Goal: Feedback & Contribution: Contribute content

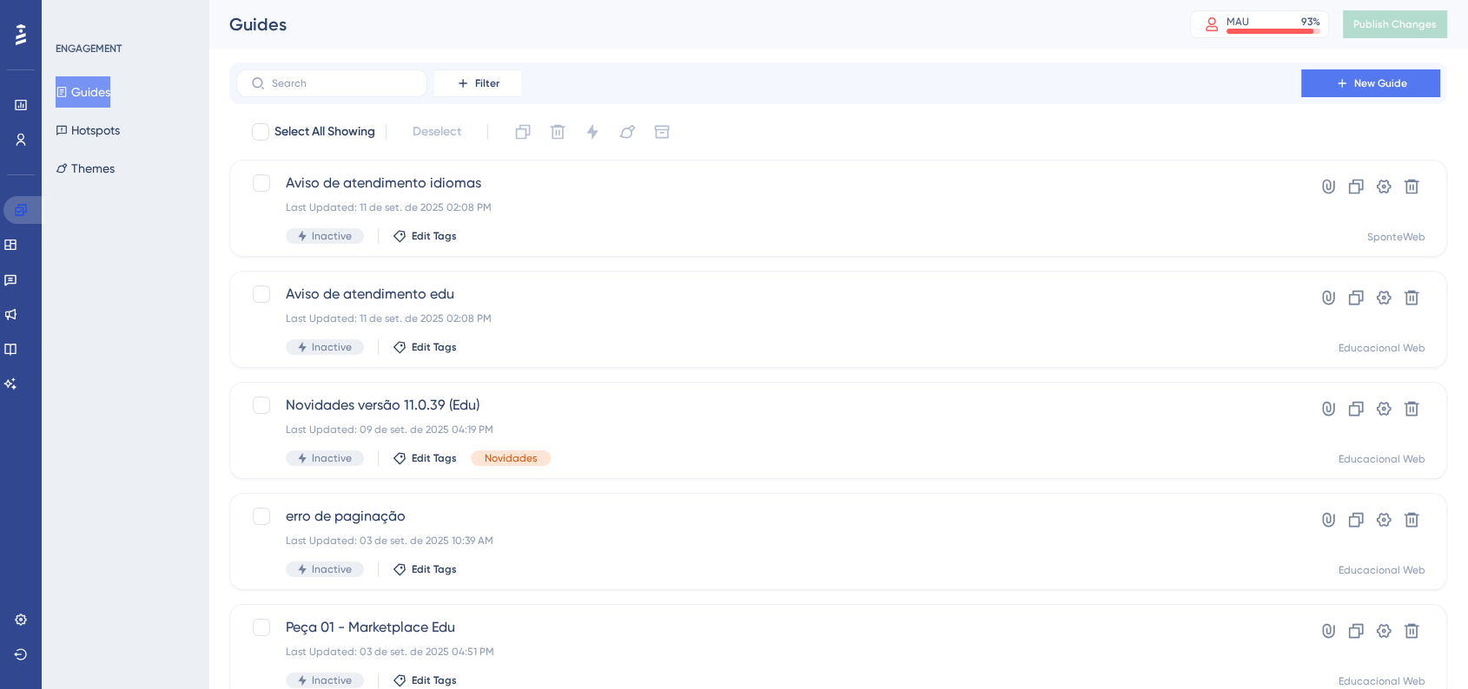
click at [7, 210] on link at bounding box center [24, 210] width 42 height 28
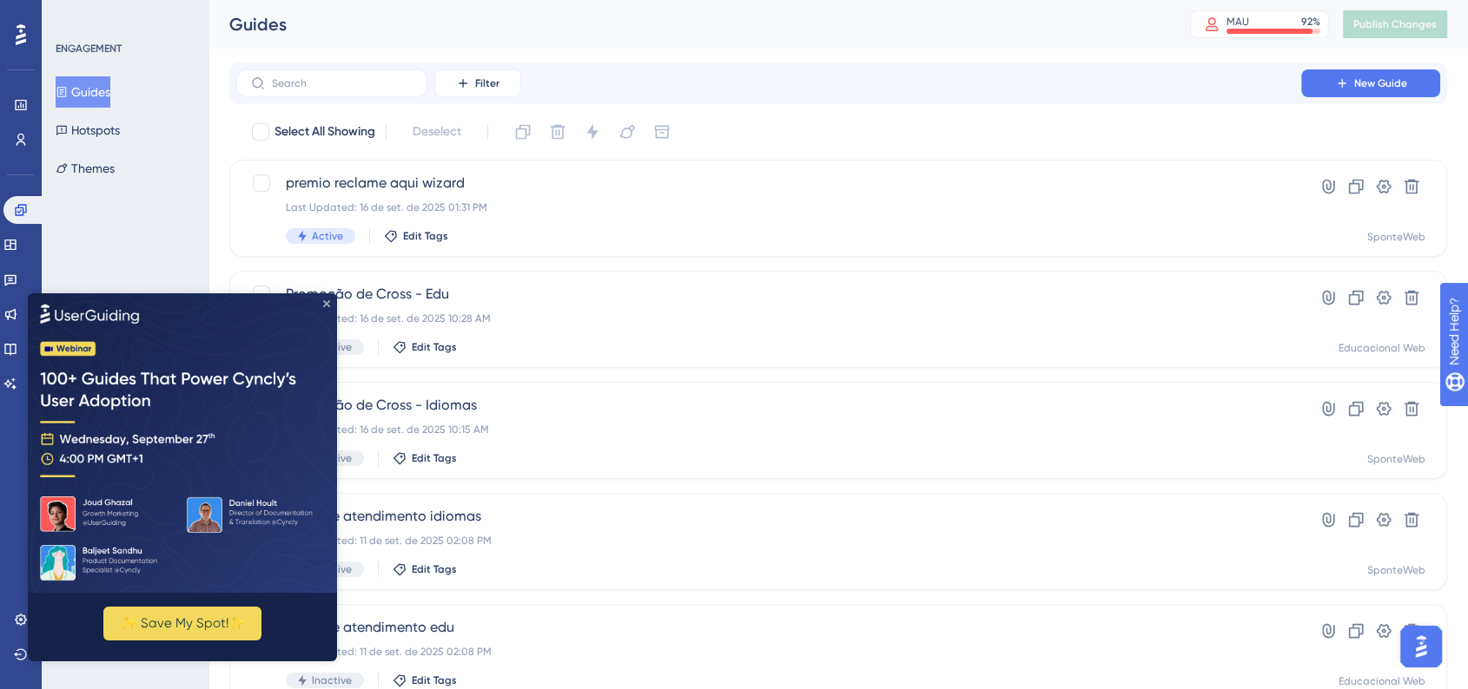
click at [327, 301] on icon "Close Preview" at bounding box center [326, 303] width 7 height 7
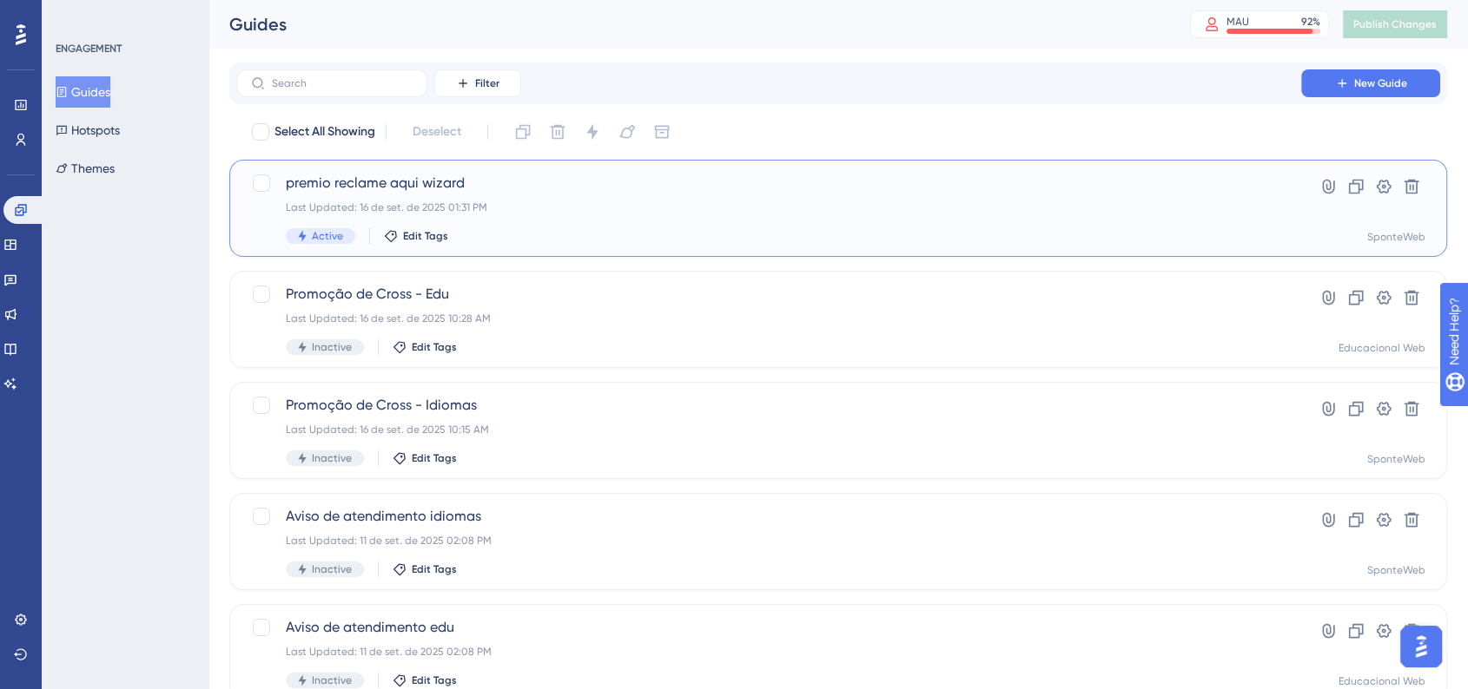
click at [524, 185] on span "premio reclame aqui wizard" at bounding box center [769, 183] width 966 height 21
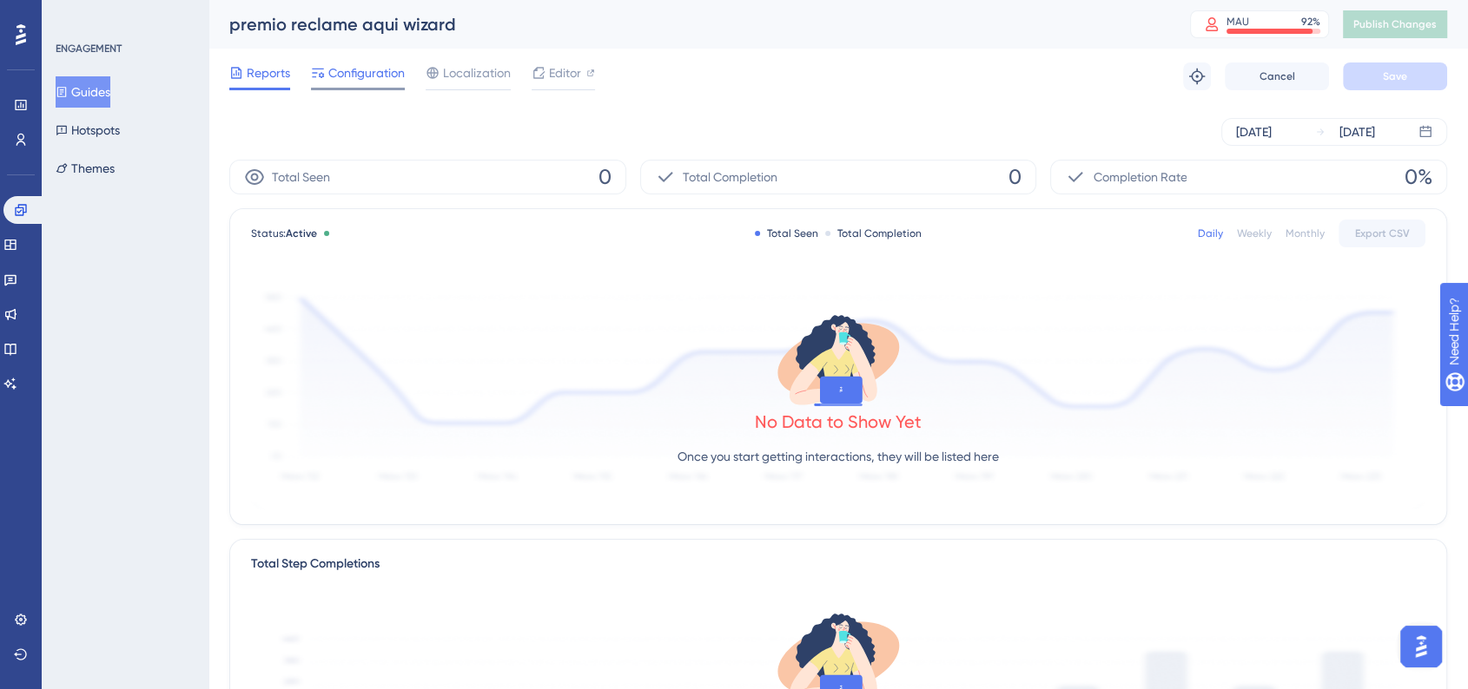
click at [377, 78] on span "Configuration" at bounding box center [366, 73] width 76 height 21
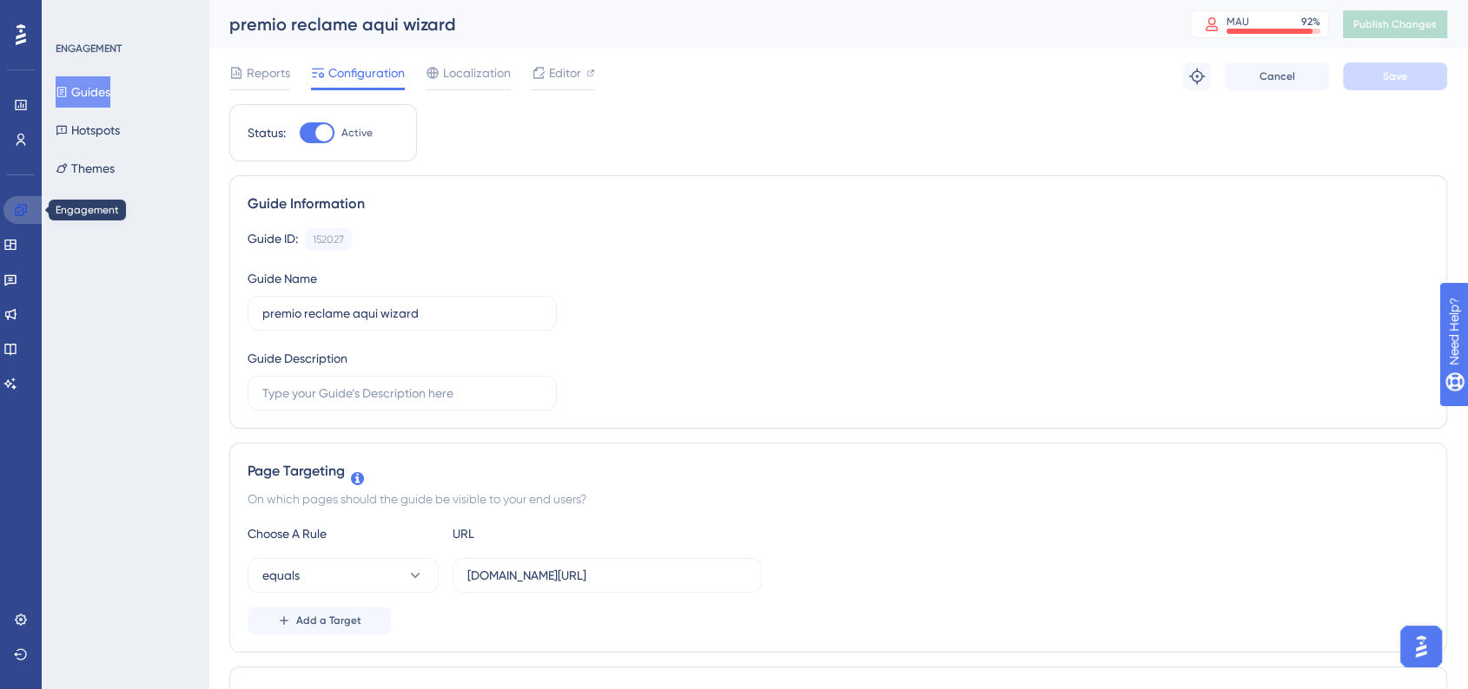
click at [19, 217] on link at bounding box center [24, 210] width 42 height 28
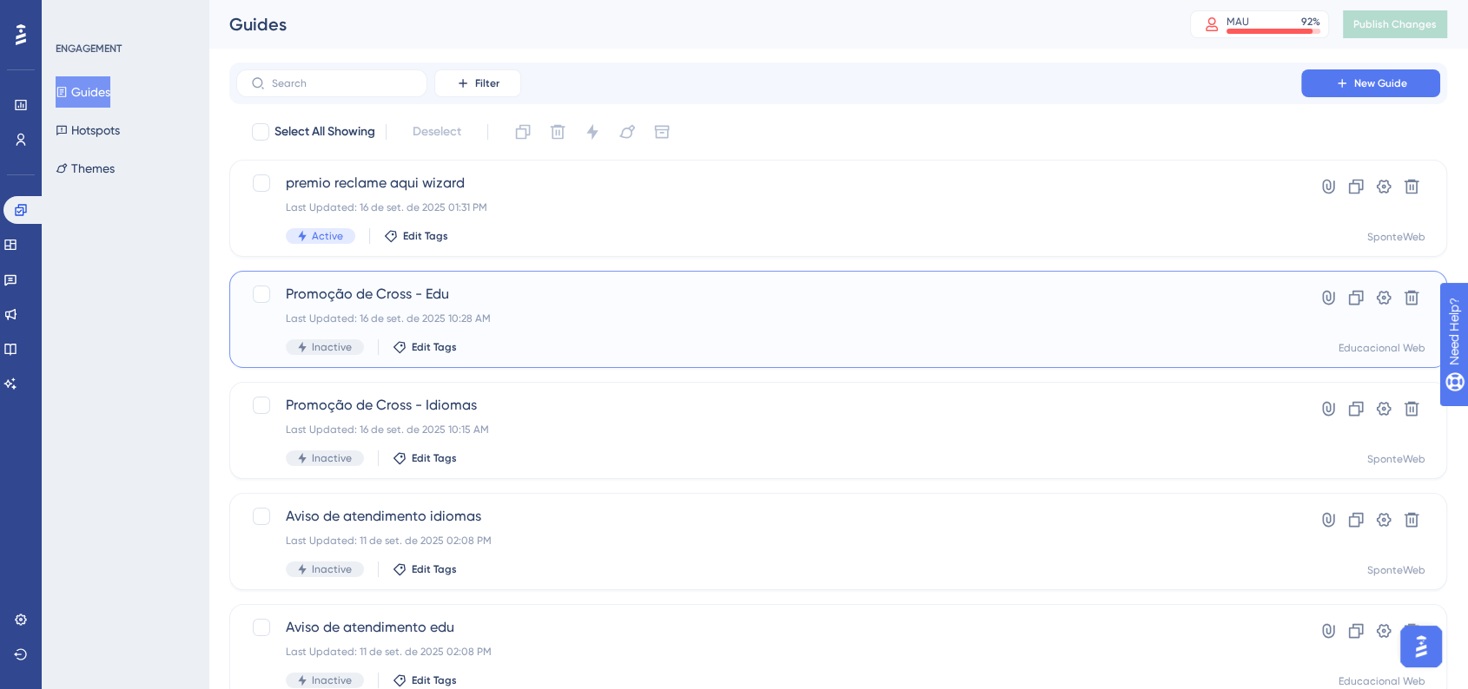
click at [505, 316] on div "Last Updated: 16 de set. de 2025 10:28 AM" at bounding box center [769, 319] width 966 height 14
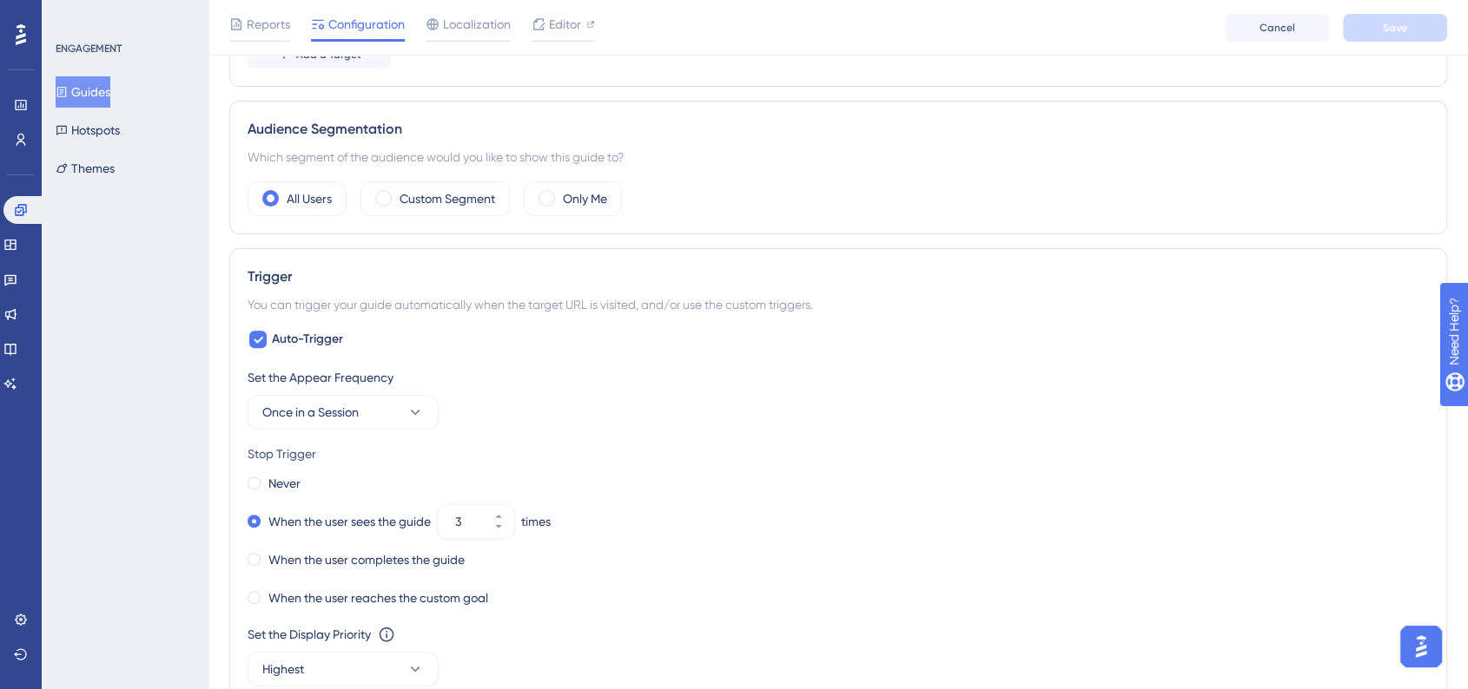
scroll to position [472, 0]
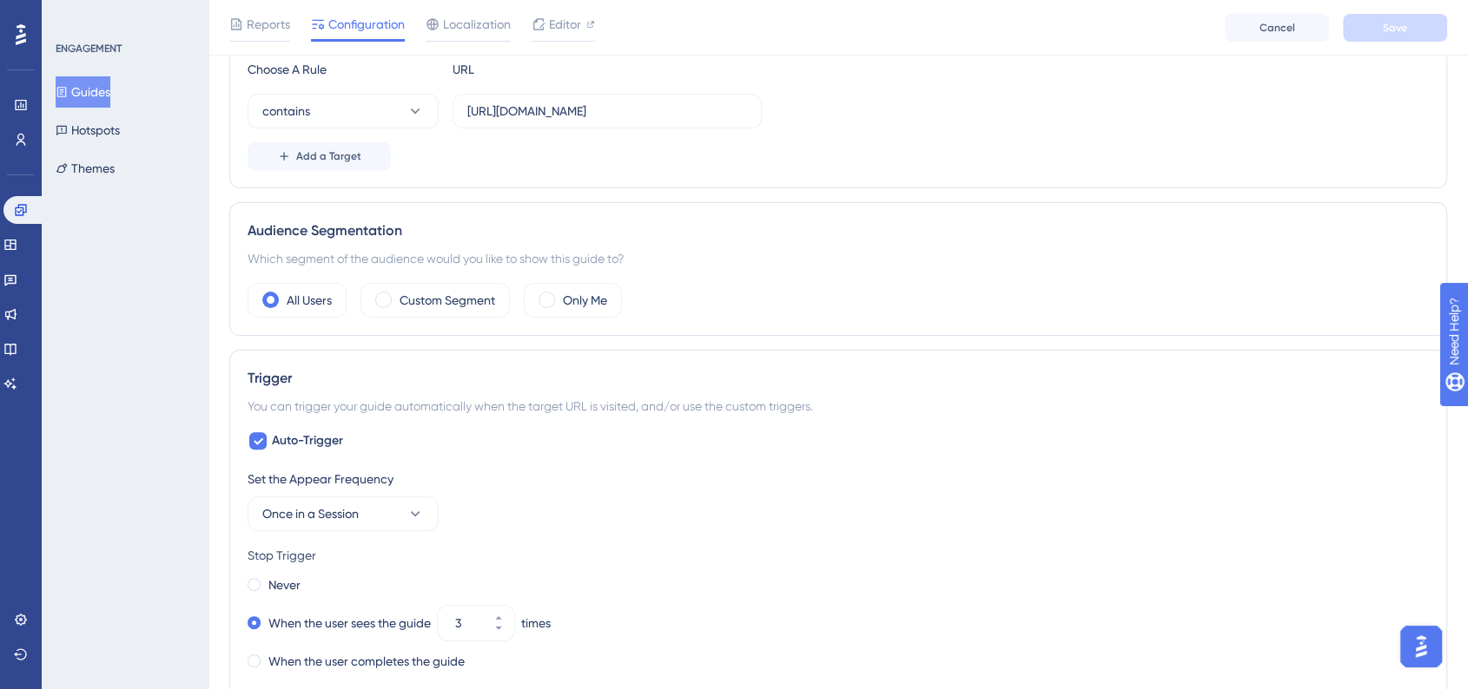
click at [386, 312] on div "Custom Segment" at bounding box center [434, 300] width 149 height 35
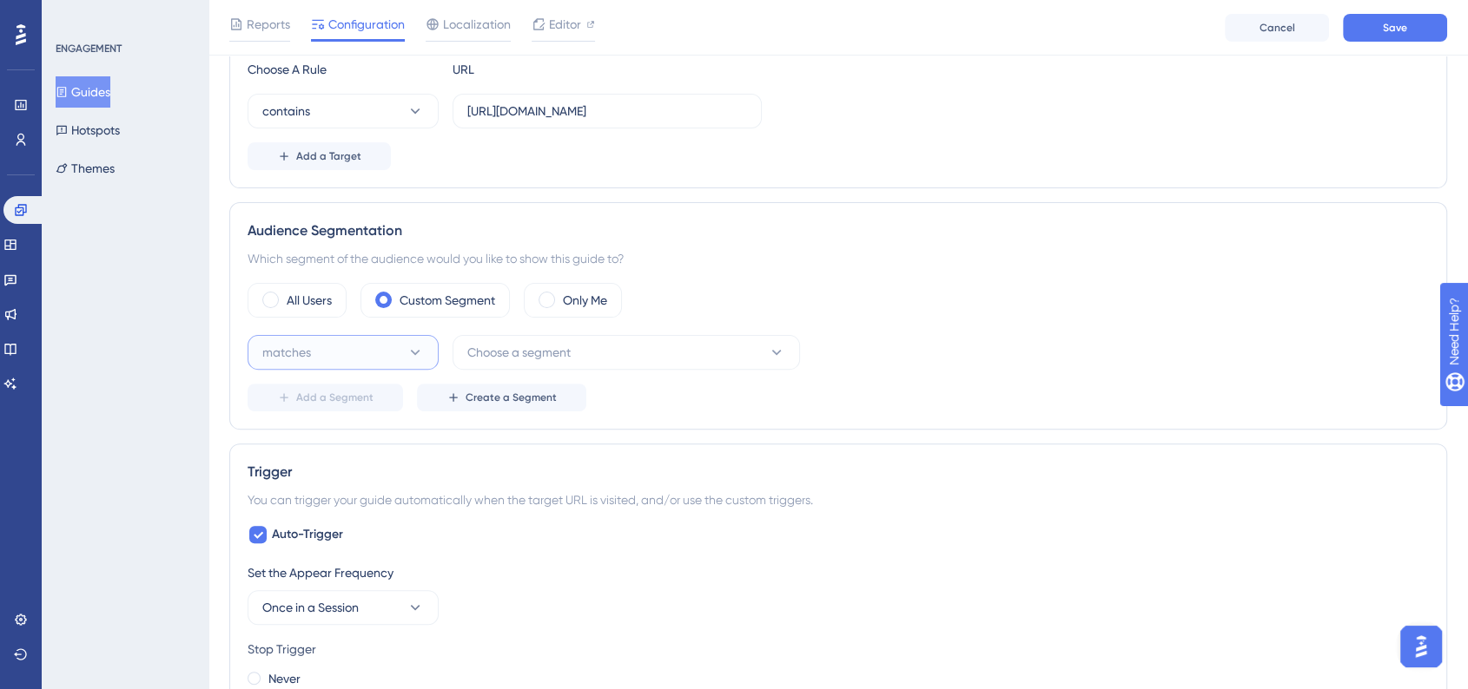
click at [399, 354] on button "matches" at bounding box center [342, 352] width 191 height 35
click at [384, 397] on div "matches matches" at bounding box center [343, 405] width 141 height 35
click at [559, 363] on button "Choose a segment" at bounding box center [625, 352] width 347 height 35
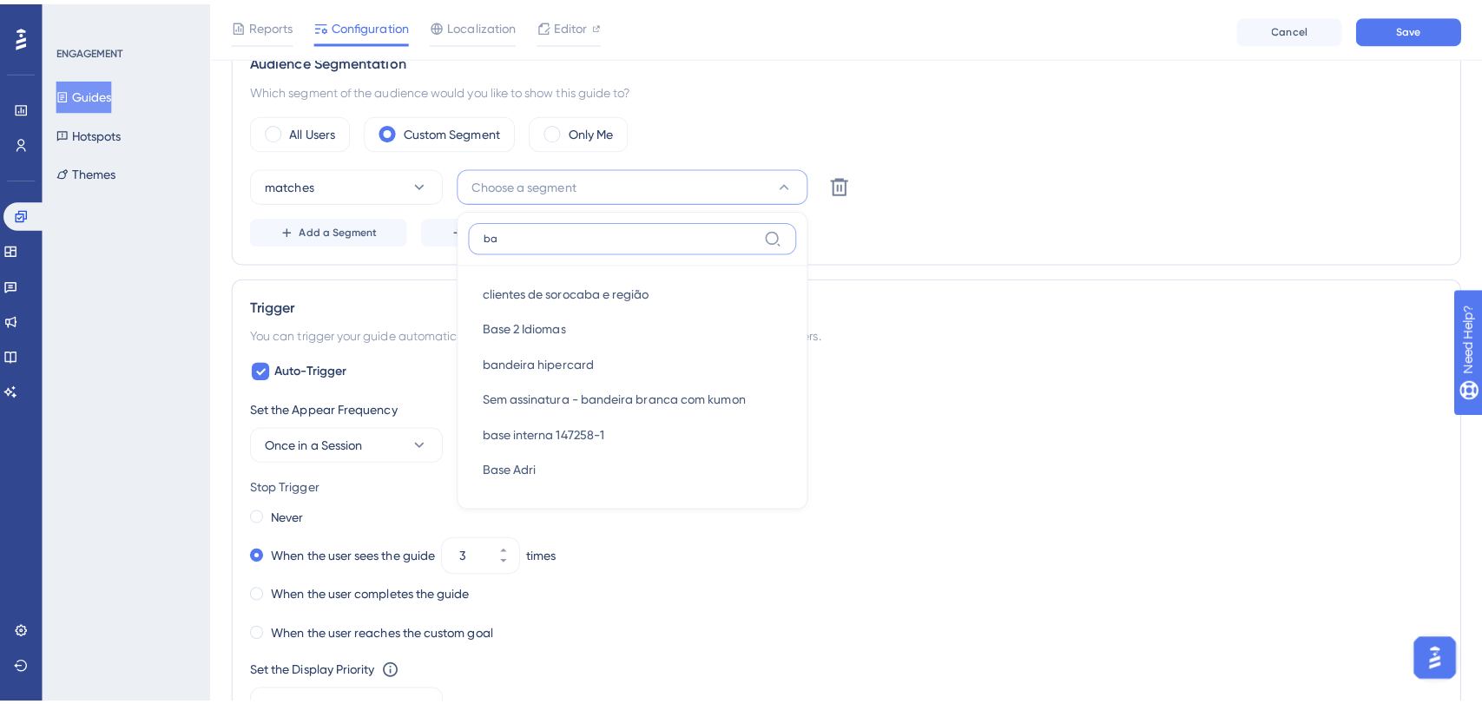
scroll to position [0, 0]
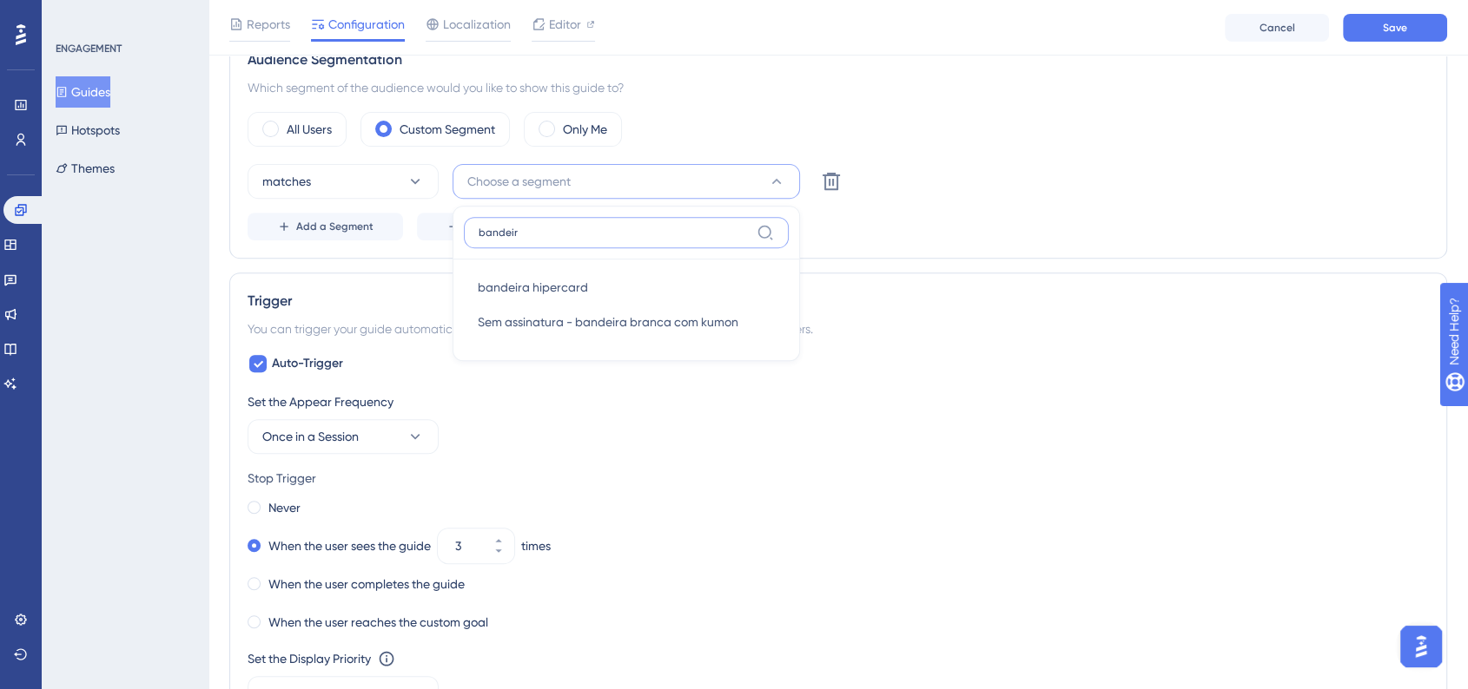
type input "bandeira"
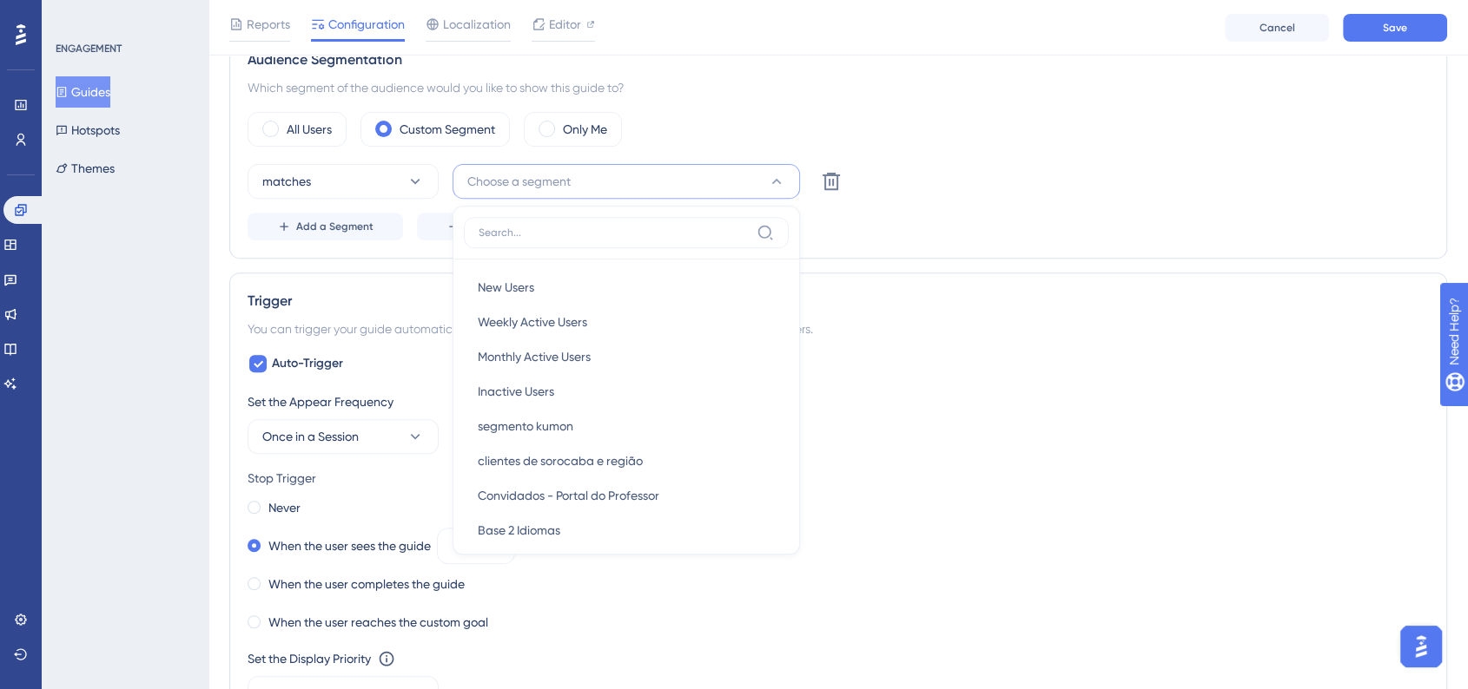
click at [1111, 396] on div "Set the Appear Frequency" at bounding box center [837, 402] width 1181 height 21
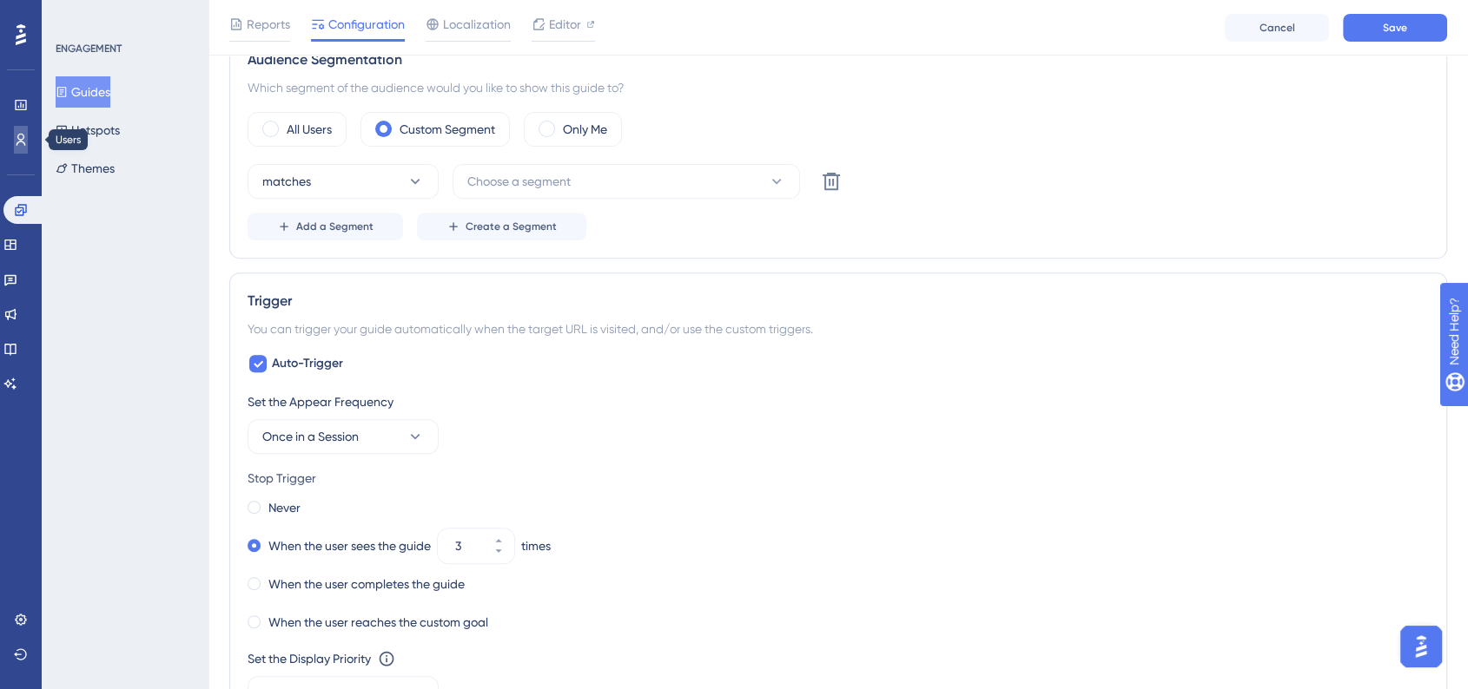
click at [15, 145] on icon at bounding box center [21, 140] width 14 height 14
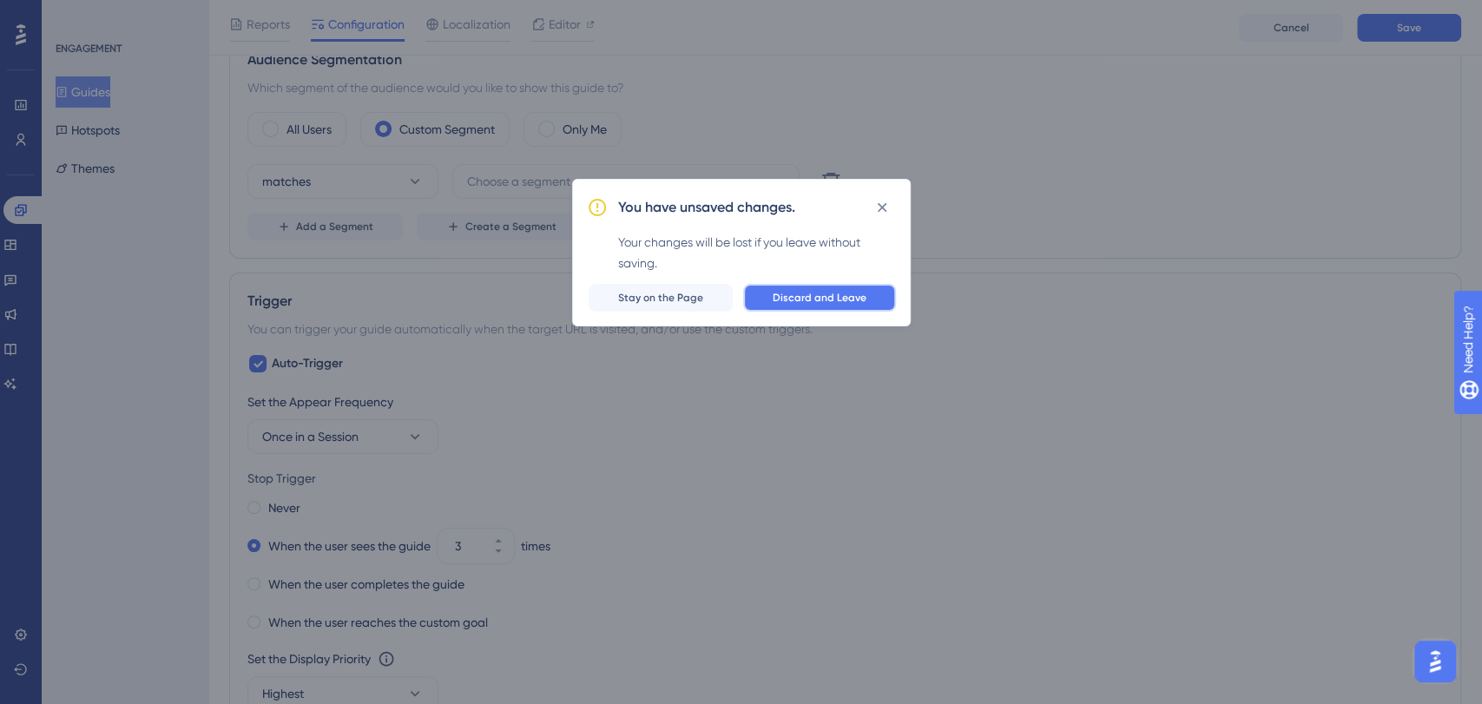
click at [821, 292] on span "Discard and Leave" at bounding box center [820, 298] width 94 height 14
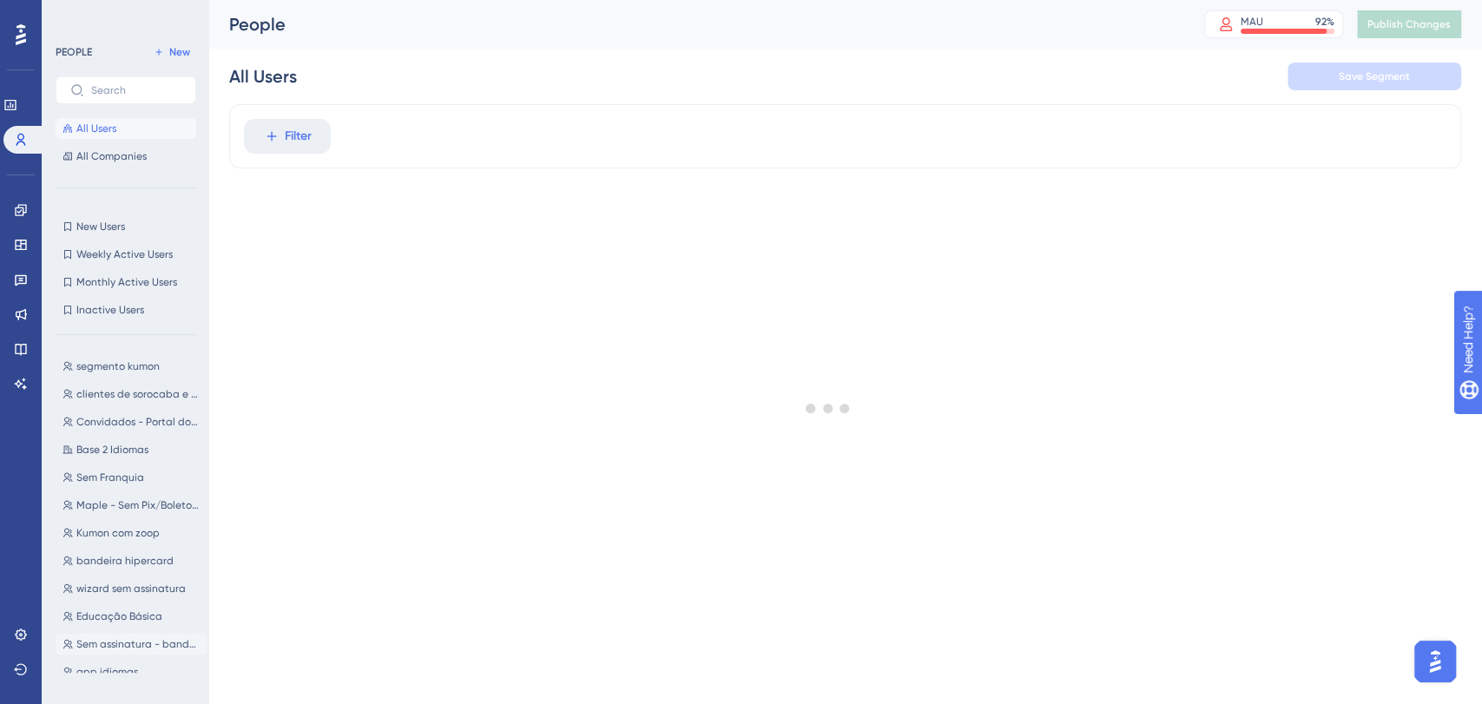
click at [141, 643] on span "Sem assinatura - bandeira branca com kumon" at bounding box center [137, 644] width 123 height 14
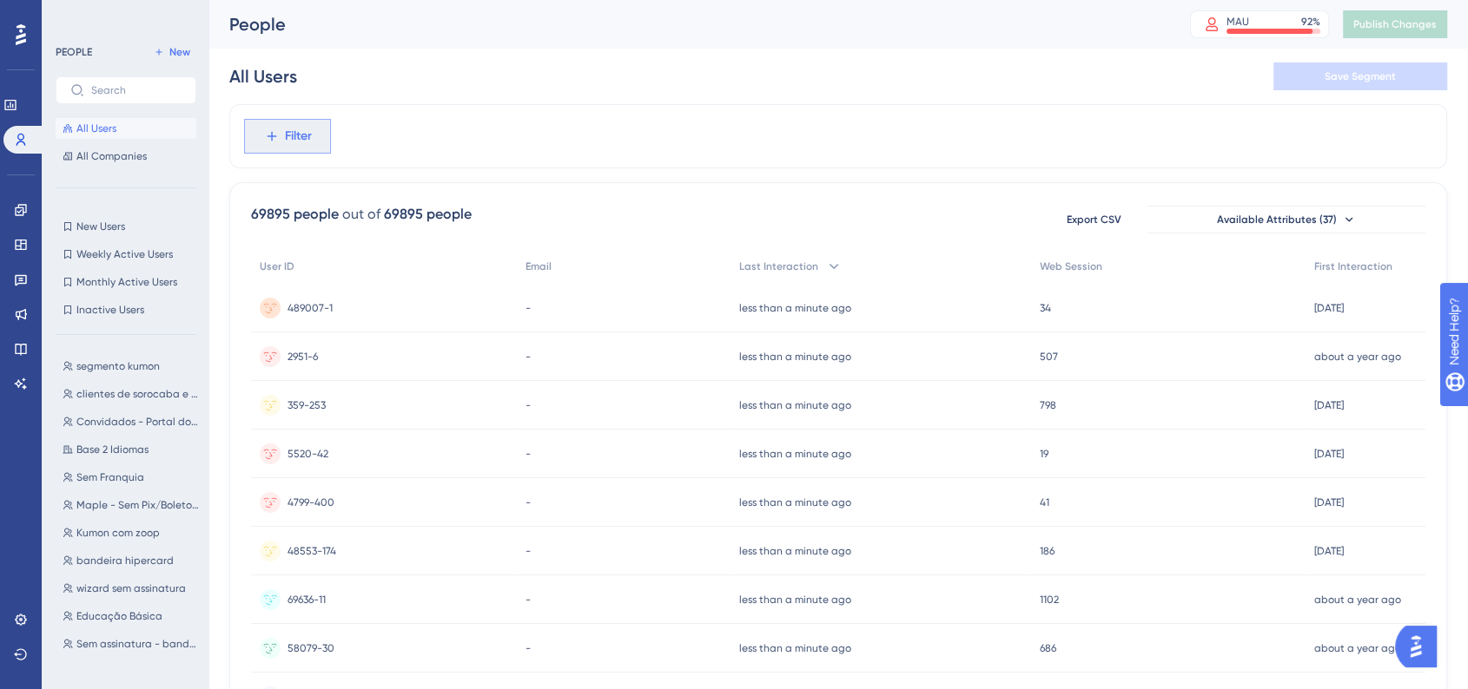
click at [274, 151] on button "Filter" at bounding box center [287, 136] width 87 height 35
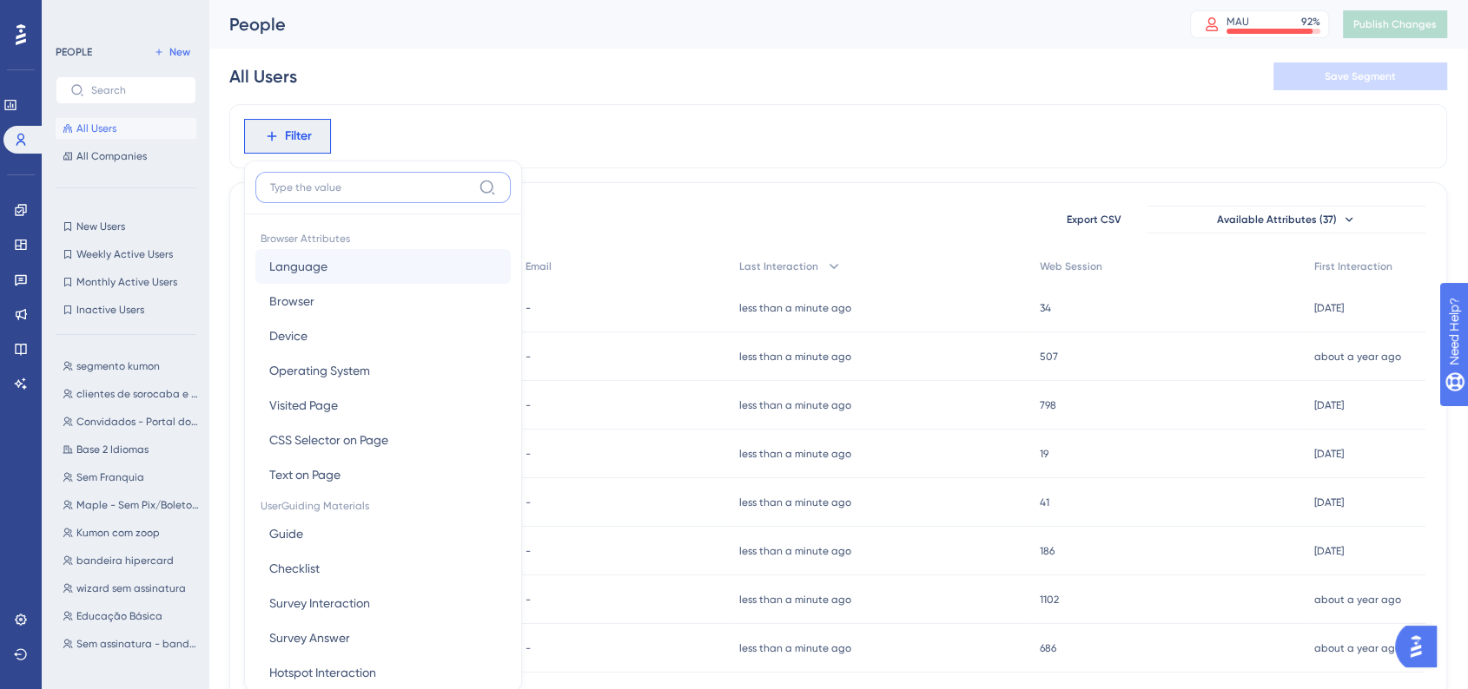
scroll to position [82, 0]
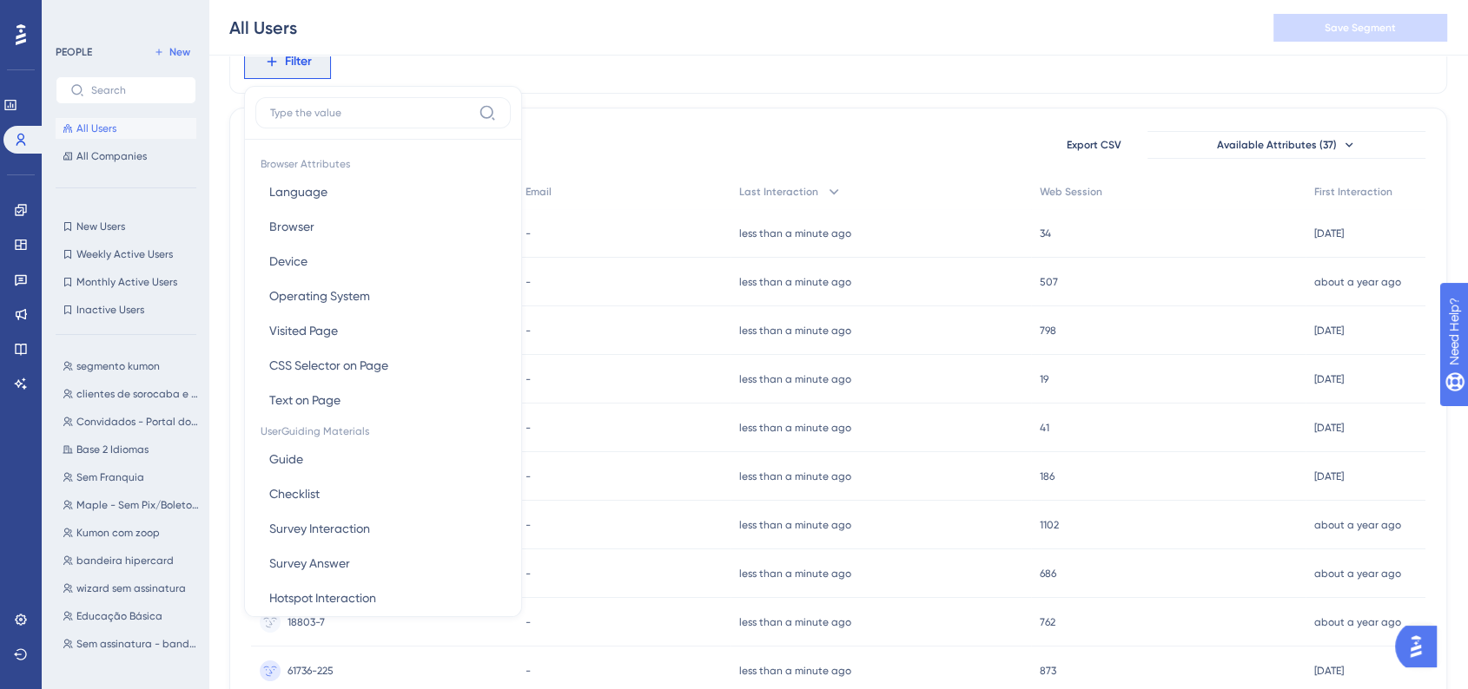
click at [612, 85] on div "Filter Browser Attributes Language Language Browser Browser Device Device Opera…" at bounding box center [837, 62] width 1217 height 64
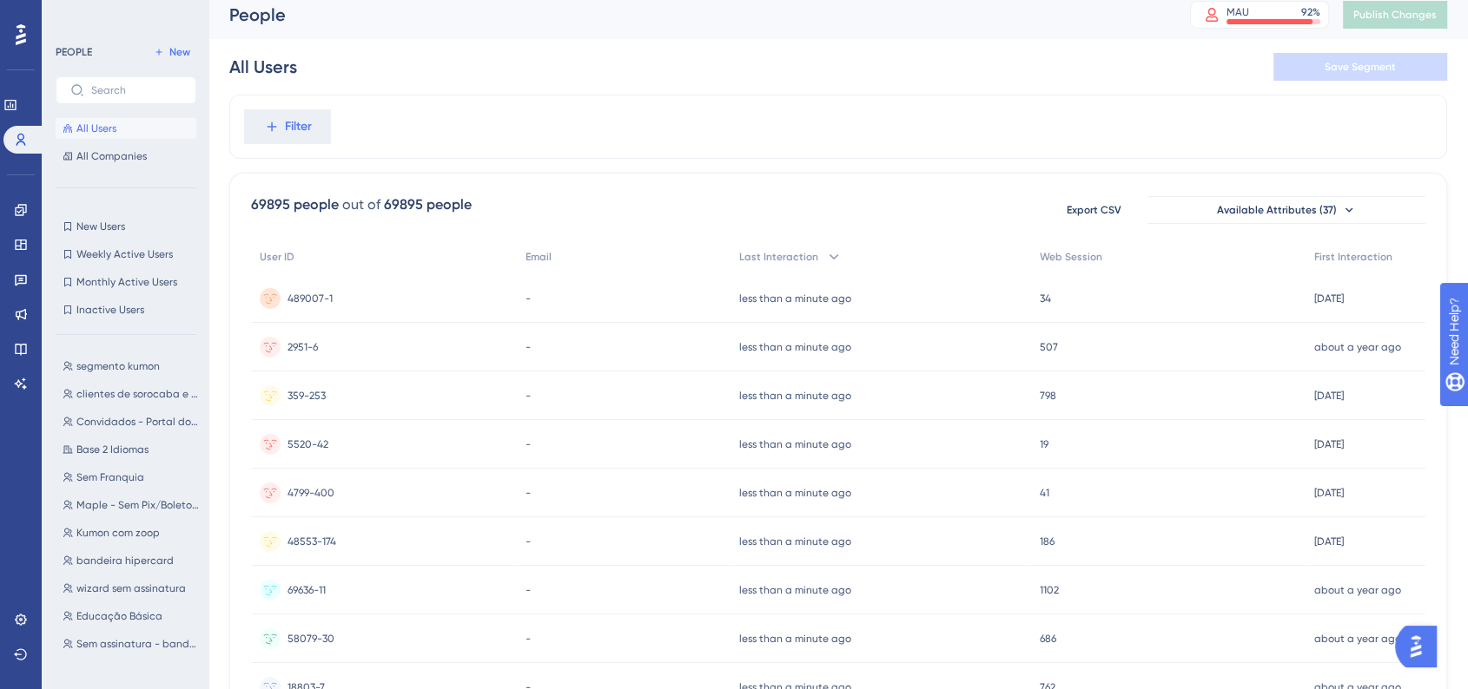
scroll to position [0, 0]
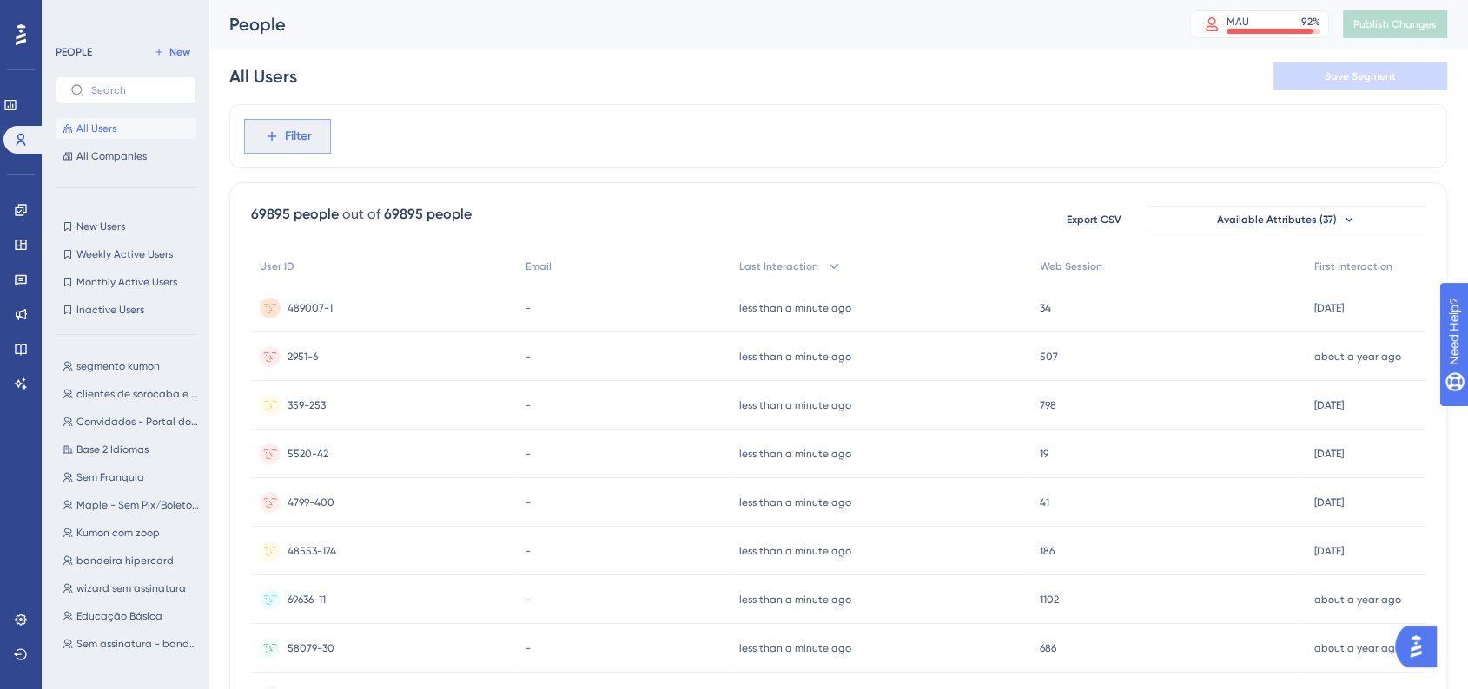
click at [289, 129] on span "Filter" at bounding box center [298, 136] width 27 height 21
type input "aplic"
type input "app"
click at [328, 261] on button "App App" at bounding box center [382, 266] width 255 height 35
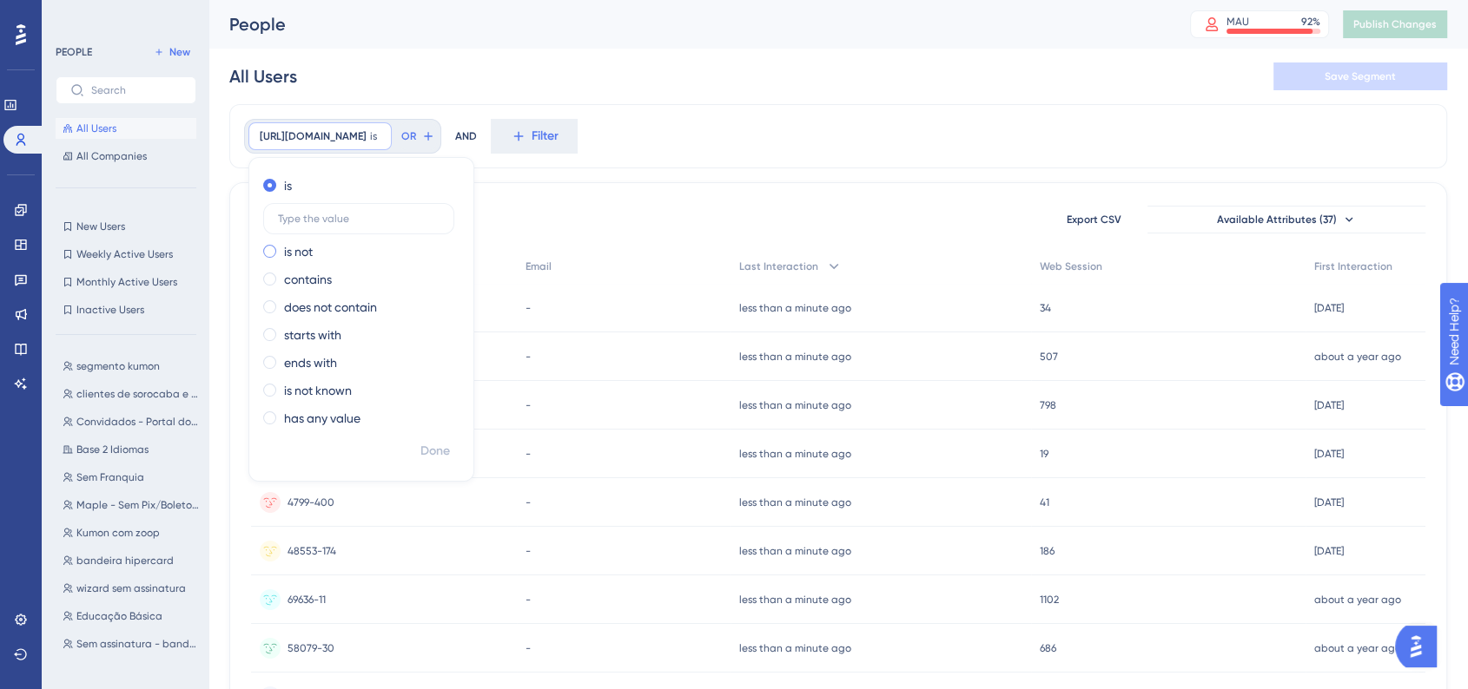
click at [266, 254] on span at bounding box center [269, 251] width 13 height 13
click at [281, 247] on input "radio" at bounding box center [281, 247] width 0 height 0
click at [865, 127] on div "company_attributes.App is not Remove is is not contains does not contain starts…" at bounding box center [837, 136] width 1217 height 64
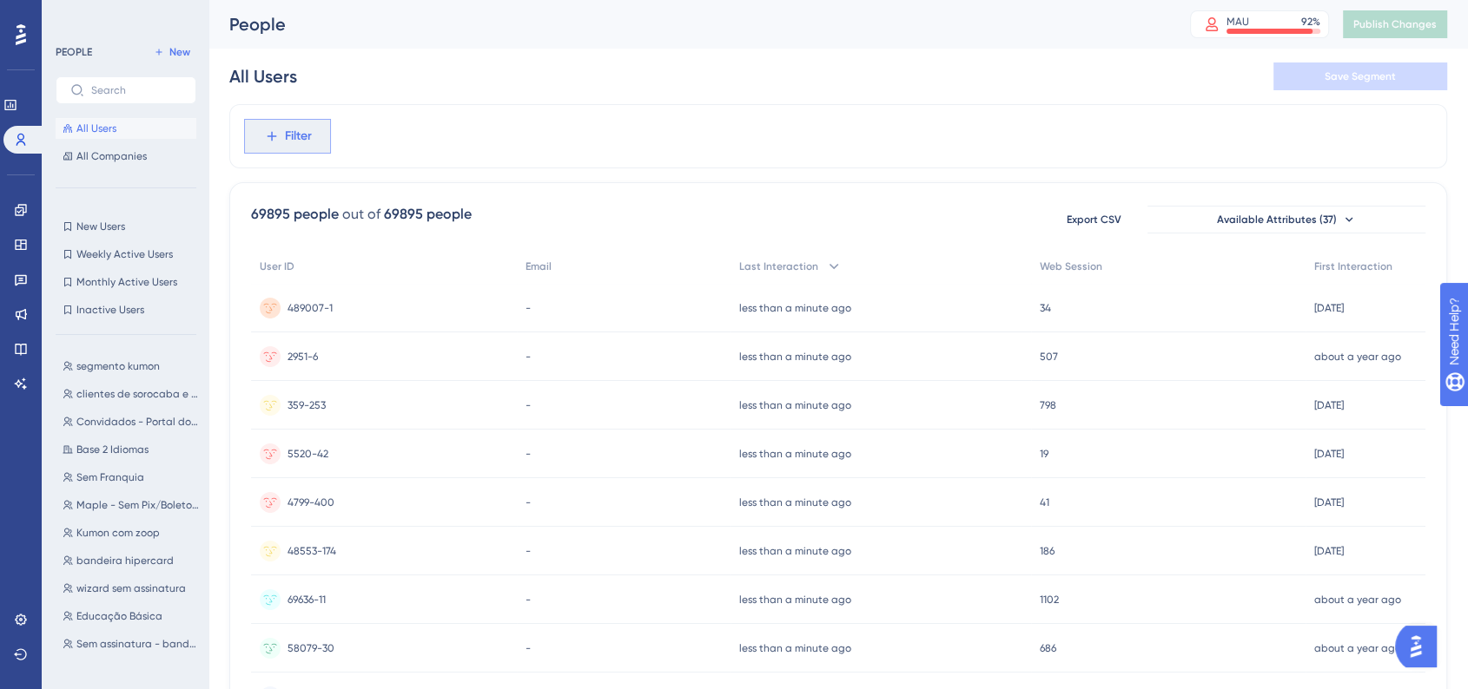
click at [287, 132] on span "Filter" at bounding box center [298, 136] width 27 height 21
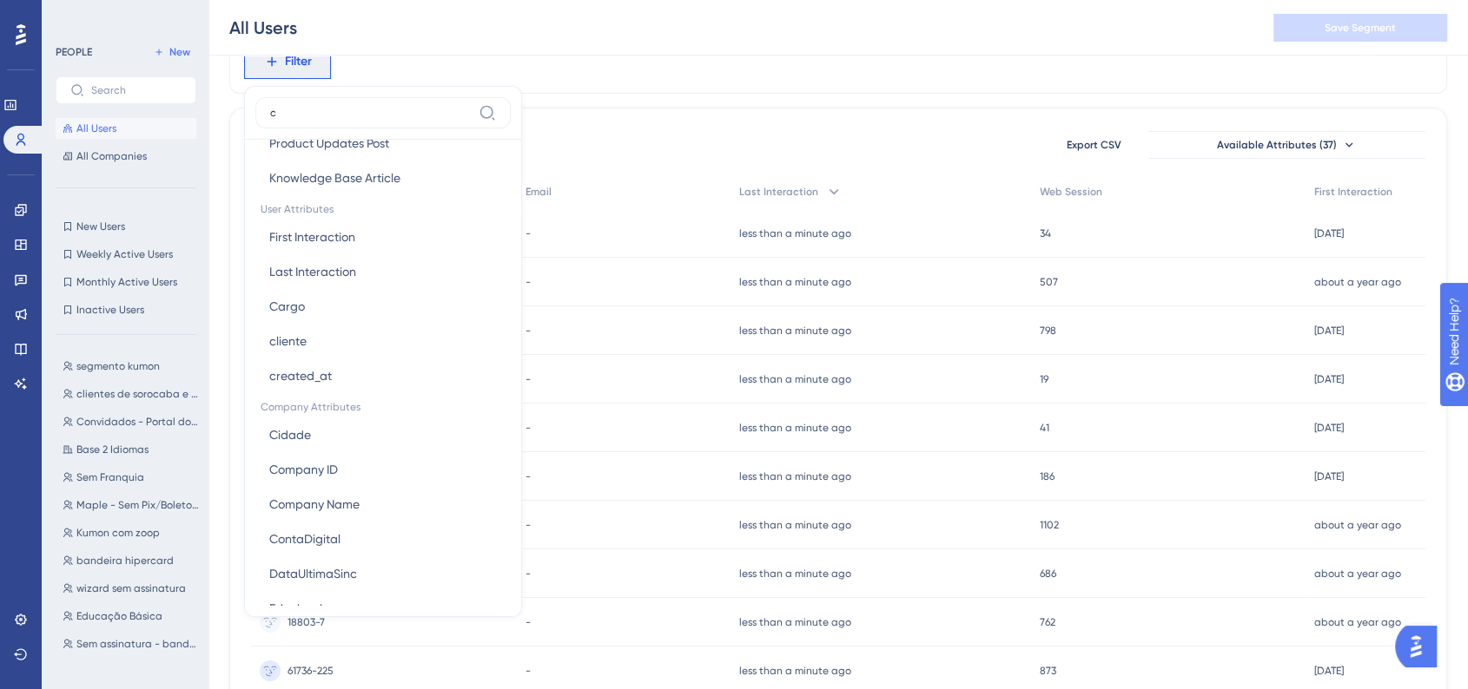
scroll to position [554, 0]
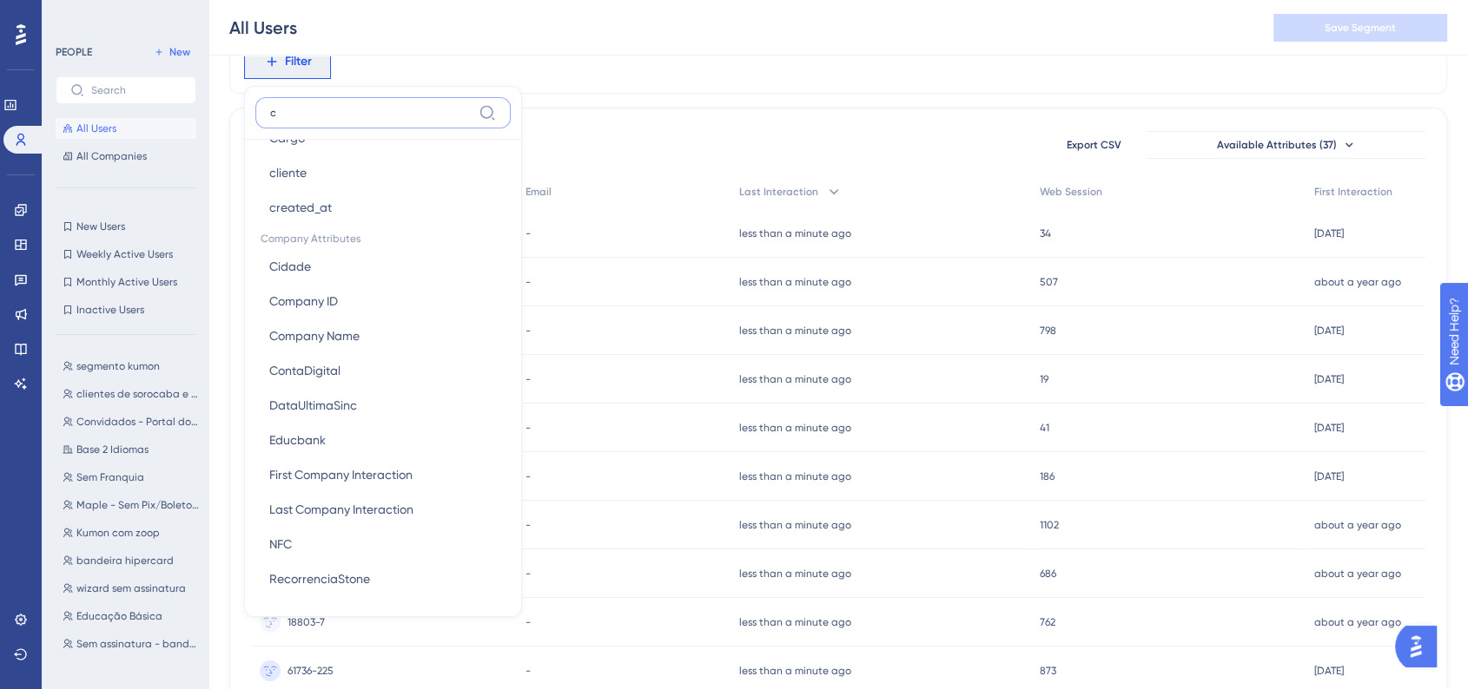
drag, startPoint x: 297, startPoint y: 108, endPoint x: 270, endPoint y: 109, distance: 26.9
click at [270, 109] on input "c" at bounding box center [370, 113] width 201 height 14
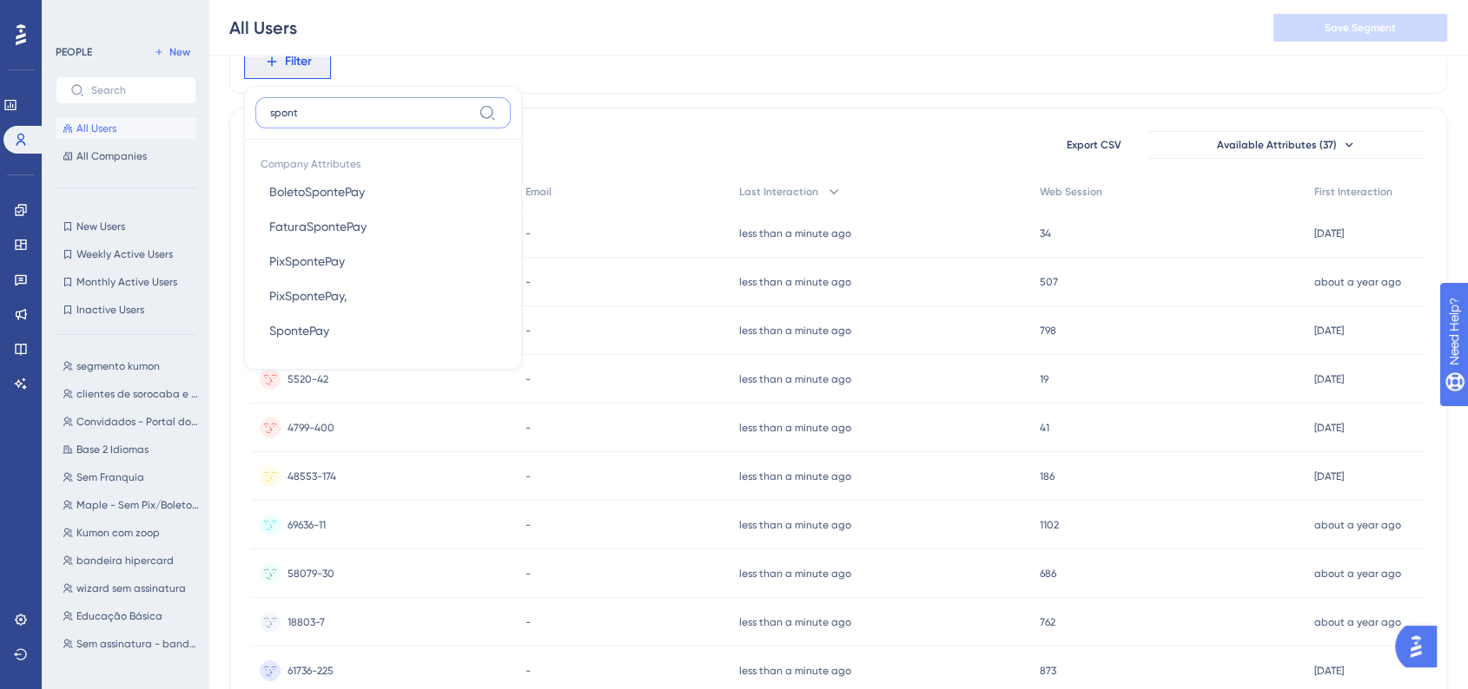
type input "sponte"
type input "s"
type input "aplica"
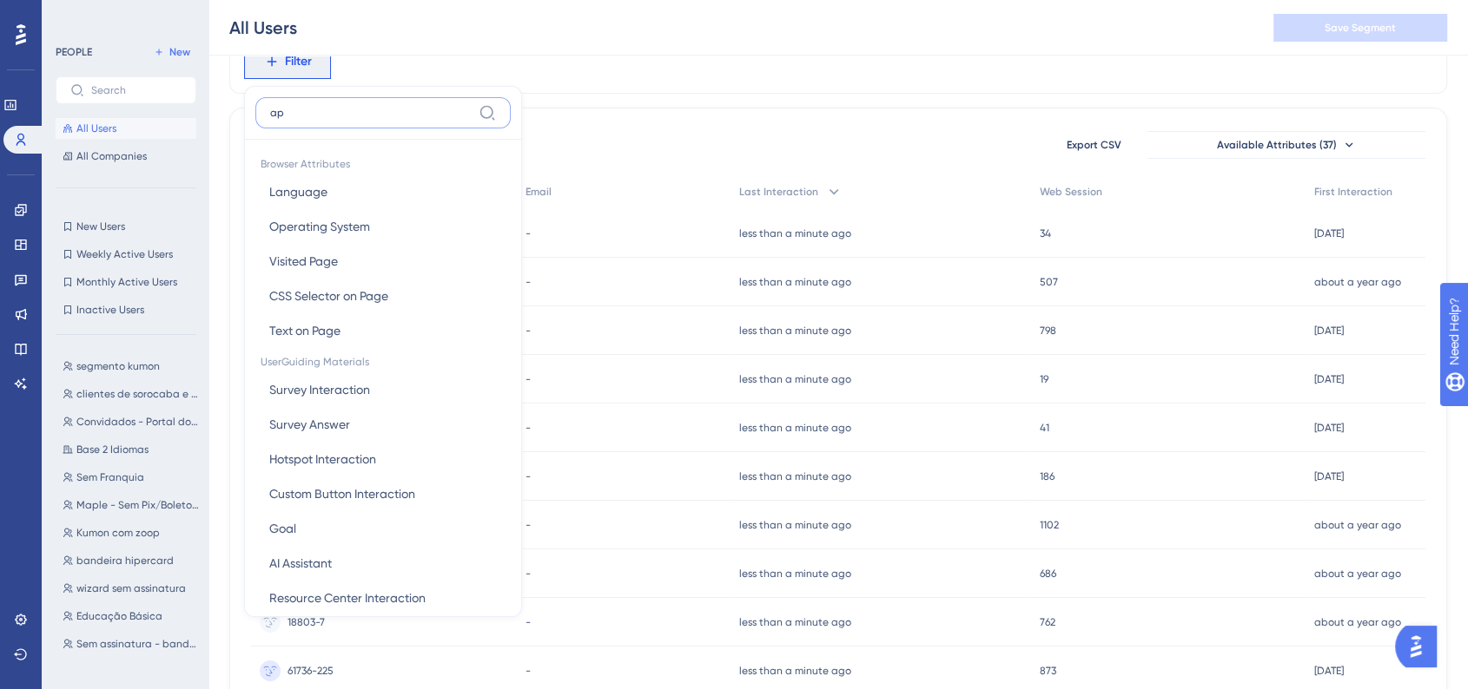
type input "app"
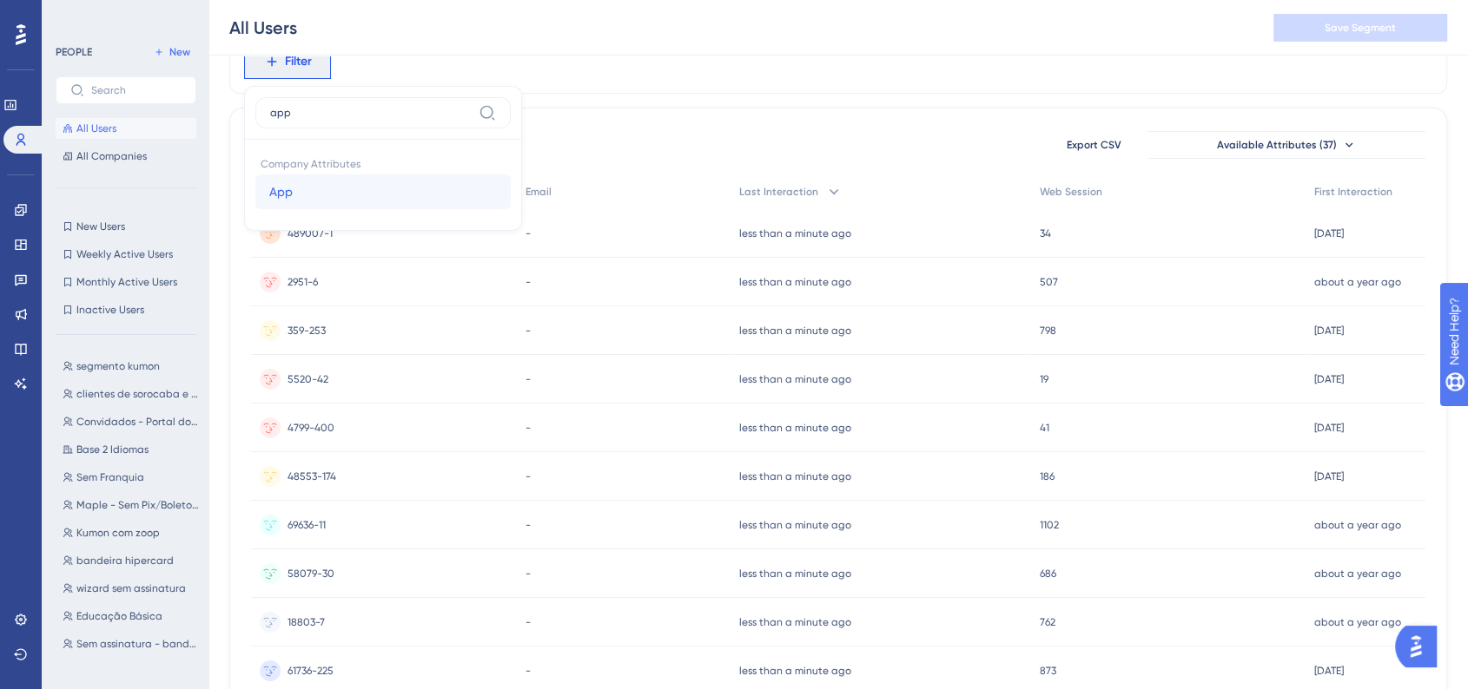
click at [312, 186] on button "App App" at bounding box center [382, 192] width 255 height 35
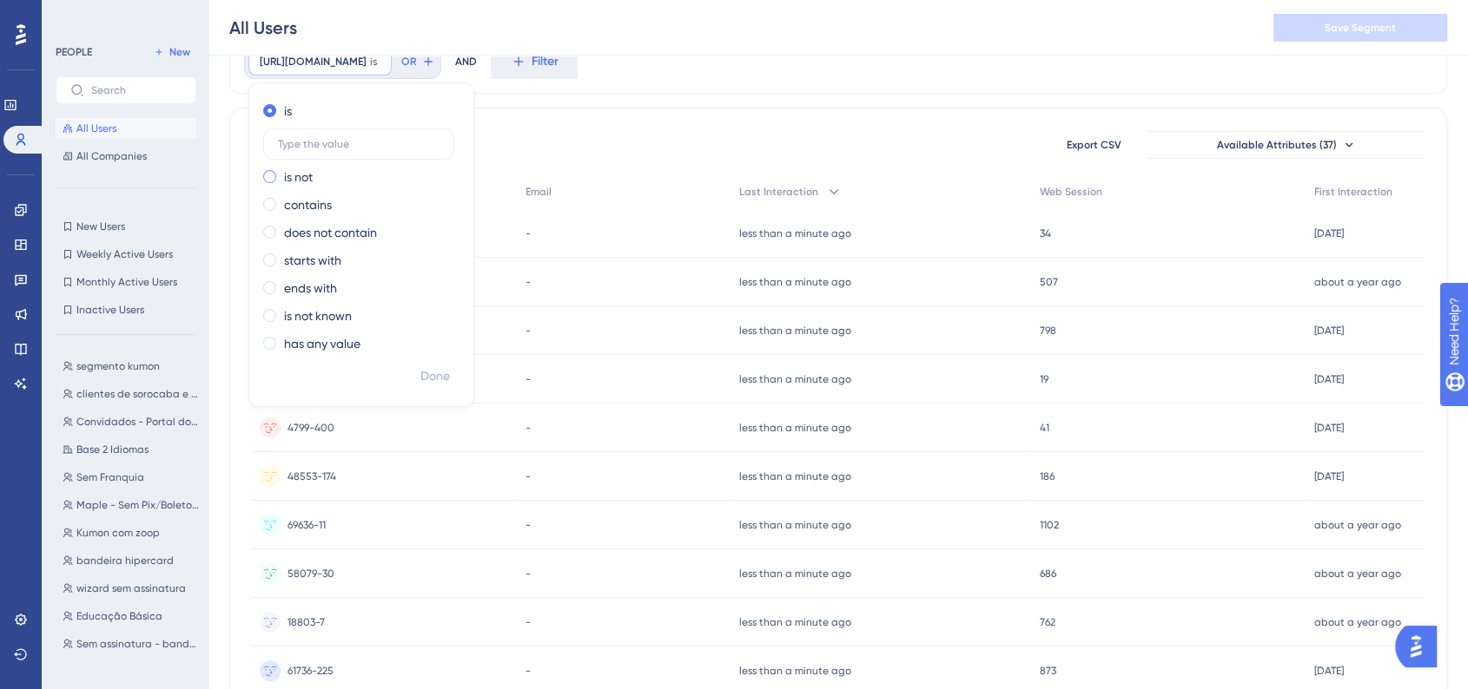
click at [270, 175] on span at bounding box center [269, 176] width 13 height 13
click at [281, 173] on input "radio" at bounding box center [281, 173] width 0 height 0
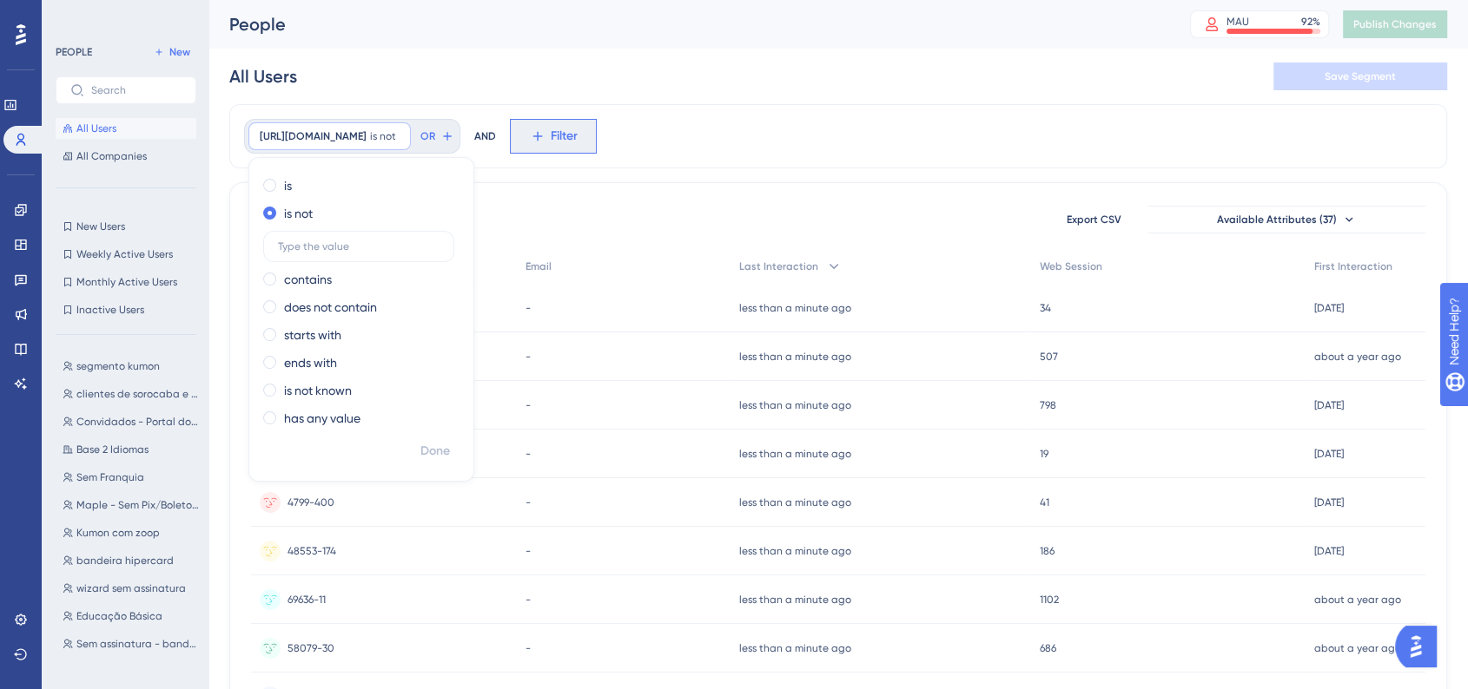
click at [542, 136] on icon at bounding box center [537, 137] width 10 height 10
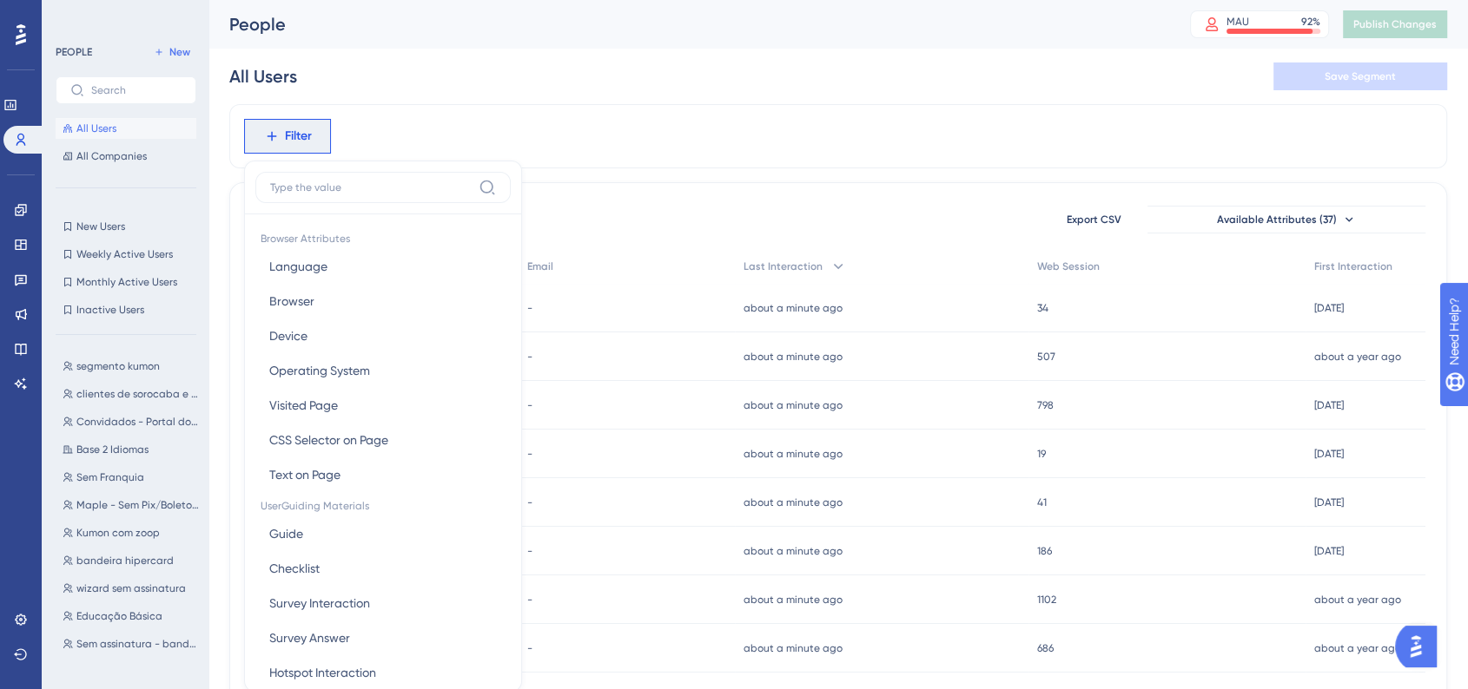
click at [557, 106] on div "Filter Browser Attributes Language Language Browser Browser Device Device Opera…" at bounding box center [837, 136] width 1217 height 64
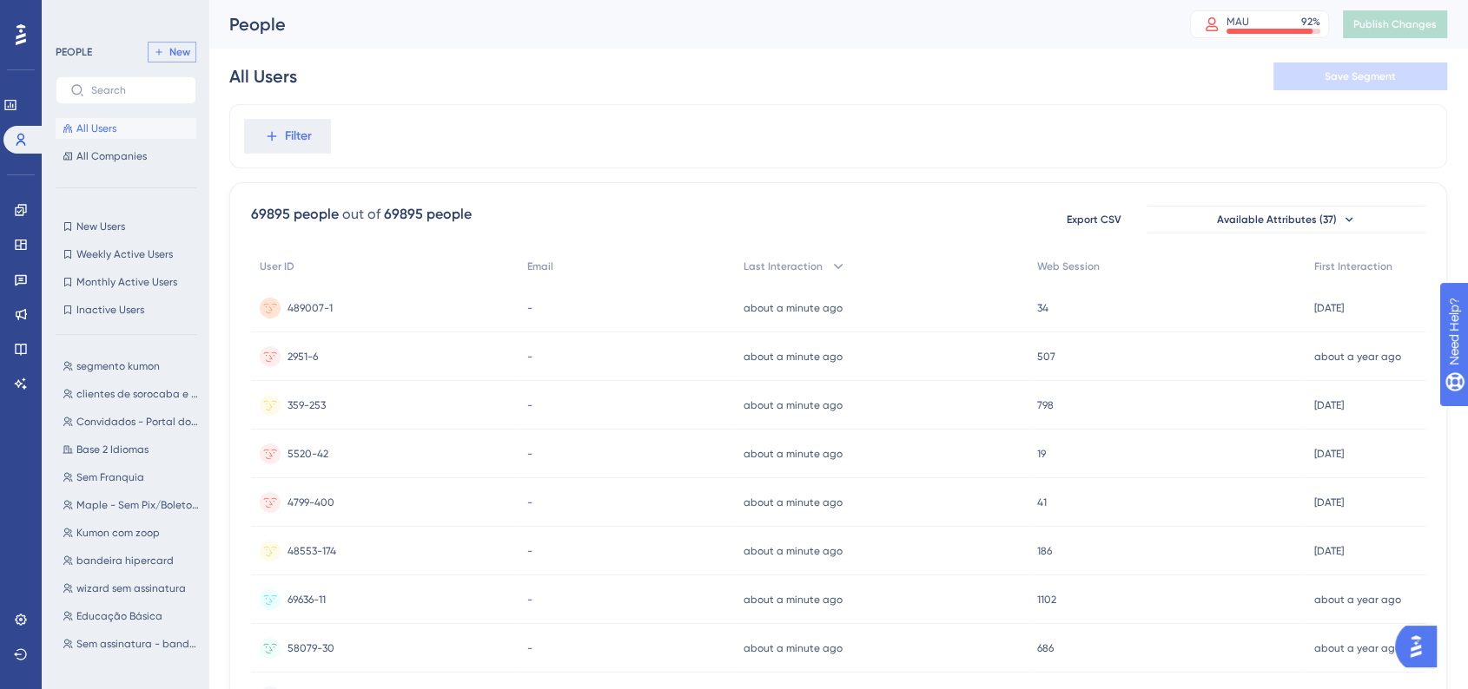
click at [166, 48] on button "New" at bounding box center [172, 52] width 49 height 21
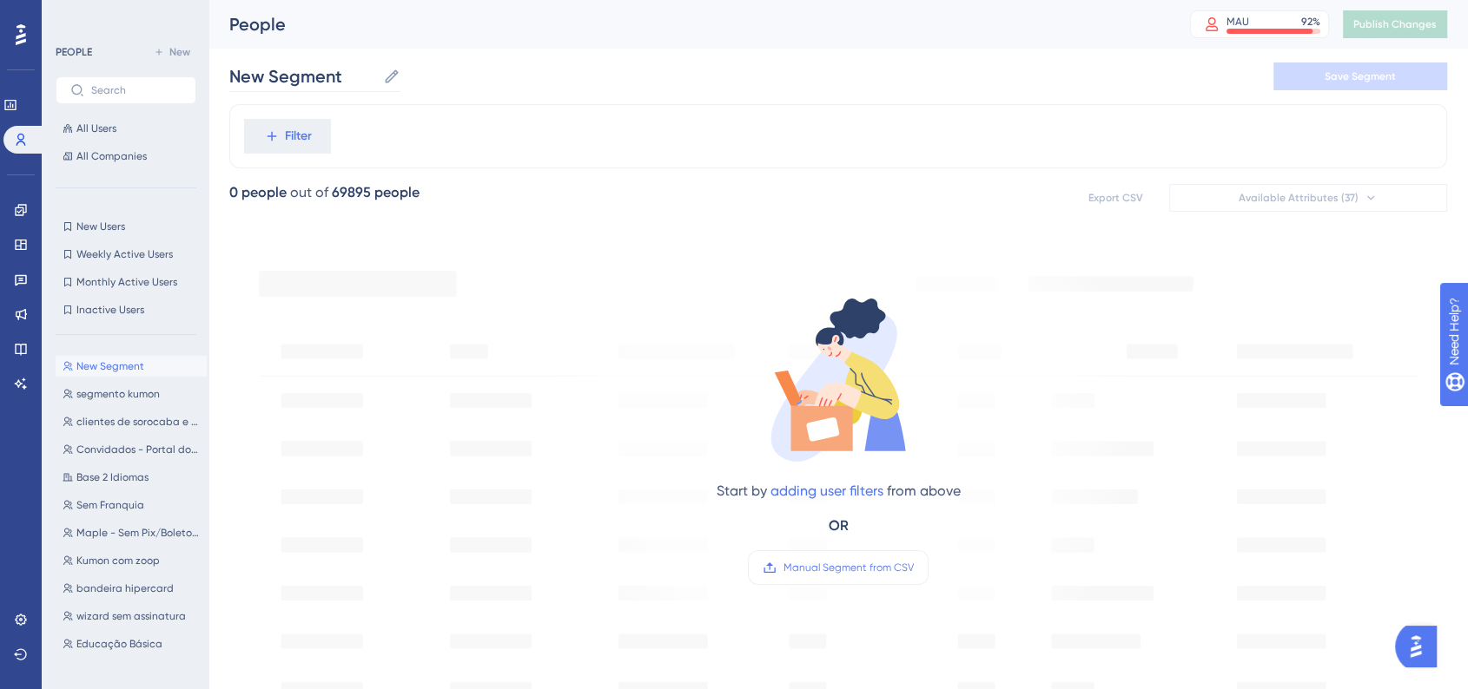
click at [384, 77] on icon at bounding box center [391, 76] width 17 height 17
click at [376, 77] on input "New Segment" at bounding box center [302, 76] width 147 height 24
drag, startPoint x: 346, startPoint y: 70, endPoint x: 181, endPoint y: 69, distance: 165.0
click at [208, 69] on div "Performance Users Engagement Widgets Feedback Product Updates Knowledge Base AI…" at bounding box center [837, 667] width 1259 height 1334
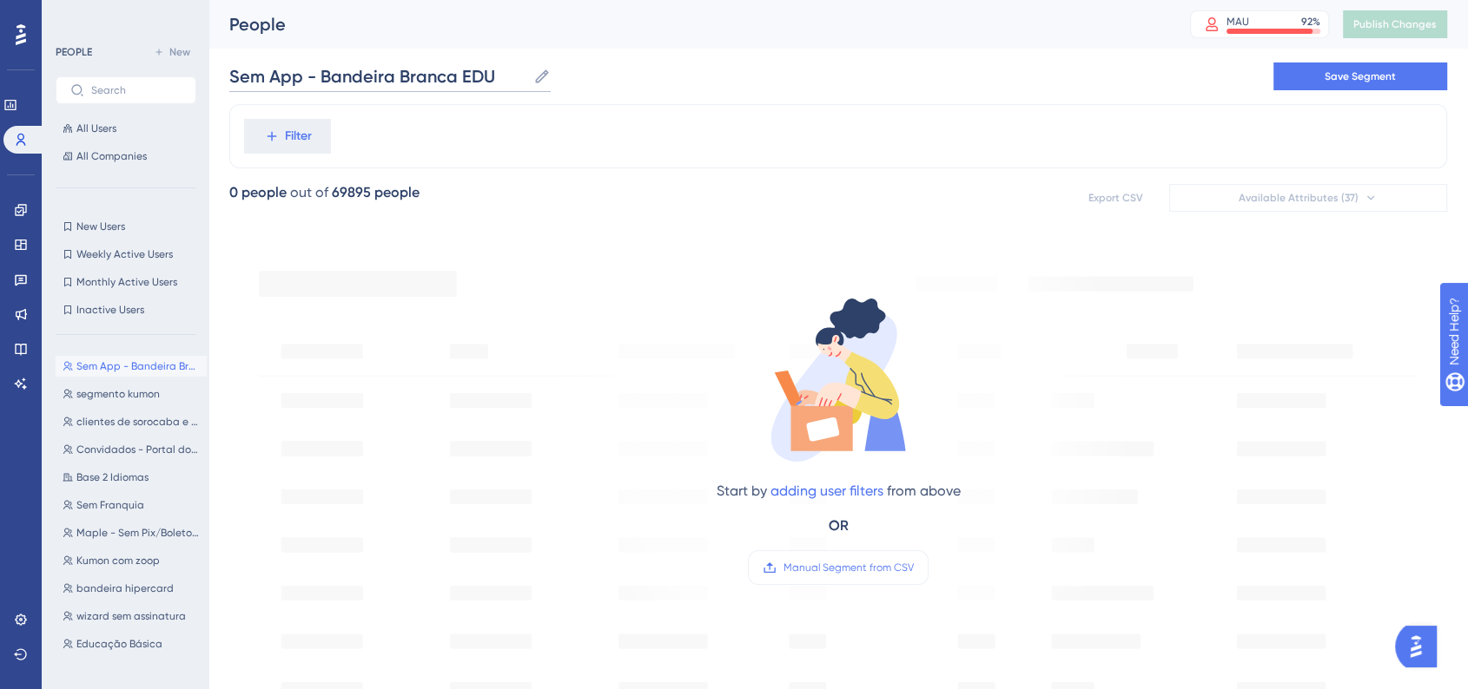
type input "Sem App - Bandeira Branca EDU"
type input "Bandeira Branca sem APP - EDU"
click at [1364, 86] on button "Save Segment" at bounding box center [1360, 77] width 174 height 28
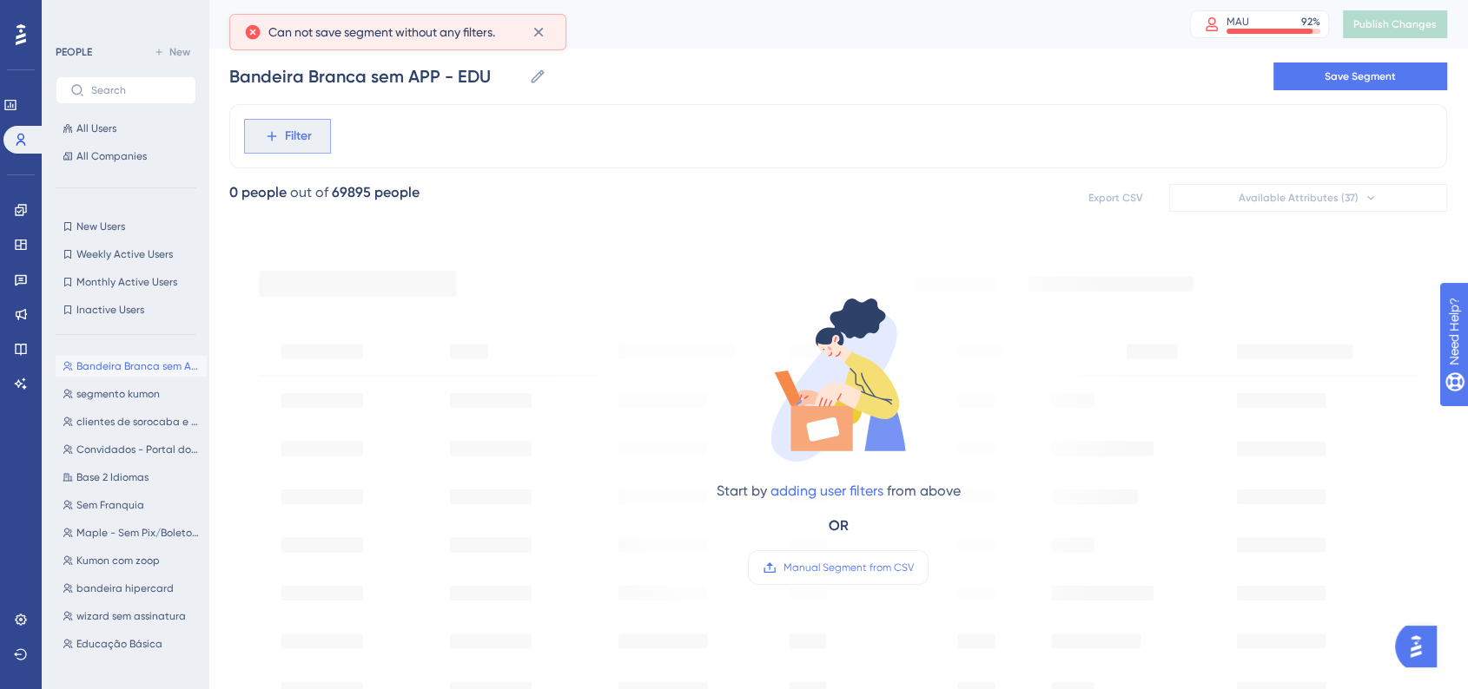
click at [279, 140] on button "Filter" at bounding box center [287, 136] width 87 height 35
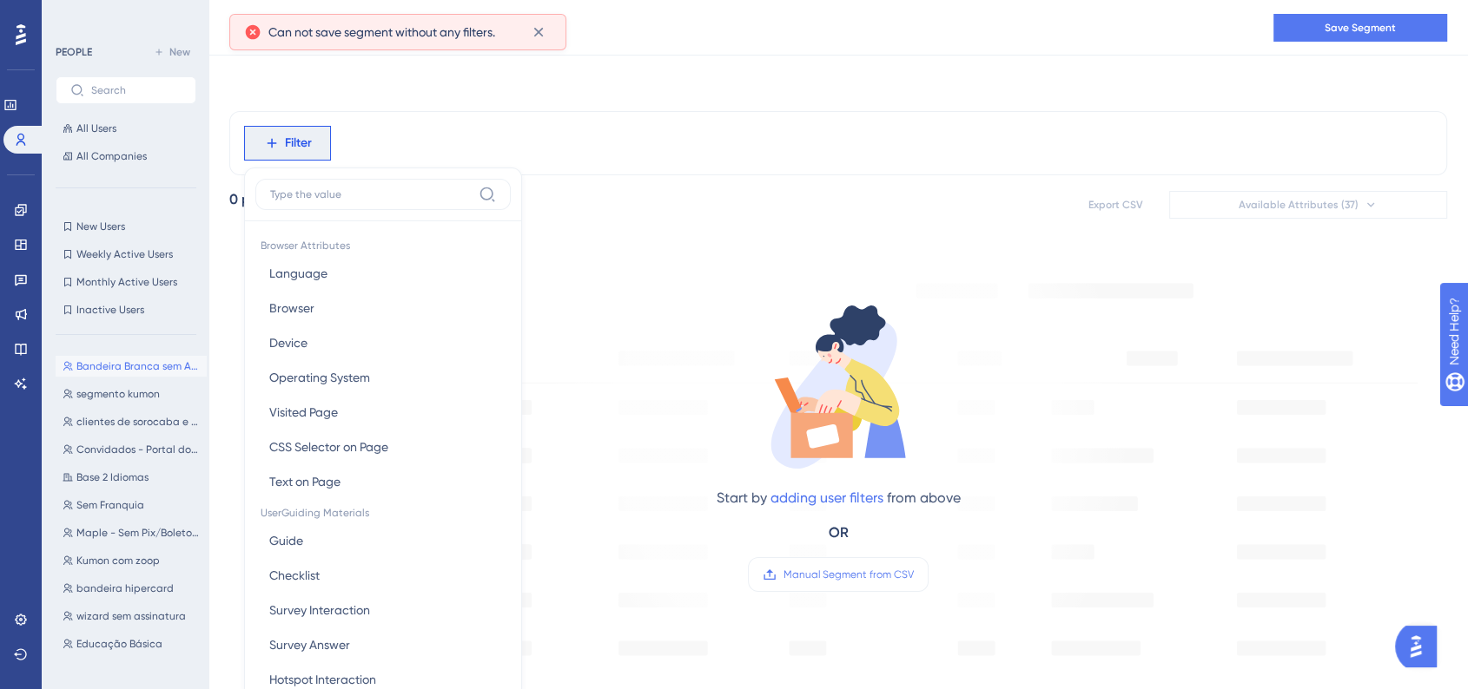
scroll to position [82, 0]
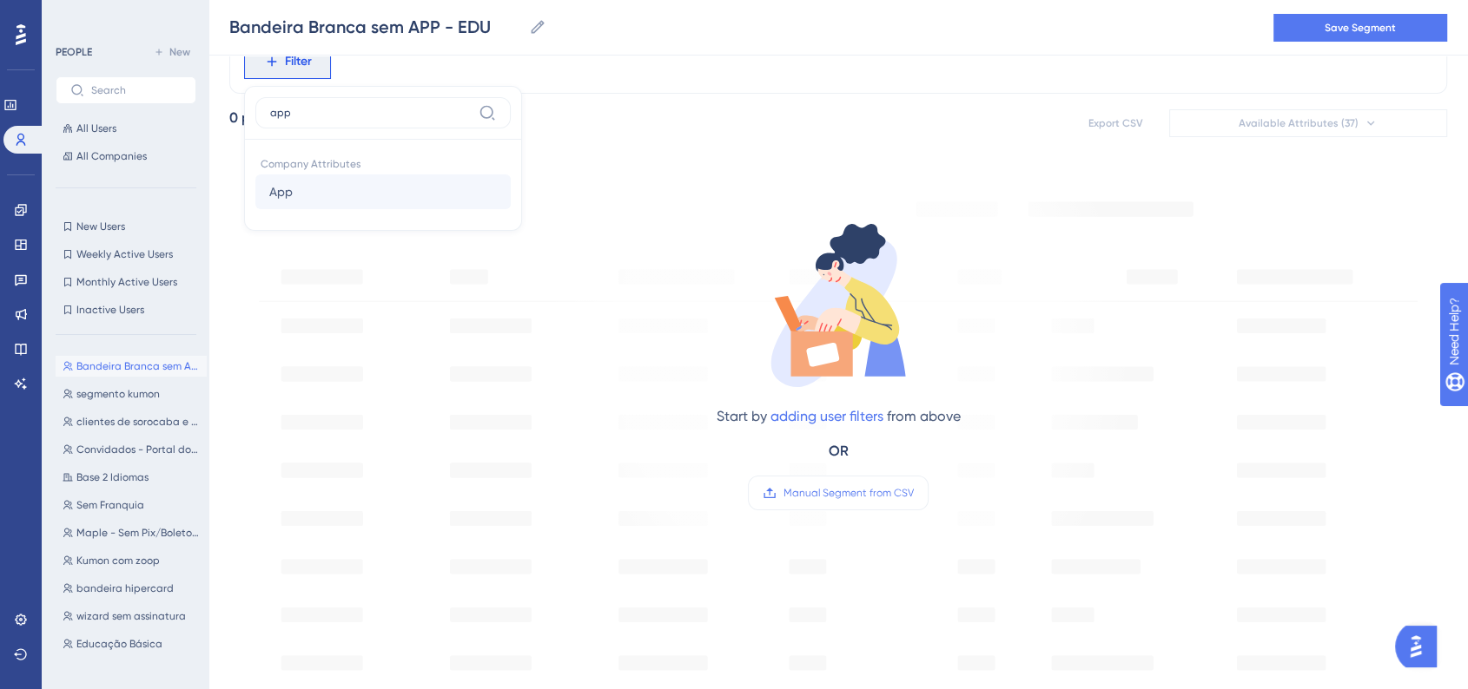
type input "app"
click at [383, 183] on button "App App" at bounding box center [382, 192] width 255 height 35
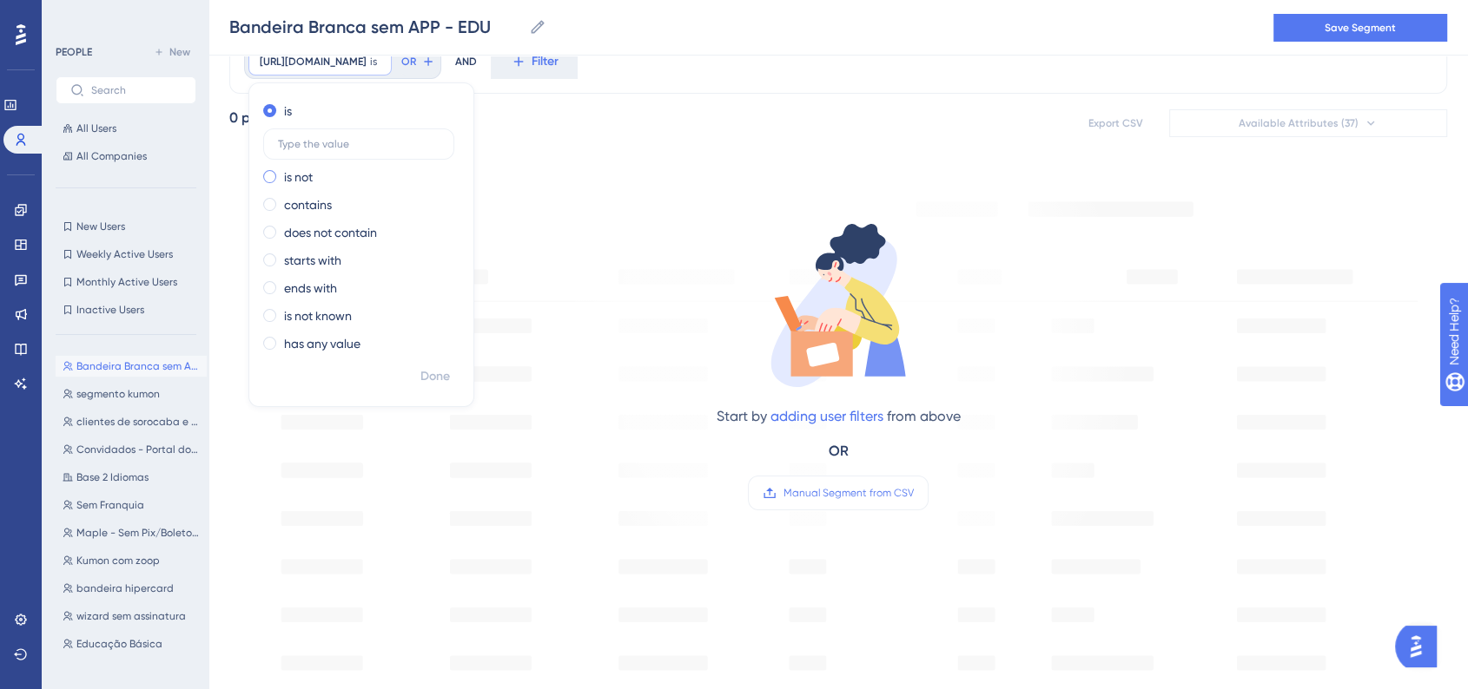
click at [284, 177] on label "is not" at bounding box center [298, 177] width 29 height 21
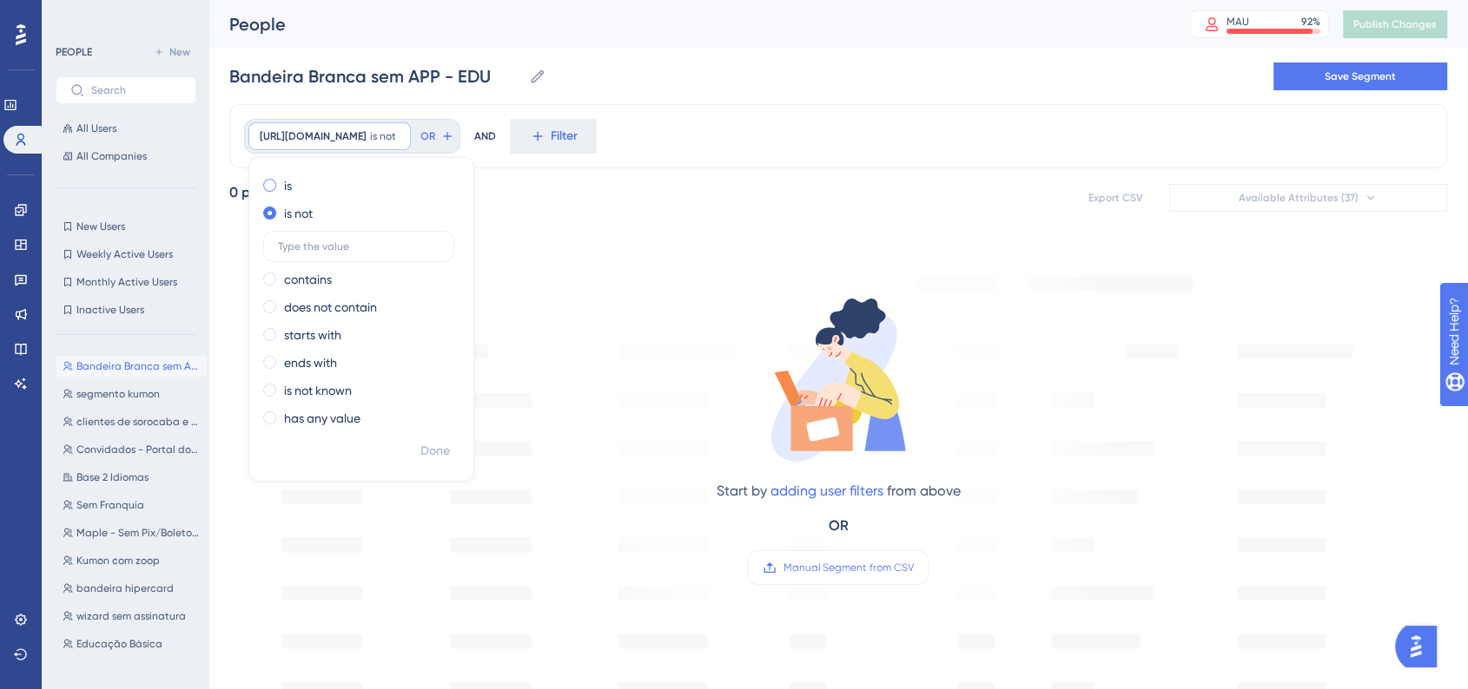
click at [266, 191] on div "is" at bounding box center [357, 185] width 189 height 21
type input "não"
click at [729, 124] on div "company_attributes.App is não não Remove is não is not contains does not contai…" at bounding box center [837, 136] width 1217 height 64
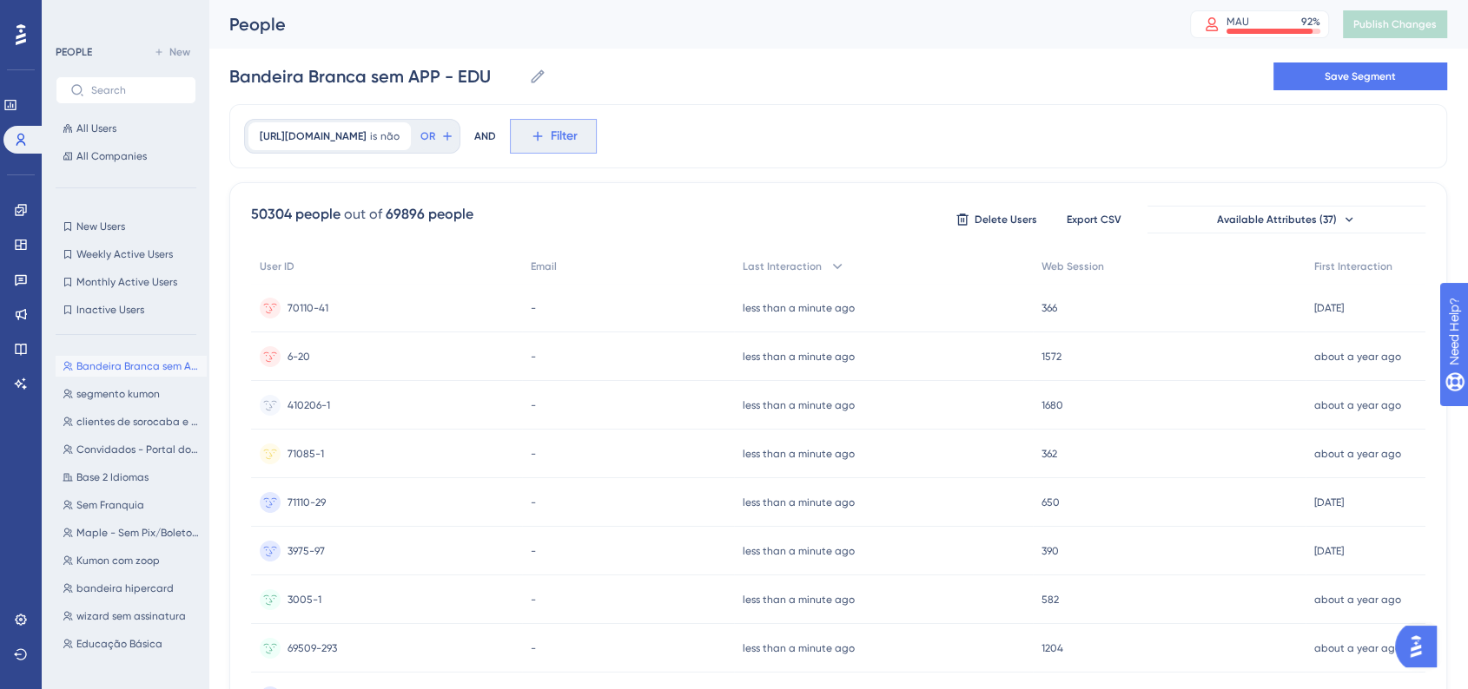
click at [540, 135] on icon at bounding box center [538, 137] width 16 height 16
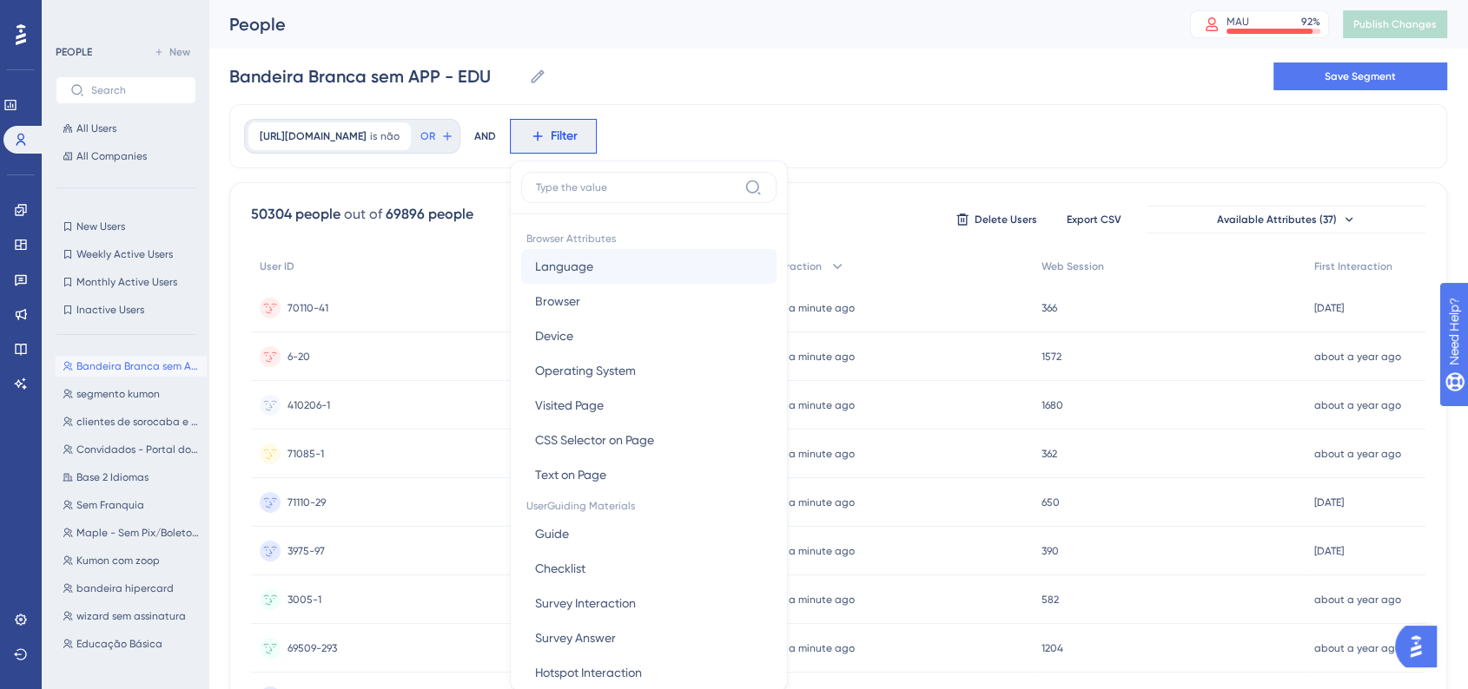
scroll to position [82, 0]
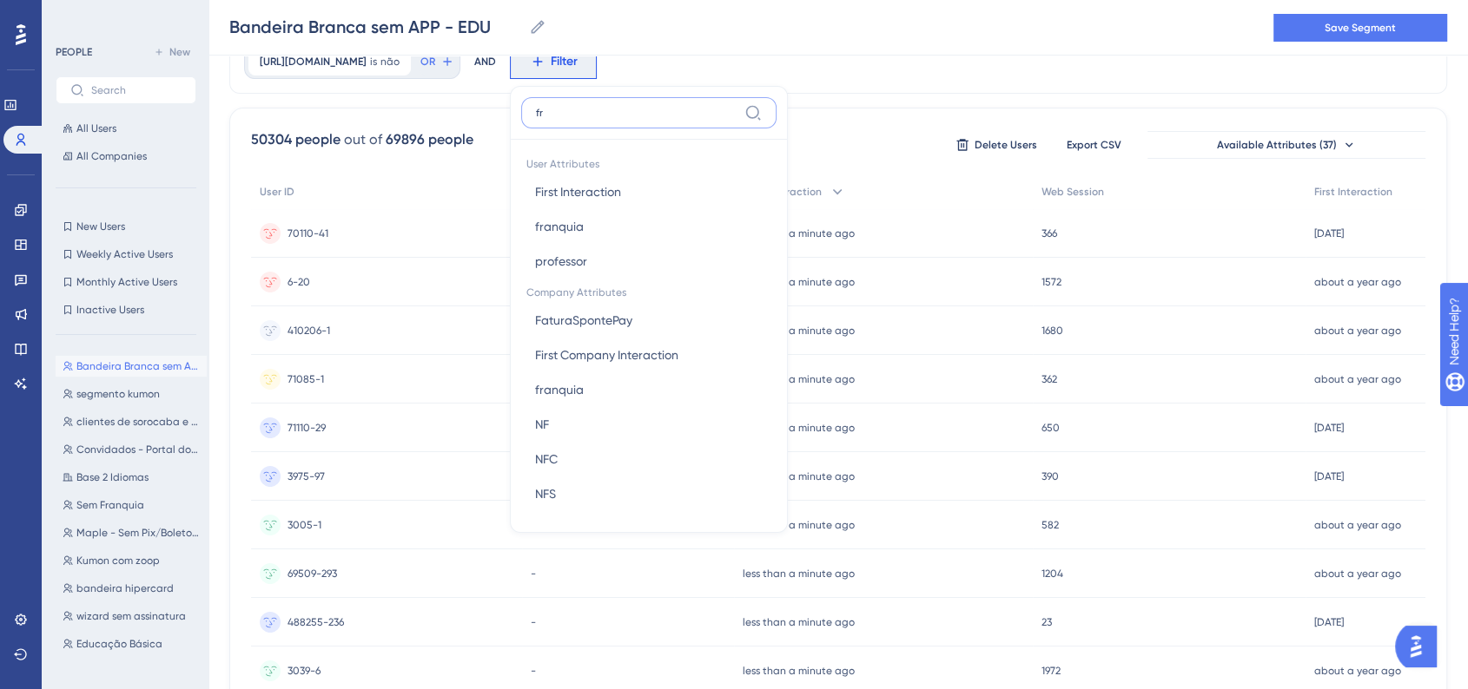
type input "fra"
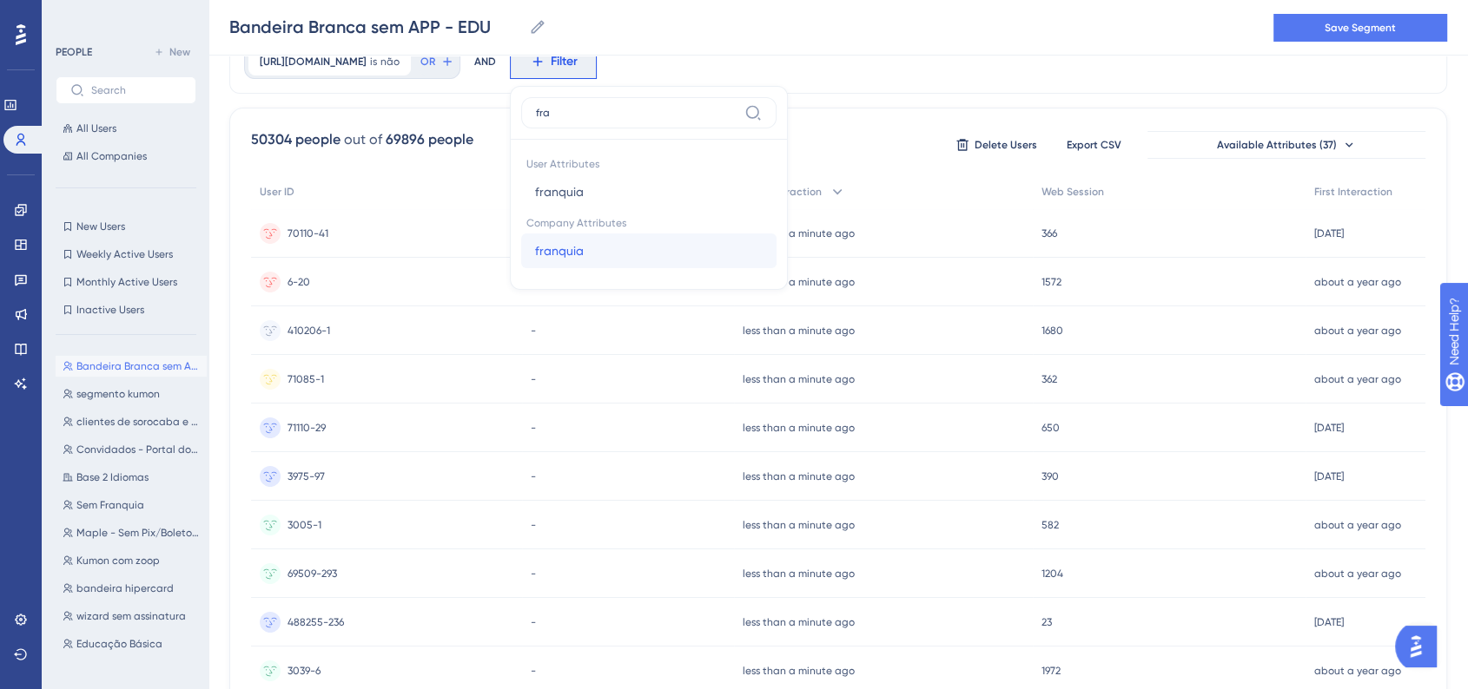
click at [604, 249] on button "franquia franquia" at bounding box center [648, 251] width 255 height 35
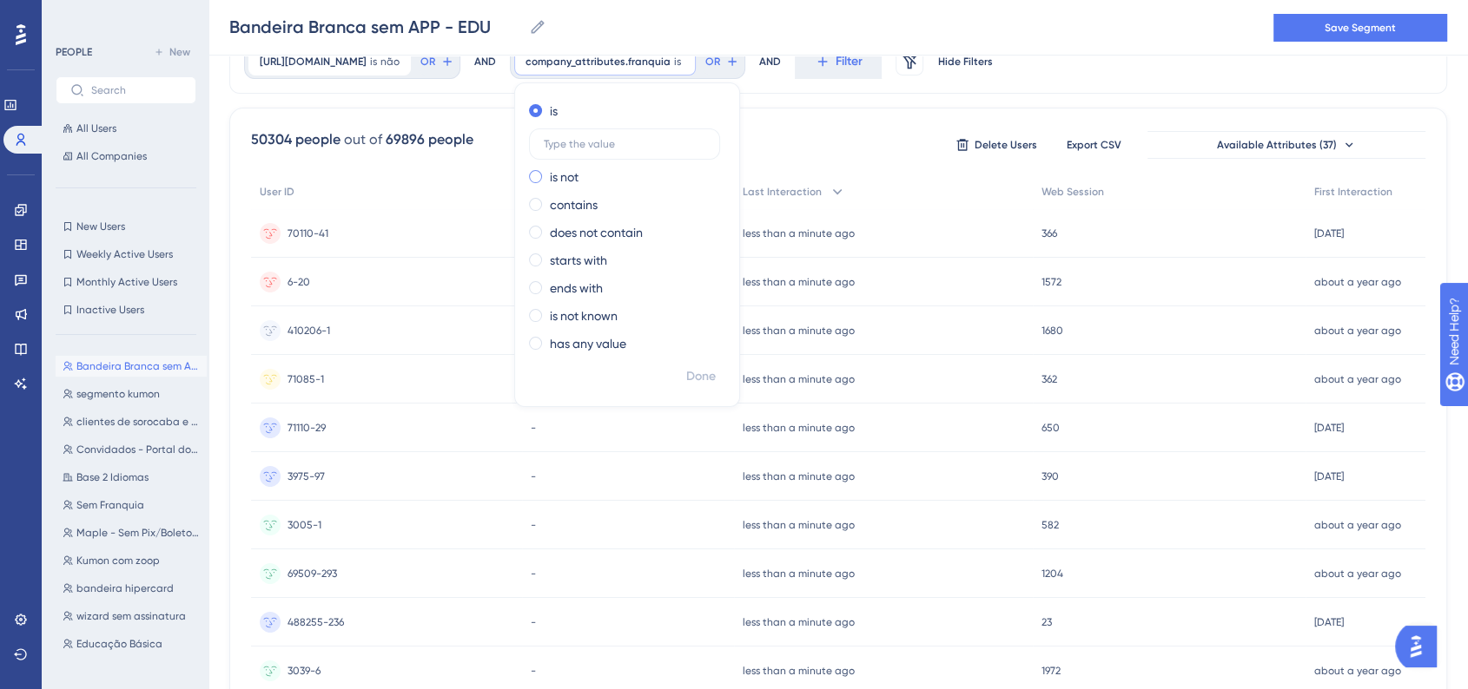
click at [542, 179] on span at bounding box center [535, 176] width 13 height 13
click at [547, 173] on input "radio" at bounding box center [547, 173] width 0 height 0
type input "212"
click at [709, 379] on span "Done" at bounding box center [701, 376] width 30 height 21
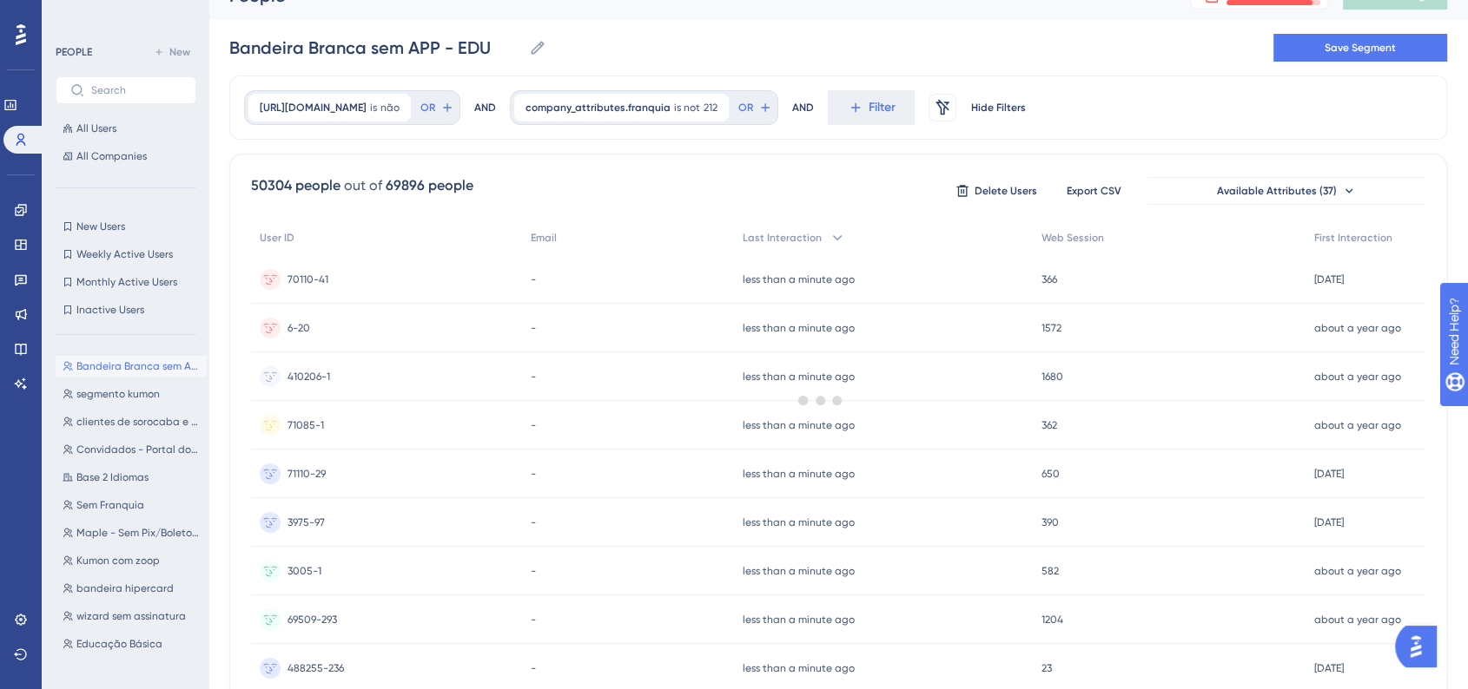
scroll to position [0, 0]
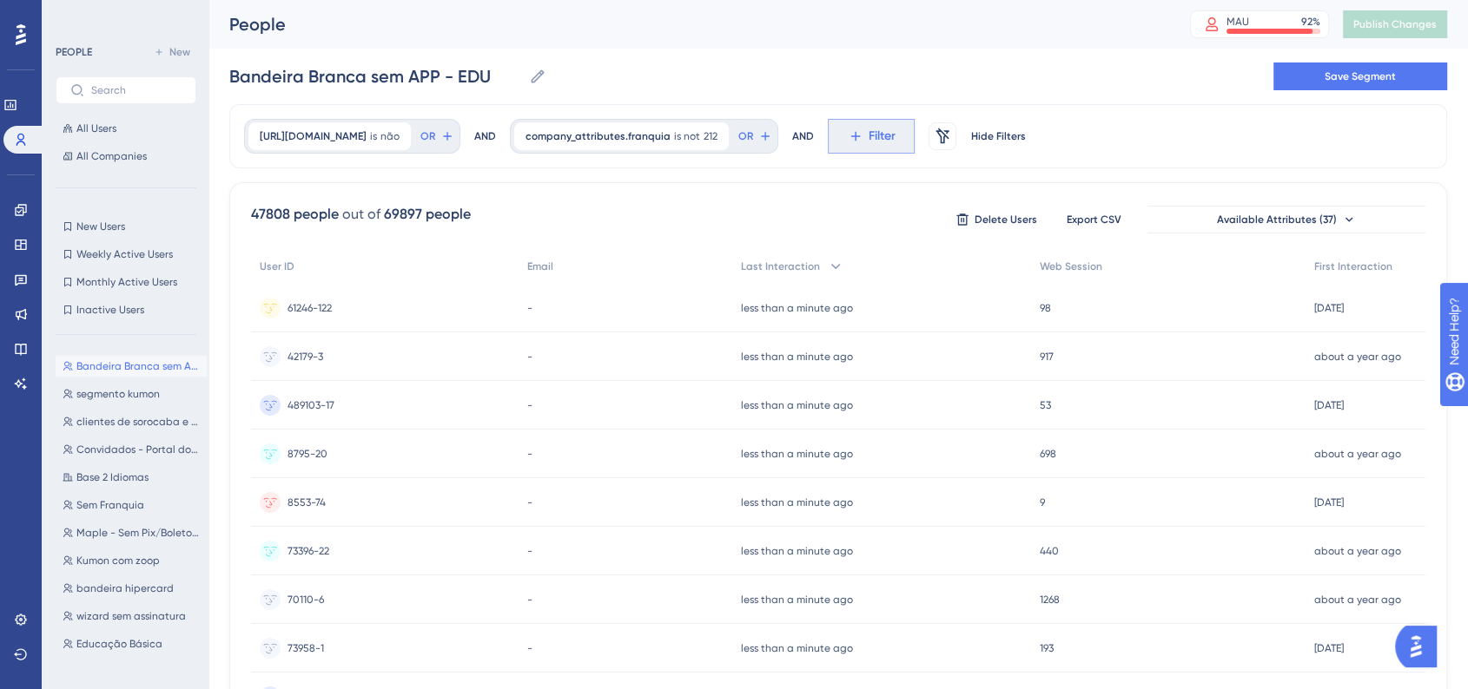
click at [869, 138] on button "Filter" at bounding box center [871, 136] width 87 height 35
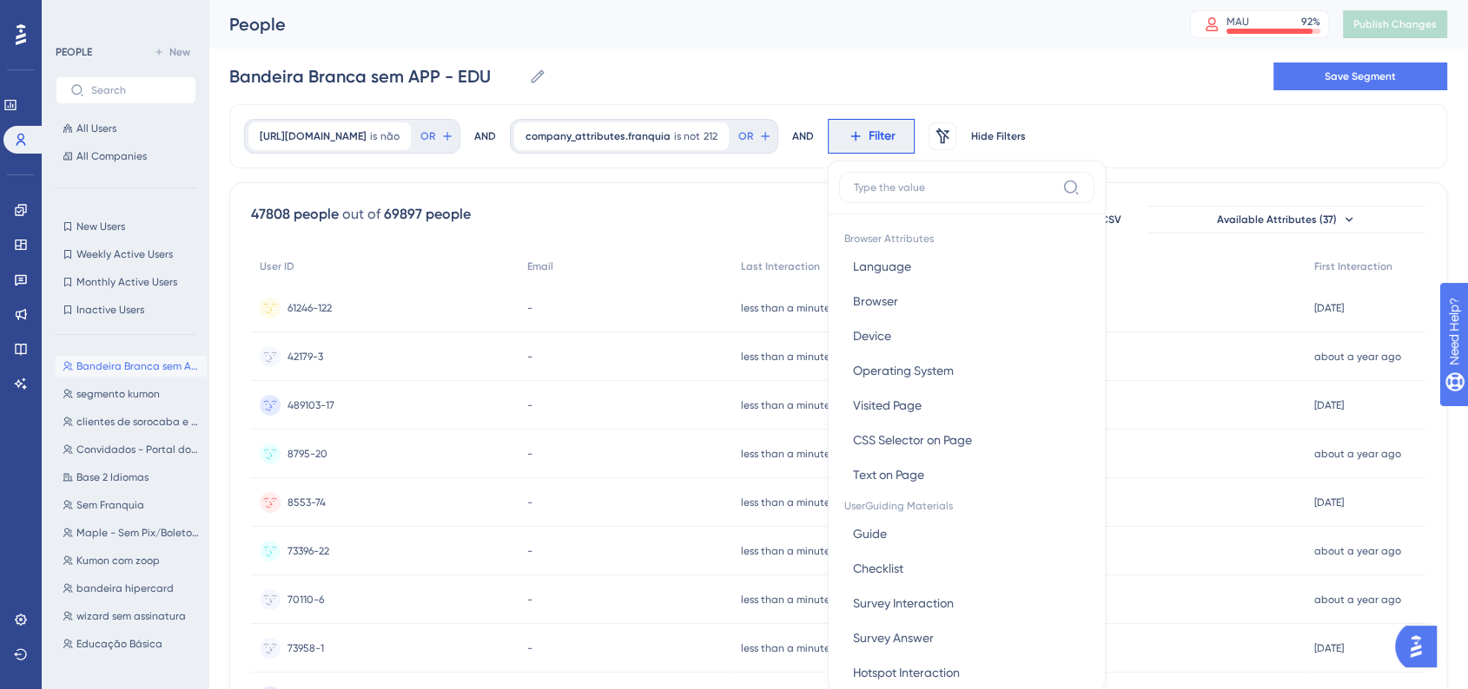
scroll to position [82, 0]
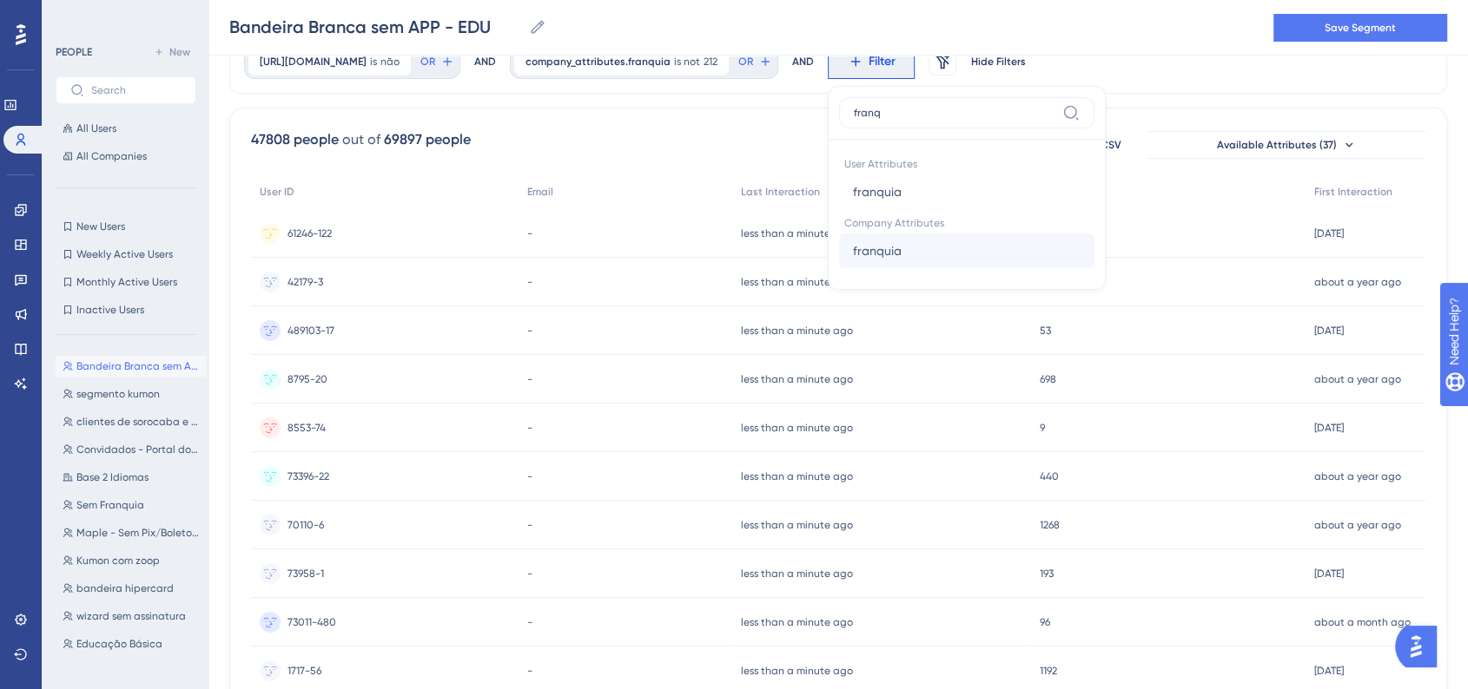
type input "franq"
click at [901, 258] on span "franquia" at bounding box center [877, 251] width 49 height 21
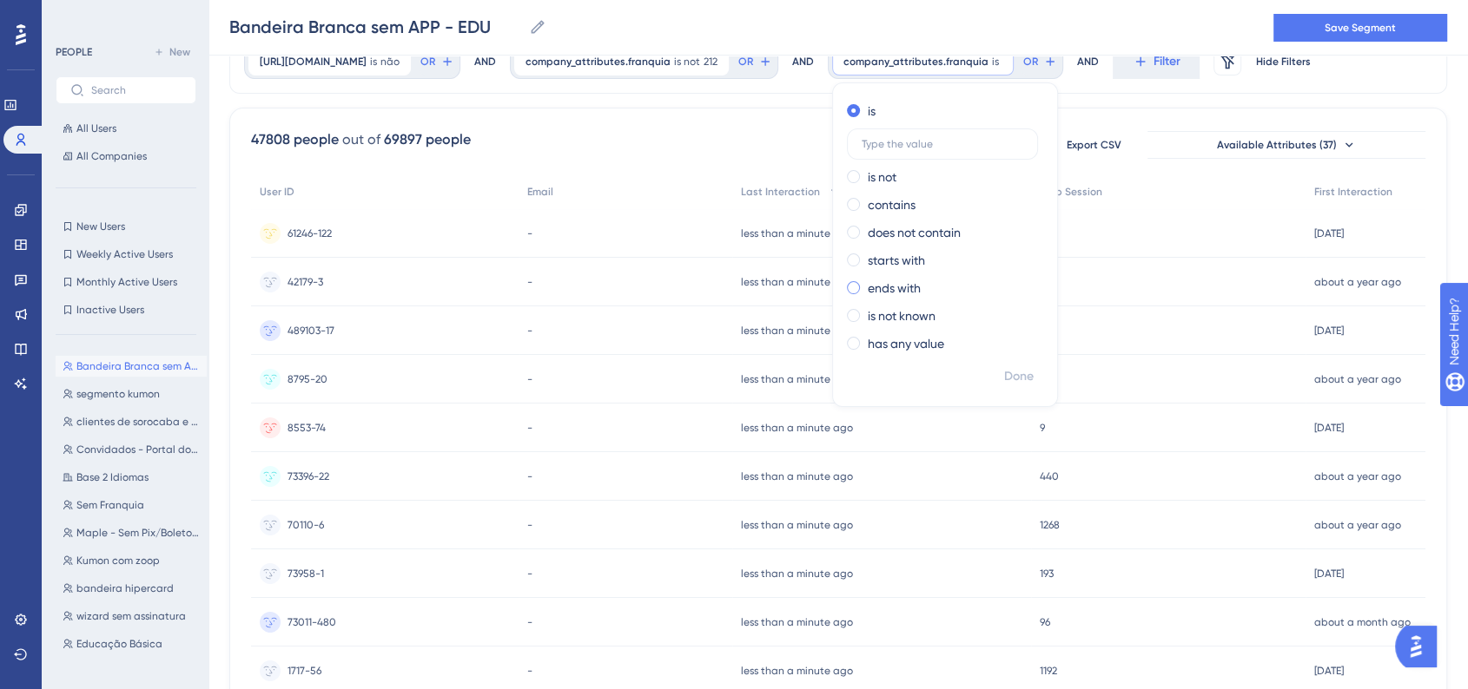
scroll to position [0, 0]
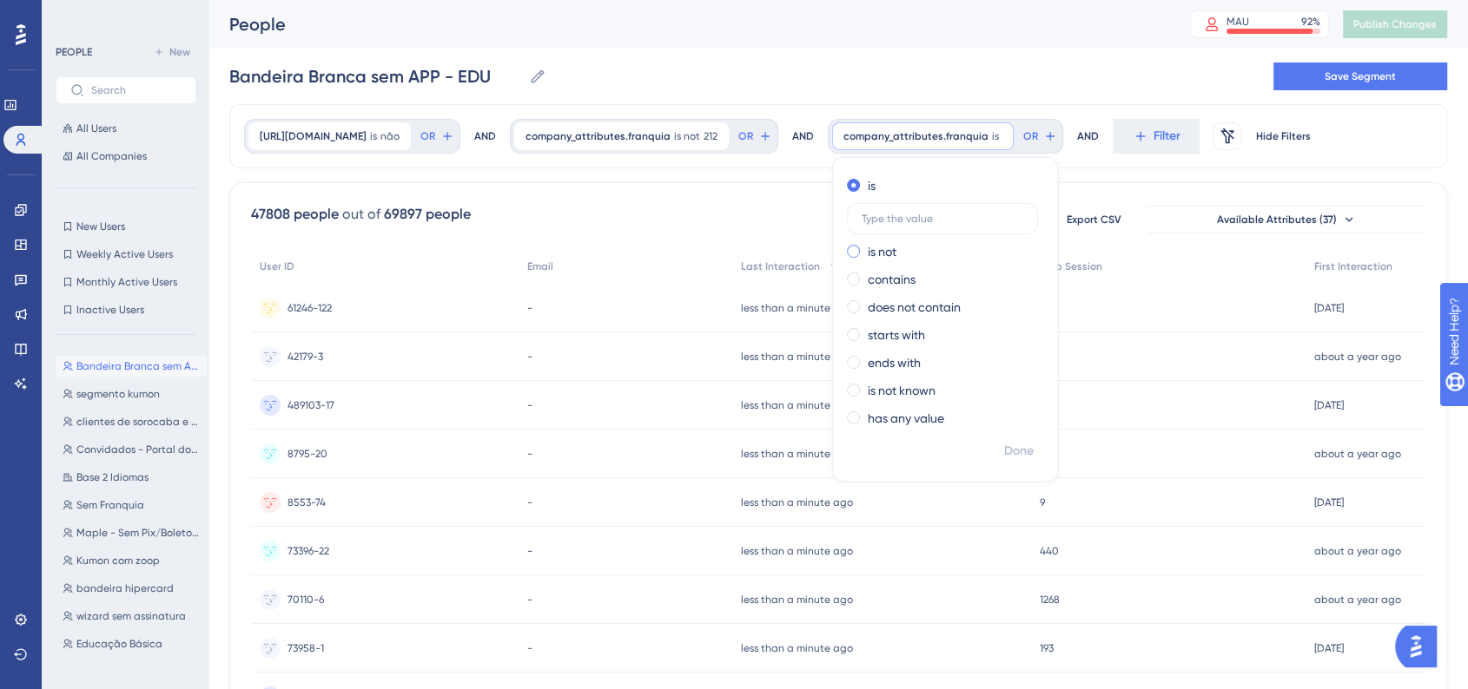
click at [903, 254] on div "is not" at bounding box center [941, 251] width 189 height 21
type input "12"
click at [989, 45] on div "People MAU 92 % Click to see add-on and upgrade options Publish Changes" at bounding box center [837, 24] width 1259 height 49
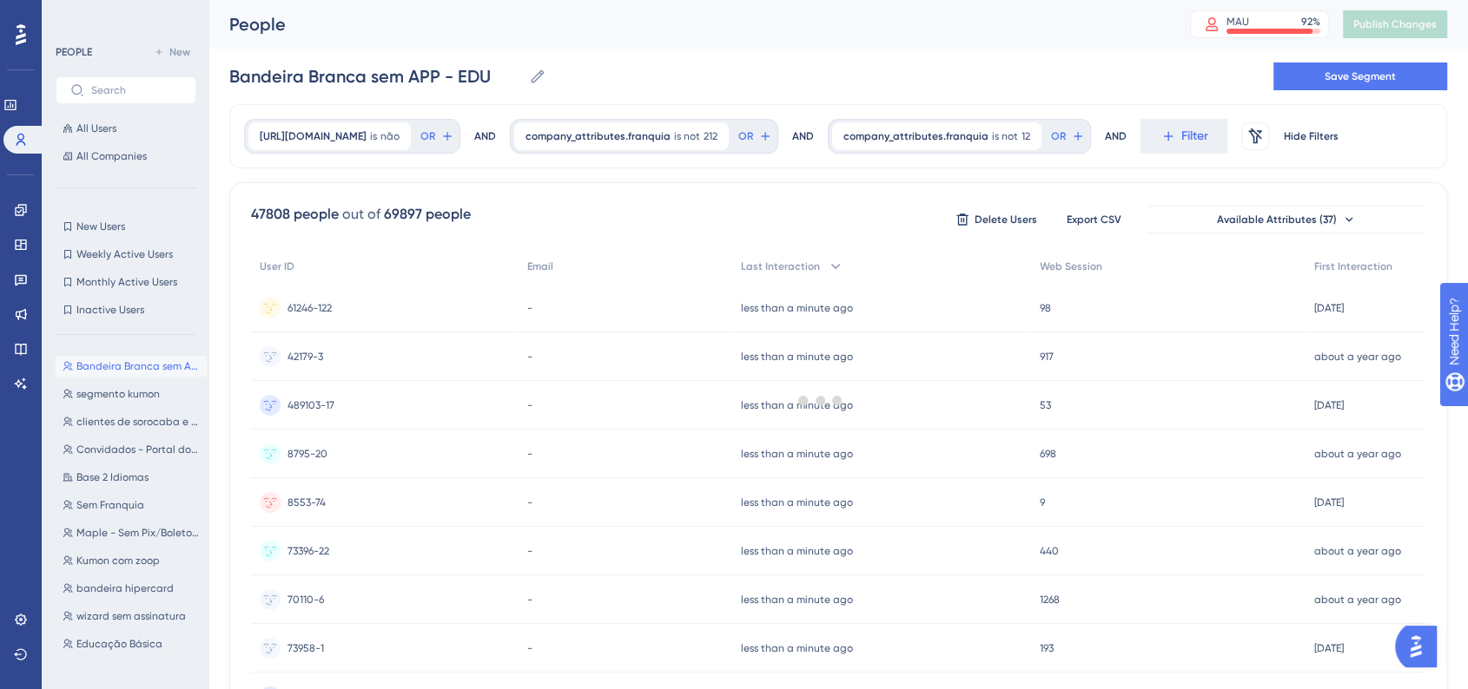
click at [1158, 140] on div at bounding box center [821, 400] width 1294 height 564
click at [1152, 136] on button "Filter" at bounding box center [1183, 136] width 87 height 35
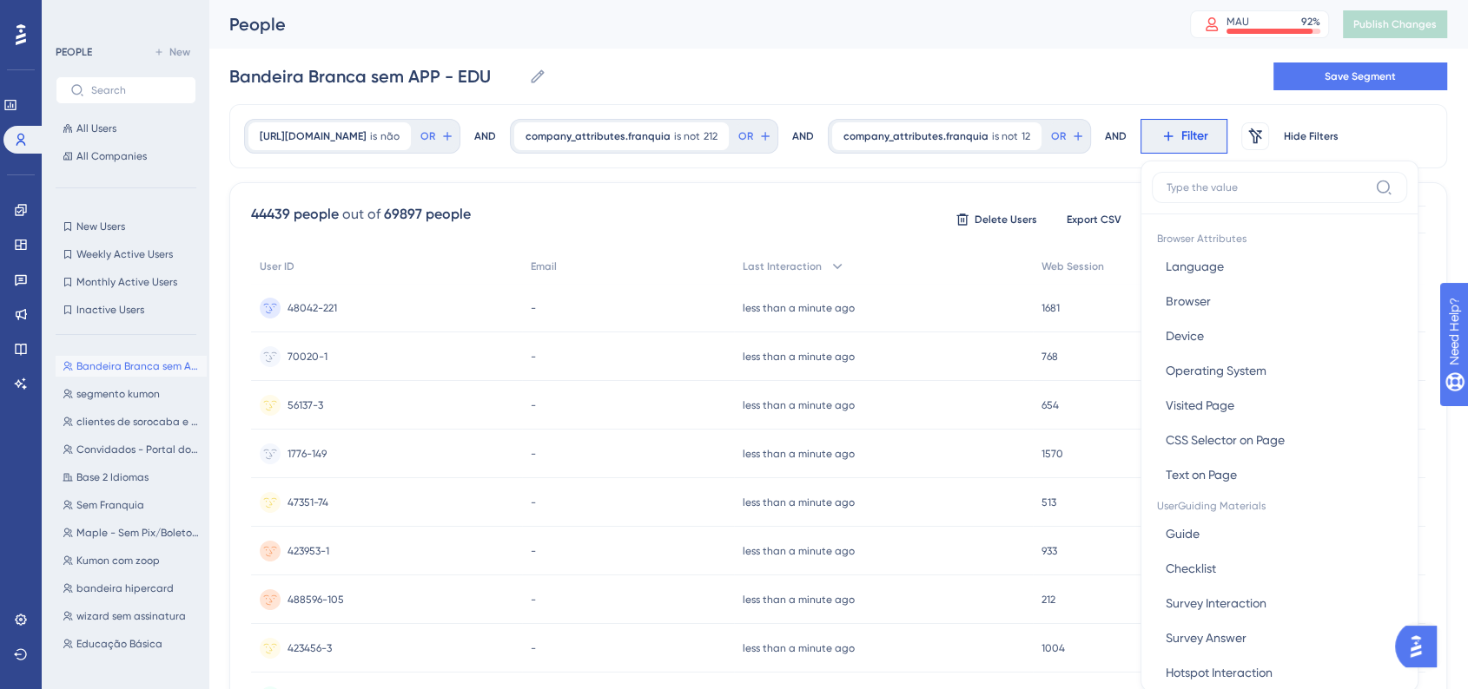
scroll to position [82, 0]
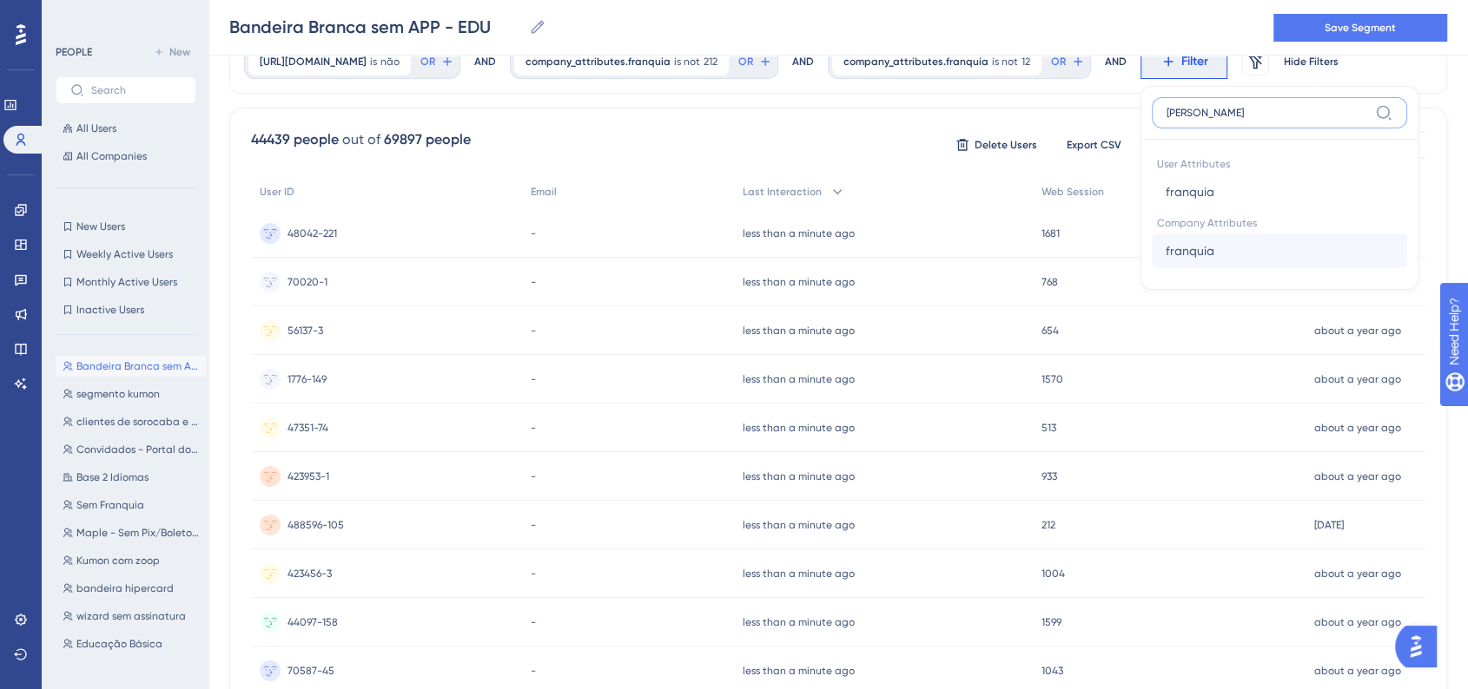
type input "fran"
click at [1223, 239] on button "franquia franquia" at bounding box center [1278, 251] width 255 height 35
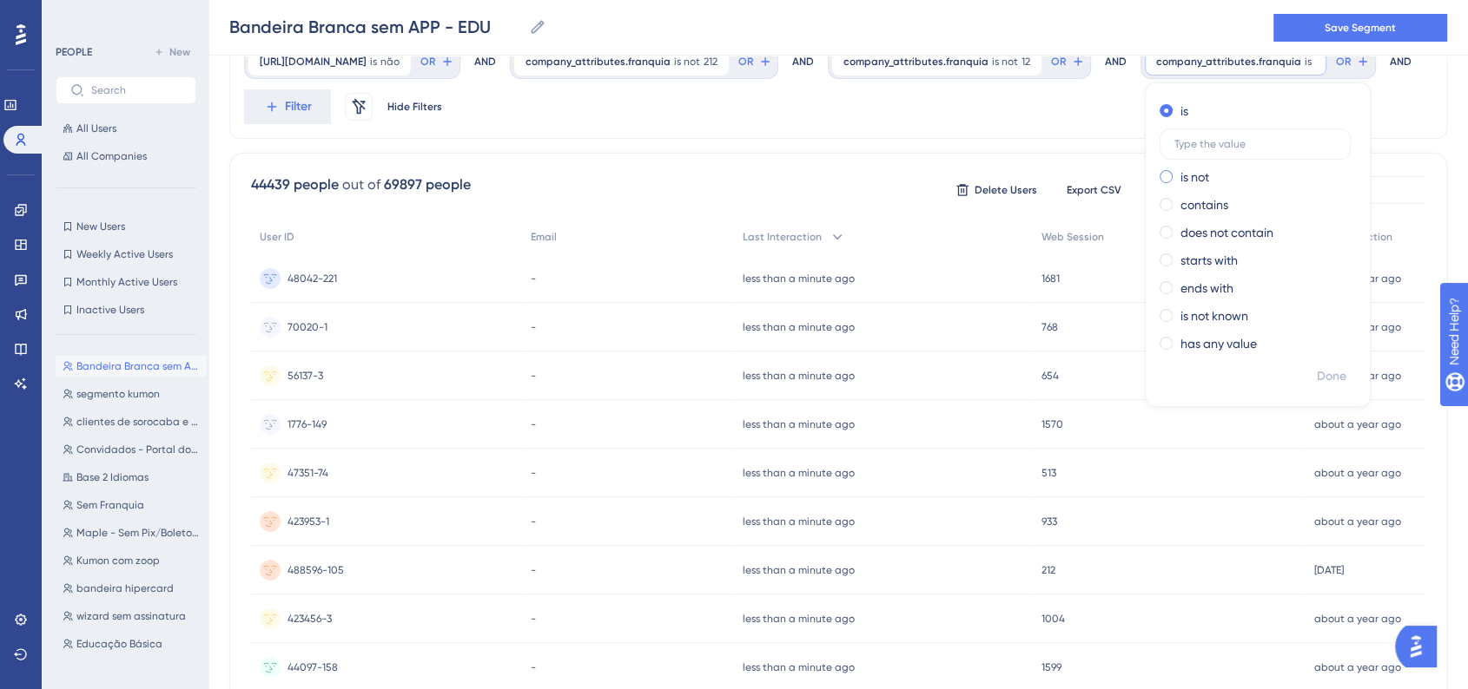
click at [1180, 180] on label "is not" at bounding box center [1194, 177] width 29 height 21
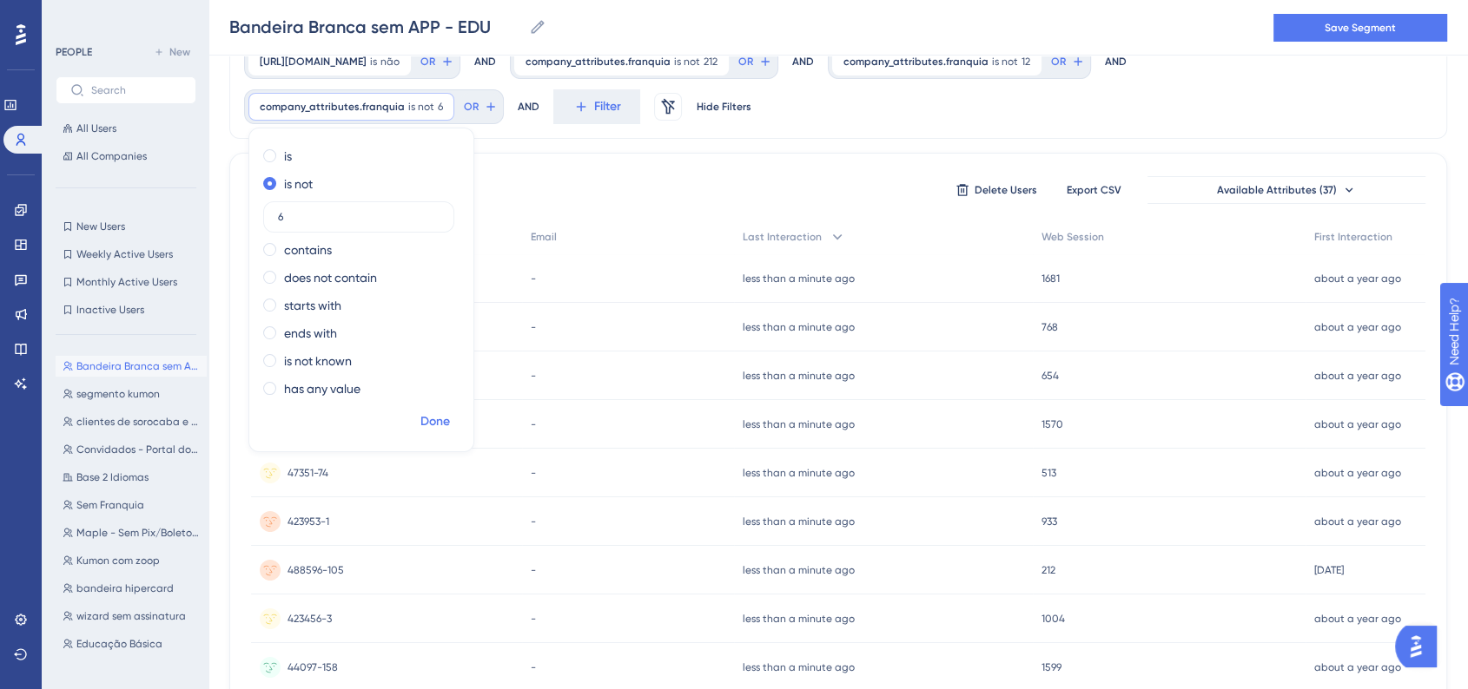
type input "6"
click at [432, 425] on span "Done" at bounding box center [435, 422] width 30 height 21
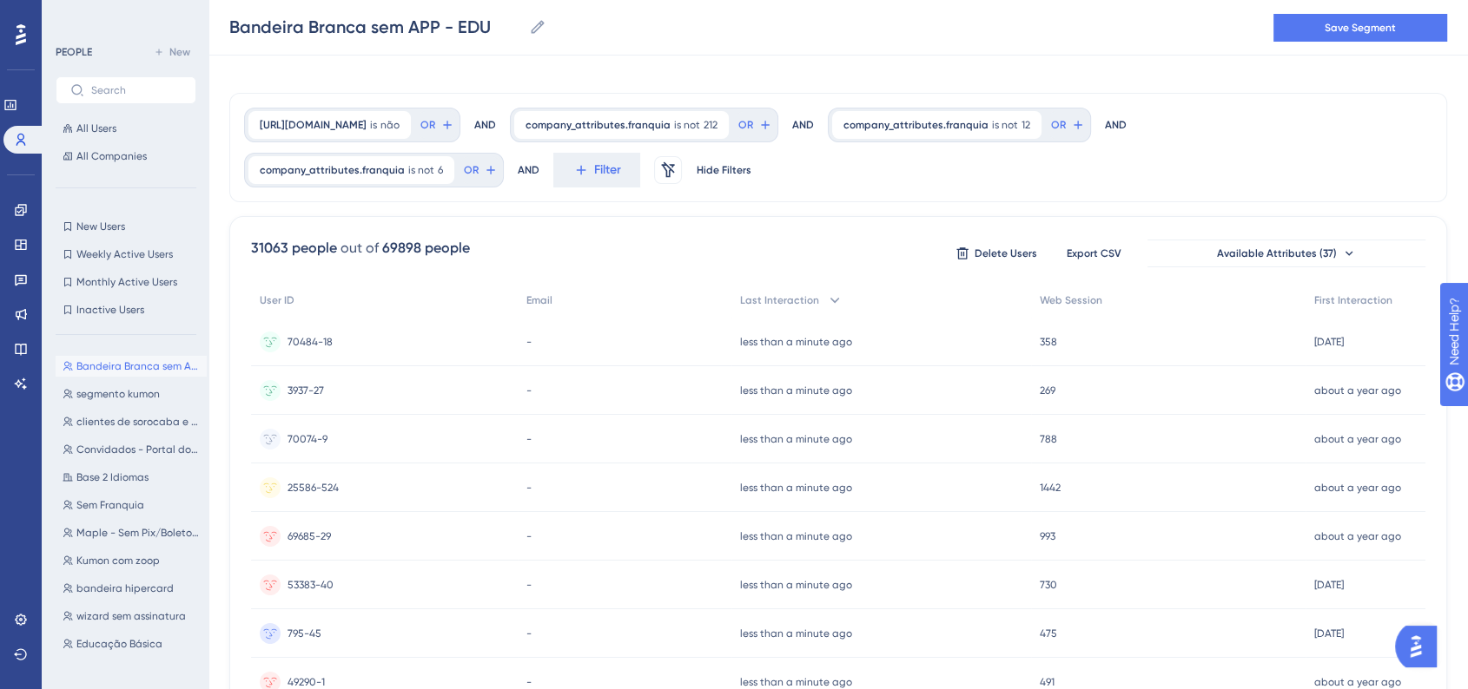
scroll to position [0, 0]
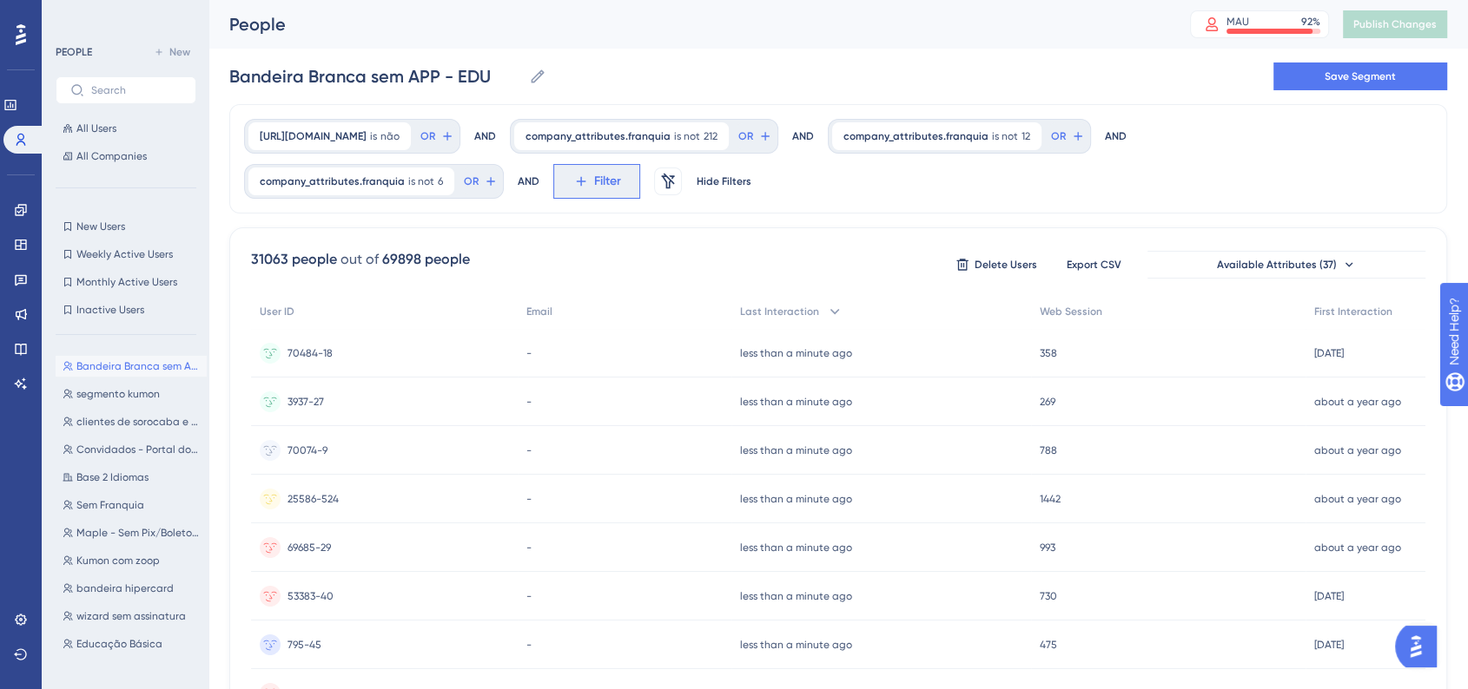
click at [561, 191] on button "Filter" at bounding box center [596, 181] width 87 height 35
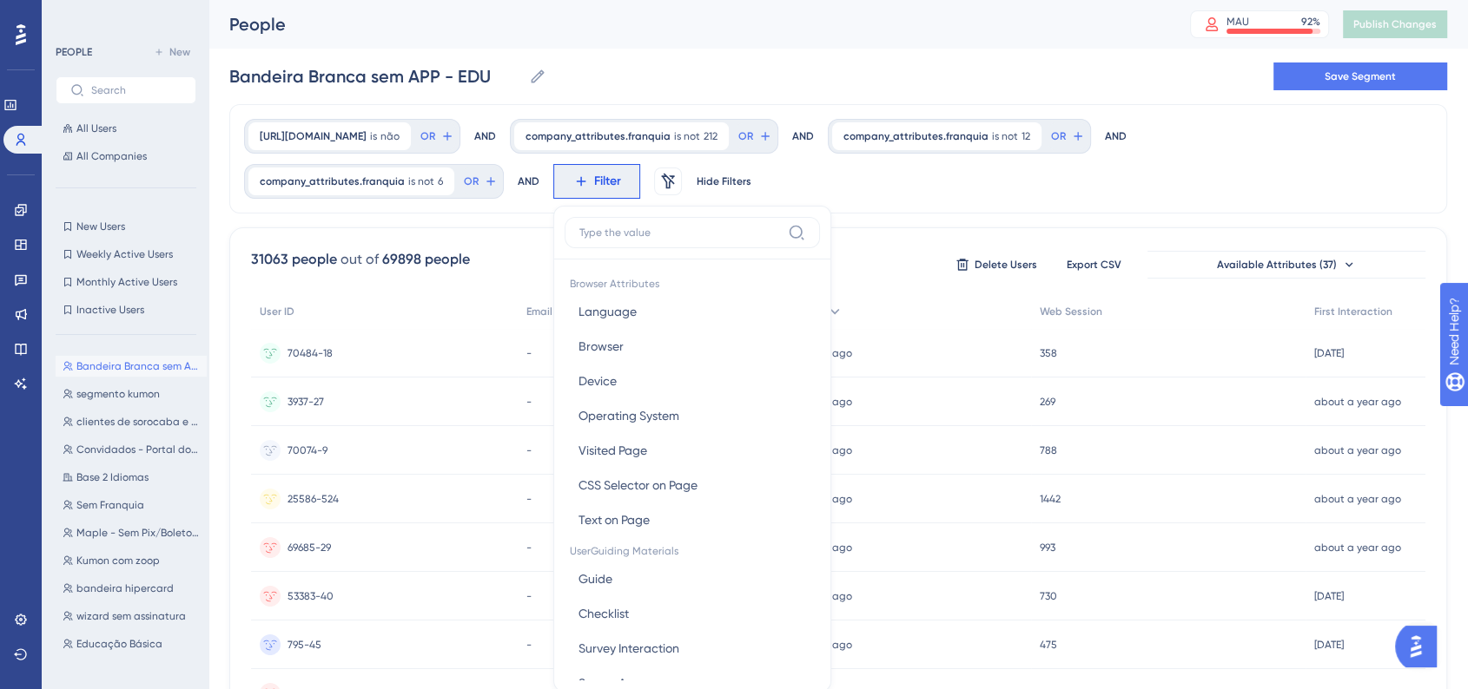
scroll to position [104, 0]
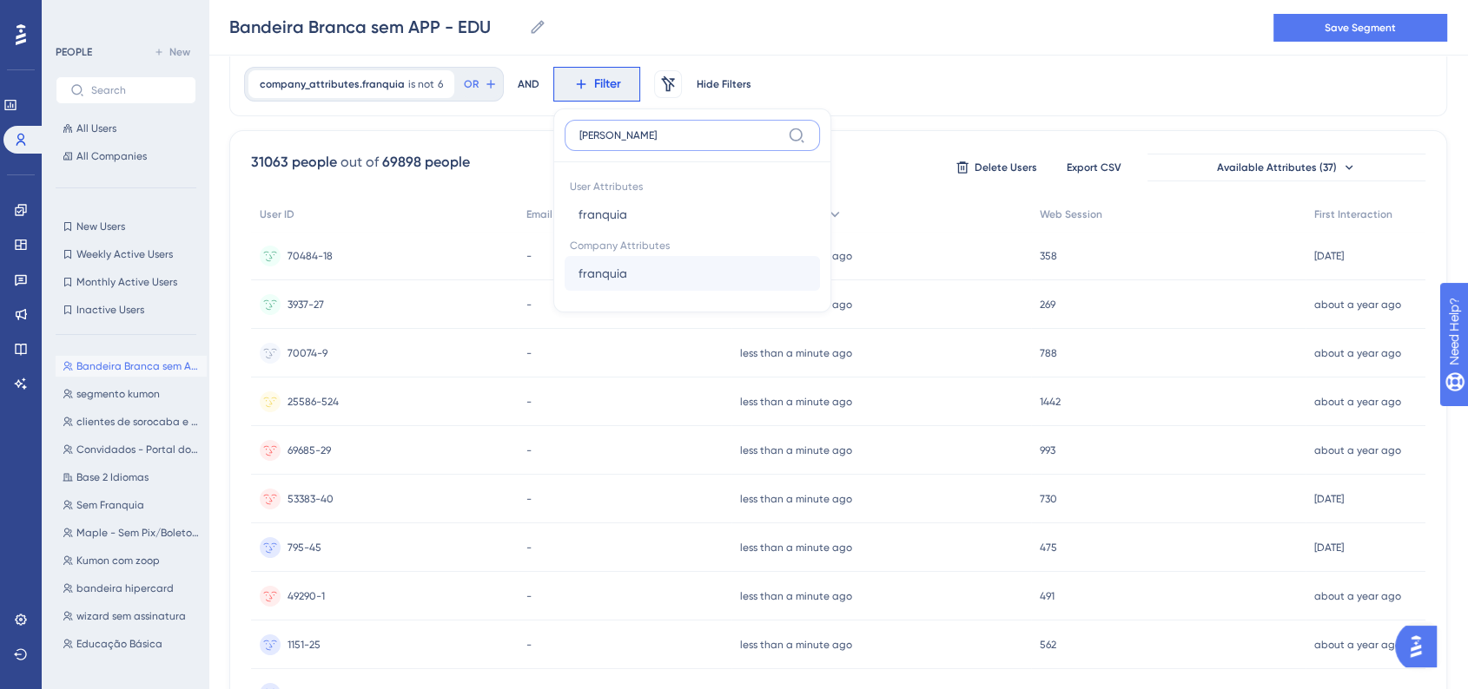
type input "franqui"
click at [659, 266] on button "franquia franquia" at bounding box center [691, 273] width 255 height 35
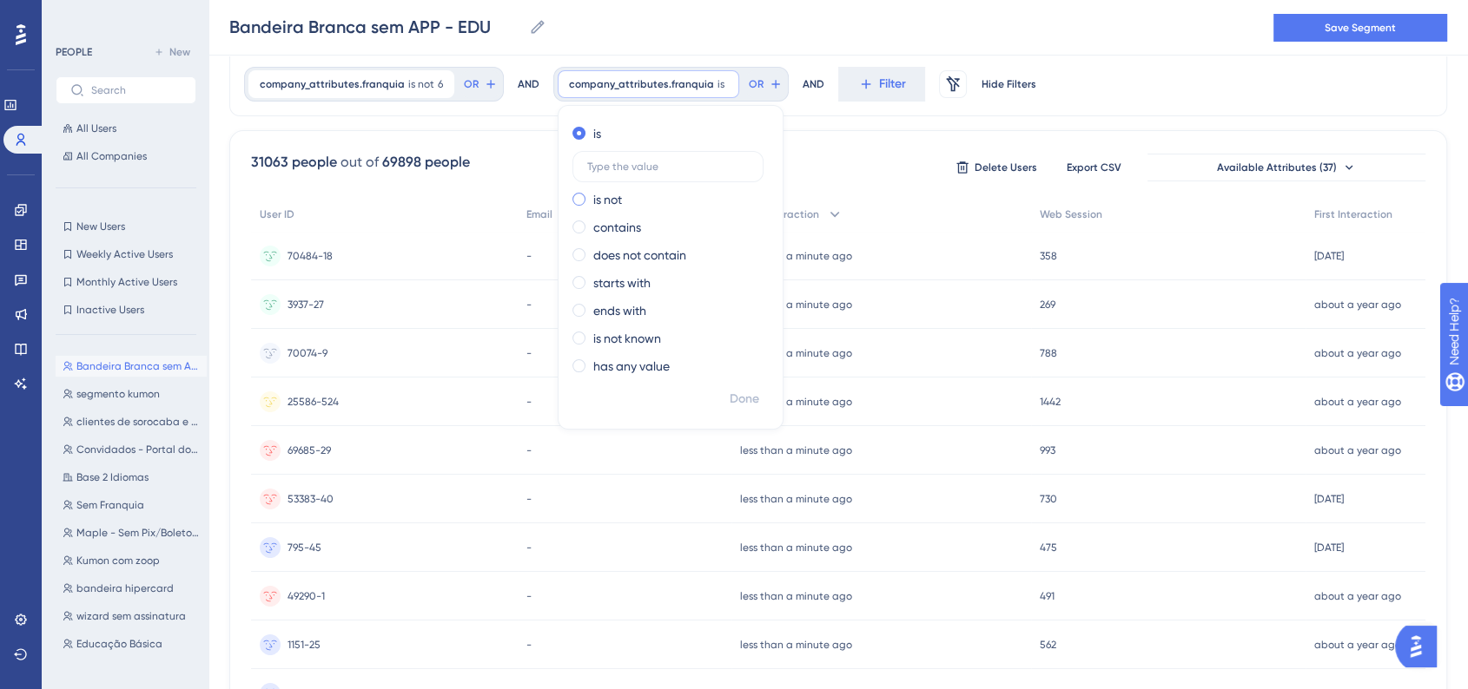
click at [577, 206] on div "is not" at bounding box center [666, 199] width 189 height 21
click at [647, 199] on input "text" at bounding box center [668, 194] width 162 height 12
type input "14"
click at [744, 395] on span "Done" at bounding box center [744, 399] width 30 height 21
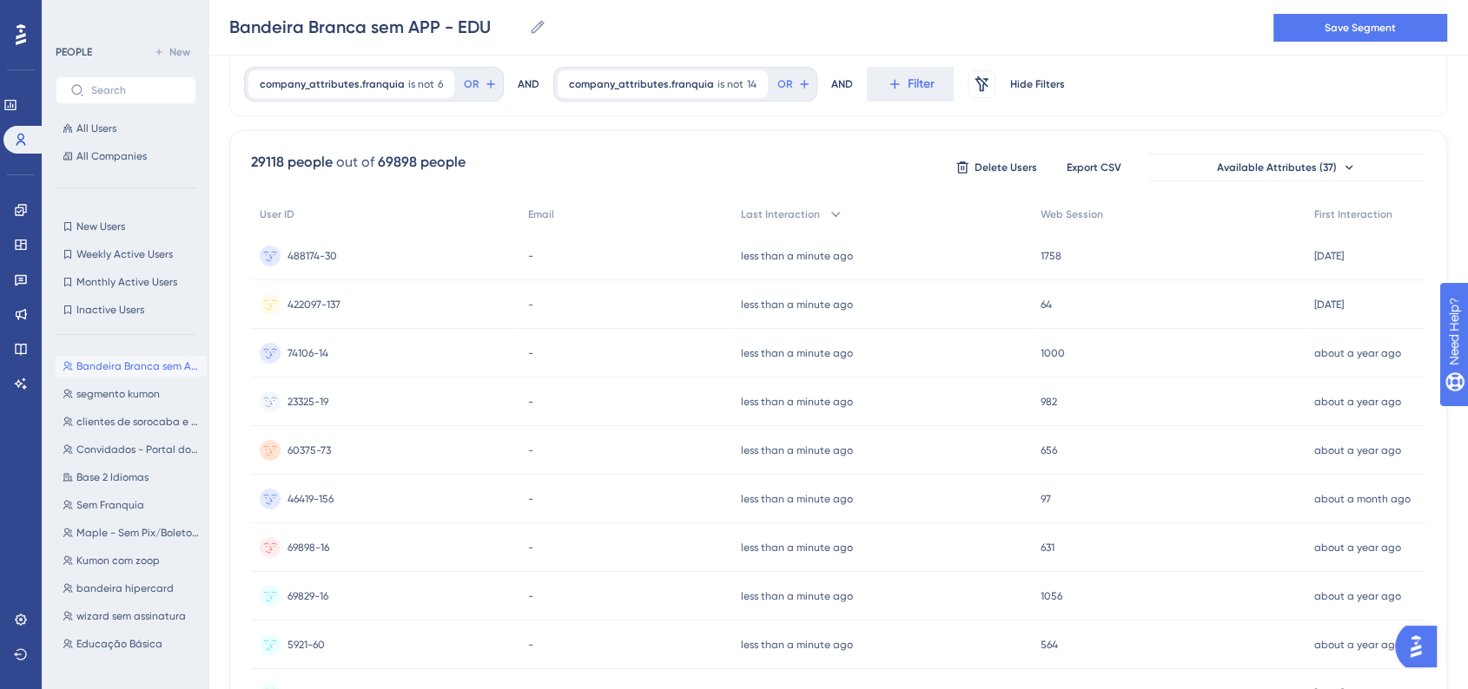
scroll to position [0, 0]
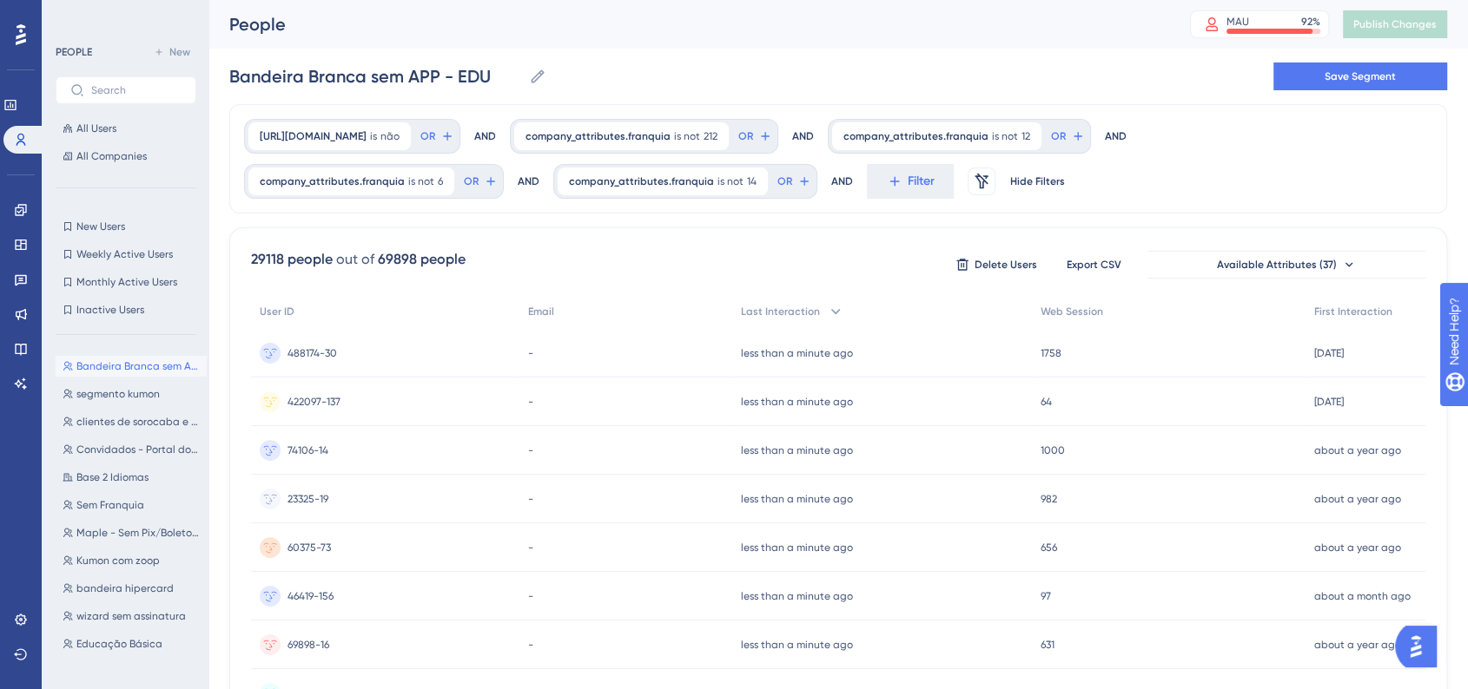
click at [890, 201] on div "company_attributes.App is não não Remove OR AND company_attributes.franquia is …" at bounding box center [837, 158] width 1217 height 109
click at [907, 191] on span "Filter" at bounding box center [920, 181] width 27 height 21
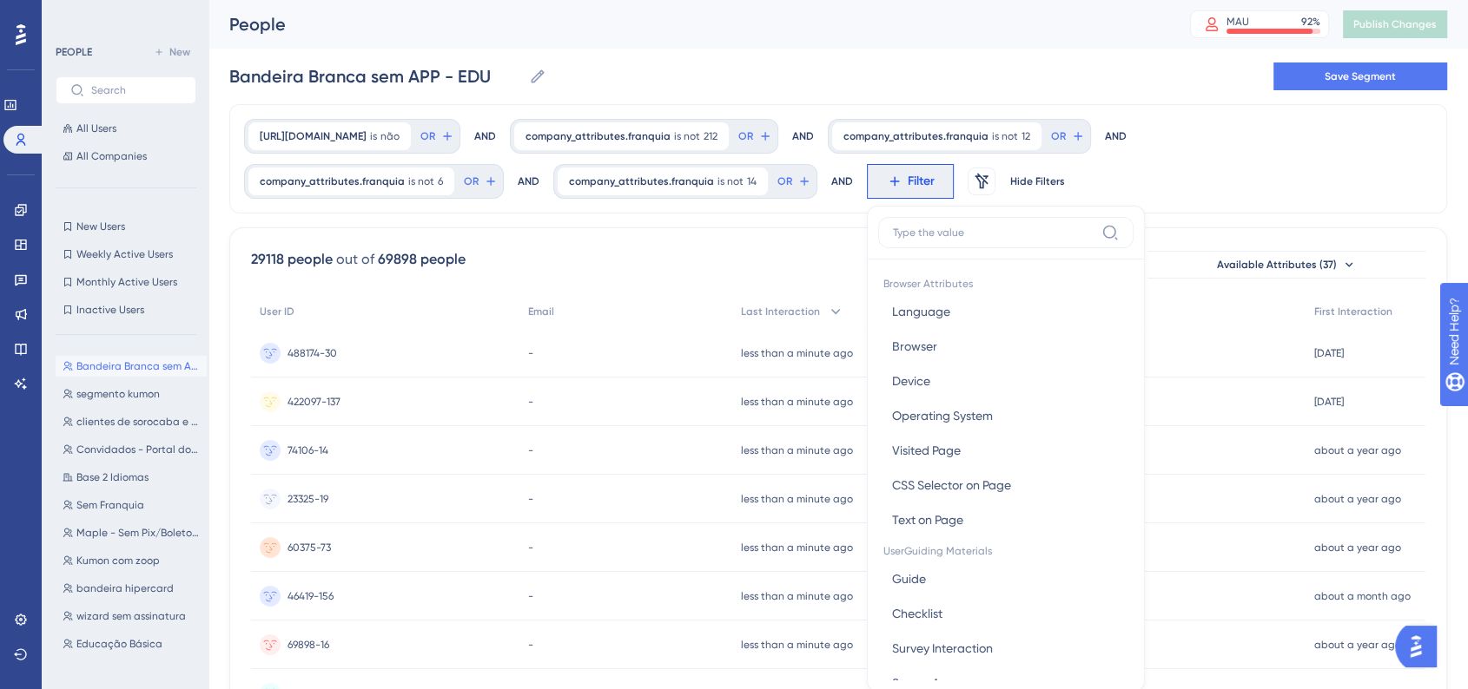
scroll to position [104, 0]
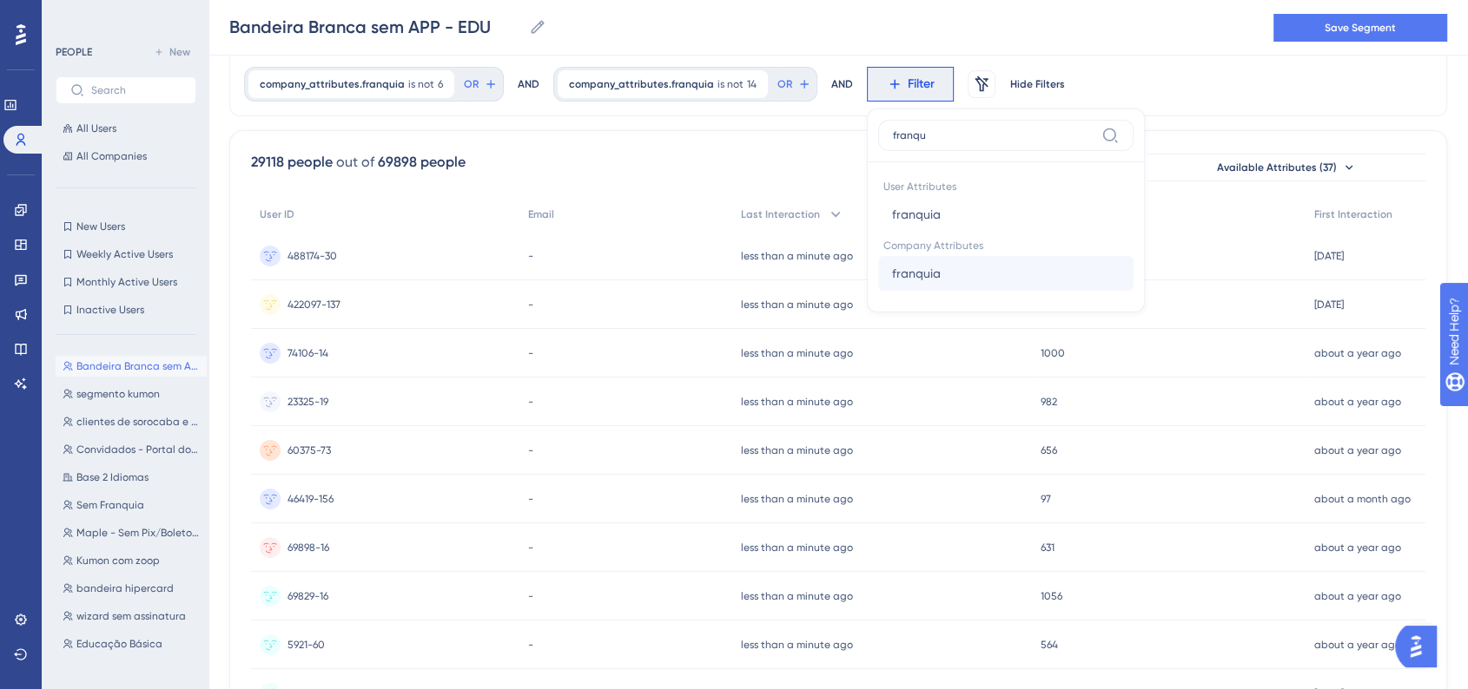
type input "franqu"
click at [910, 280] on span "franquia" at bounding box center [916, 273] width 49 height 21
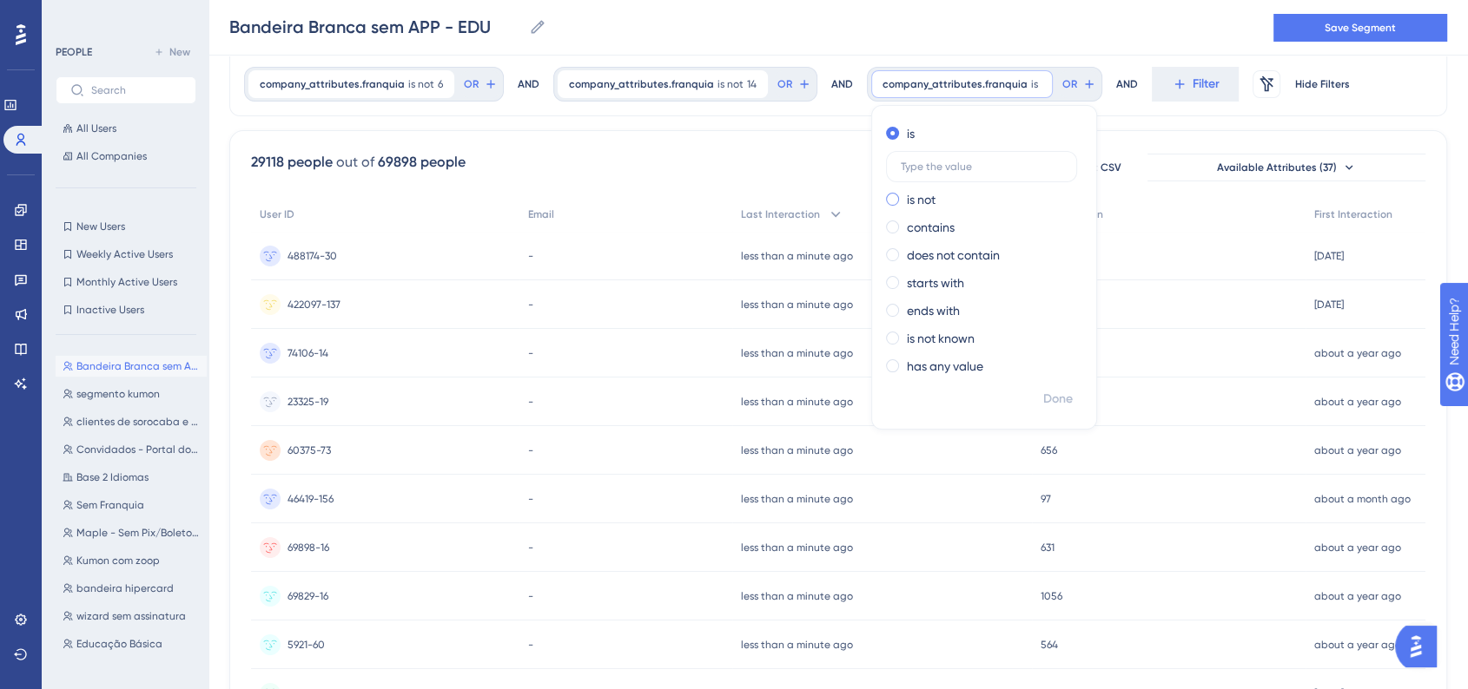
click at [916, 201] on label "is not" at bounding box center [921, 199] width 29 height 21
type input "20"
click at [1043, 392] on span "Done" at bounding box center [1058, 399] width 30 height 21
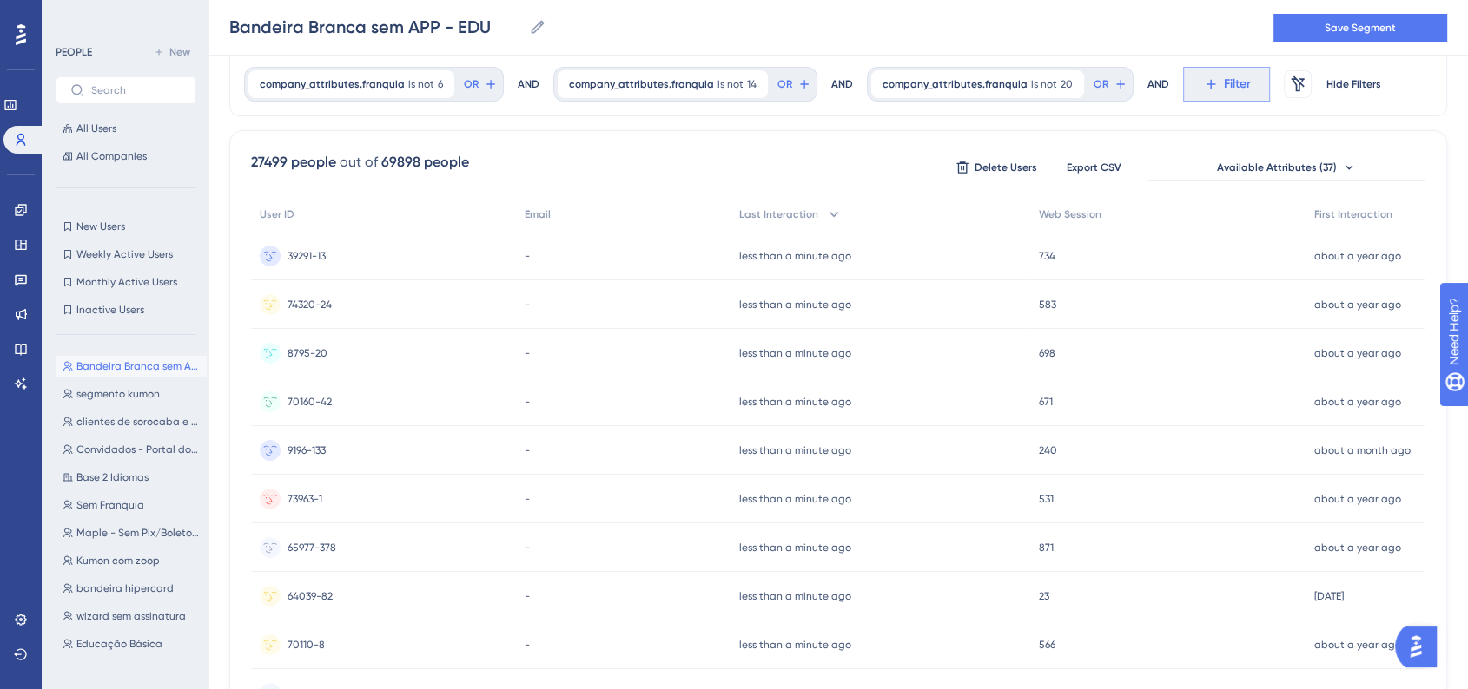
click at [1199, 93] on button "Filter" at bounding box center [1226, 84] width 87 height 35
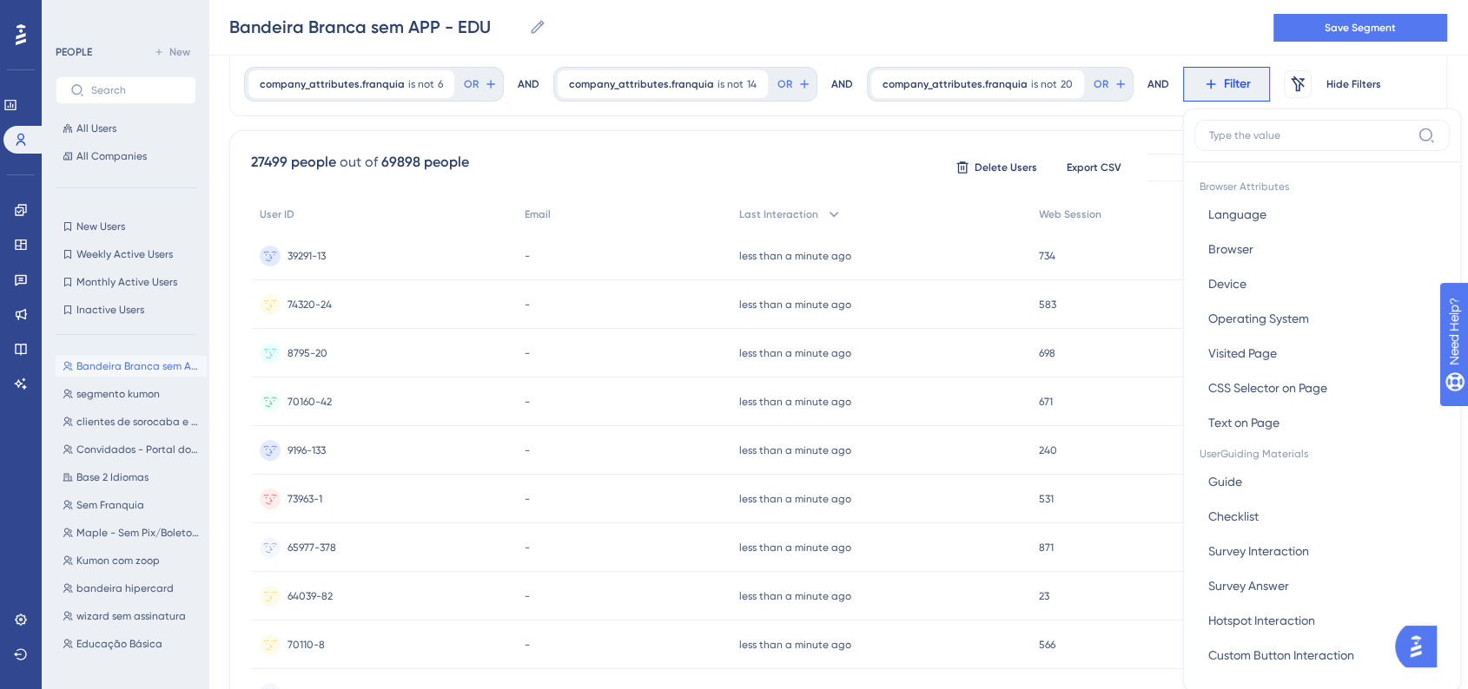
scroll to position [160, 0]
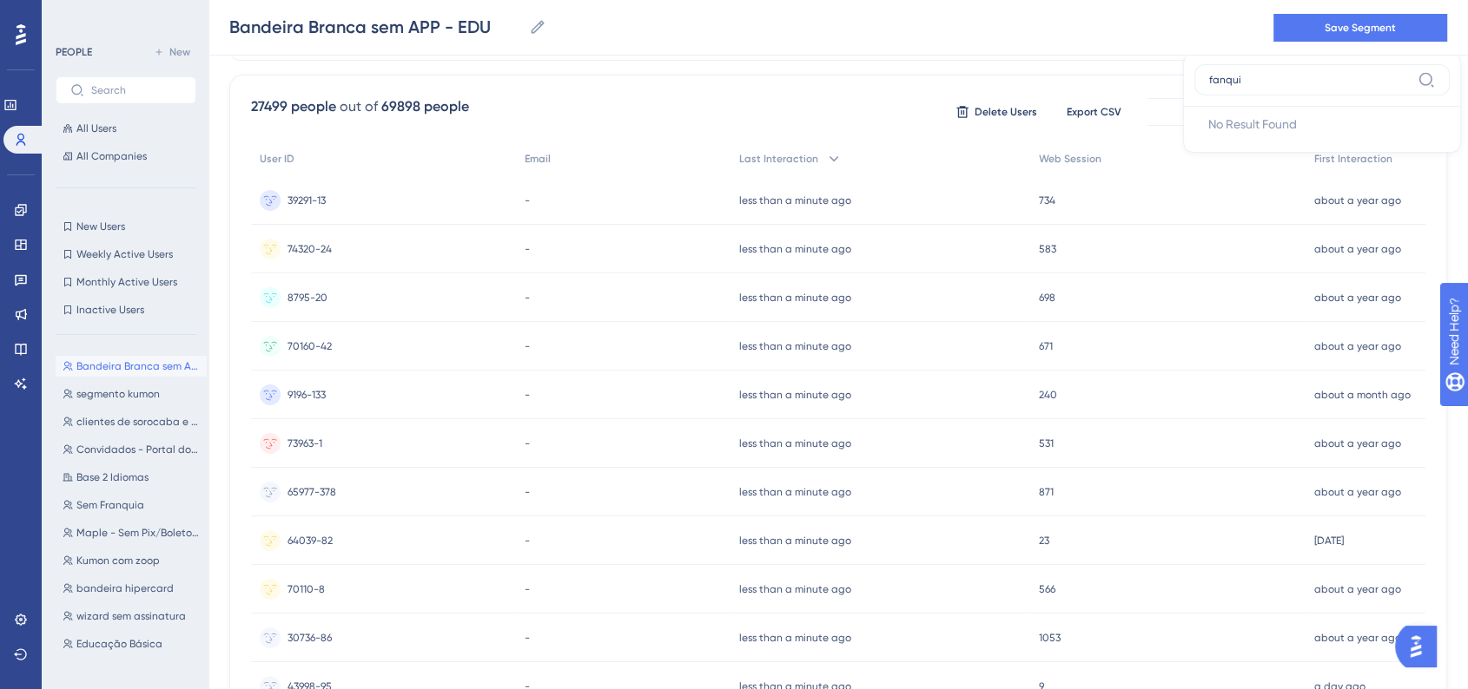
type input "fanquia"
type input "fran"
click at [1279, 222] on button "franquia franquia" at bounding box center [1321, 218] width 255 height 35
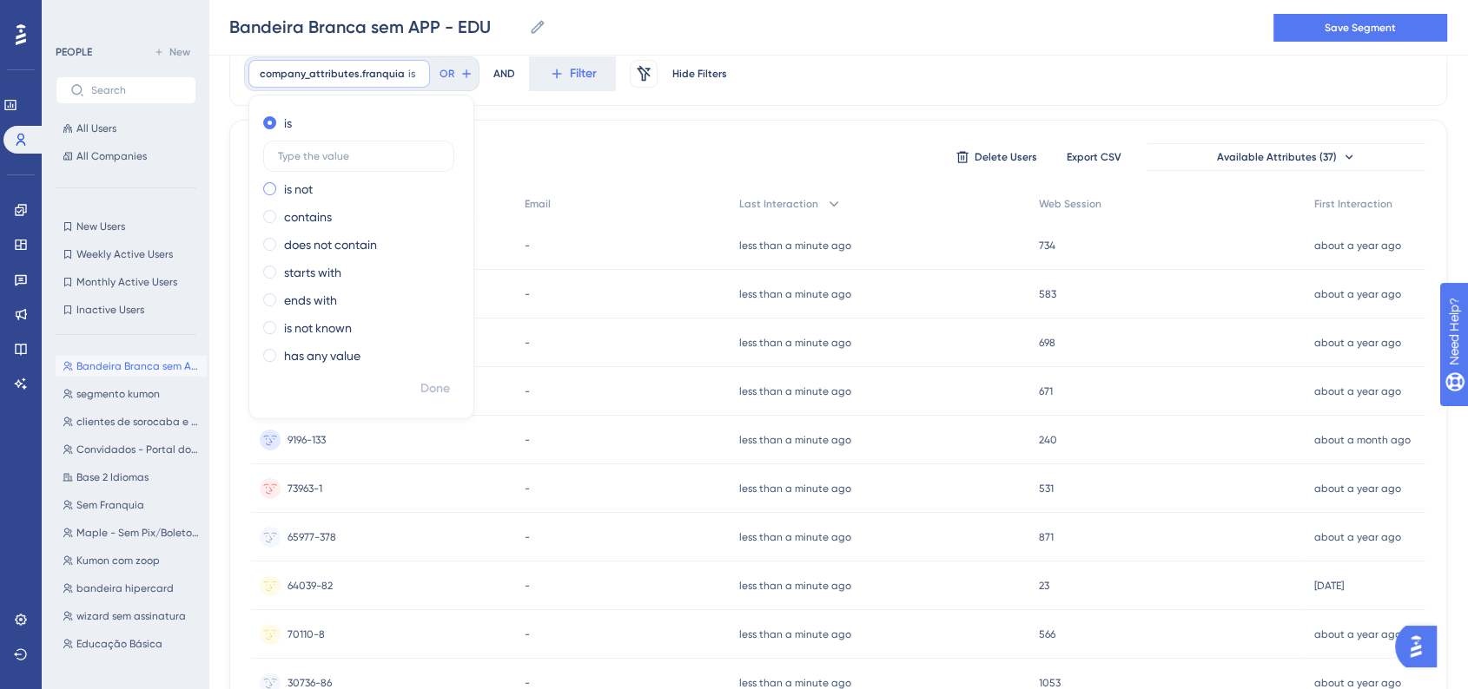
click at [299, 191] on label "is not" at bounding box center [298, 189] width 29 height 21
type input "33"
click at [432, 391] on span "Done" at bounding box center [435, 389] width 30 height 21
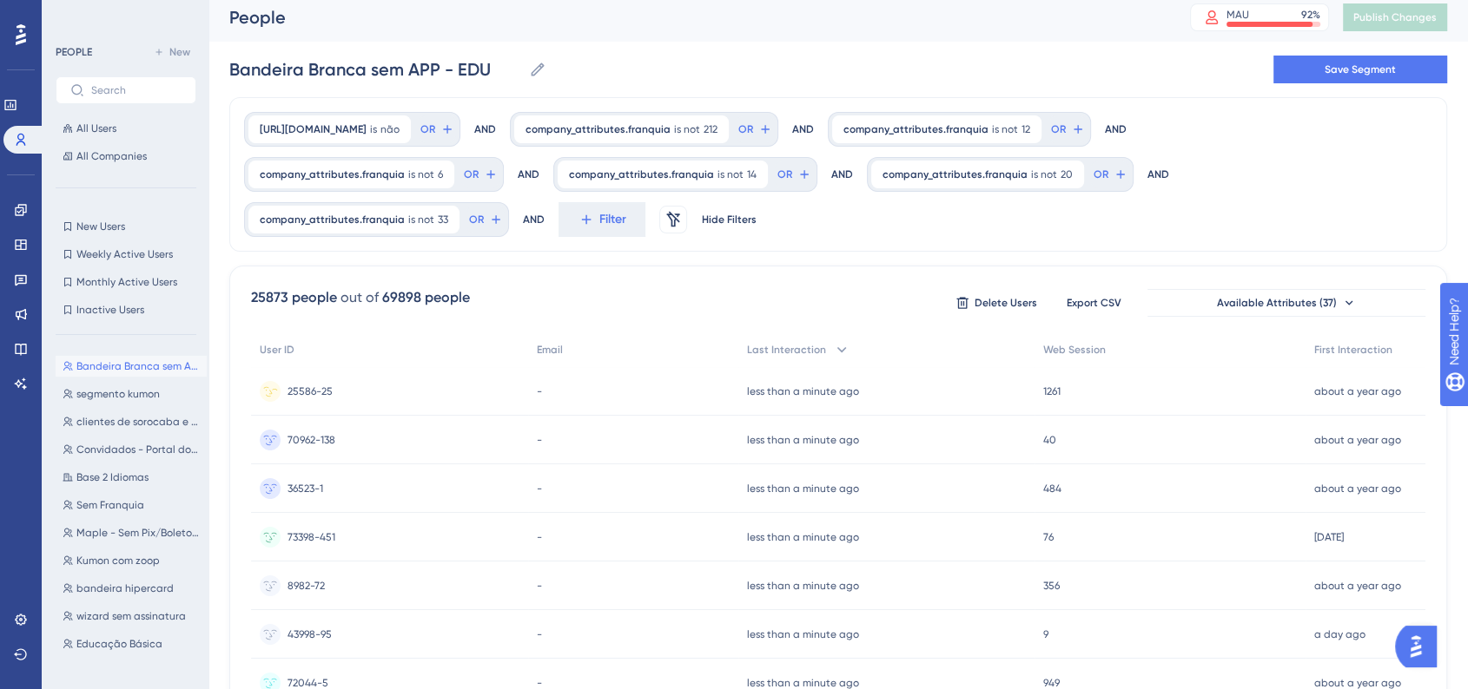
scroll to position [0, 0]
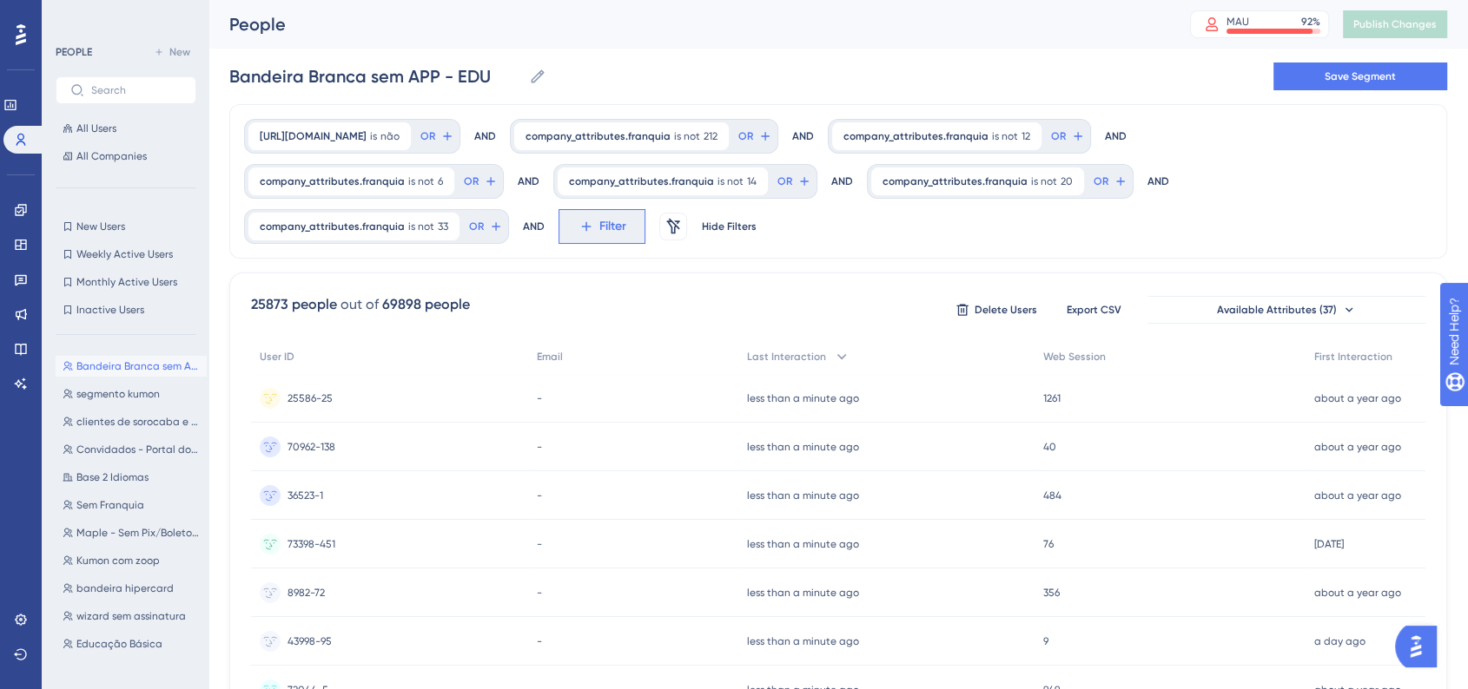
click at [571, 239] on button "Filter" at bounding box center [601, 226] width 87 height 35
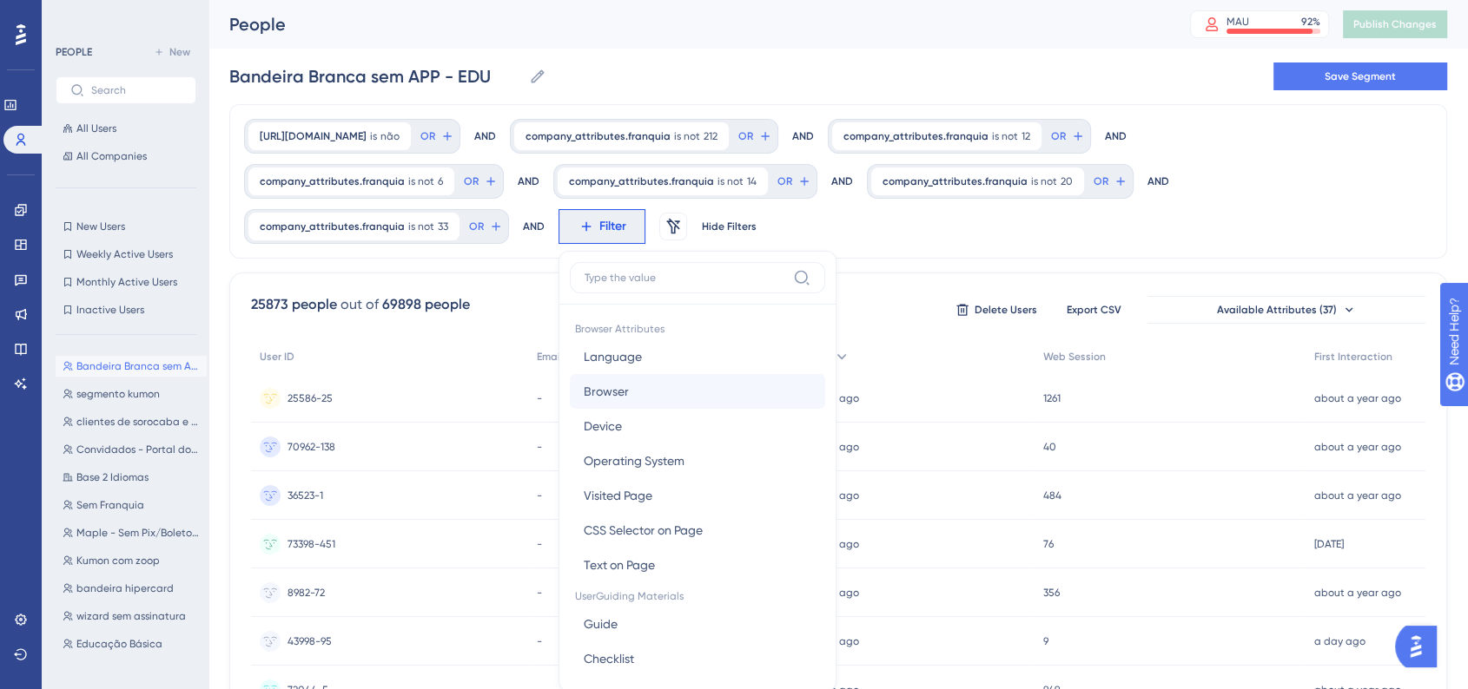
scroll to position [126, 0]
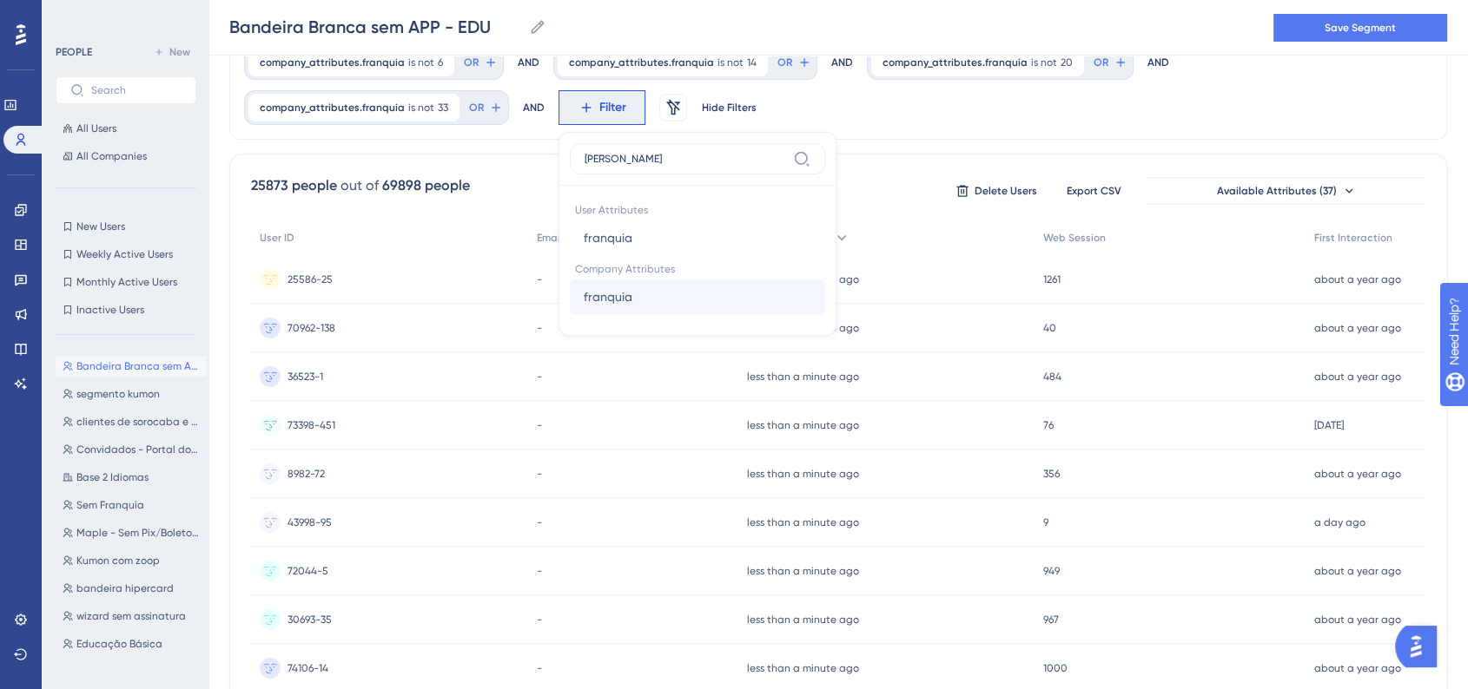
type input "franqui"
click at [651, 300] on button "franquia franquia" at bounding box center [697, 297] width 255 height 35
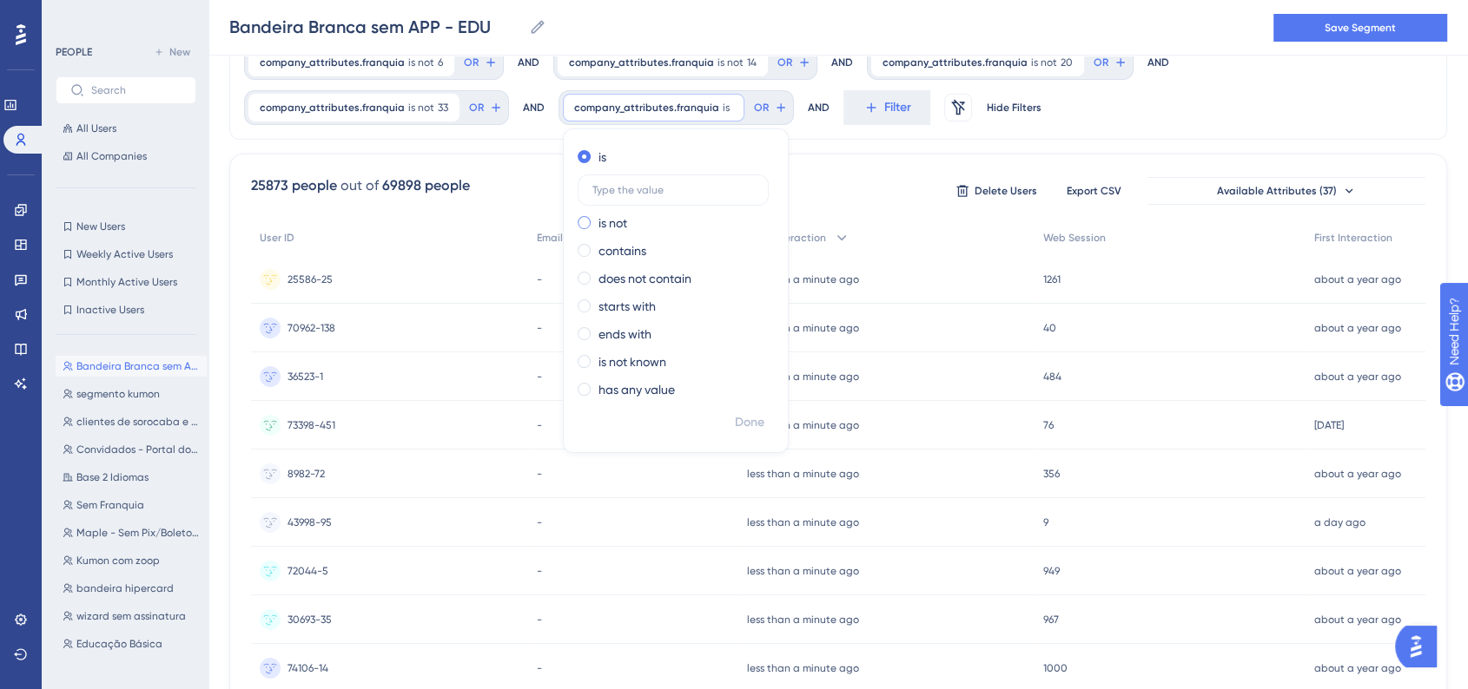
click at [611, 226] on label "is not" at bounding box center [612, 223] width 29 height 21
click at [660, 214] on input "text" at bounding box center [673, 218] width 162 height 12
type input "222"
click at [757, 425] on span "Done" at bounding box center [750, 422] width 30 height 21
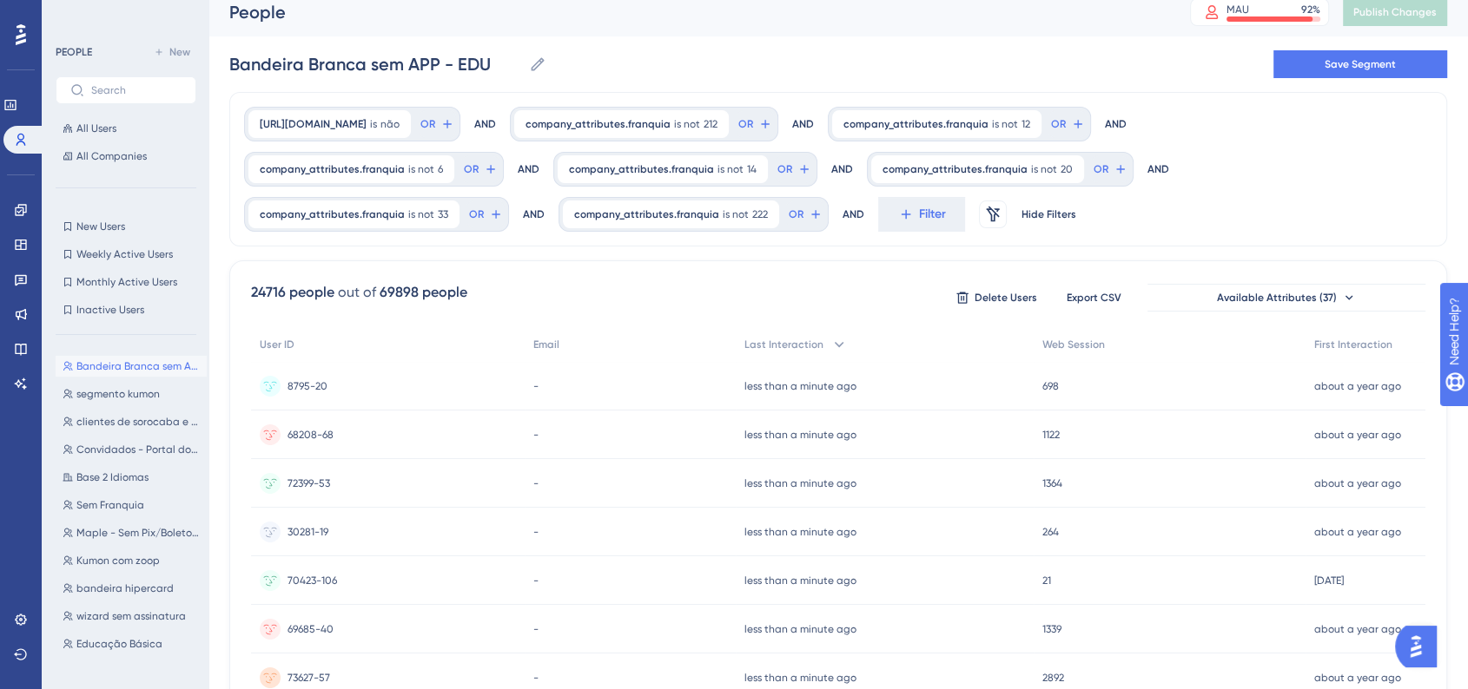
scroll to position [0, 0]
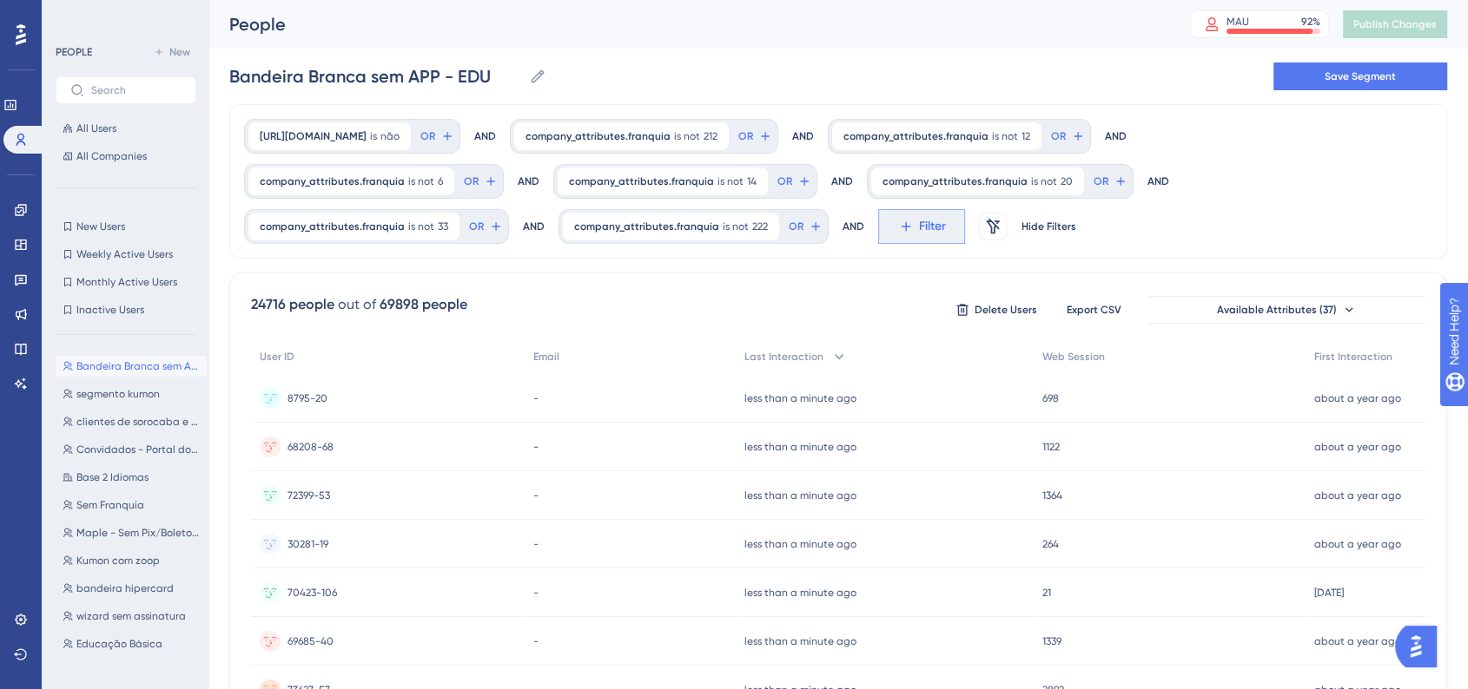
click at [903, 216] on button "Filter" at bounding box center [921, 226] width 87 height 35
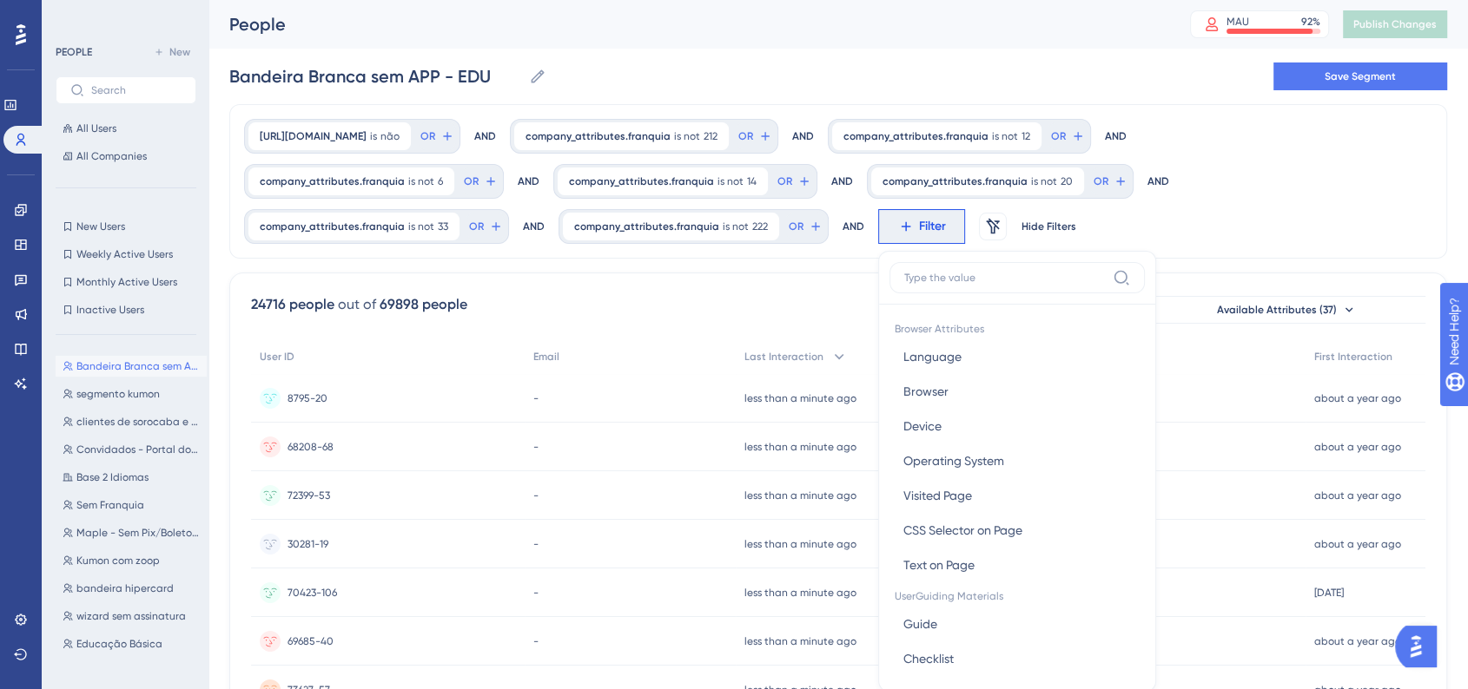
scroll to position [82, 0]
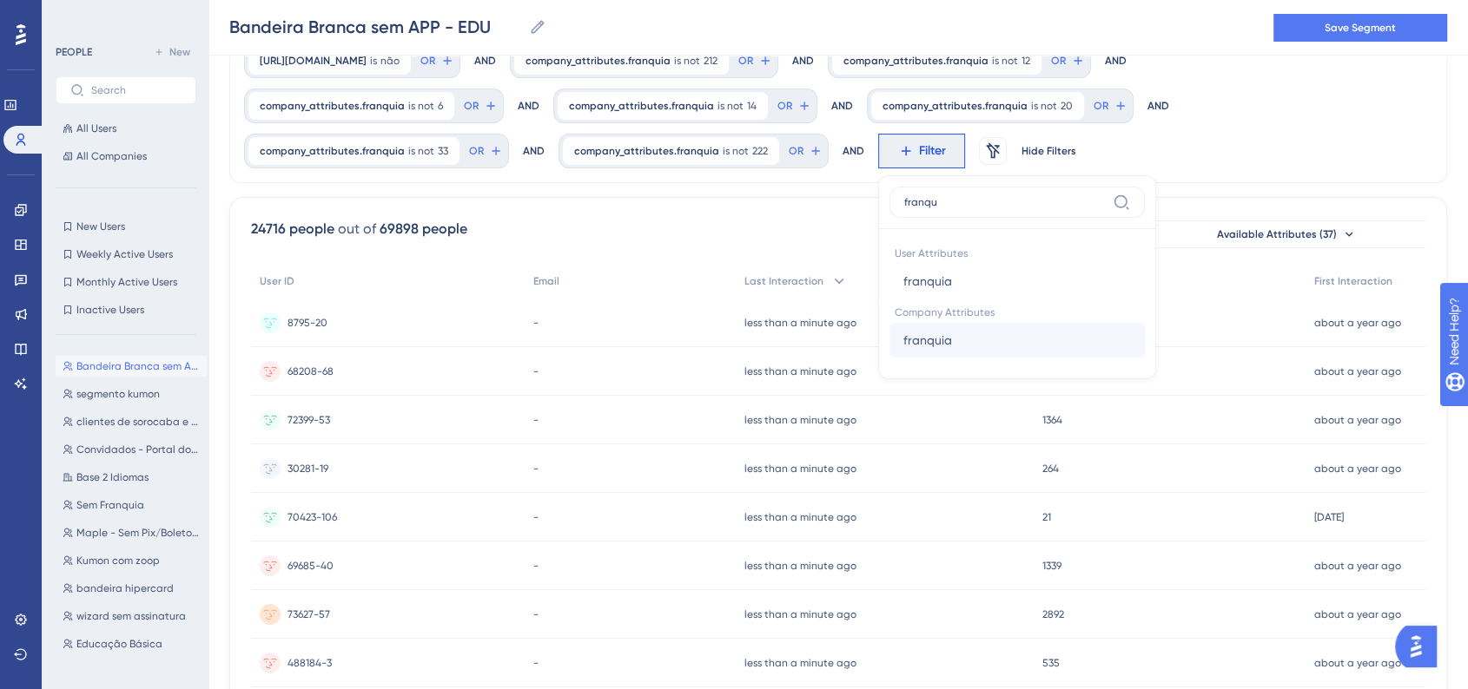
type input "franqu"
click at [944, 341] on button "franquia franquia" at bounding box center [1016, 340] width 255 height 35
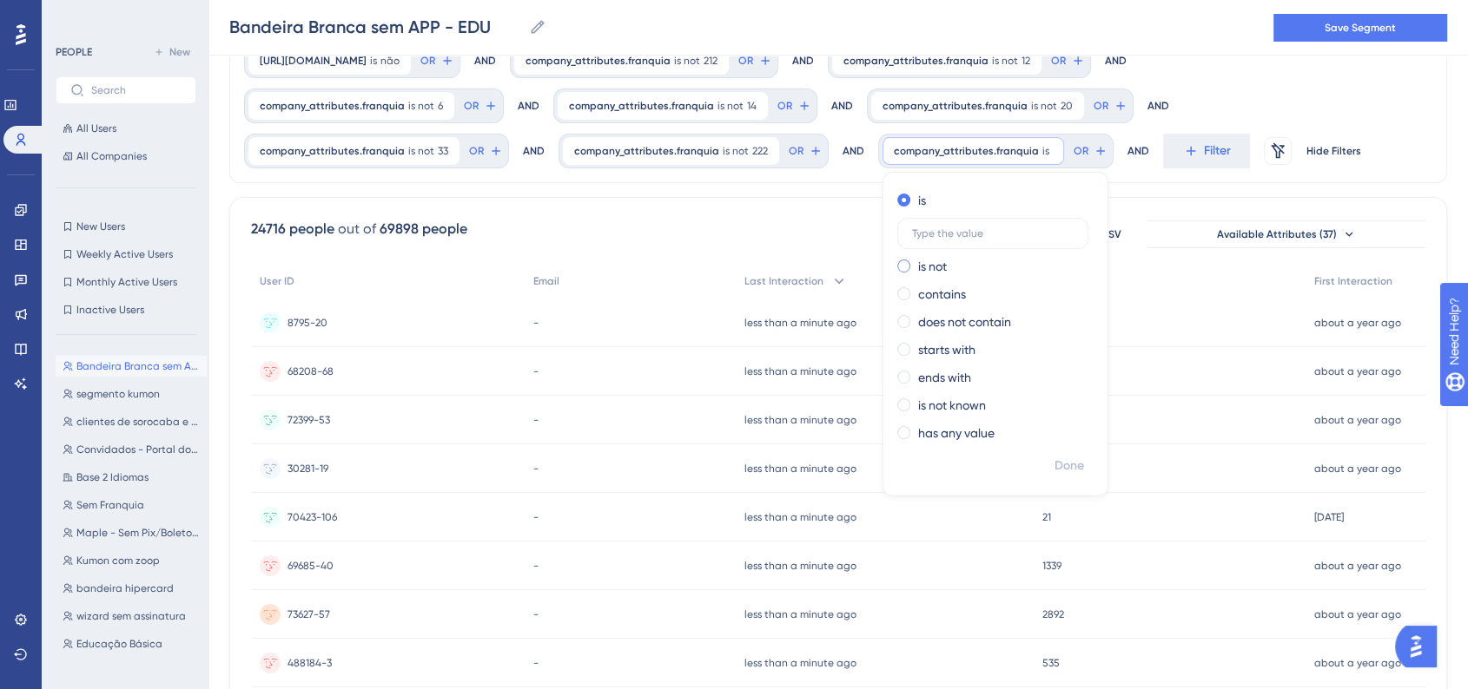
click at [897, 267] on span at bounding box center [903, 266] width 13 height 13
click at [915, 262] on input "radio" at bounding box center [915, 262] width 0 height 0
type input "233"
click at [1072, 460] on button "Done" at bounding box center [1069, 466] width 49 height 31
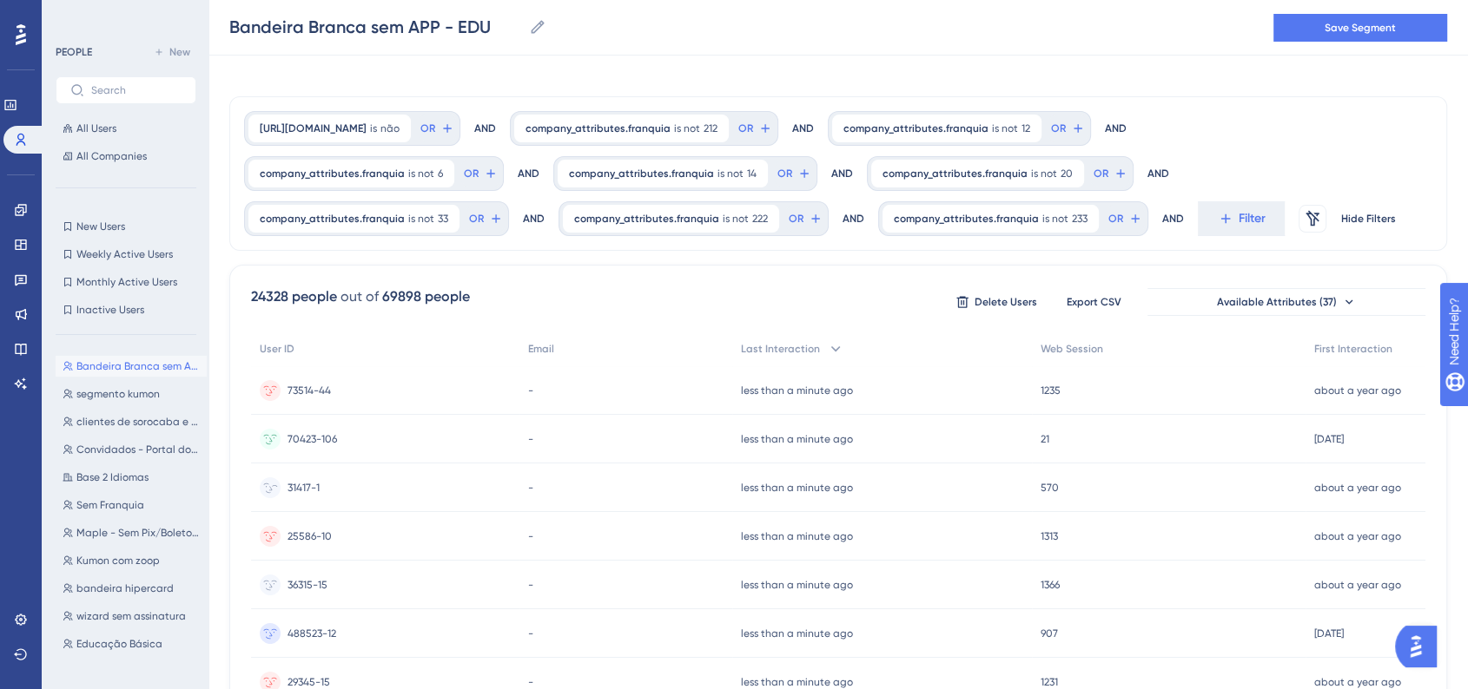
scroll to position [0, 0]
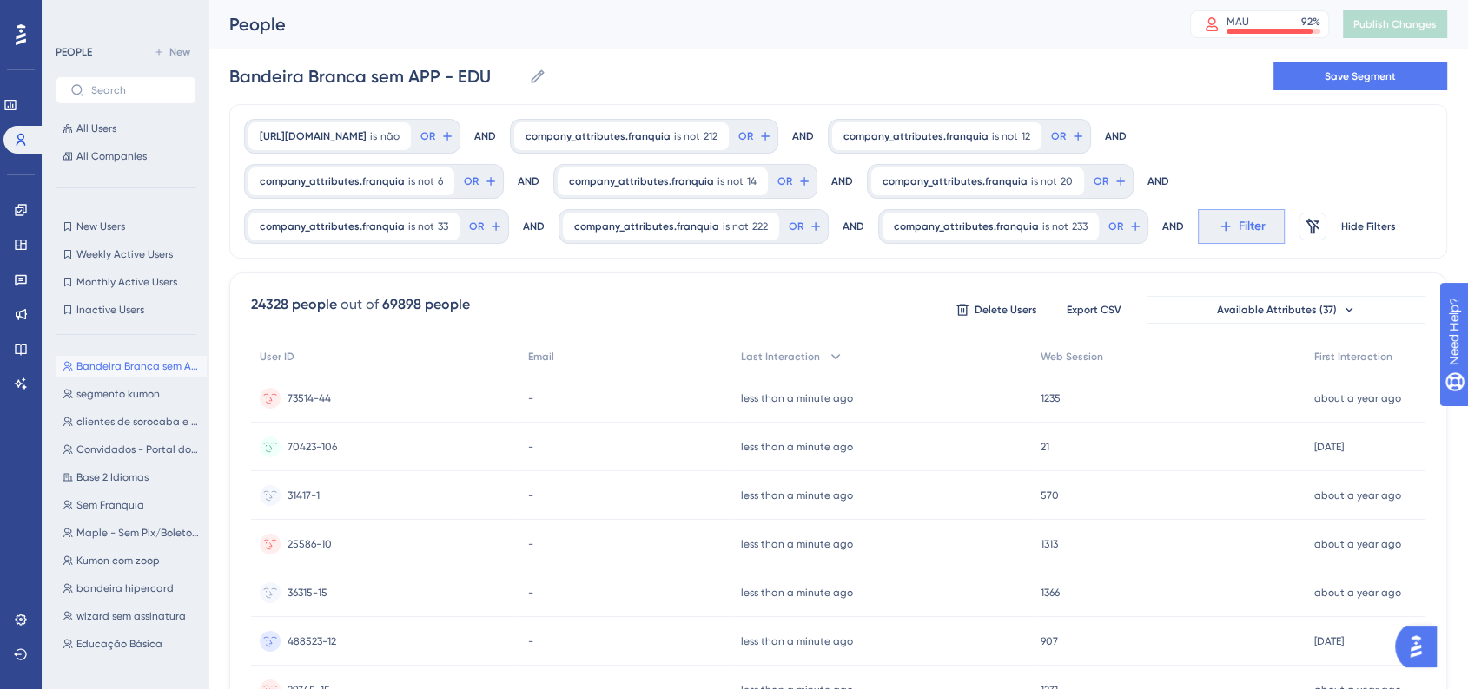
click at [1197, 230] on button "Filter" at bounding box center [1240, 226] width 87 height 35
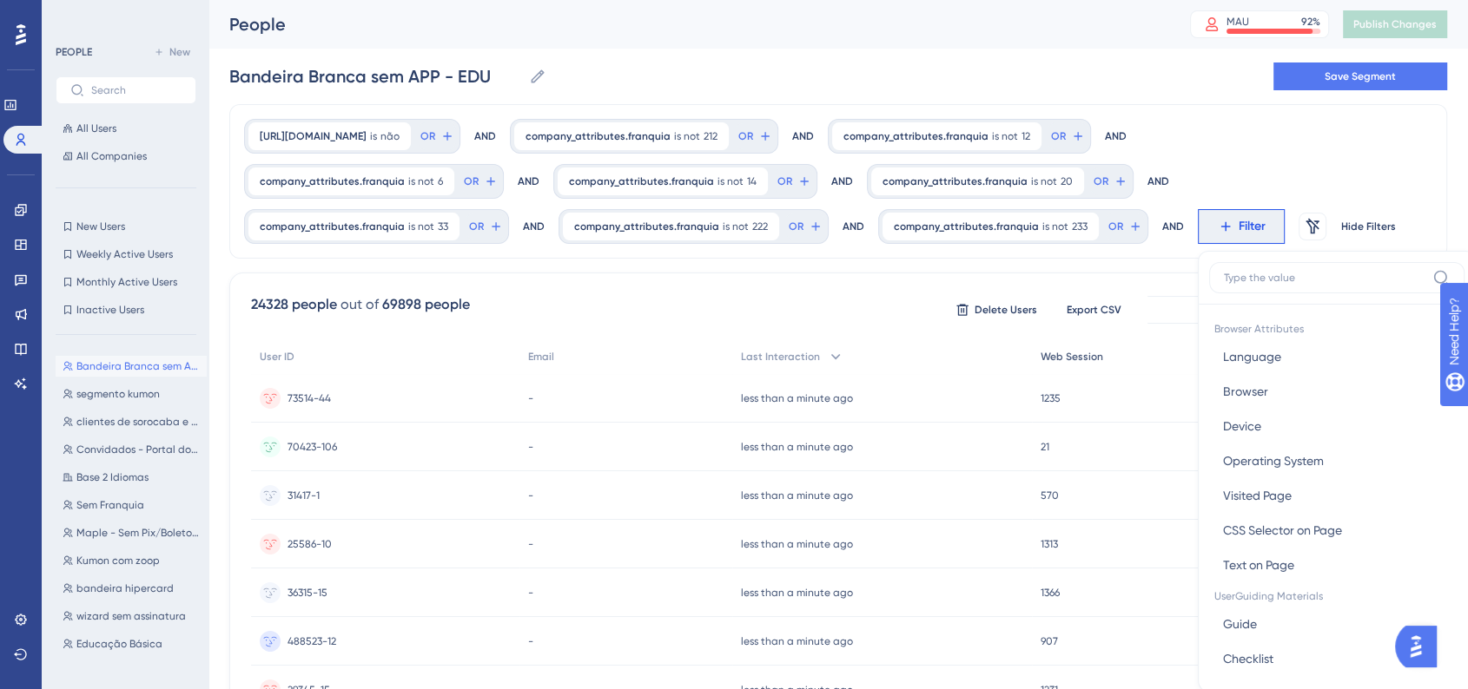
scroll to position [126, 0]
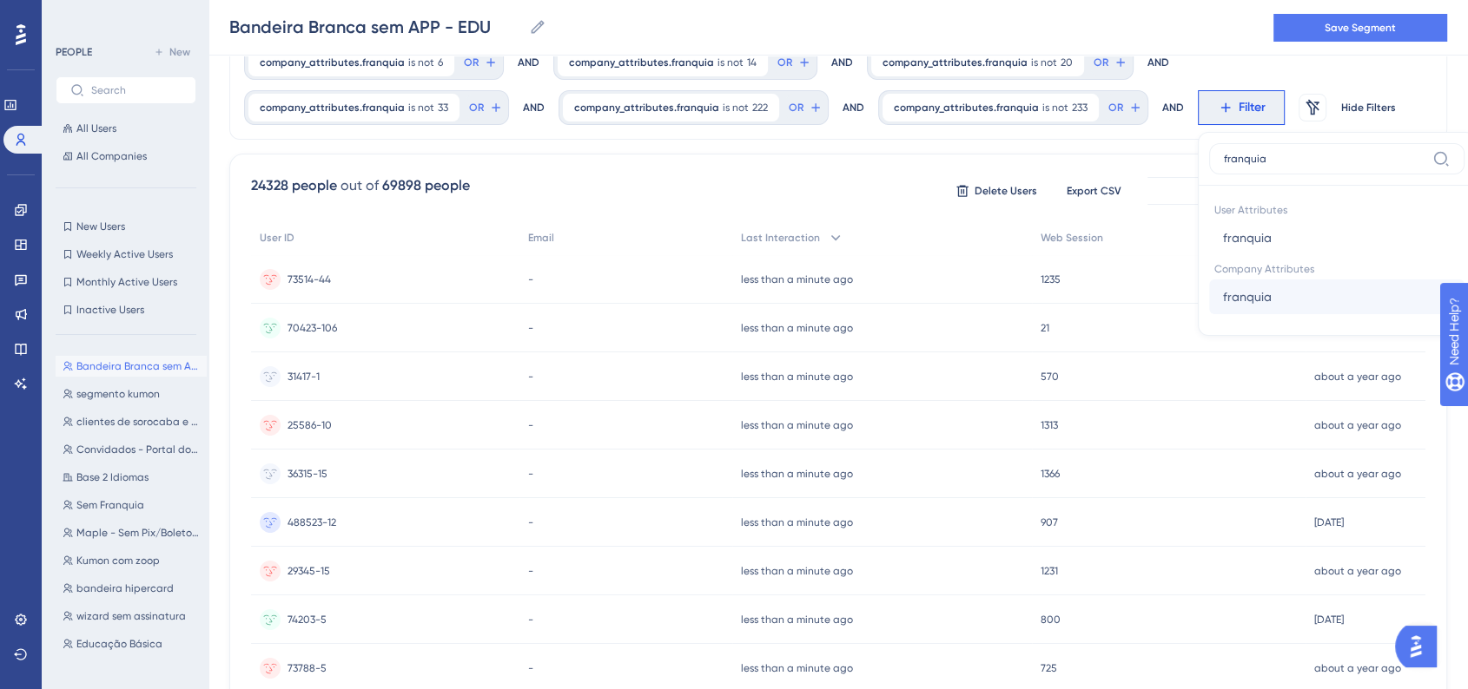
type input "franquia"
click at [1263, 288] on button "franquia franquia" at bounding box center [1336, 297] width 255 height 35
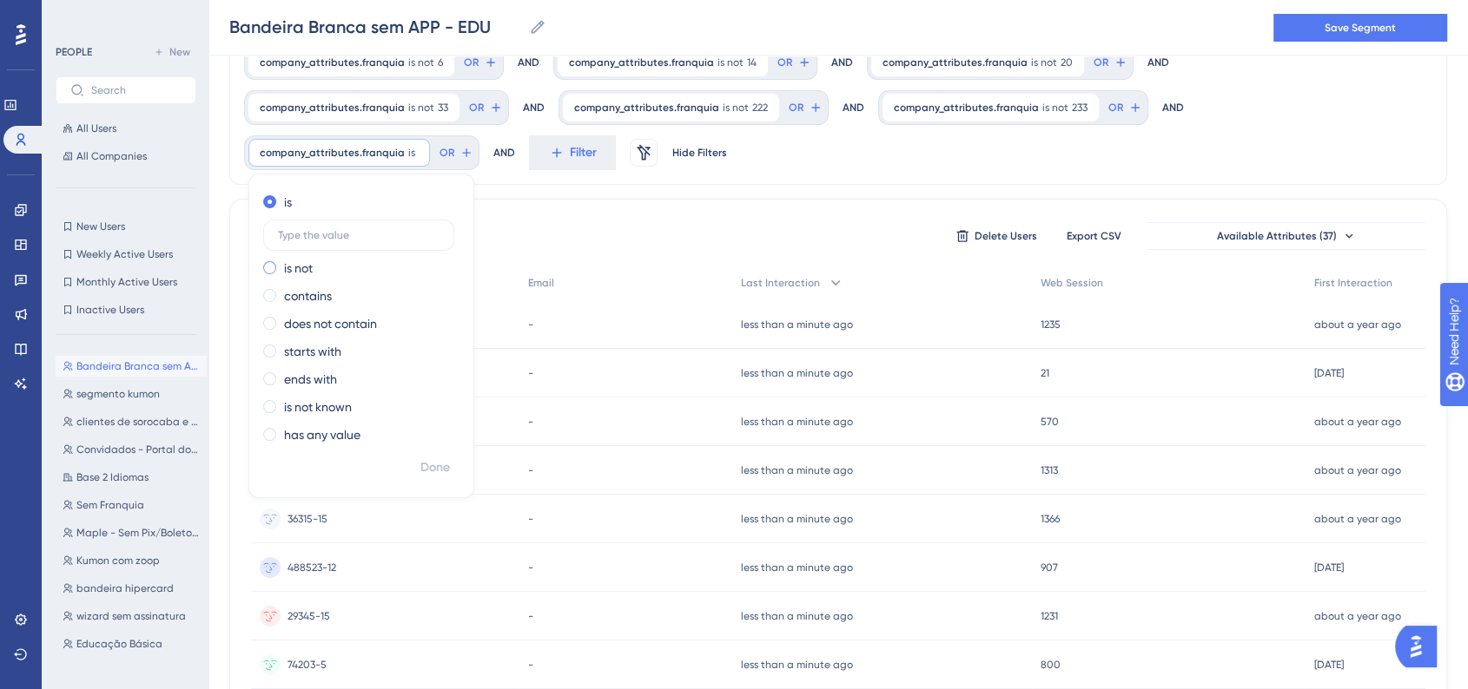
click at [294, 268] on label "is not" at bounding box center [298, 268] width 29 height 21
type input "40"
click at [445, 472] on span "Done" at bounding box center [435, 468] width 30 height 21
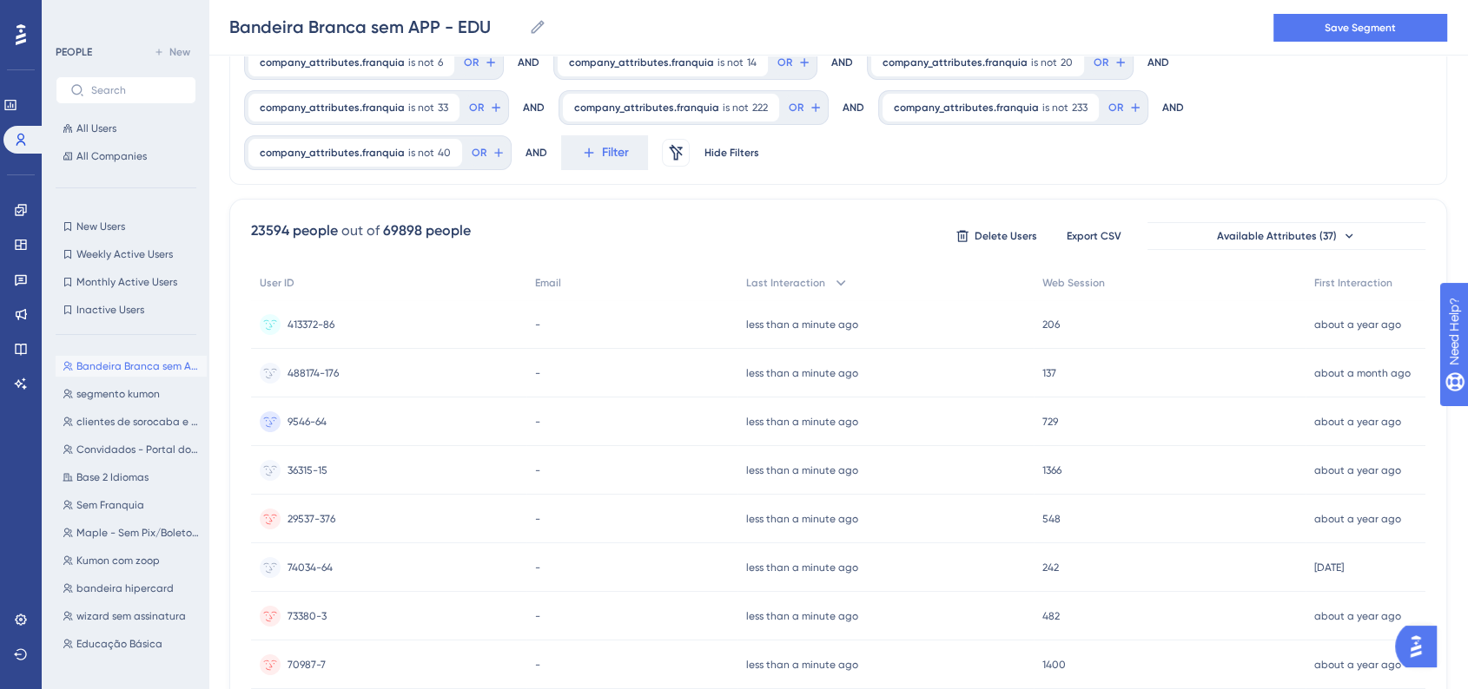
scroll to position [0, 0]
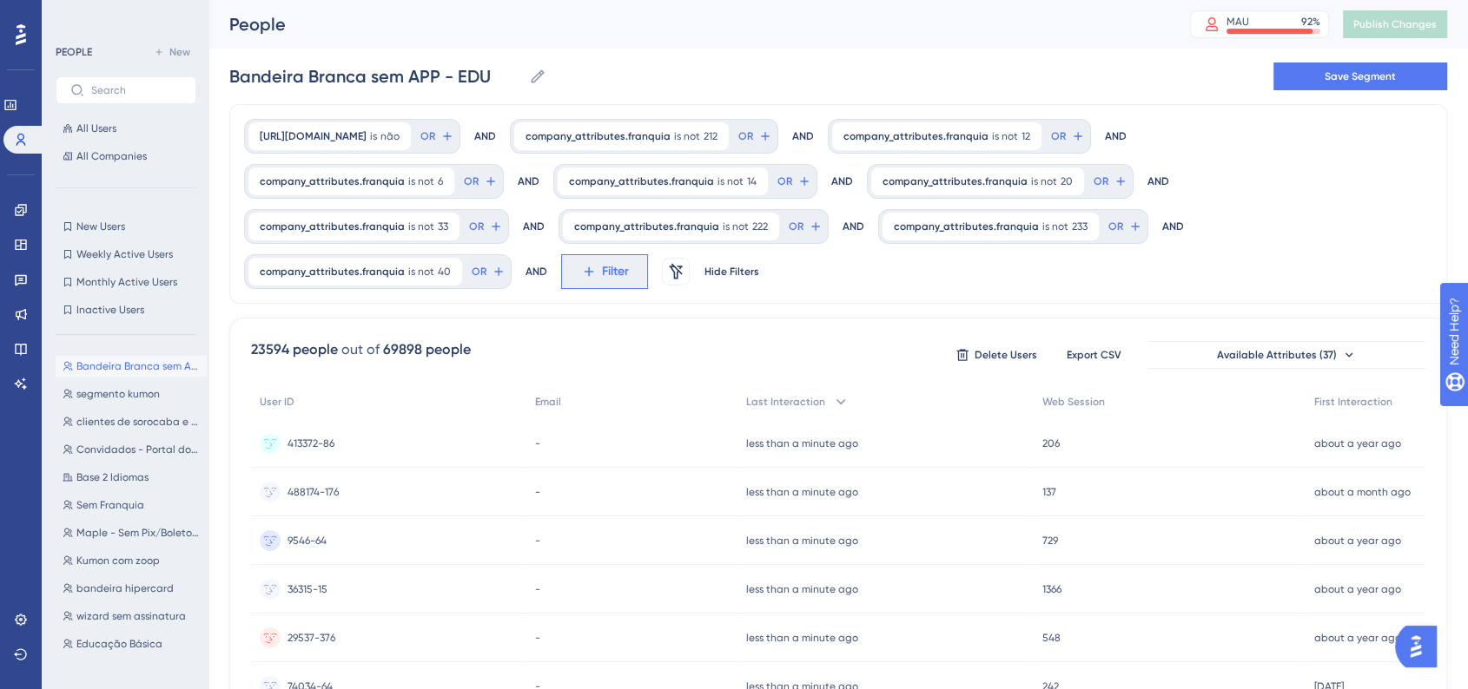
click at [603, 280] on span "Filter" at bounding box center [615, 271] width 27 height 21
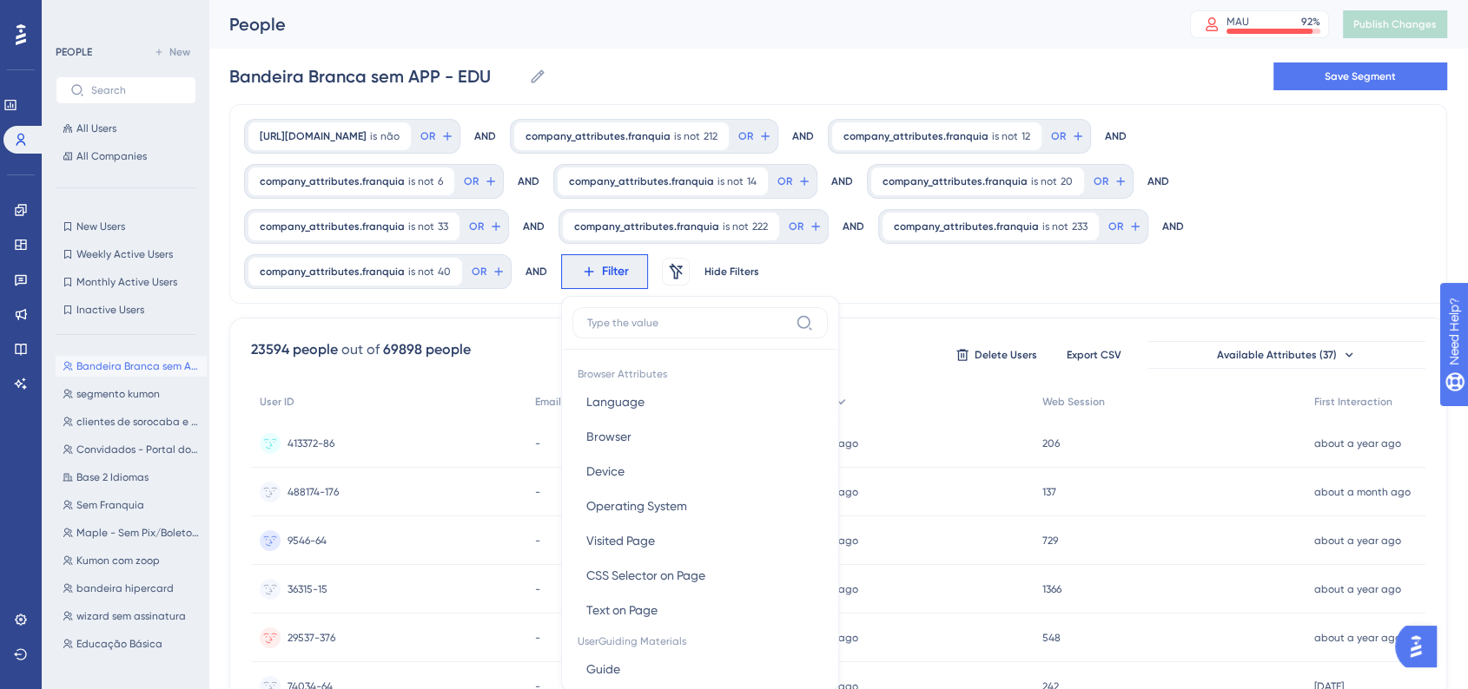
scroll to position [149, 0]
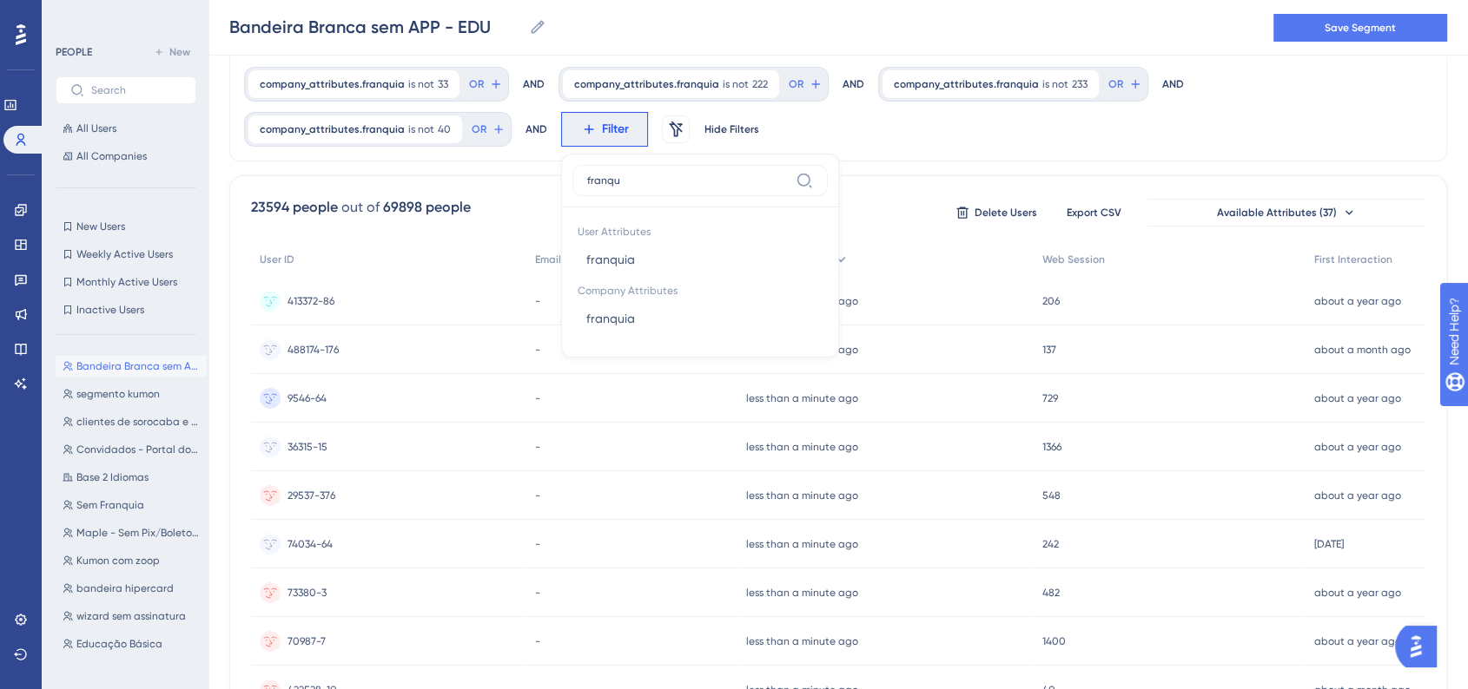
type input "franqui"
click at [639, 317] on button "franquia franquia" at bounding box center [699, 318] width 255 height 35
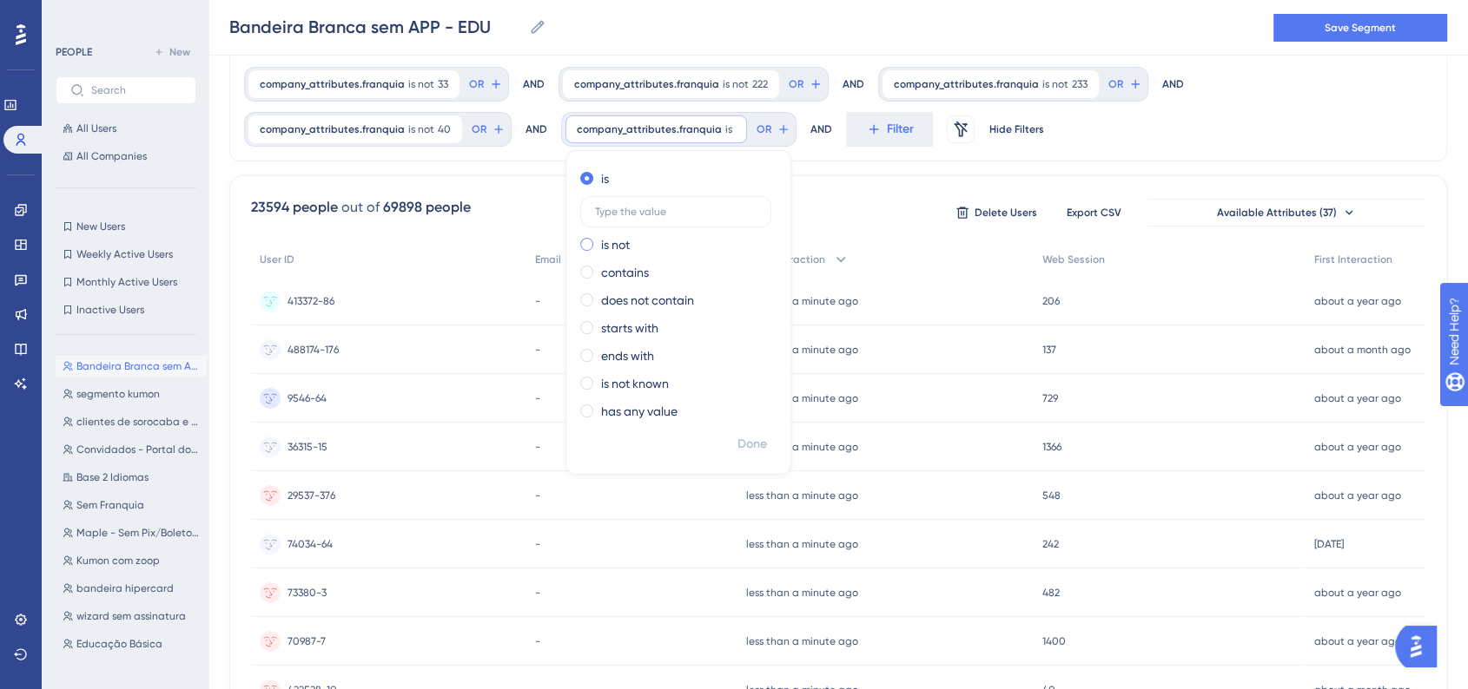
click at [614, 243] on label "is not" at bounding box center [615, 244] width 29 height 21
type input "273"
click at [759, 451] on span "Done" at bounding box center [752, 444] width 30 height 21
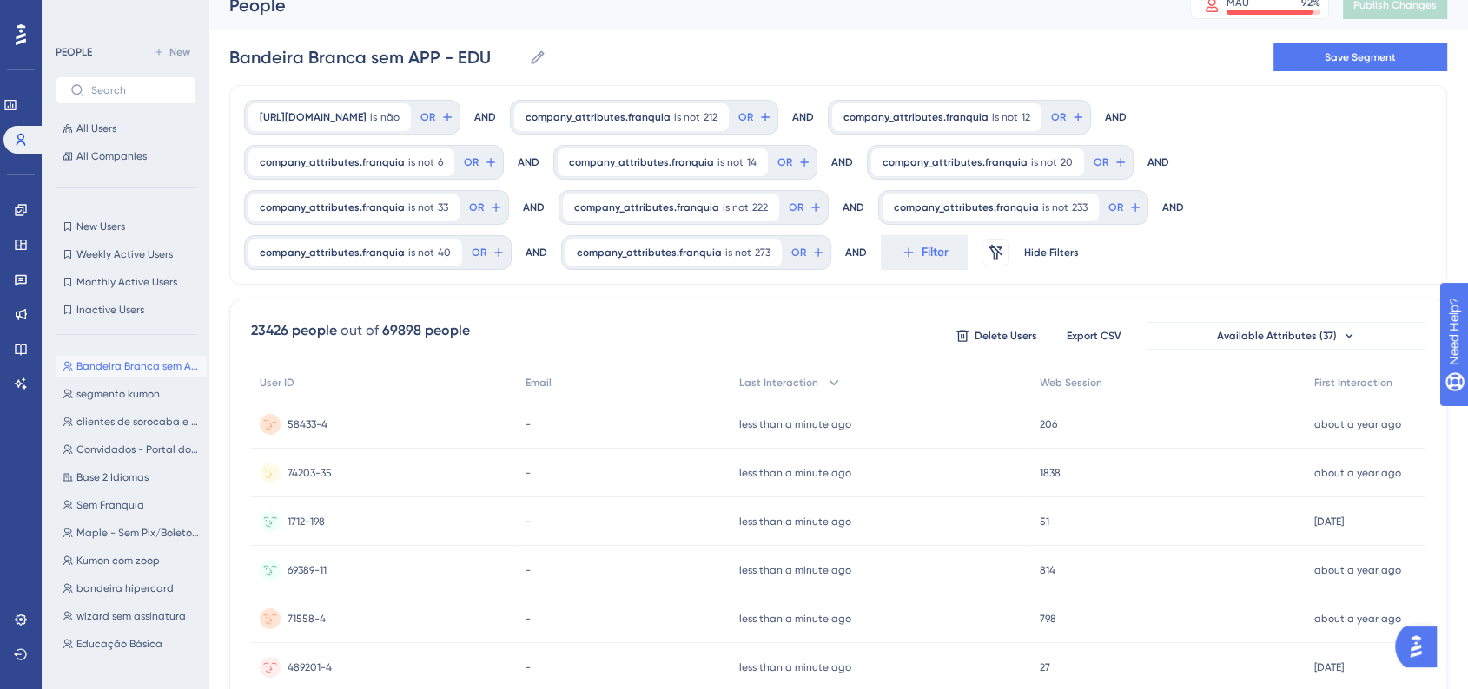
scroll to position [0, 0]
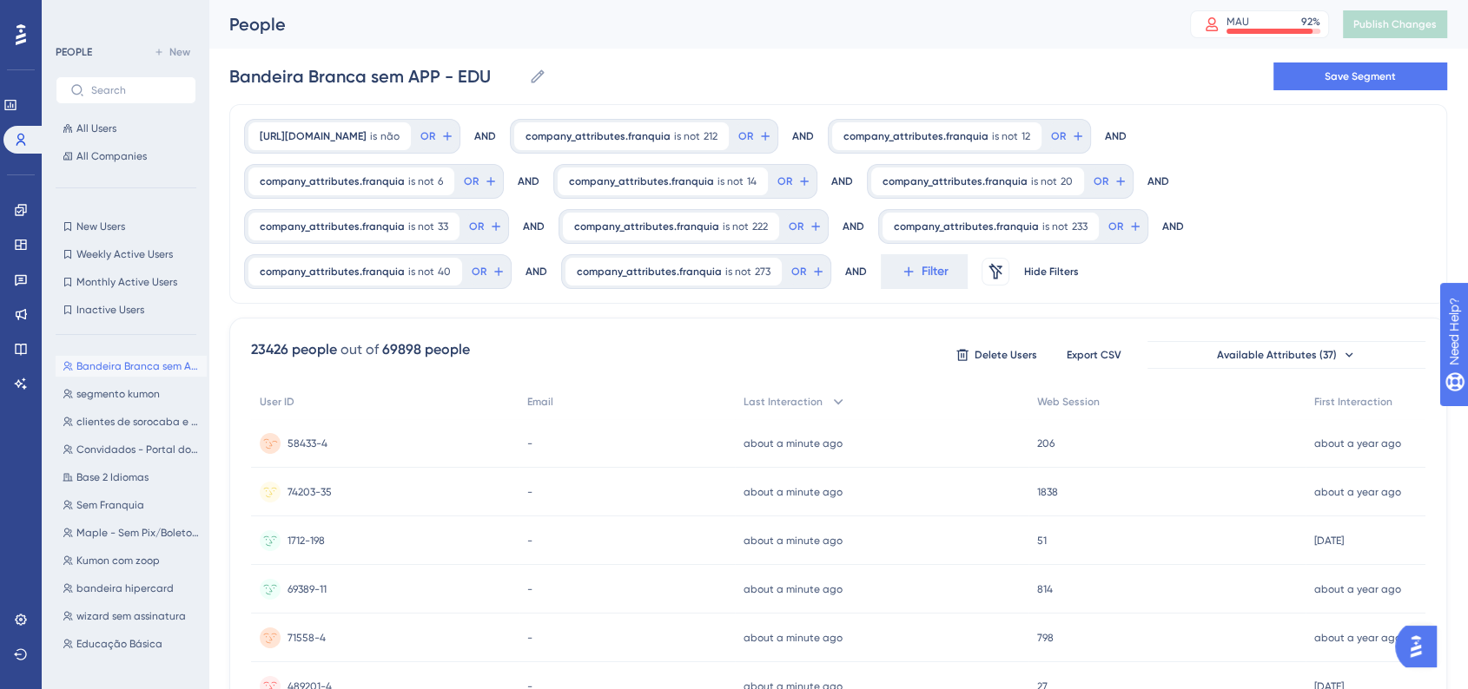
click at [1233, 449] on div "206 206" at bounding box center [1166, 443] width 277 height 49
click at [1352, 81] on span "Save Segment" at bounding box center [1359, 76] width 71 height 14
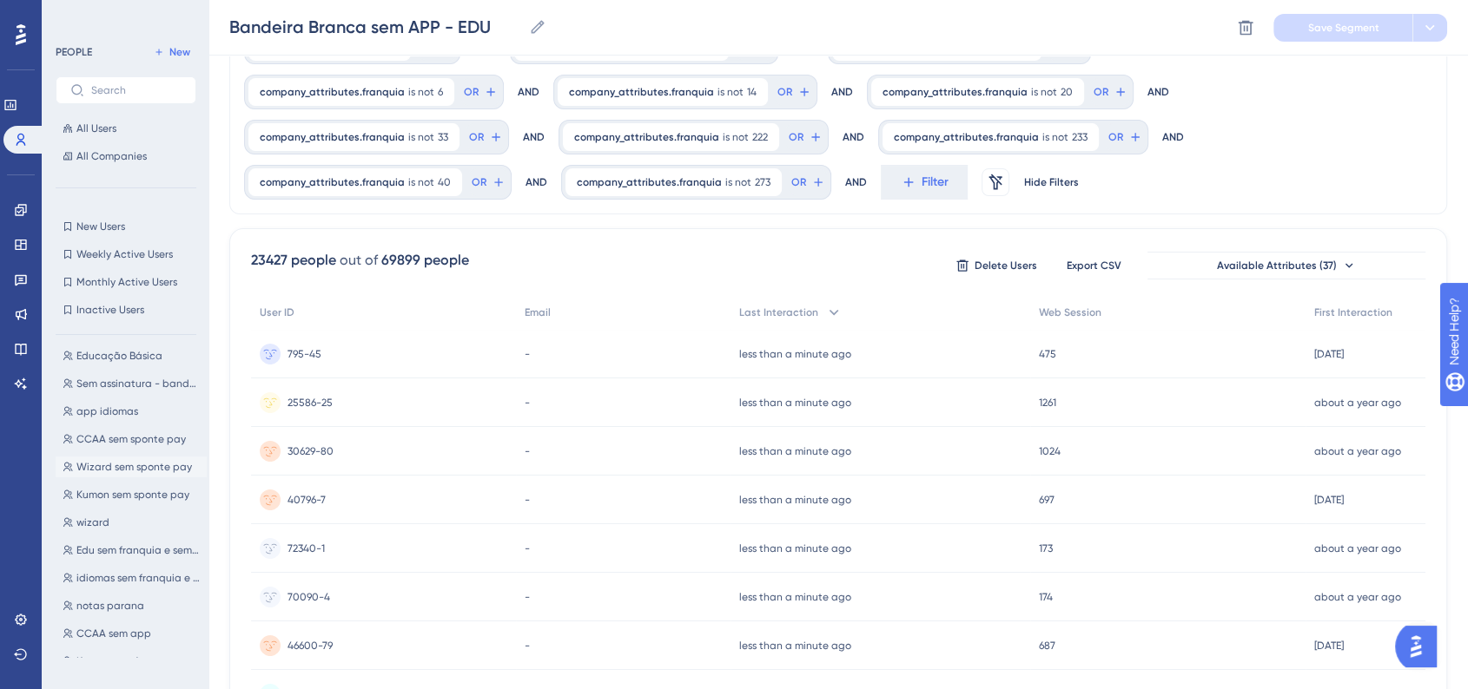
scroll to position [289, 0]
click at [135, 555] on span "Edu sem franquia e sem app" at bounding box center [137, 550] width 123 height 14
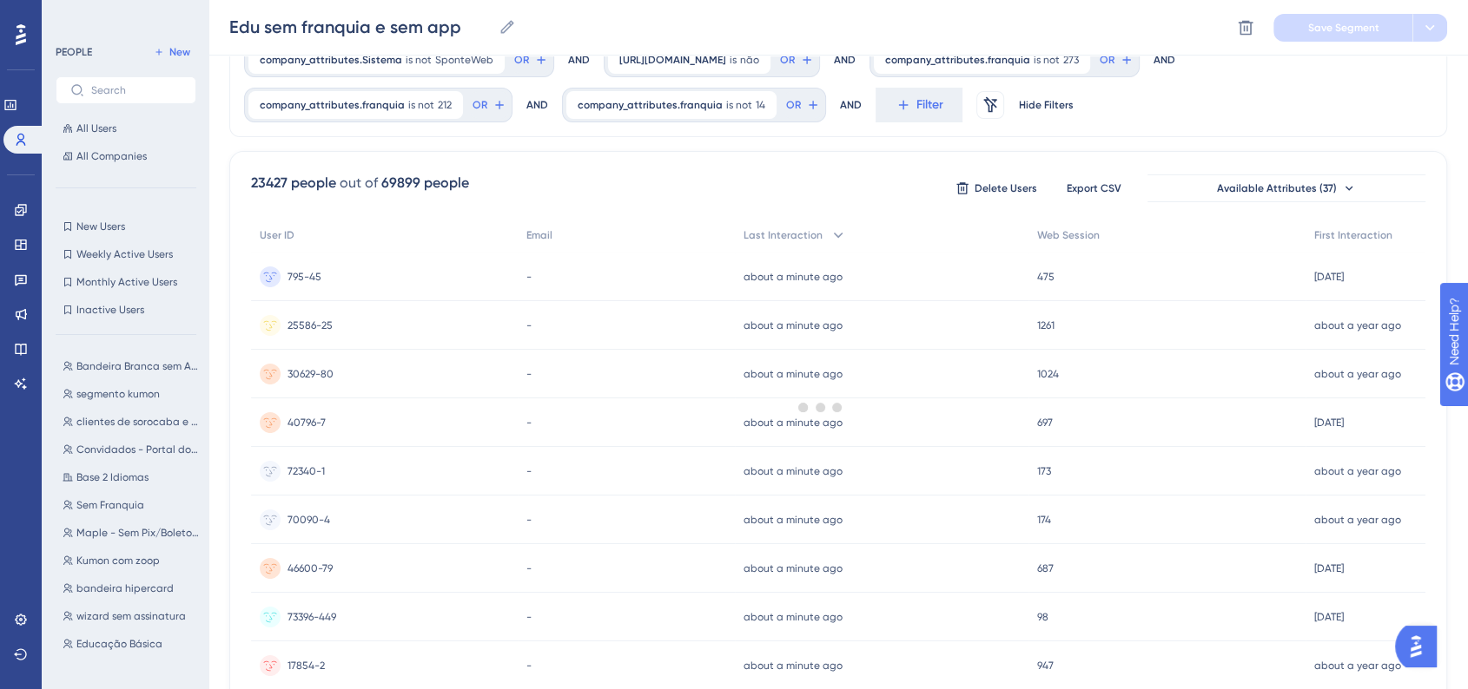
scroll to position [0, 0]
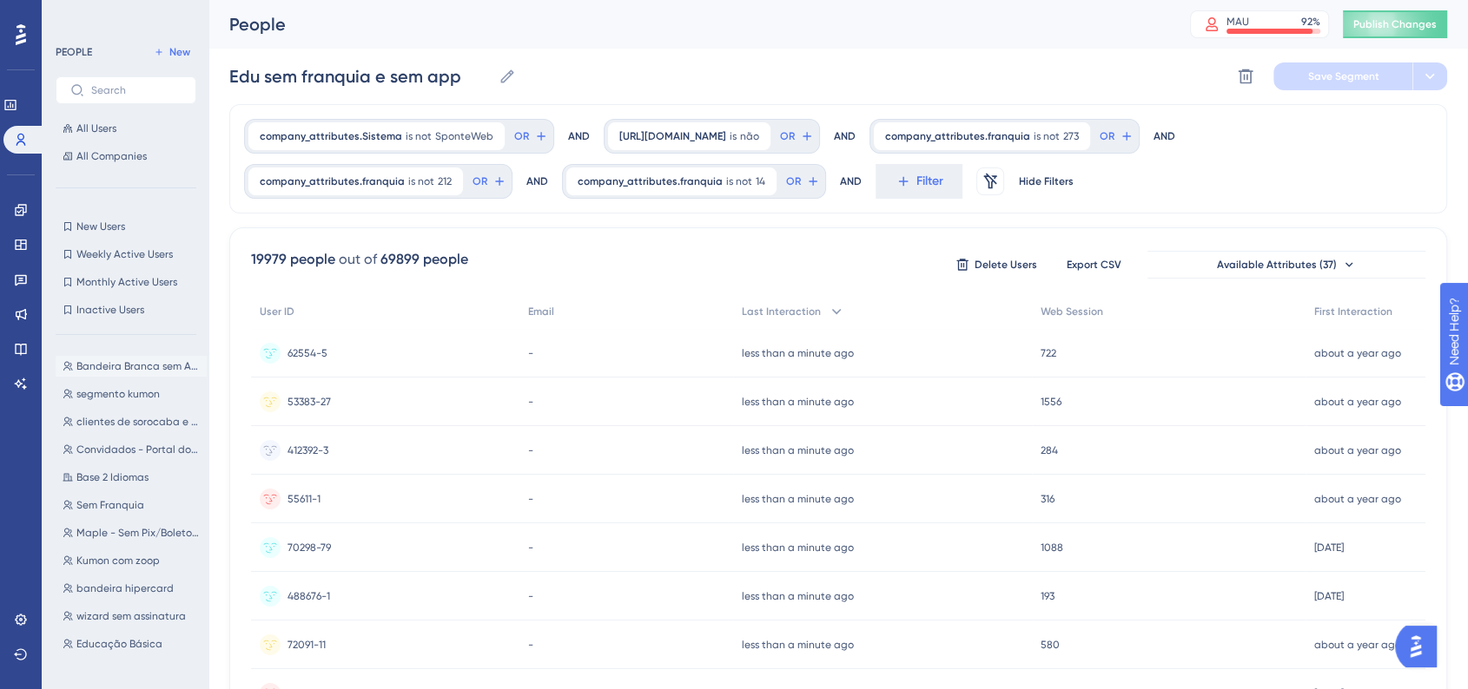
click at [124, 373] on button "Bandeira Branca sem APP - EDU Bandeira Branca sem APP - EDU" at bounding box center [131, 366] width 151 height 21
type input "Bandeira Branca sem APP - EDU"
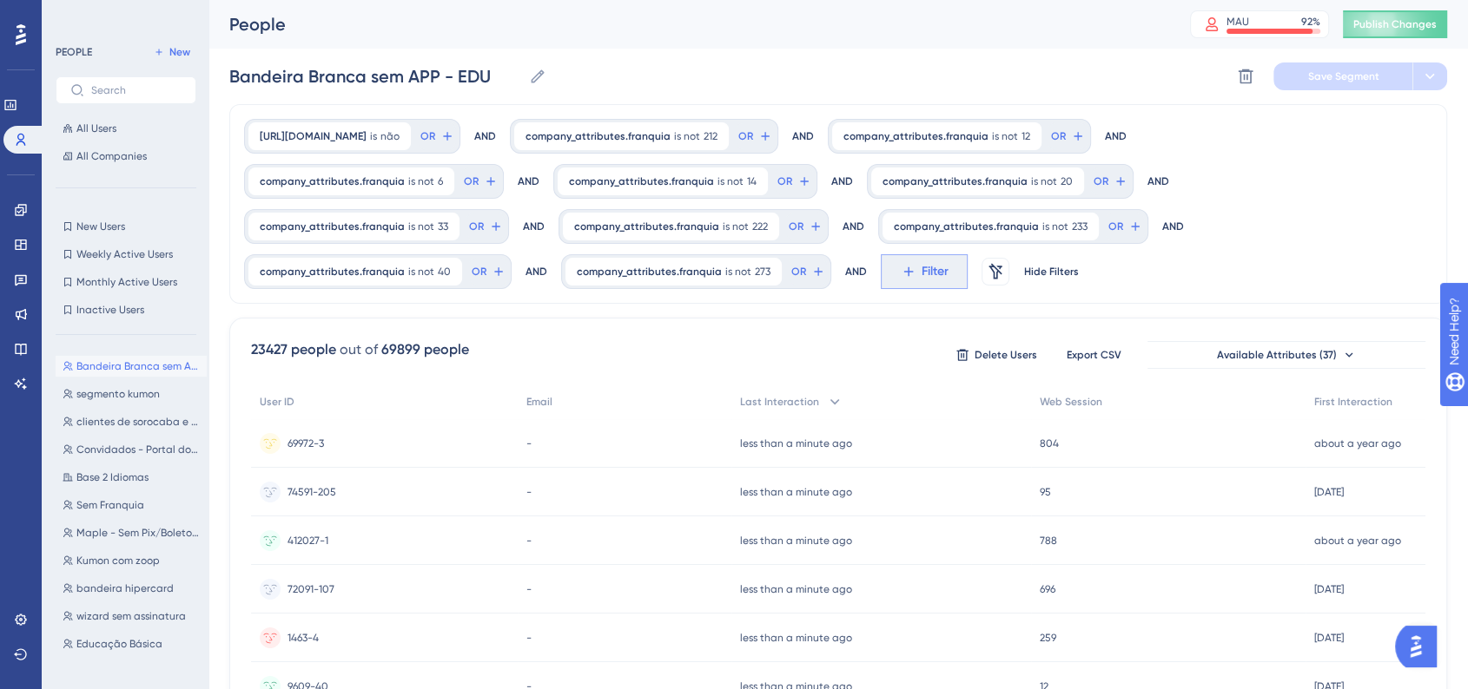
click at [900, 267] on icon at bounding box center [908, 272] width 16 height 16
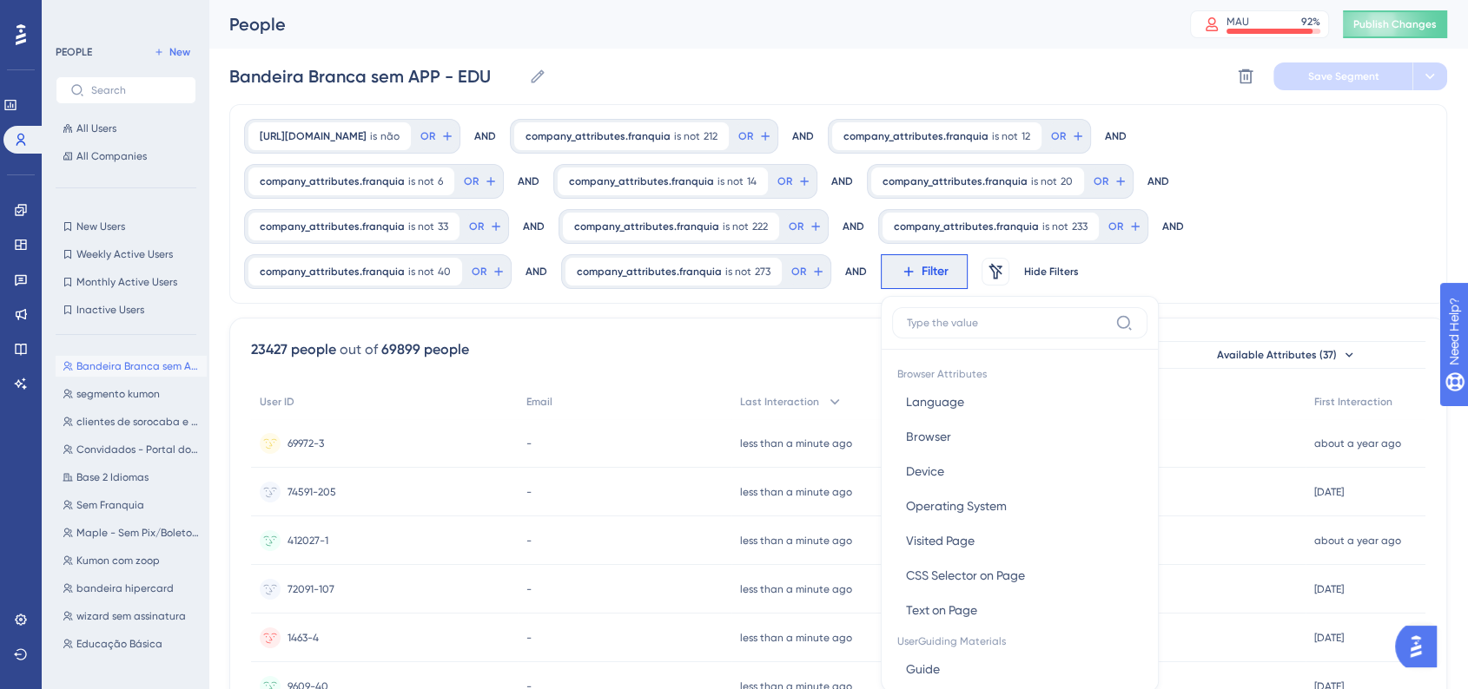
scroll to position [149, 0]
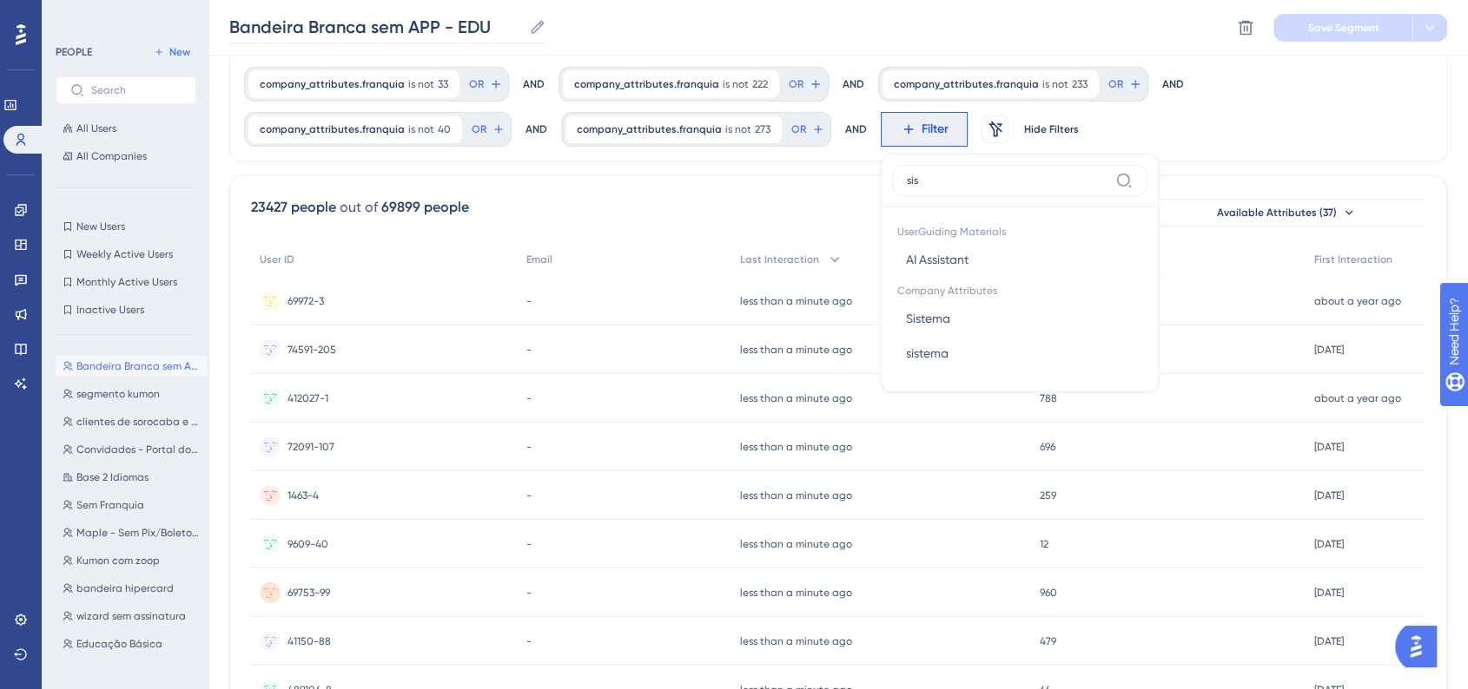
type input "sis"
click at [960, 322] on button "Sistema Sistema" at bounding box center [1019, 318] width 255 height 35
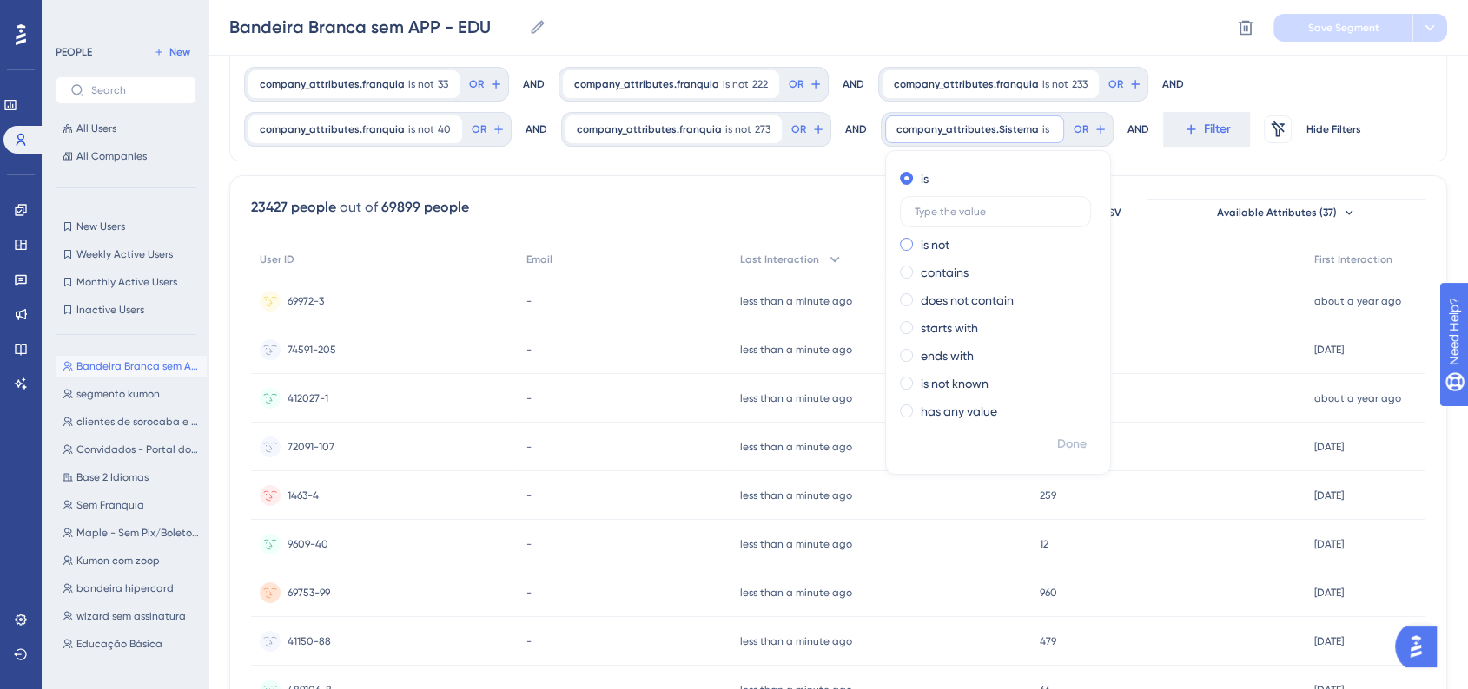
click at [920, 250] on label "is not" at bounding box center [934, 244] width 29 height 21
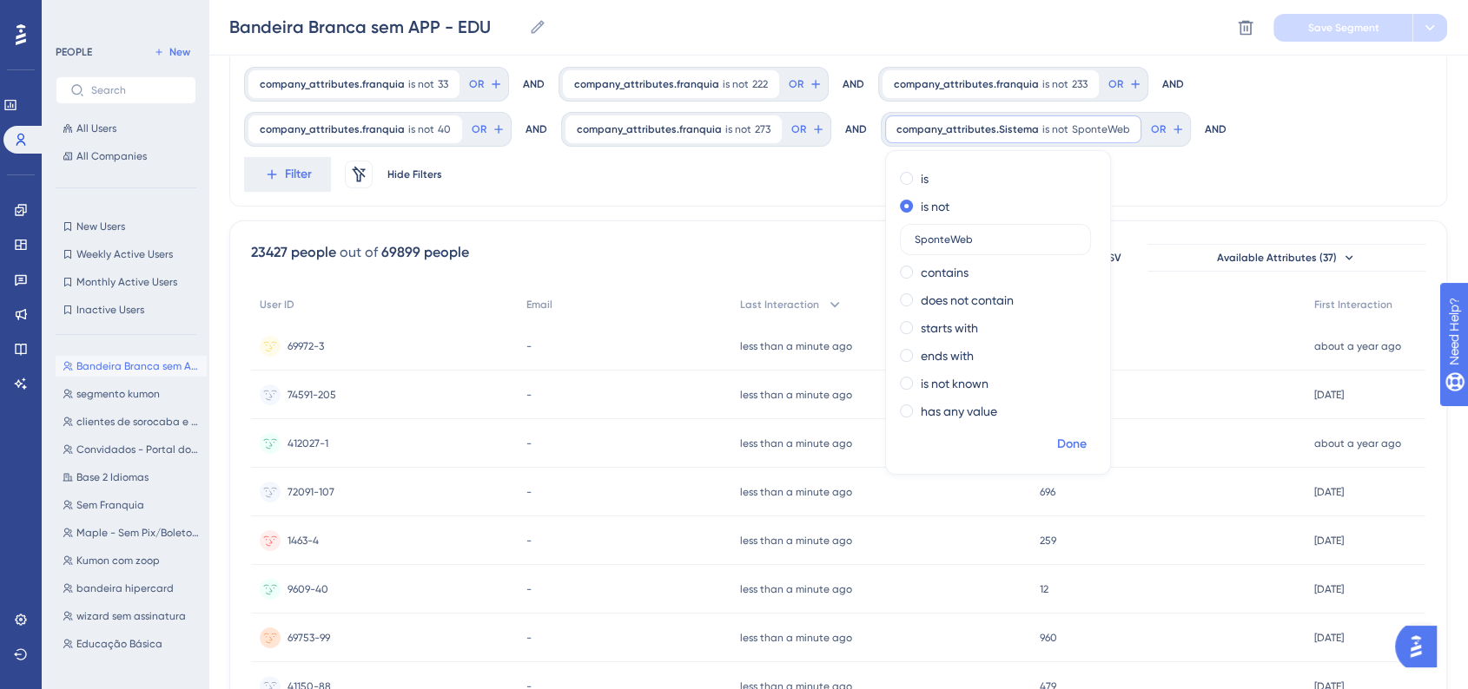
type input "SponteWeb"
click at [1057, 434] on span "Done" at bounding box center [1072, 444] width 30 height 21
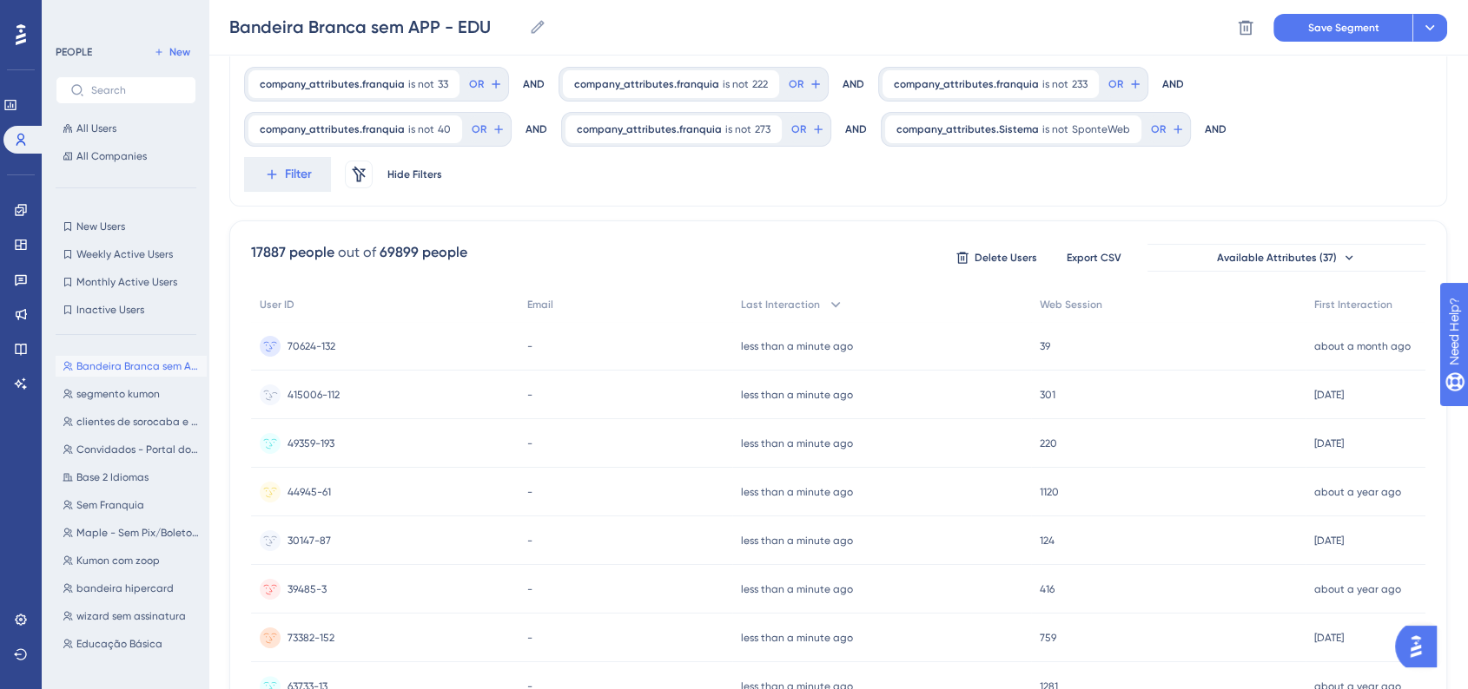
scroll to position [0, 0]
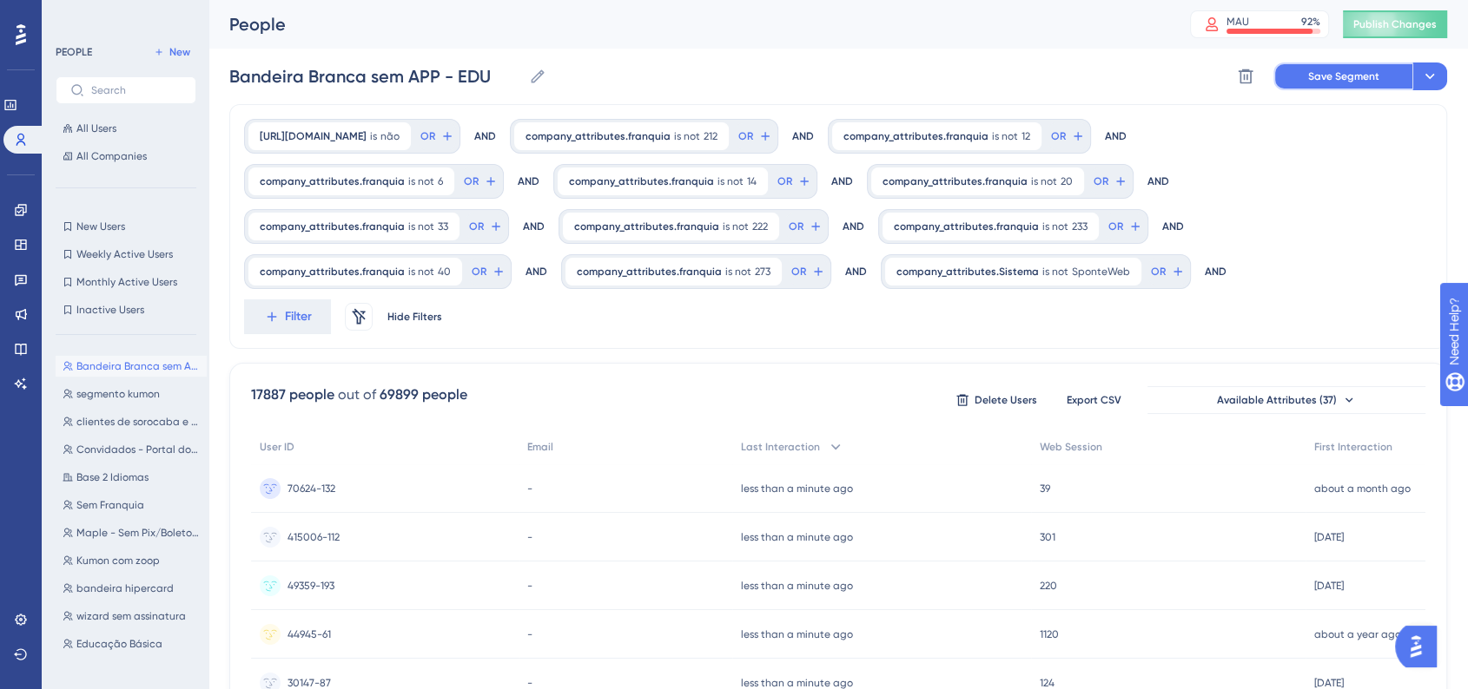
click at [1321, 84] on button "Save Segment" at bounding box center [1342, 77] width 139 height 28
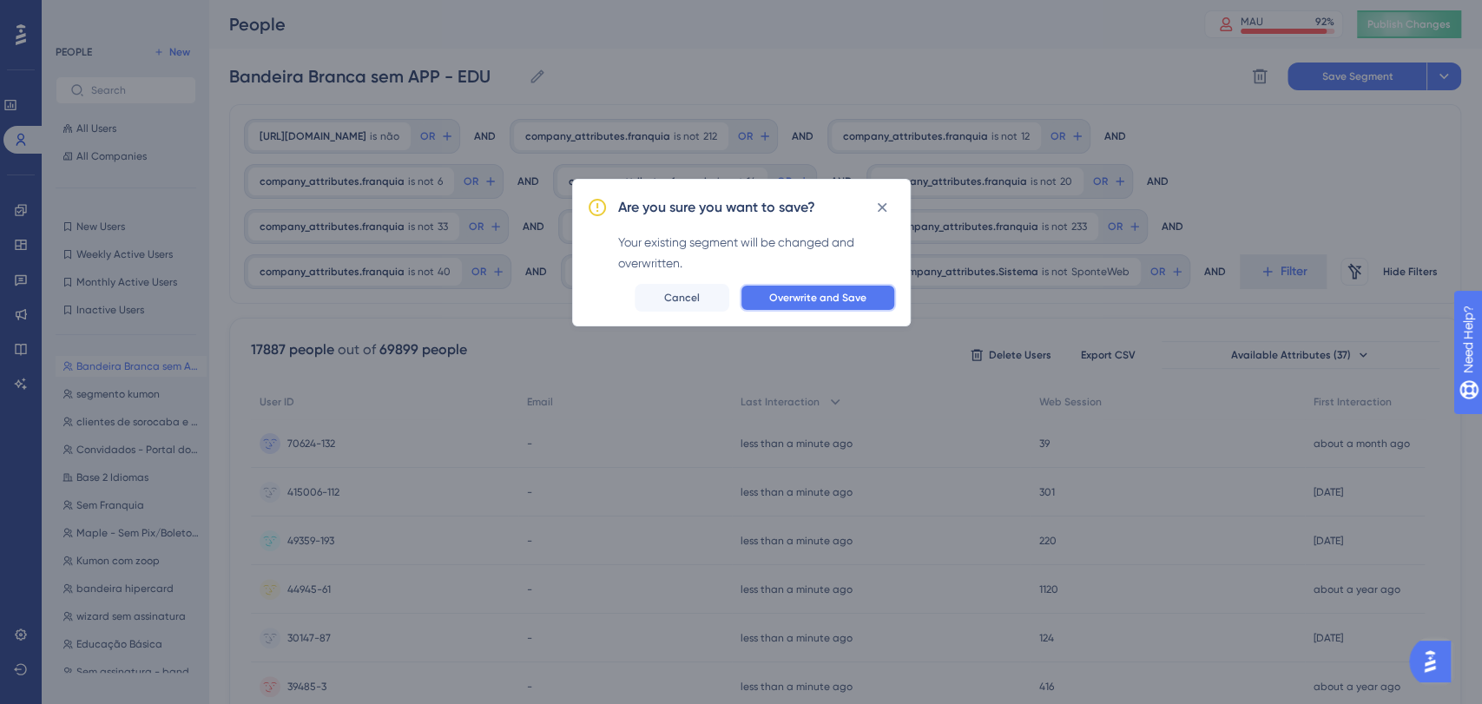
click at [817, 300] on span "Overwrite and Save" at bounding box center [817, 298] width 97 height 14
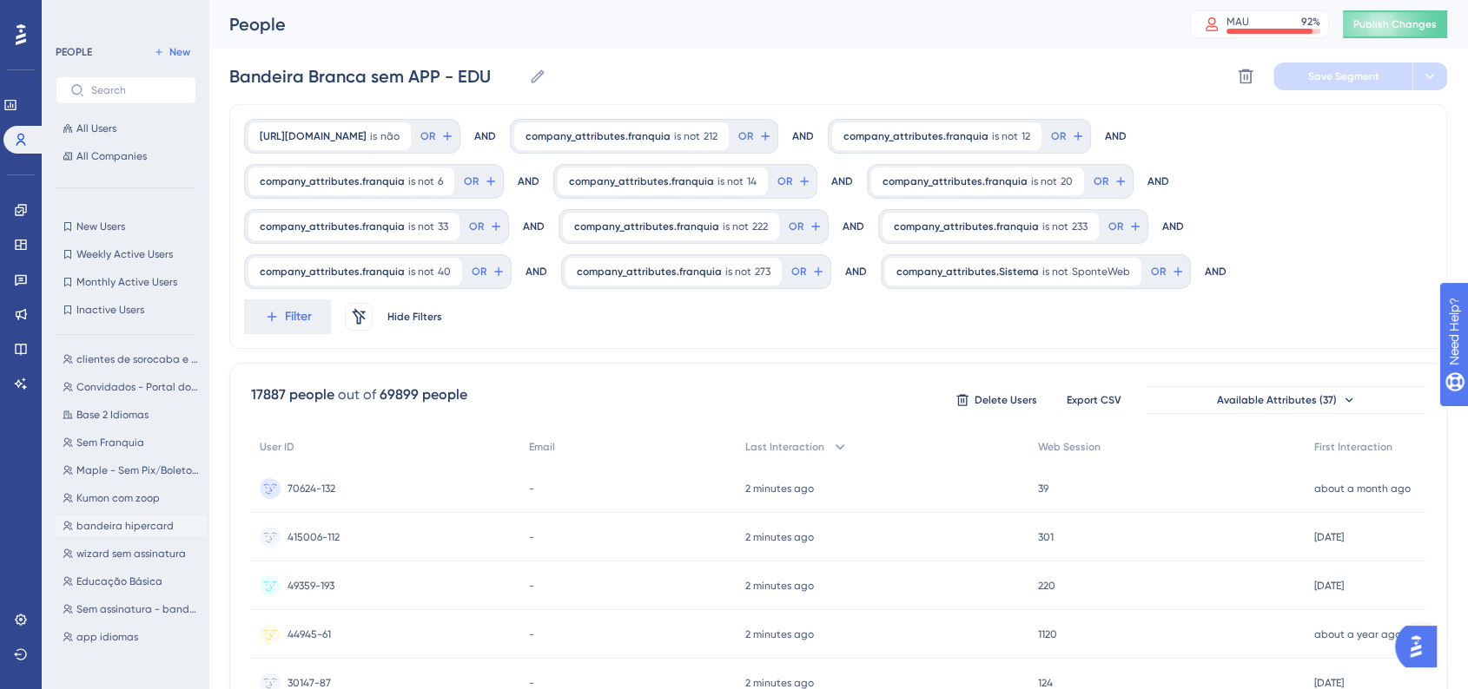
scroll to position [96, 0]
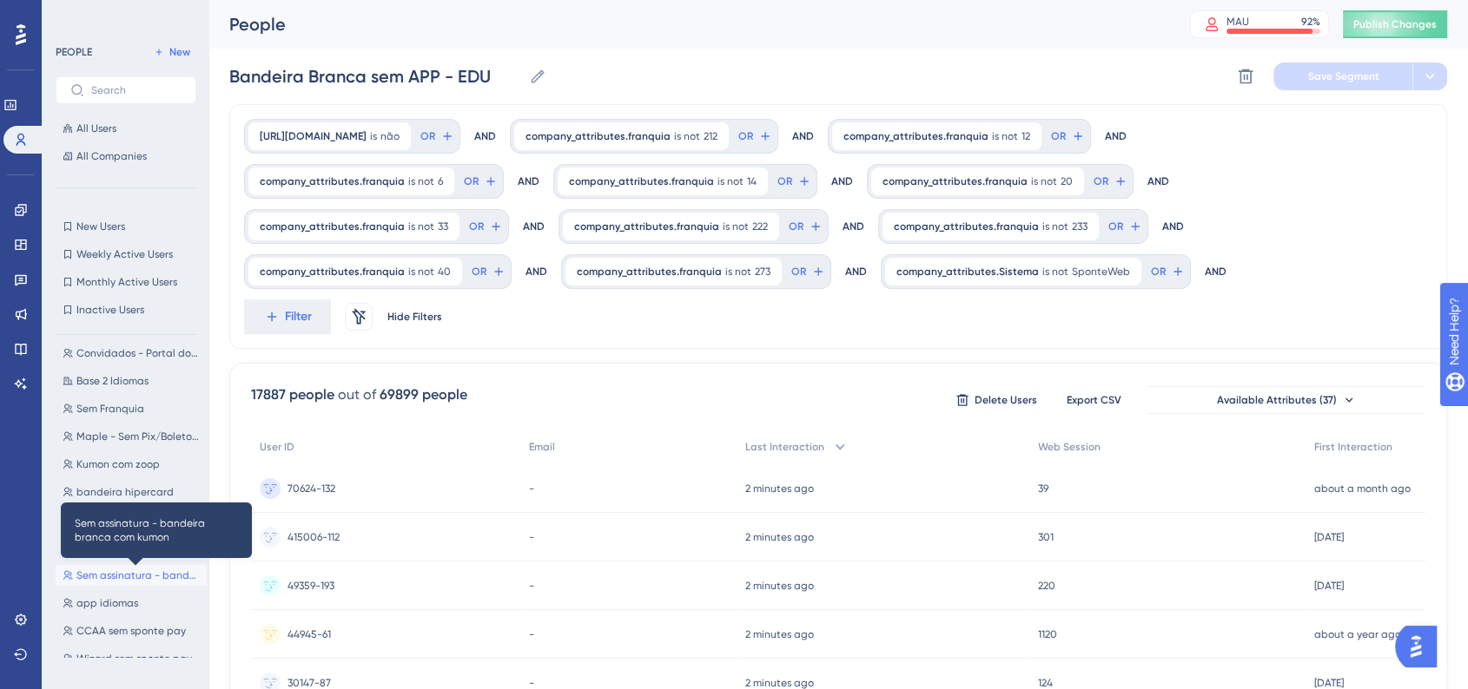
click at [160, 571] on span "Sem assinatura - bandeira branca com kumon" at bounding box center [137, 576] width 123 height 14
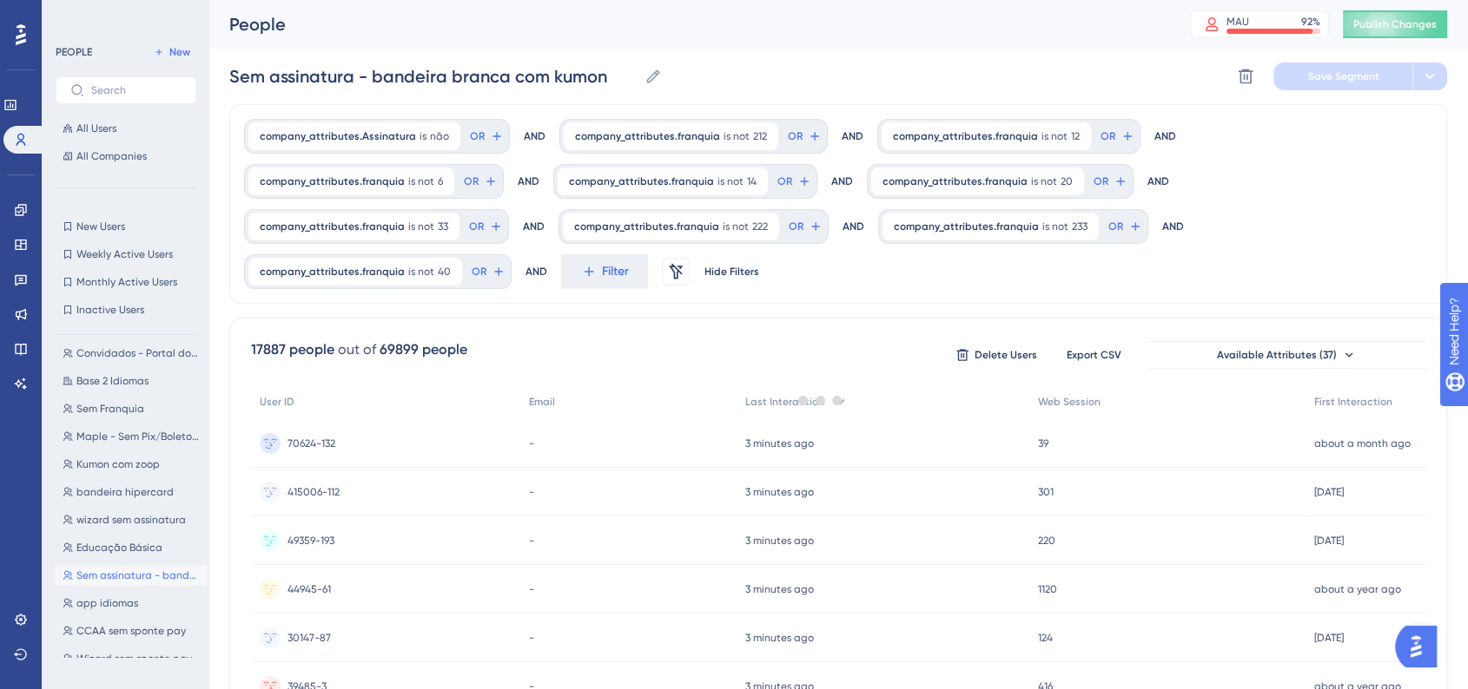
scroll to position [0, 0]
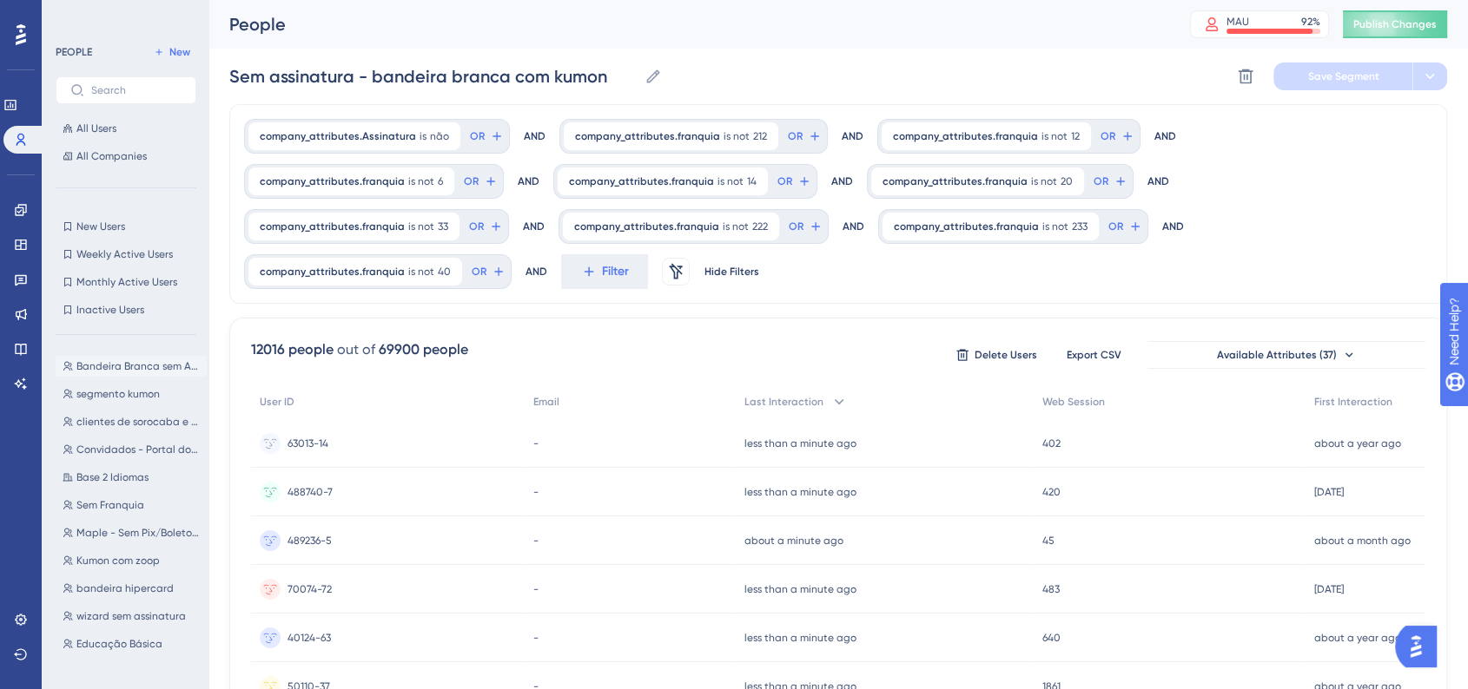
click at [110, 371] on span "Bandeira Branca sem APP - EDU" at bounding box center [137, 367] width 123 height 14
type input "Bandeira Branca sem APP - EDU"
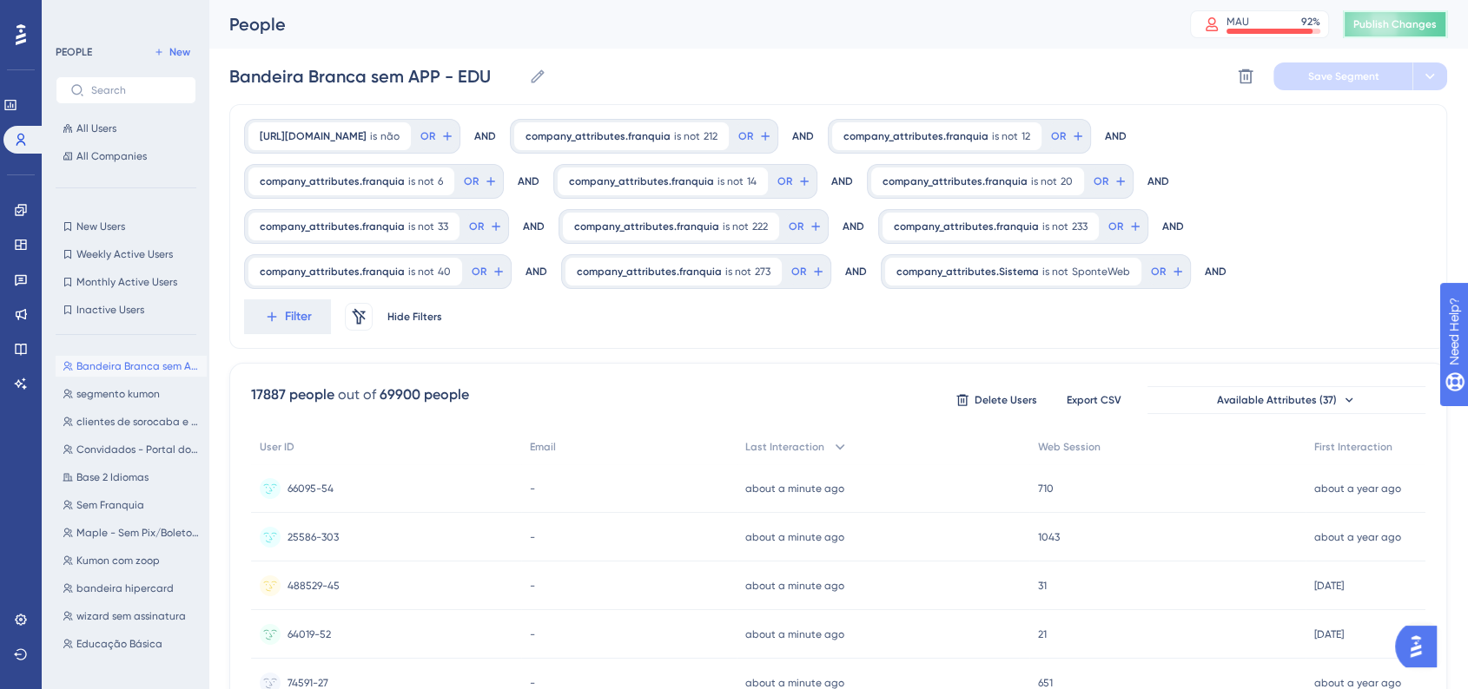
click at [1389, 37] on button "Publish Changes" at bounding box center [1394, 24] width 104 height 28
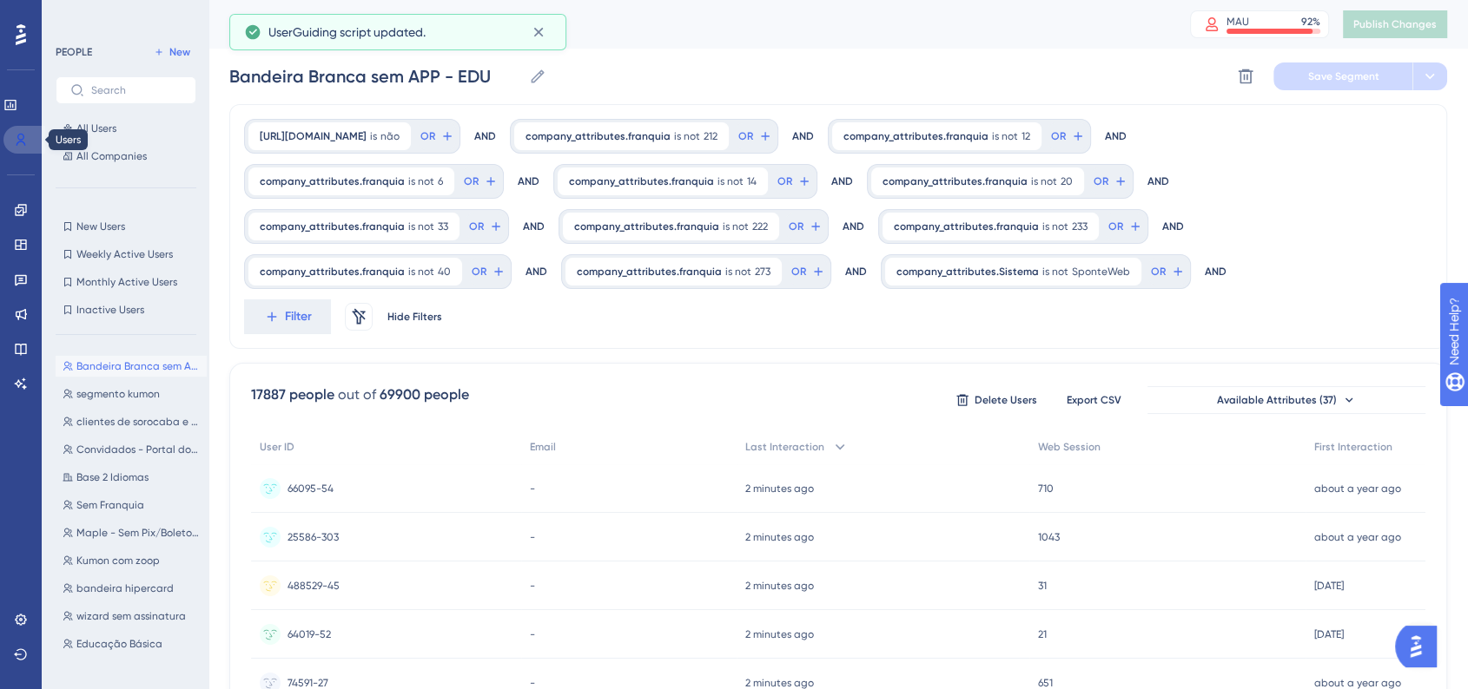
click at [15, 134] on icon at bounding box center [21, 140] width 14 height 14
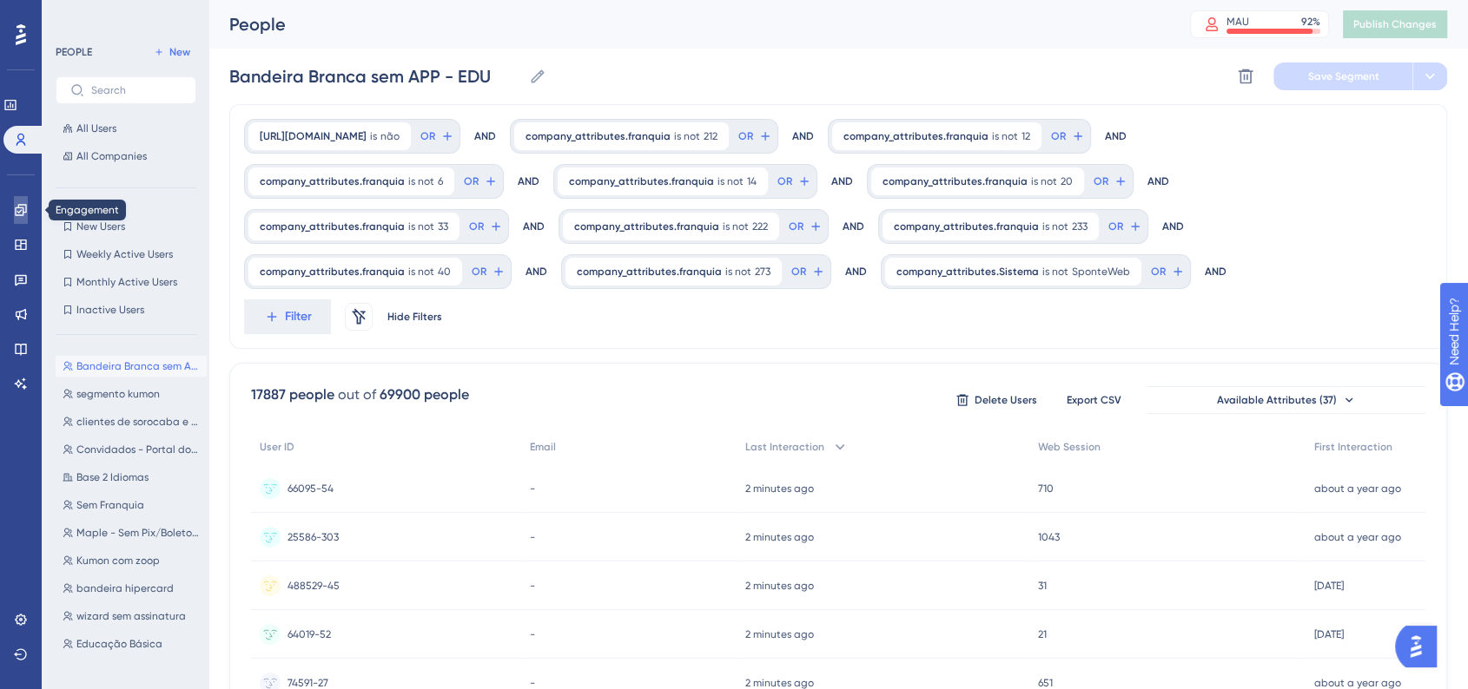
click at [24, 203] on icon at bounding box center [21, 210] width 14 height 14
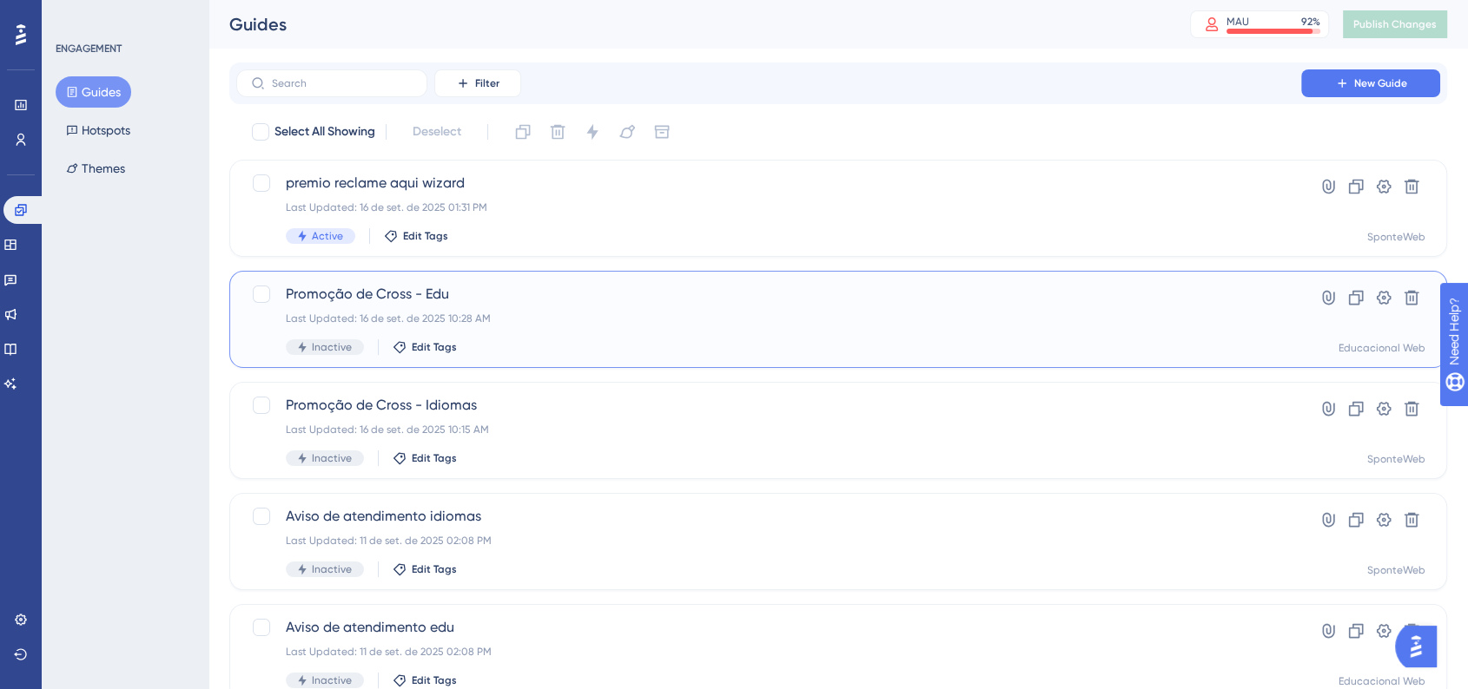
click at [463, 306] on div "Promoção de Cross - Edu Last Updated: 16 de set. de 2025 10:28 AM Inactive Edit…" at bounding box center [769, 319] width 966 height 71
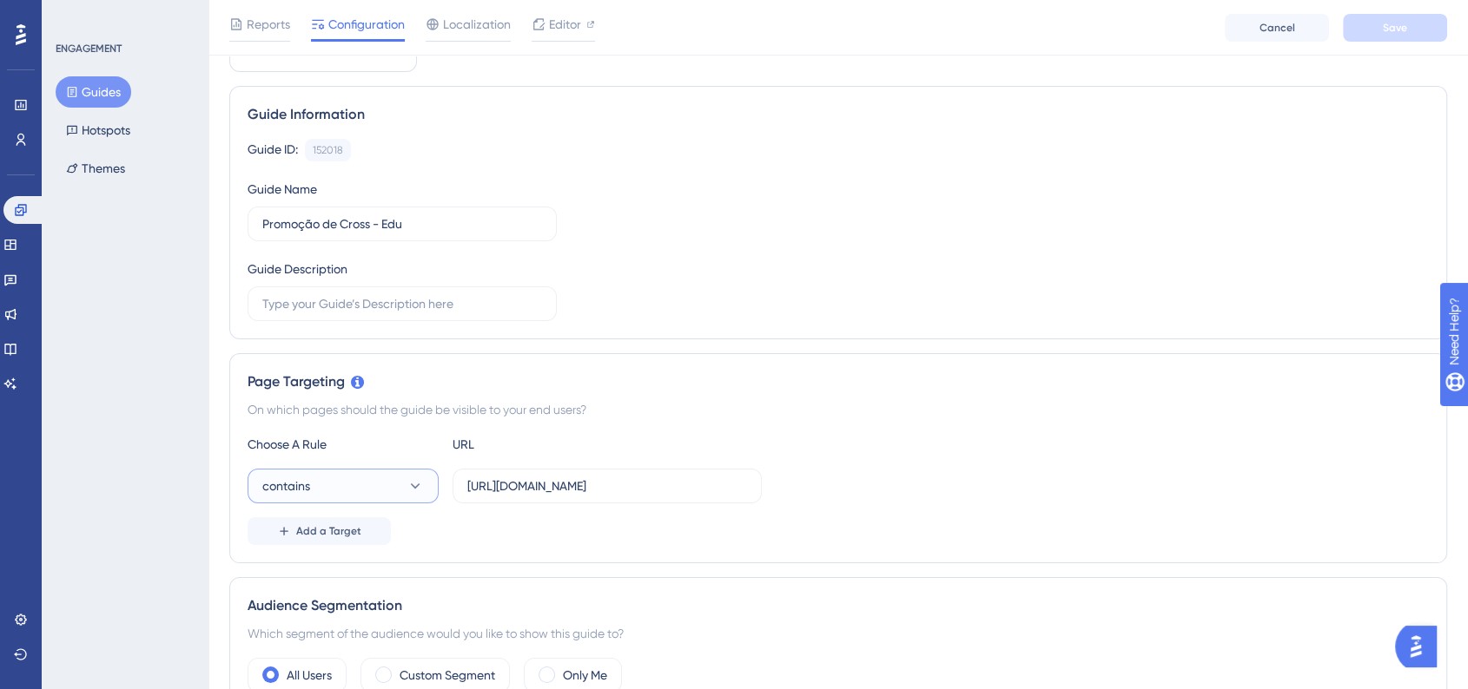
click at [366, 472] on button "contains" at bounding box center [342, 486] width 191 height 35
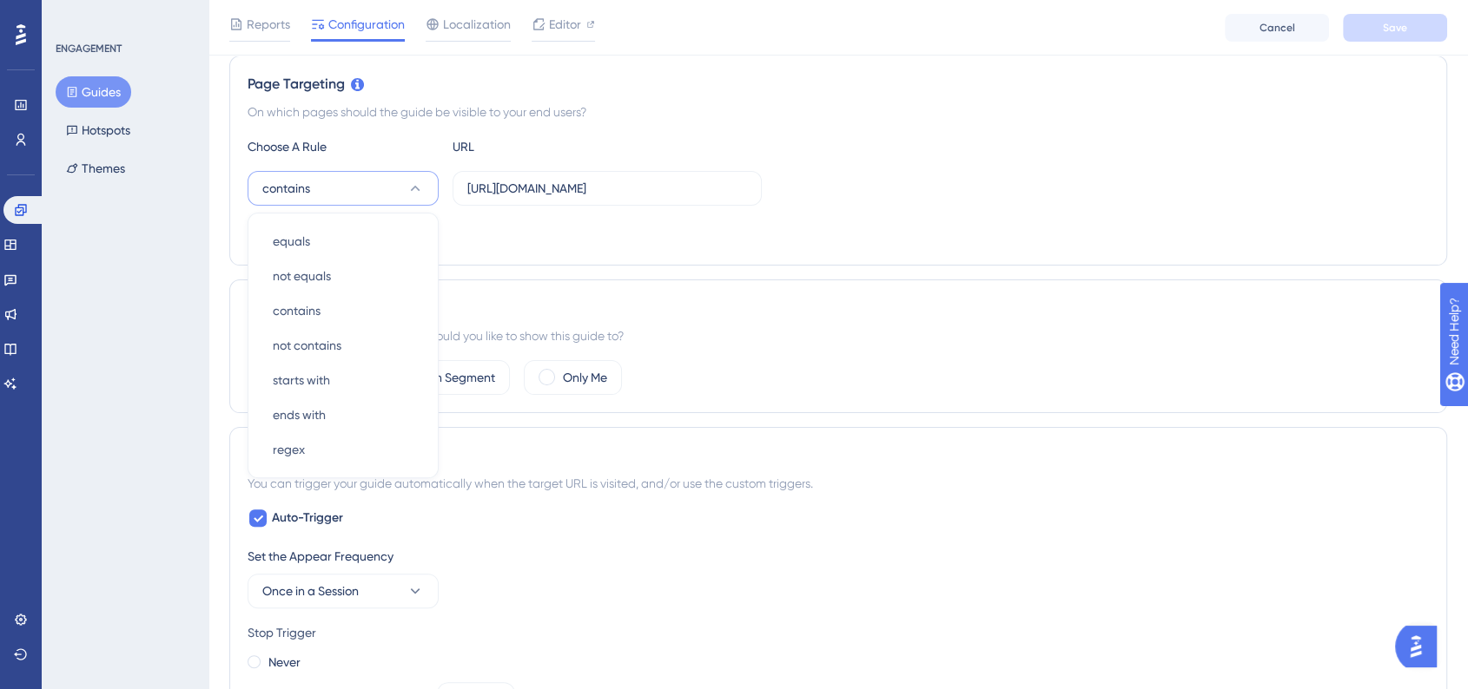
click at [917, 235] on div "Add a Target" at bounding box center [837, 234] width 1181 height 28
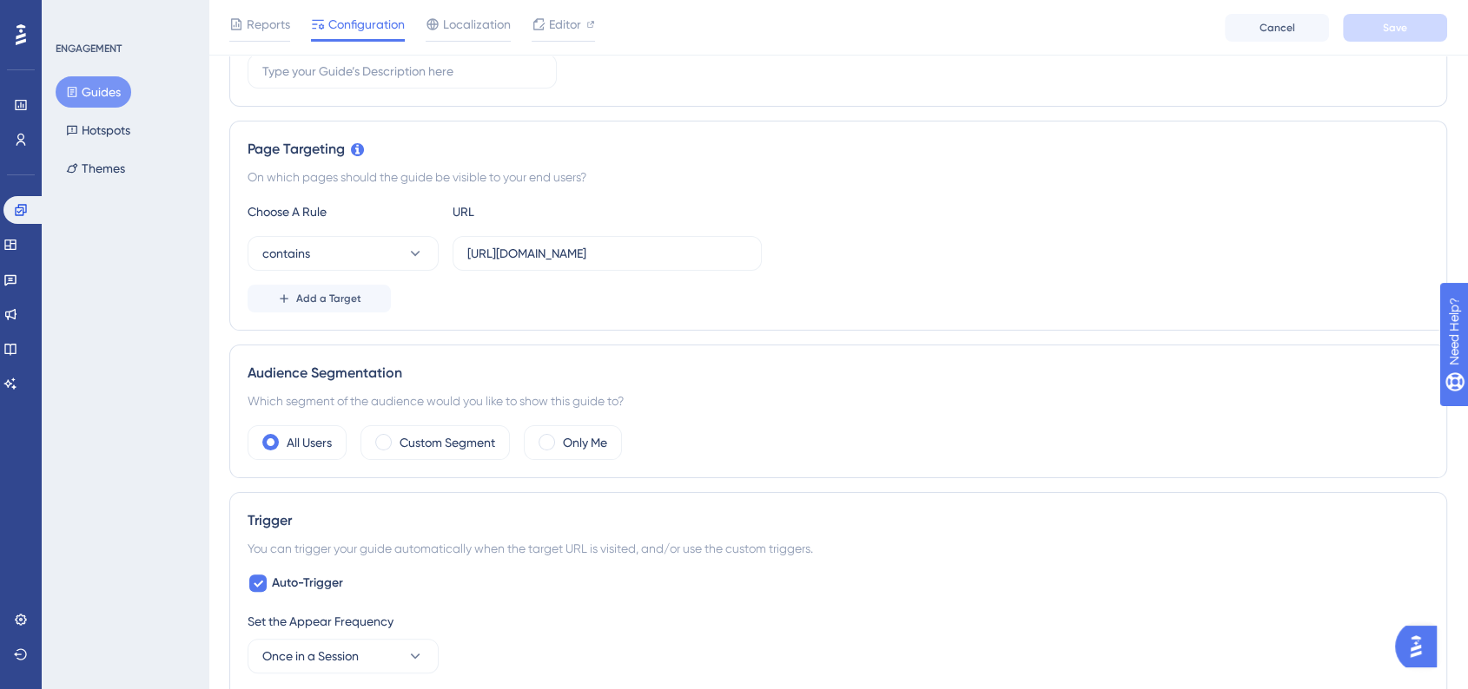
scroll to position [201, 0]
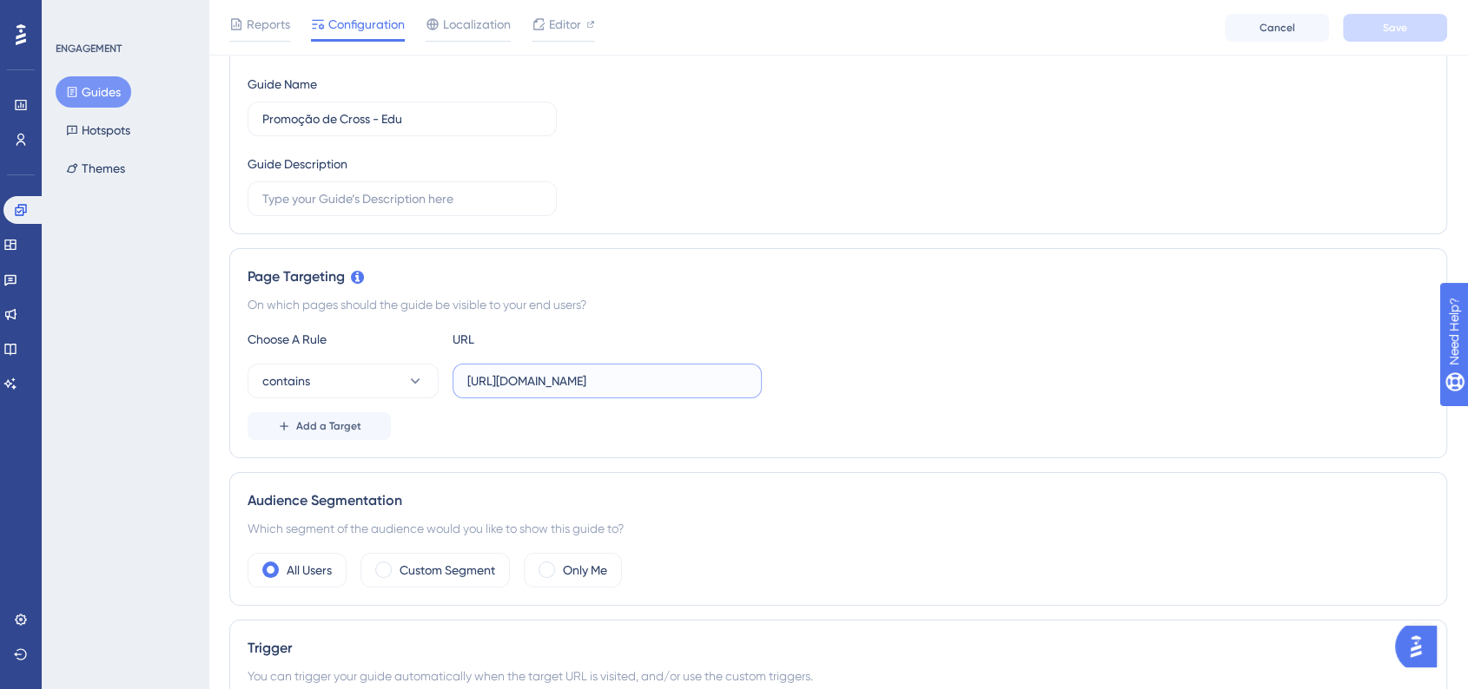
click at [689, 383] on input "https://www.sponteeducacional.net.br/Home.aspx" at bounding box center [607, 381] width 280 height 19
click at [687, 383] on input "https://www.sponteeducacional.net.br/Home.aspx" at bounding box center [607, 381] width 280 height 19
drag, startPoint x: 690, startPoint y: 383, endPoint x: 262, endPoint y: 335, distance: 430.8
click at [262, 335] on div "Choose A Rule URL contains https://www.sponteeducacional.net.br/Home.aspx Add a…" at bounding box center [837, 384] width 1181 height 111
type input "Home.aspx"
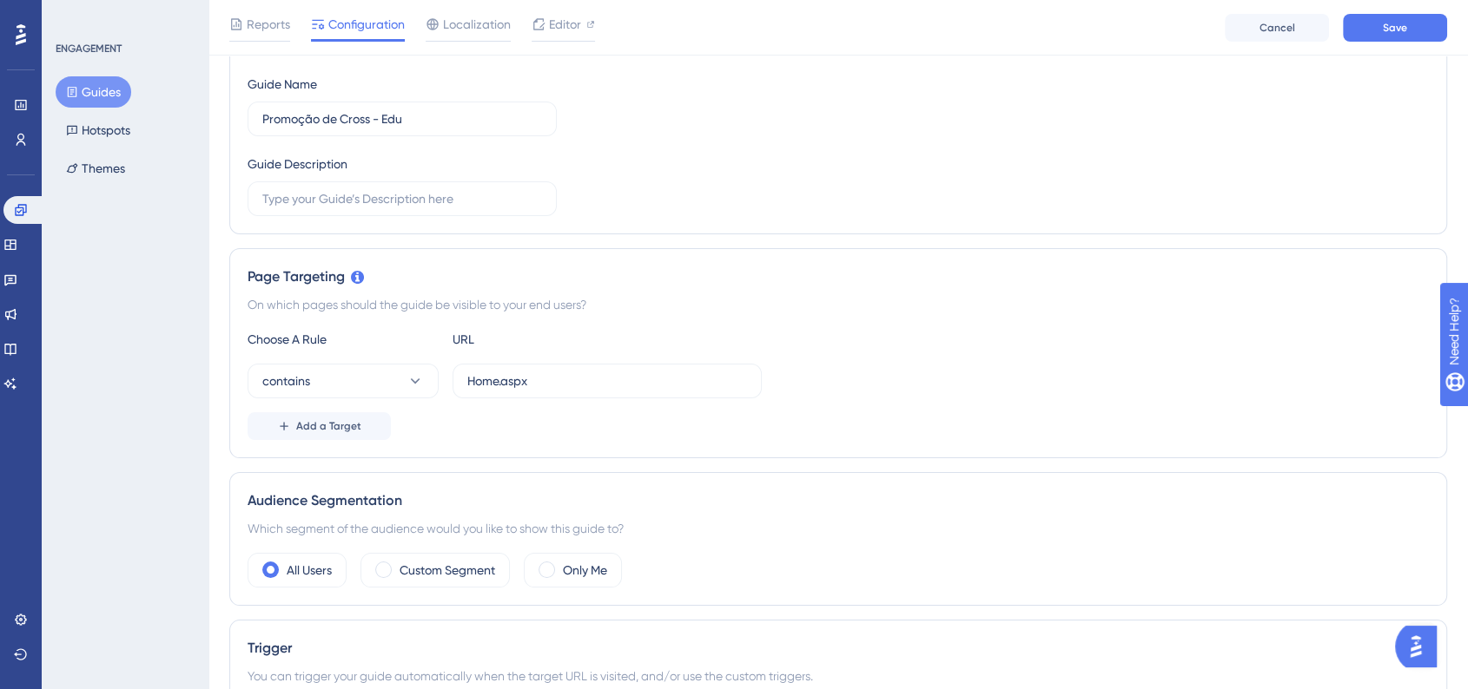
click at [921, 253] on div "Page Targeting On which pages should the guide be visible to your end users? Ch…" at bounding box center [837, 353] width 1217 height 210
click at [1366, 43] on div "Reports Configuration Localization Editor Cancel Save" at bounding box center [837, 28] width 1259 height 56
click at [1369, 36] on button "Save" at bounding box center [1394, 28] width 104 height 28
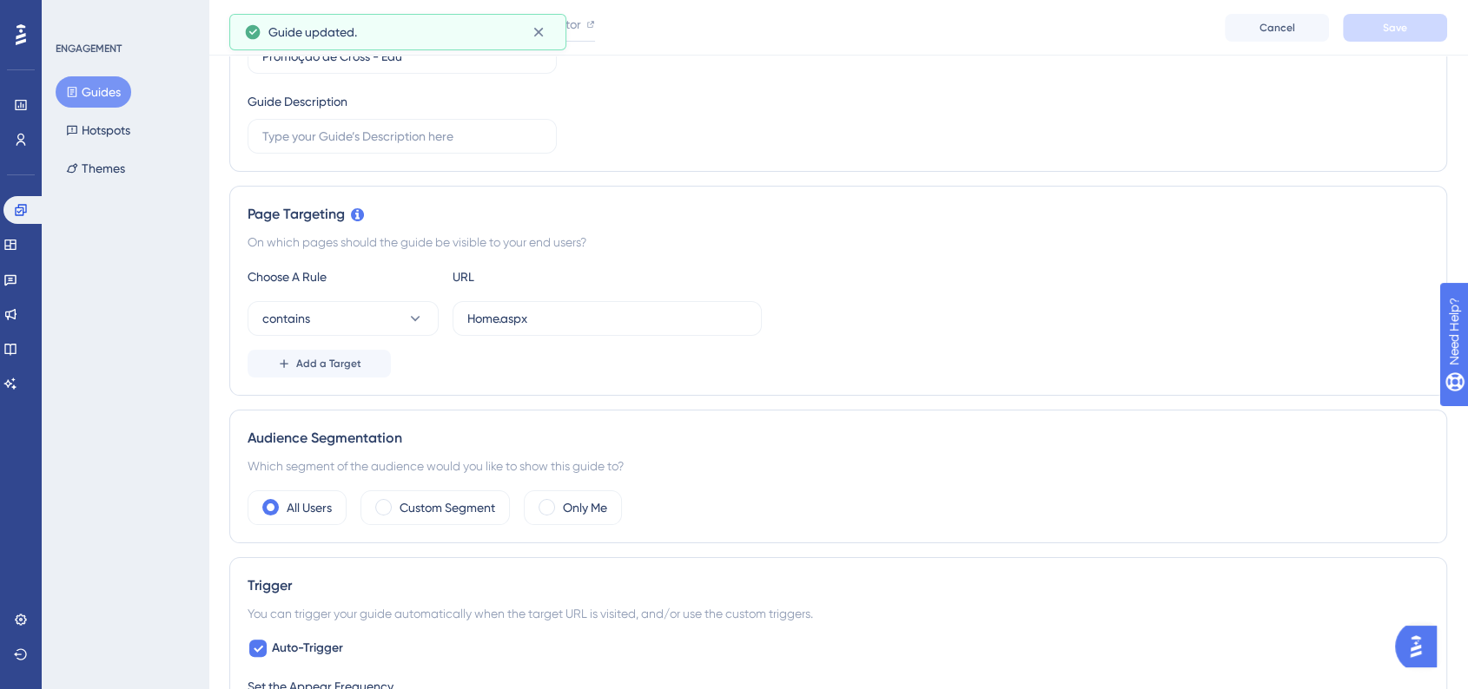
scroll to position [298, 0]
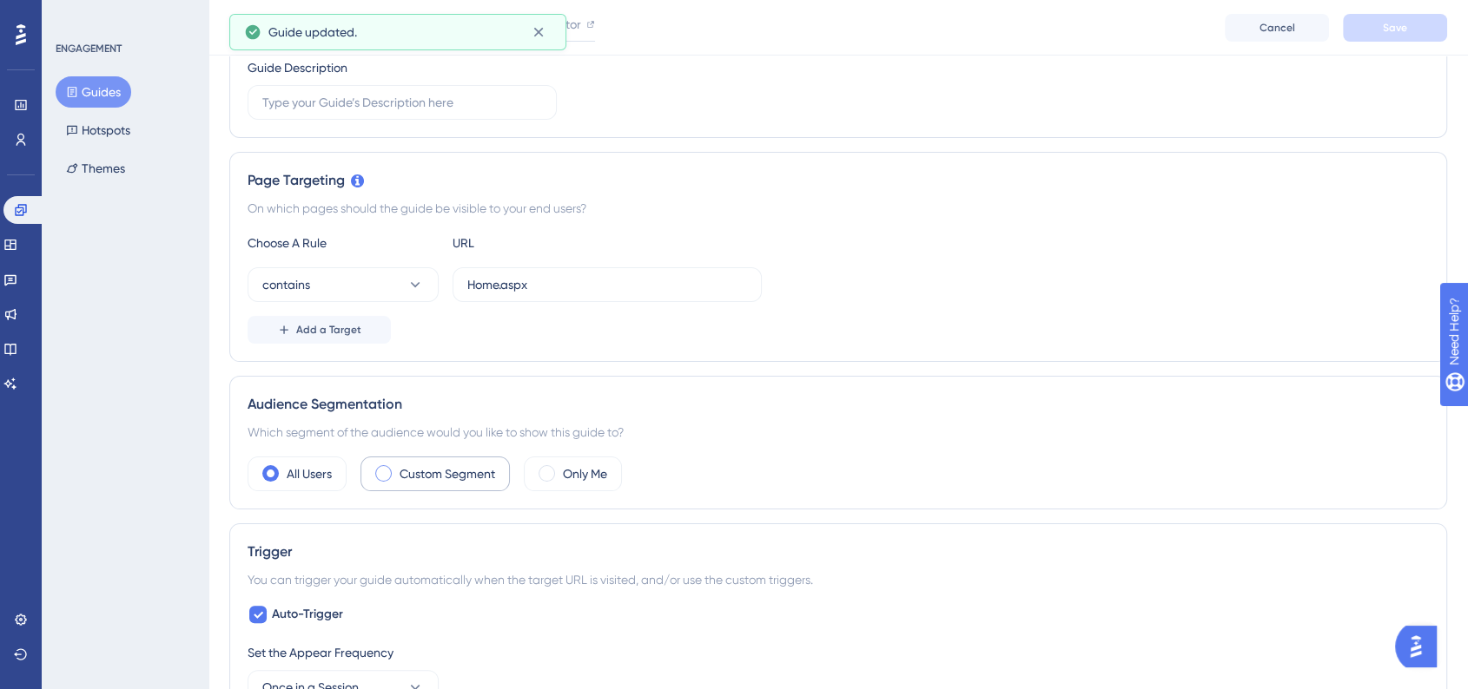
click at [392, 462] on div "Custom Segment" at bounding box center [434, 474] width 149 height 35
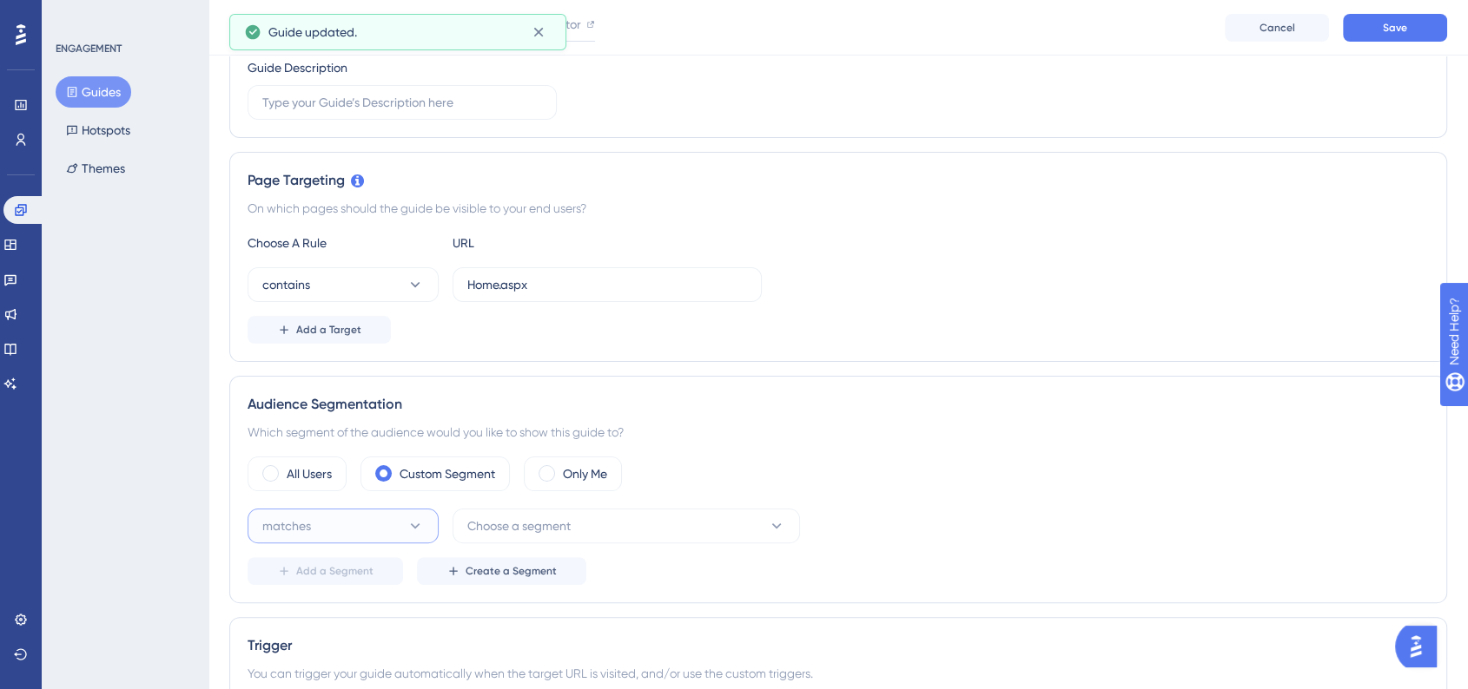
click at [392, 524] on button "matches" at bounding box center [342, 526] width 191 height 35
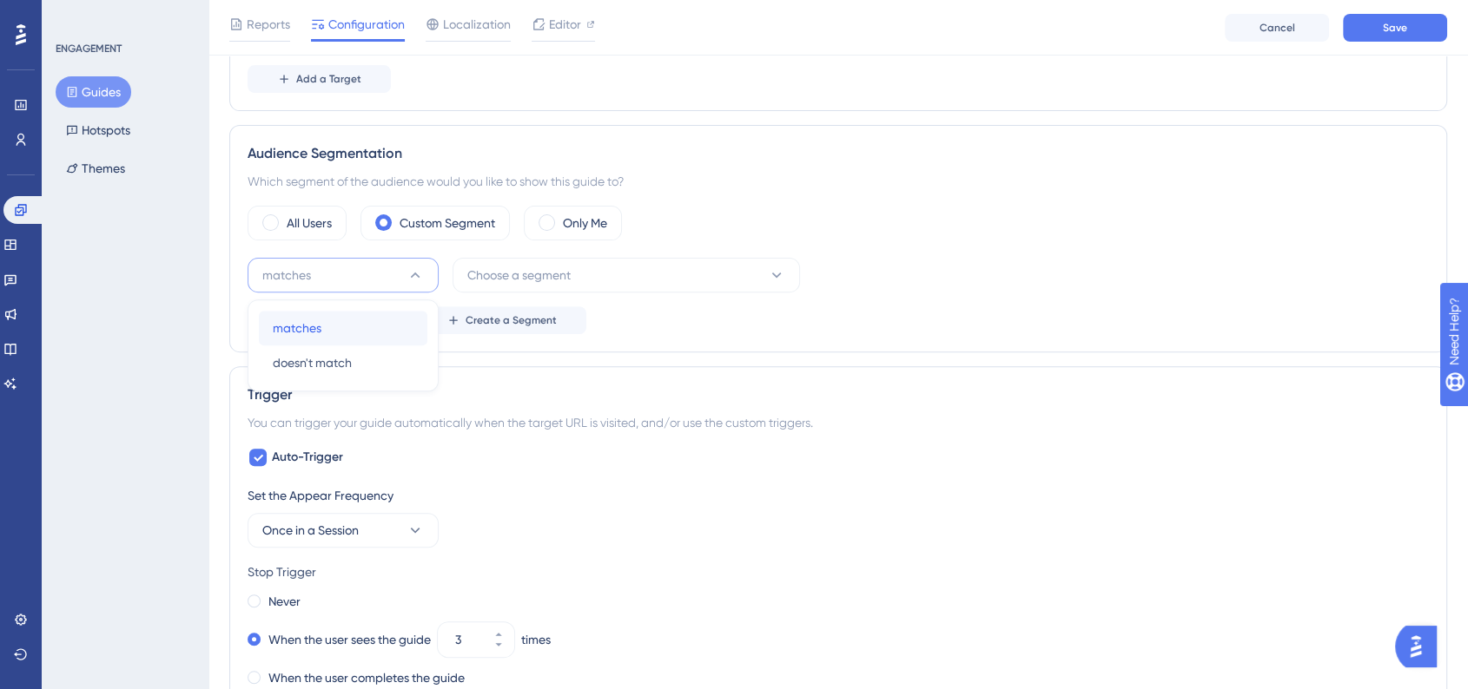
click at [385, 342] on div "matches matches" at bounding box center [343, 328] width 141 height 35
click at [592, 273] on button "Choose a segment" at bounding box center [625, 275] width 347 height 35
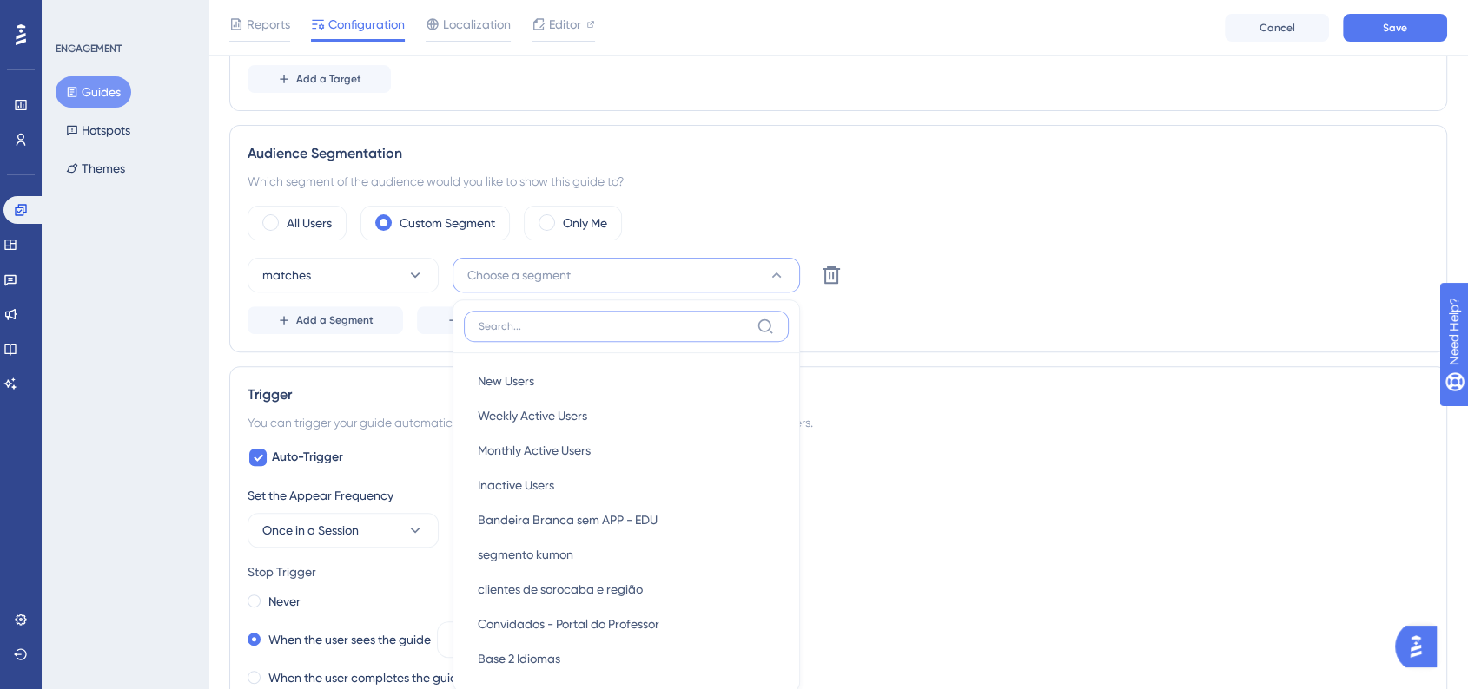
scroll to position [684, 0]
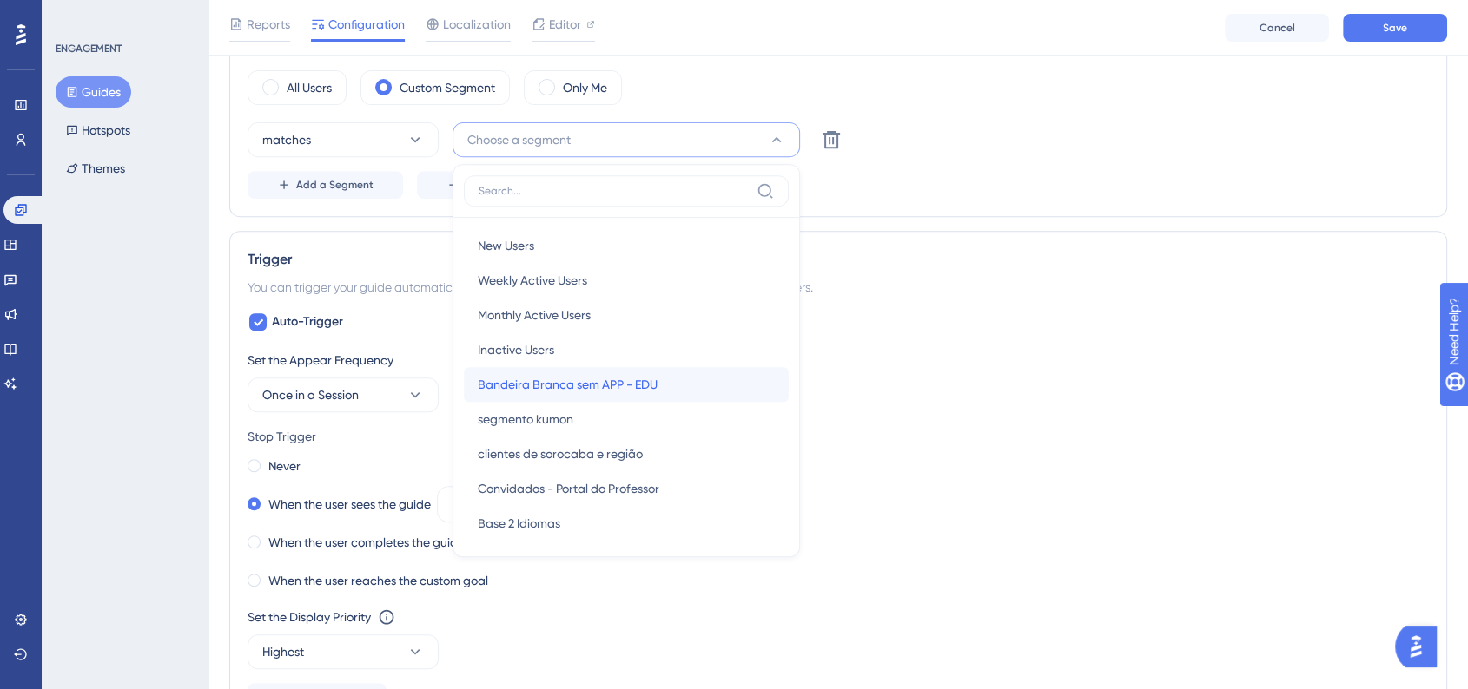
click at [618, 387] on span "Bandeira Branca sem APP - EDU" at bounding box center [568, 384] width 180 height 21
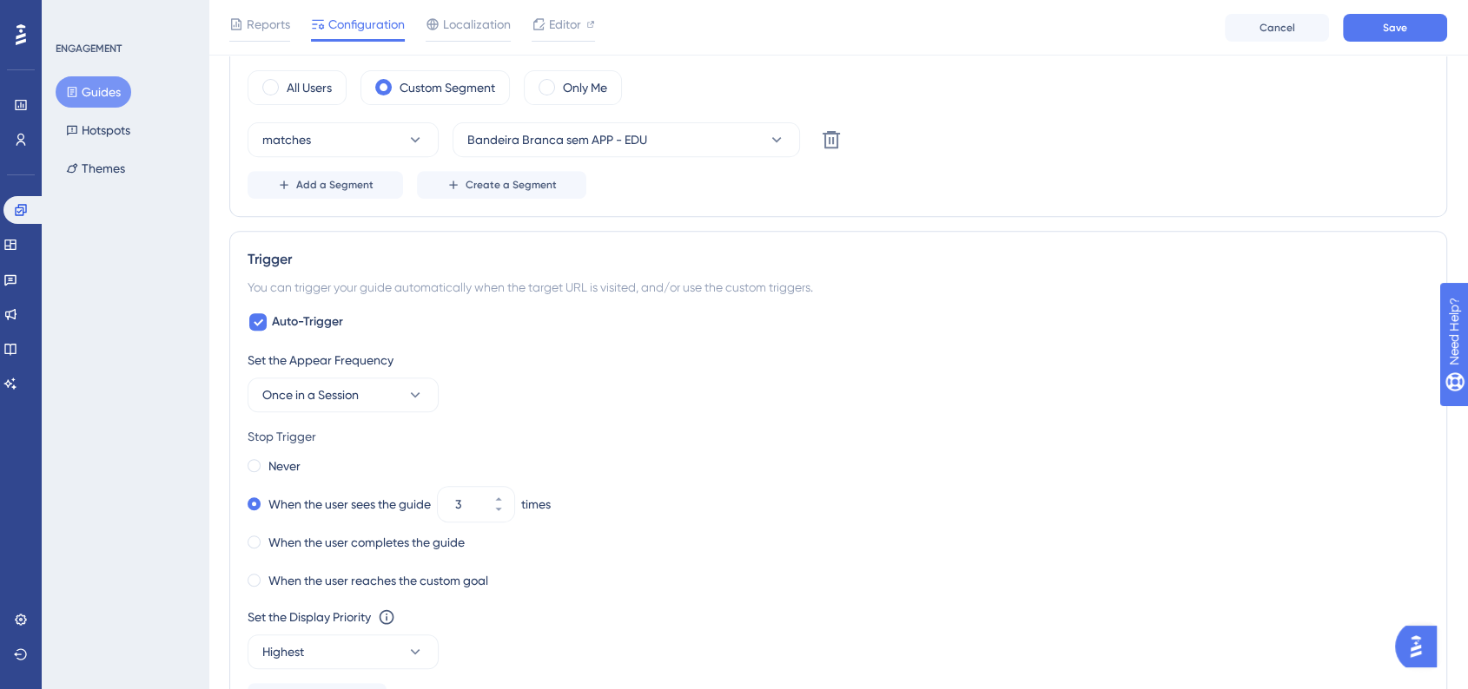
click at [983, 187] on div "Add a Segment Create a Segment" at bounding box center [837, 185] width 1181 height 28
click at [382, 393] on button "Once in a Session" at bounding box center [342, 395] width 191 height 35
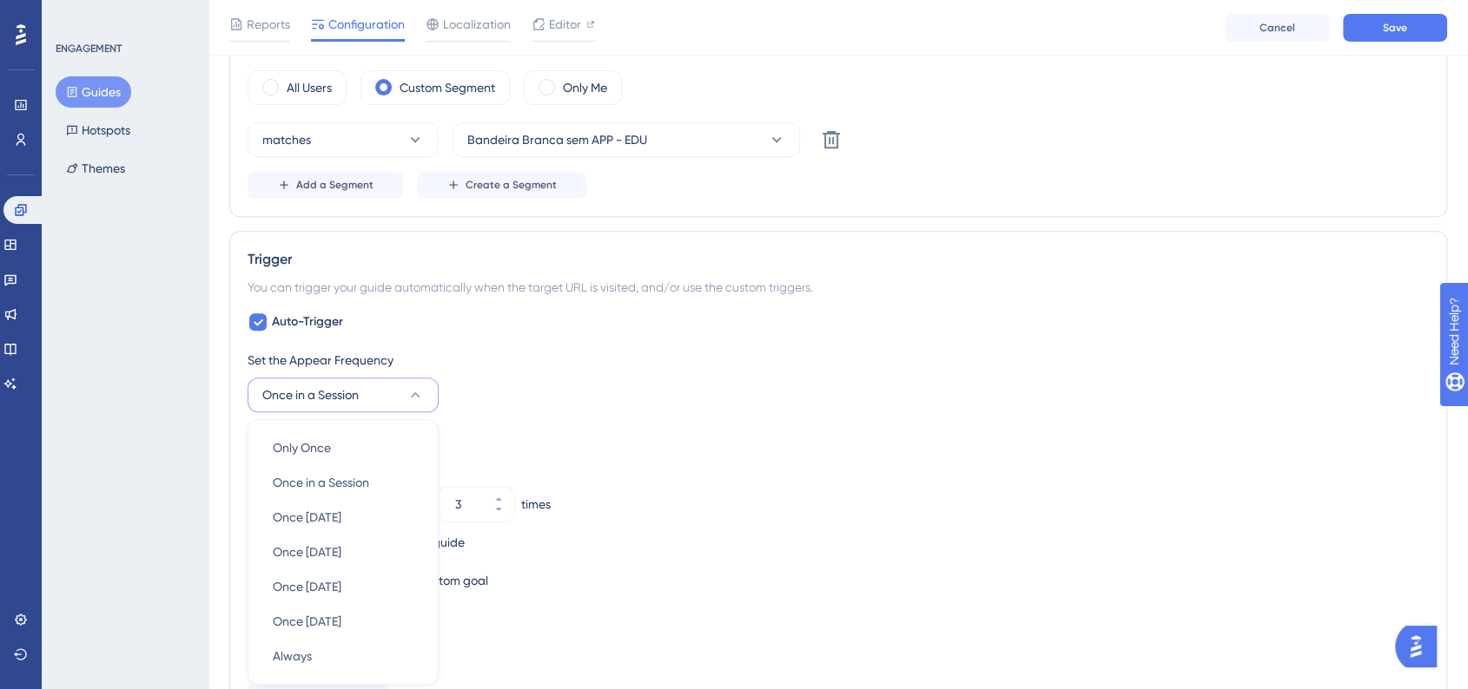
scroll to position [890, 0]
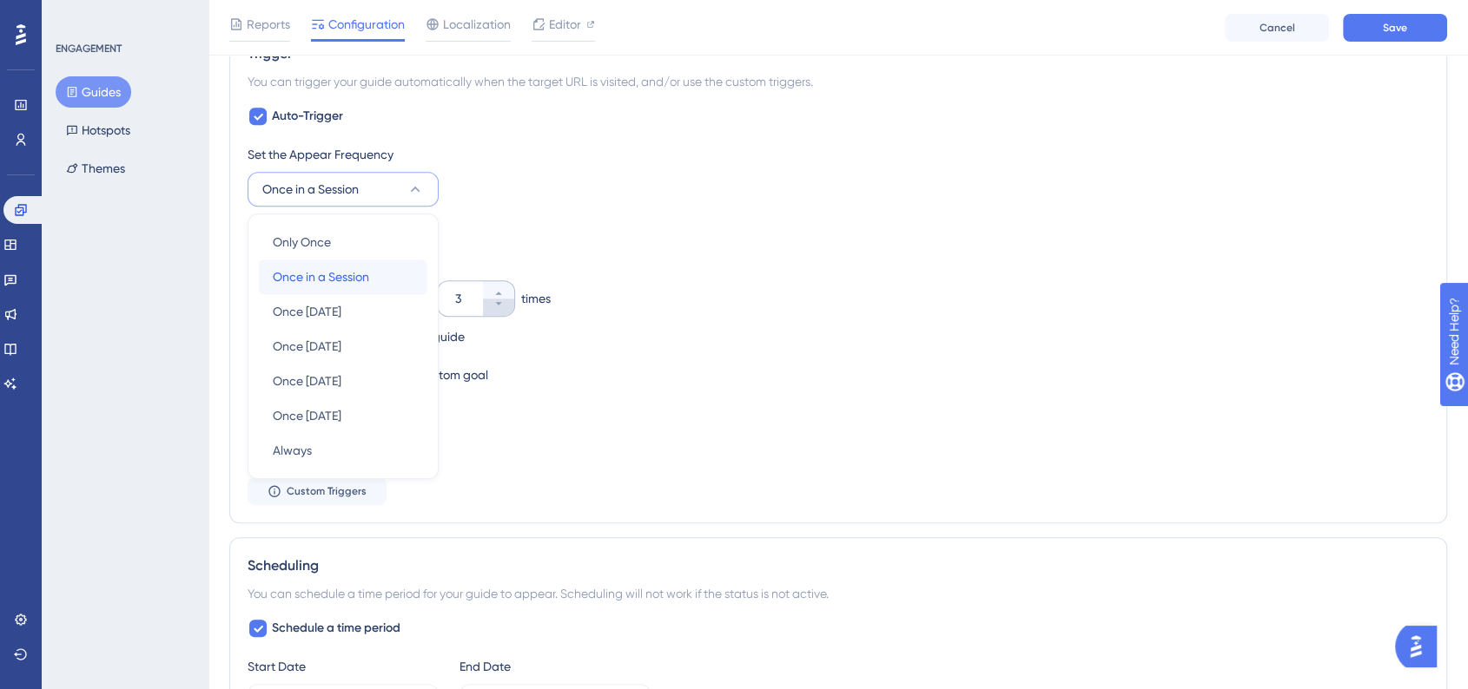
click at [368, 273] on span "Once in a Session" at bounding box center [321, 277] width 96 height 21
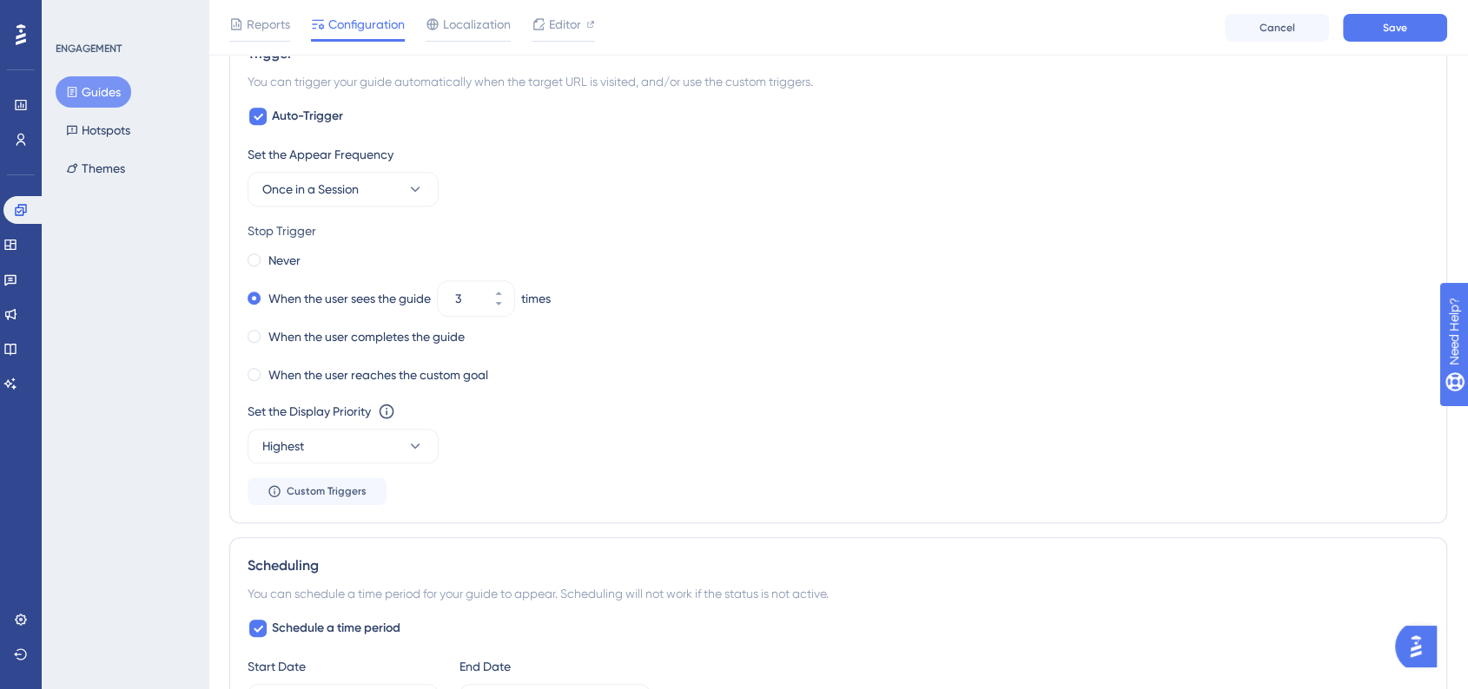
click at [820, 373] on div "When the user reaches the custom goal" at bounding box center [837, 375] width 1181 height 24
click at [802, 373] on div "When the user reaches the custom goal" at bounding box center [837, 375] width 1181 height 24
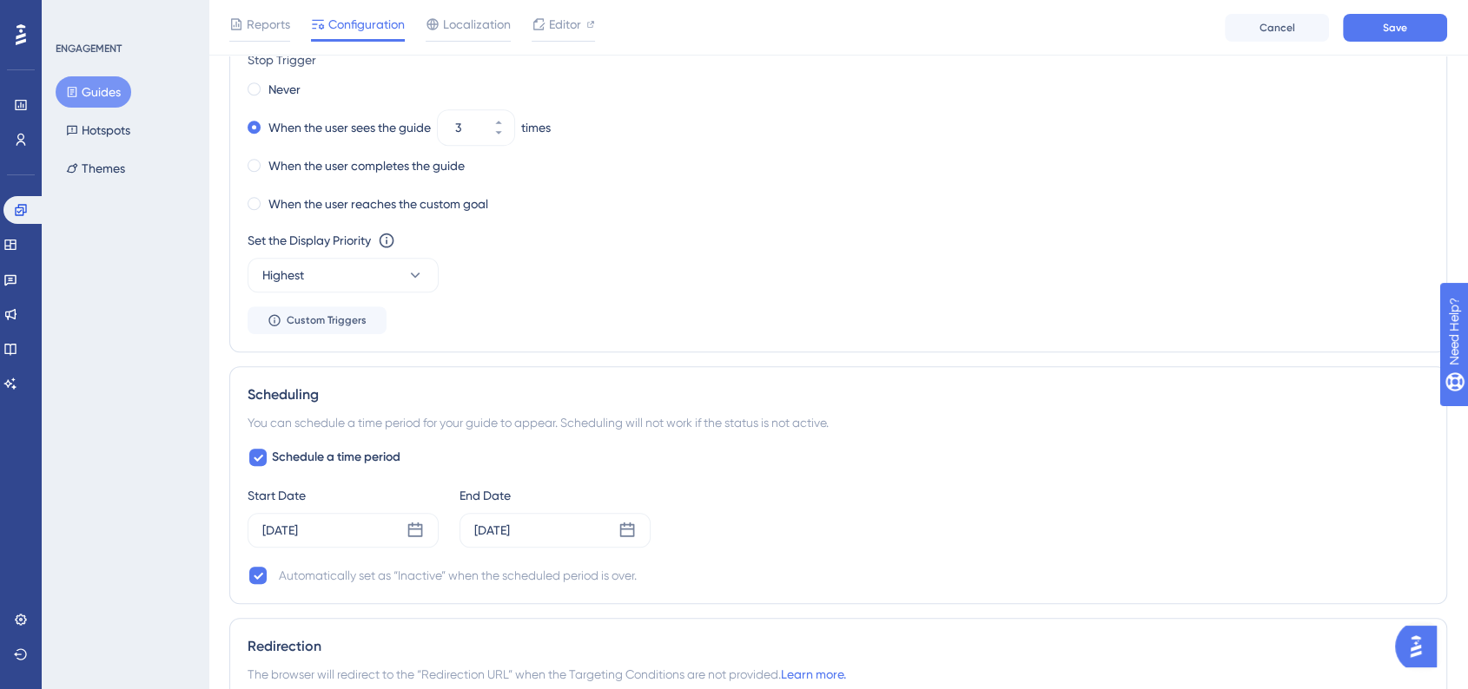
scroll to position [1180, 0]
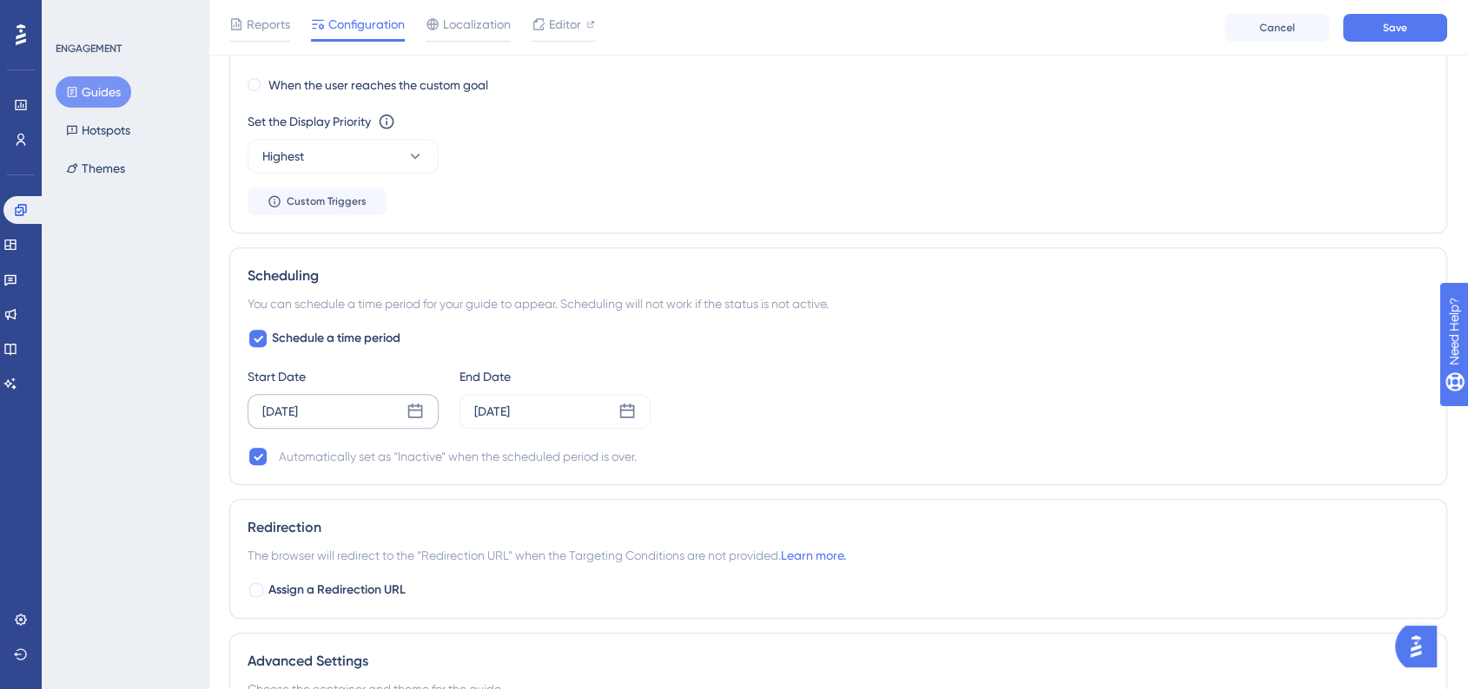
click at [424, 412] on div "Sep 03 2025" at bounding box center [342, 411] width 191 height 35
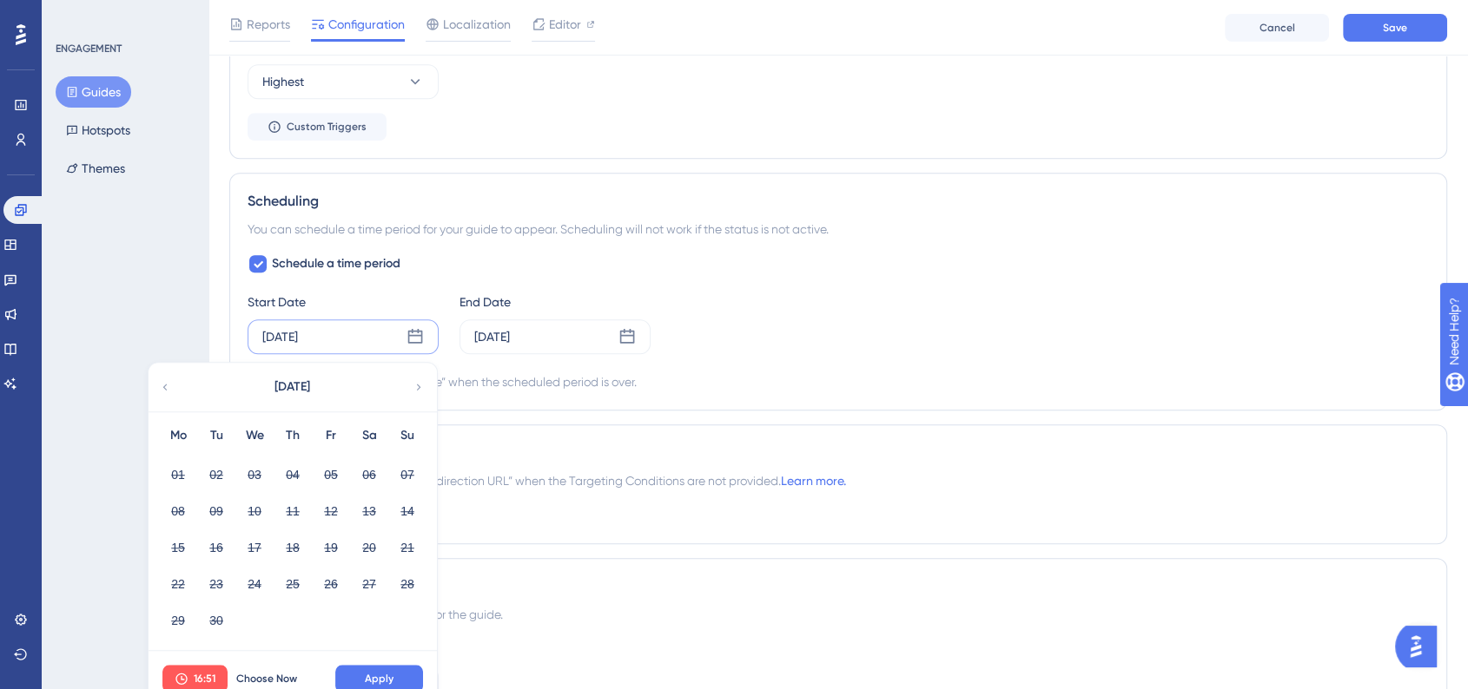
scroll to position [1276, 0]
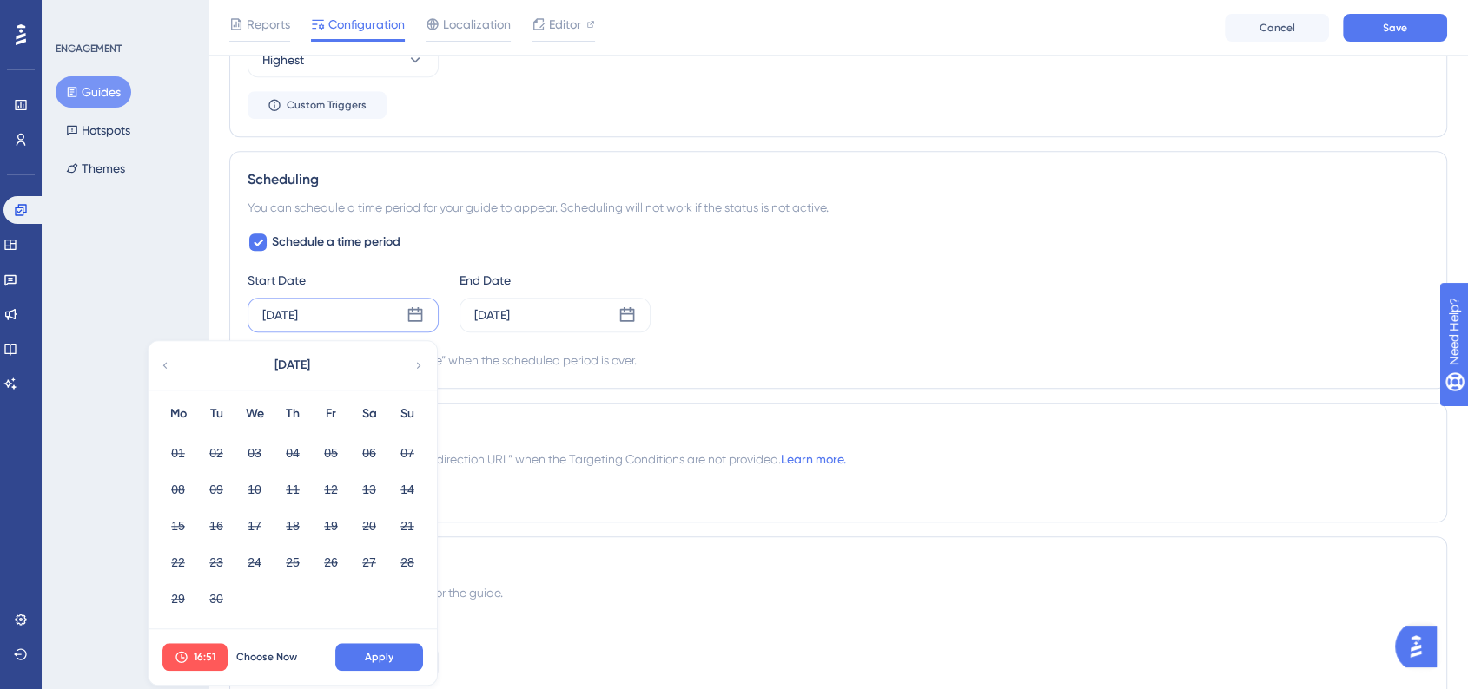
click at [277, 638] on div "16:51 Choose Now Apply" at bounding box center [292, 658] width 288 height 56
click at [292, 654] on span "Choose Now" at bounding box center [266, 657] width 61 height 14
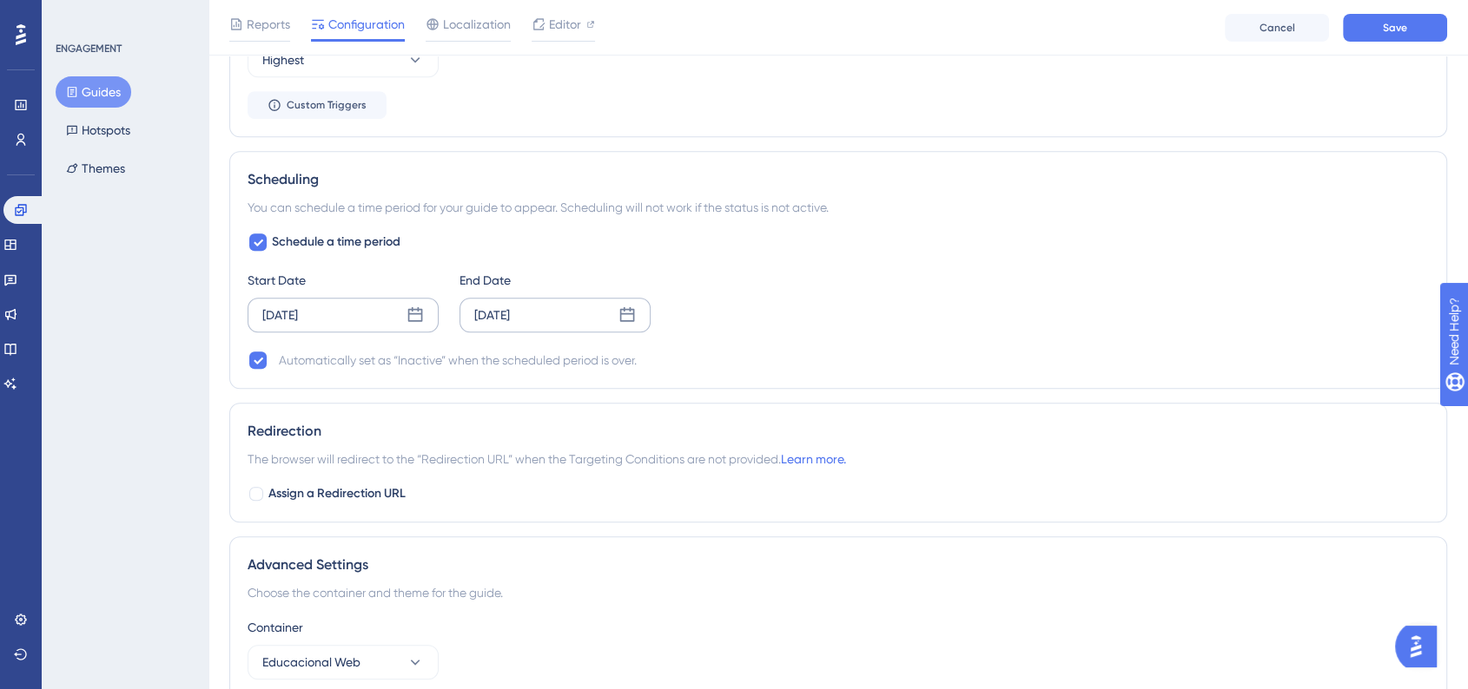
click at [640, 308] on div "Sep 10 2025" at bounding box center [554, 315] width 191 height 35
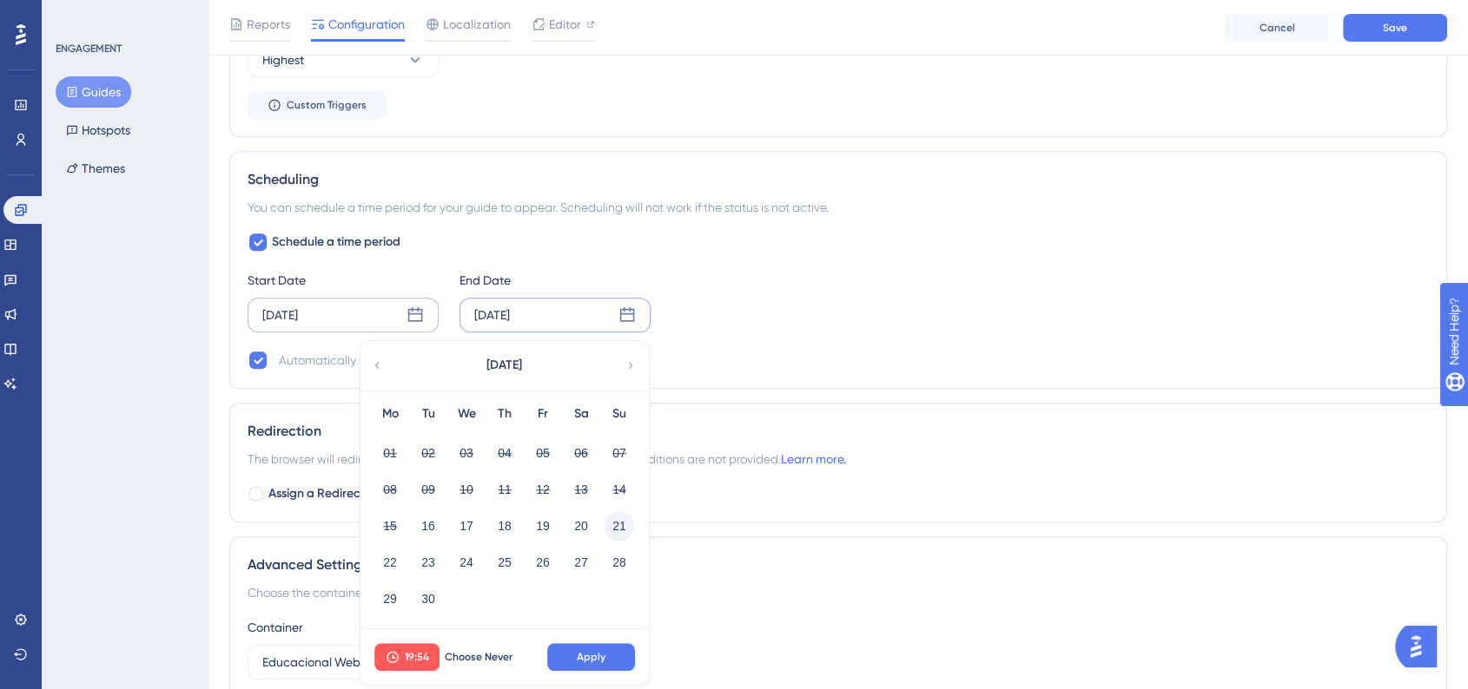
click at [611, 535] on button "21" at bounding box center [619, 526] width 30 height 30
click at [412, 662] on button "19:54" at bounding box center [406, 657] width 65 height 28
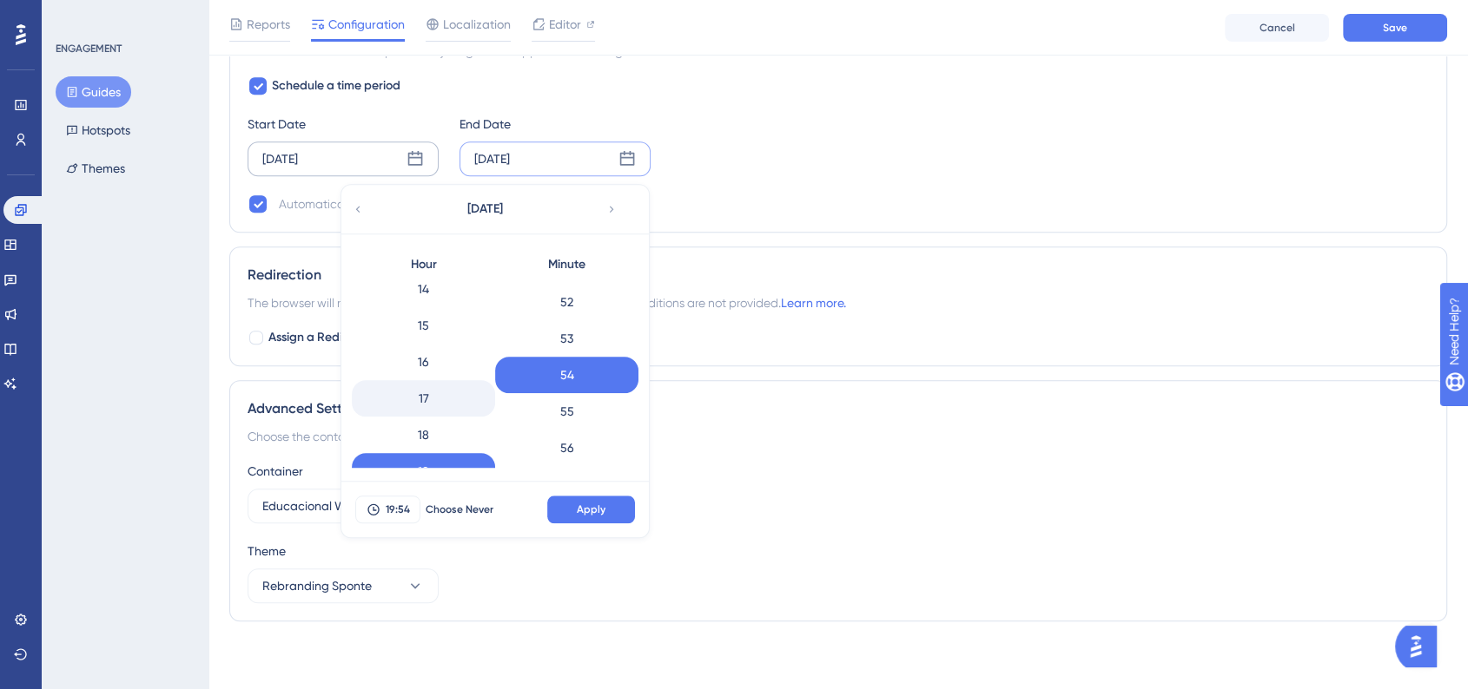
scroll to position [521, 0]
click at [426, 427] on div "18" at bounding box center [423, 436] width 143 height 36
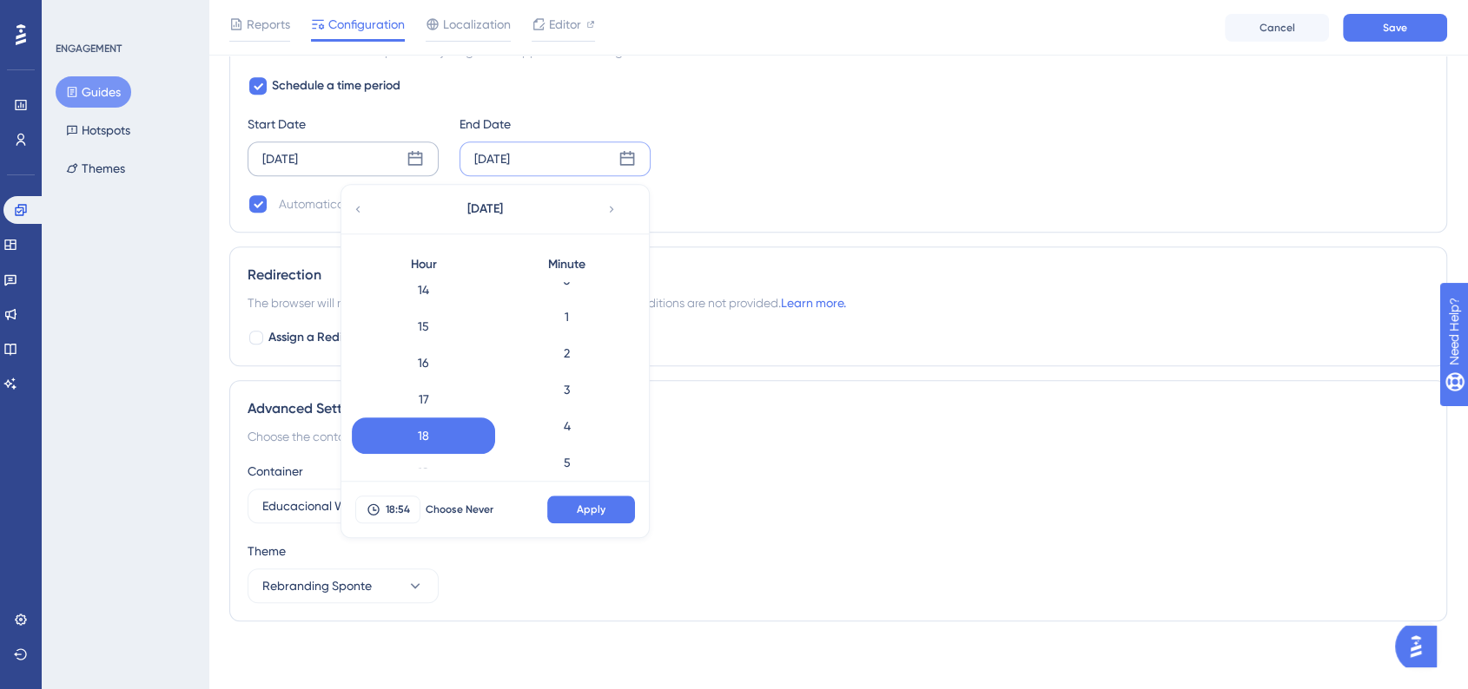
scroll to position [0, 0]
click at [563, 305] on div "0" at bounding box center [566, 300] width 143 height 36
click at [610, 522] on div "18:00 Choose Never Apply" at bounding box center [494, 510] width 307 height 56
click at [623, 506] on button "Apply" at bounding box center [591, 510] width 88 height 28
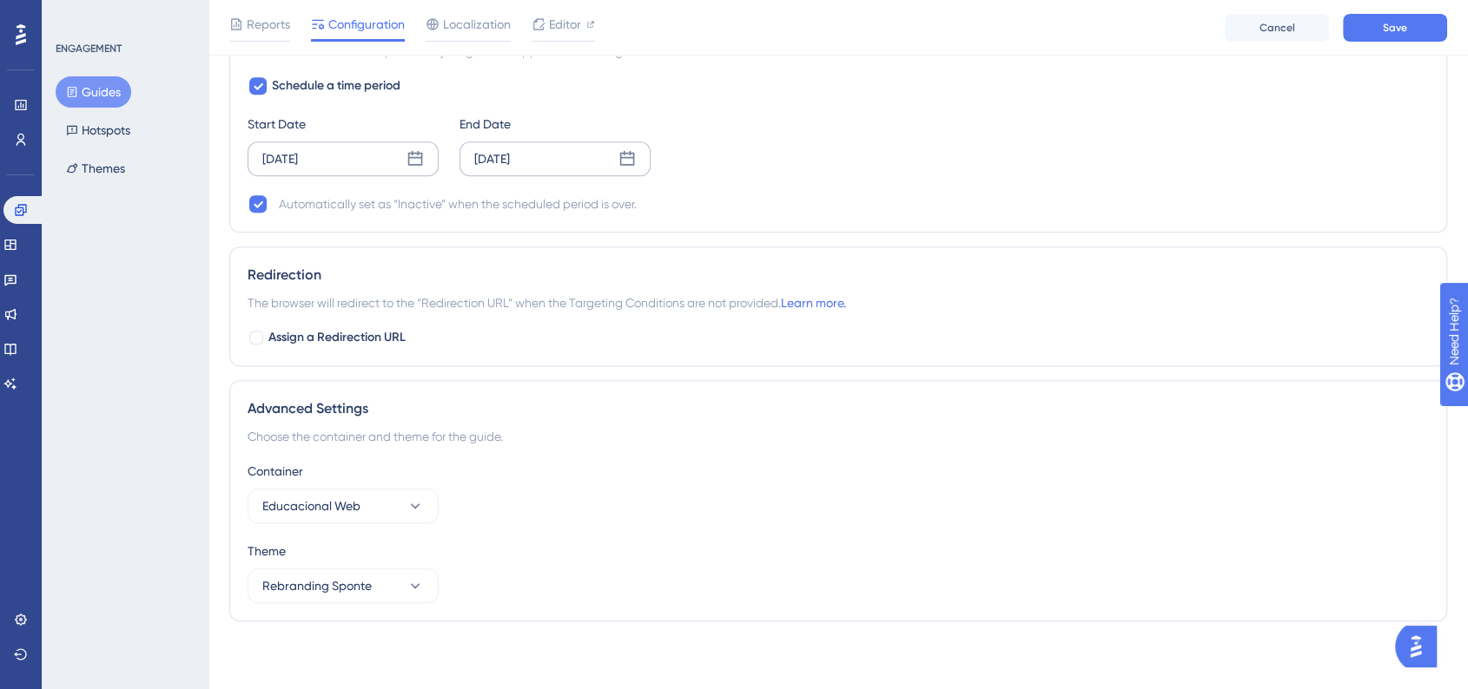
click at [899, 132] on div "Start Date Sep 16 2025 End Date Sep 21 2025" at bounding box center [837, 145] width 1181 height 63
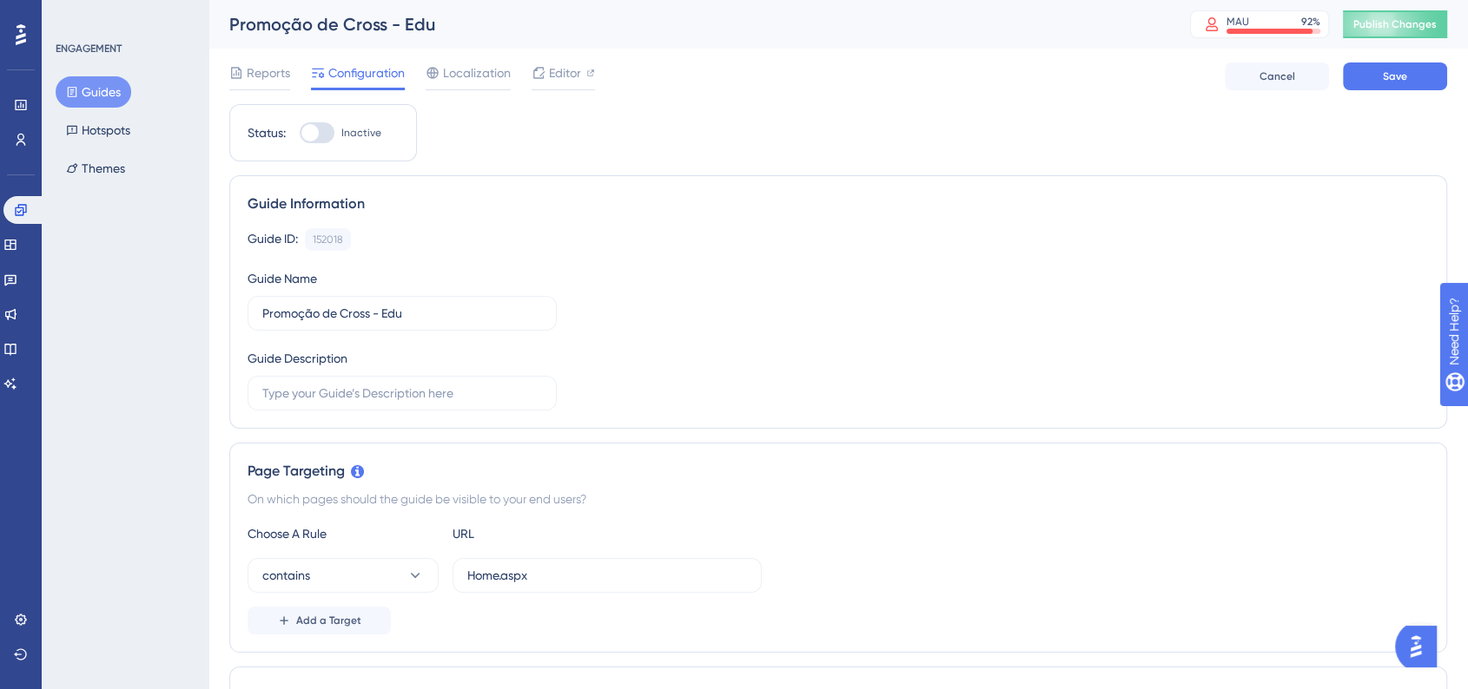
click at [327, 141] on div at bounding box center [317, 132] width 35 height 21
click at [300, 134] on input "Inactive" at bounding box center [299, 133] width 1 height 1
checkbox input "true"
click at [1396, 90] on div "Reports Configuration Localization Editor Cancel Save" at bounding box center [837, 77] width 1217 height 56
click at [1394, 77] on span "Save" at bounding box center [1394, 76] width 24 height 14
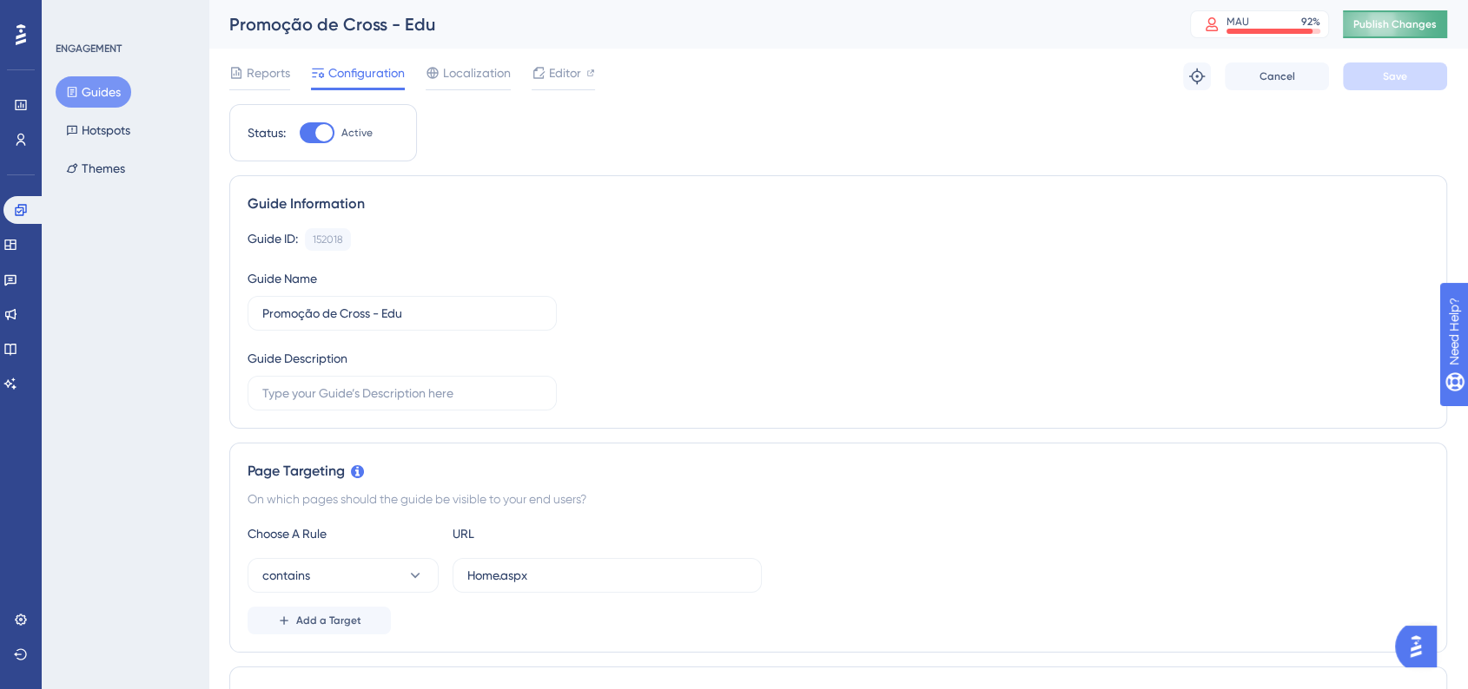
click at [1415, 32] on button "Publish Changes" at bounding box center [1394, 24] width 104 height 28
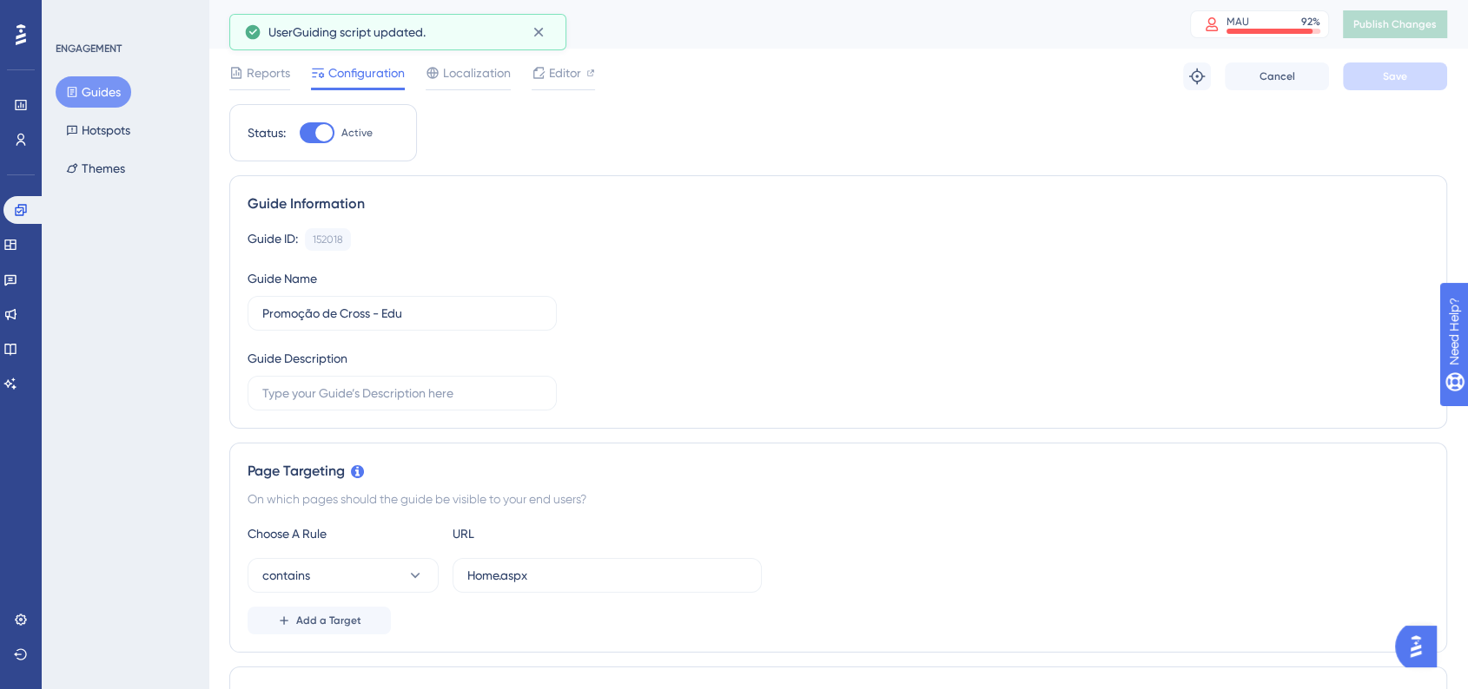
click at [111, 88] on button "Guides" at bounding box center [94, 91] width 76 height 31
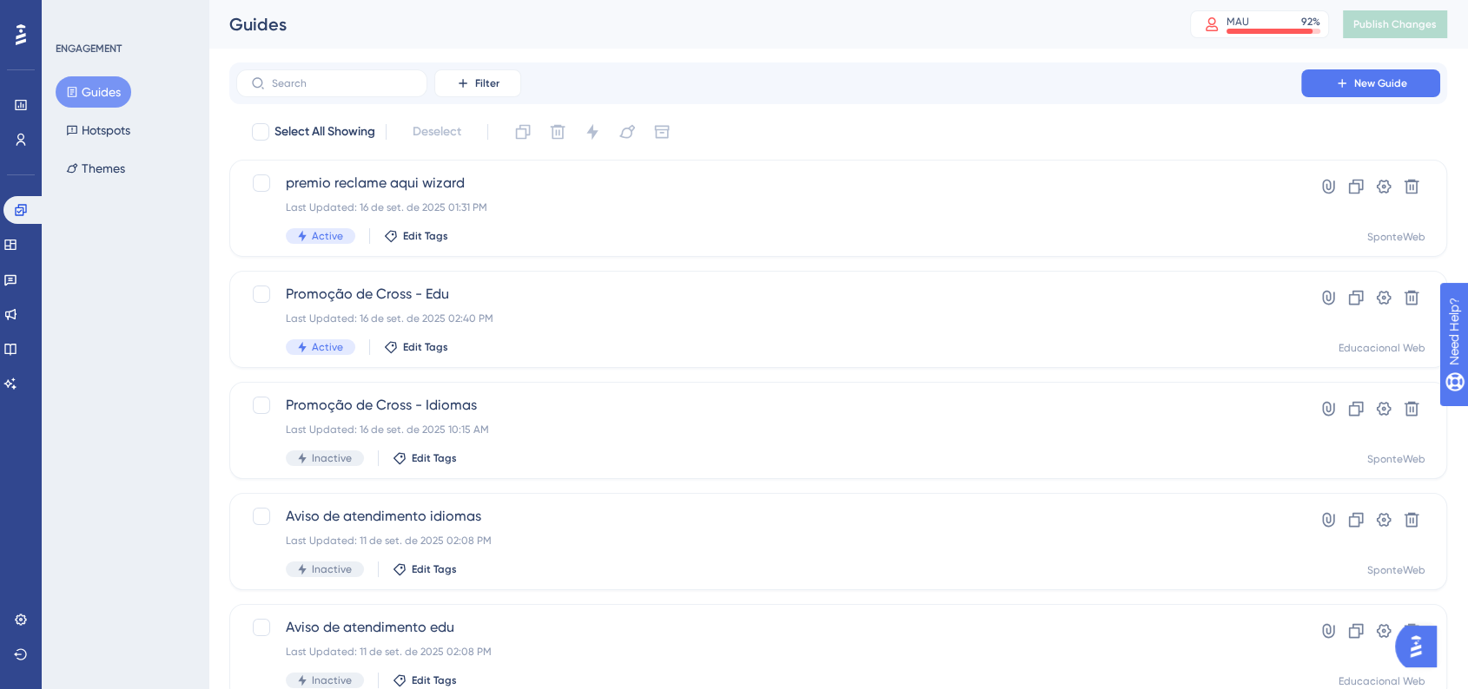
click at [189, 236] on div "ENGAGEMENT Guides Hotspots Themes" at bounding box center [125, 344] width 167 height 689
click at [14, 141] on link at bounding box center [21, 140] width 14 height 28
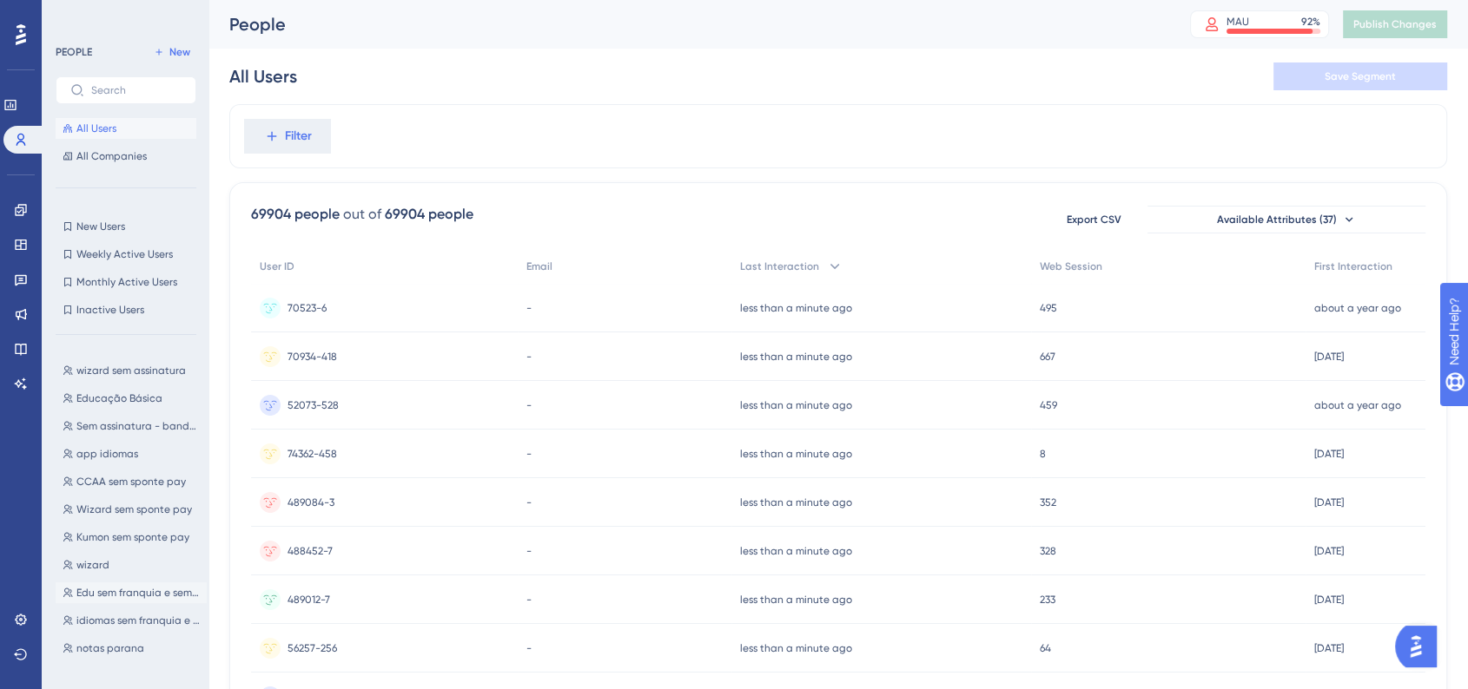
scroll to position [289, 0]
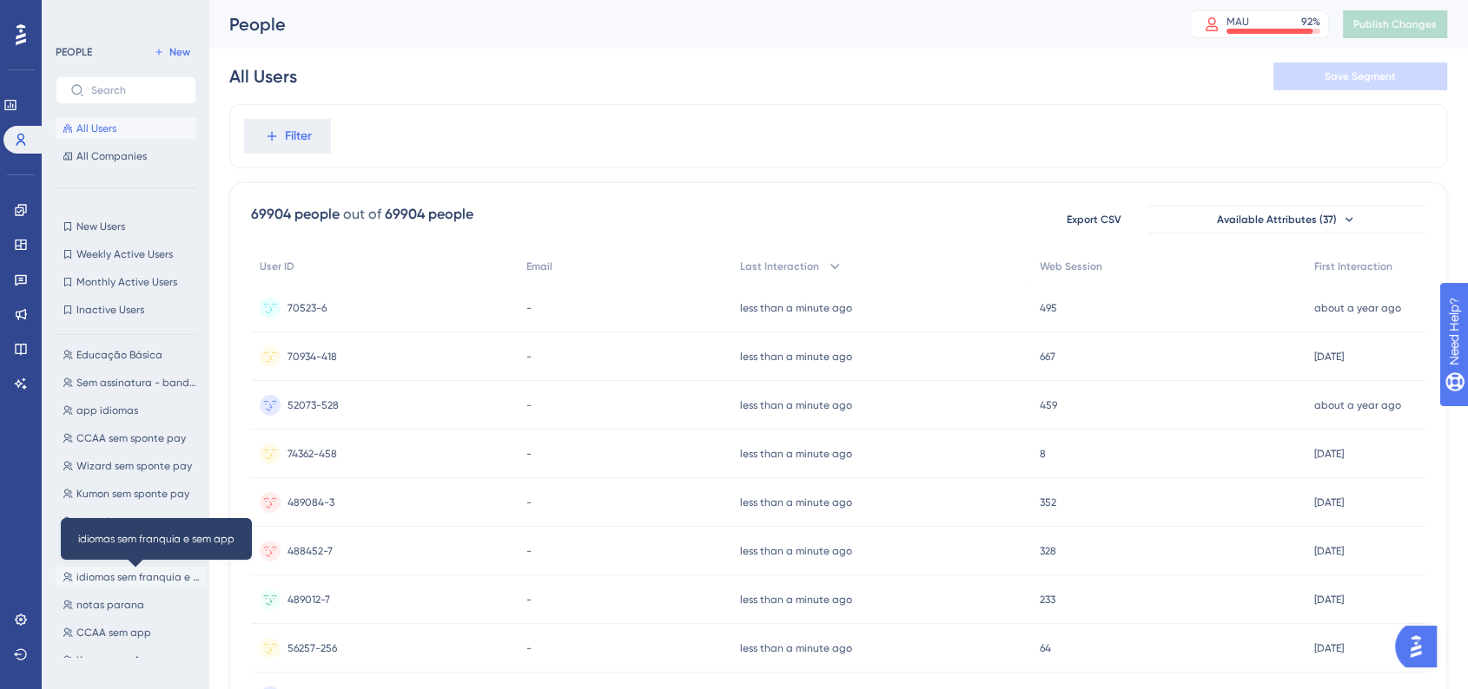
click at [153, 575] on span "idiomas sem franquia e sem app" at bounding box center [137, 578] width 123 height 14
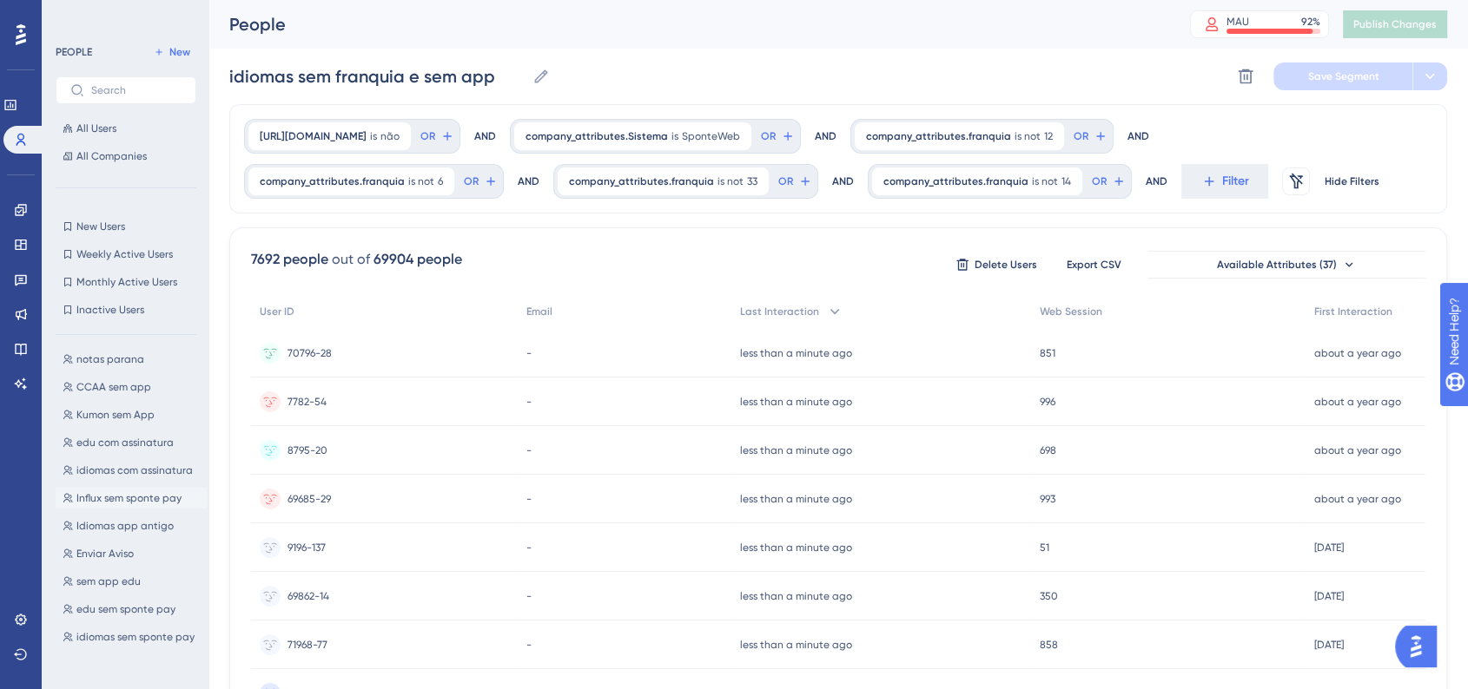
scroll to position [578, 0]
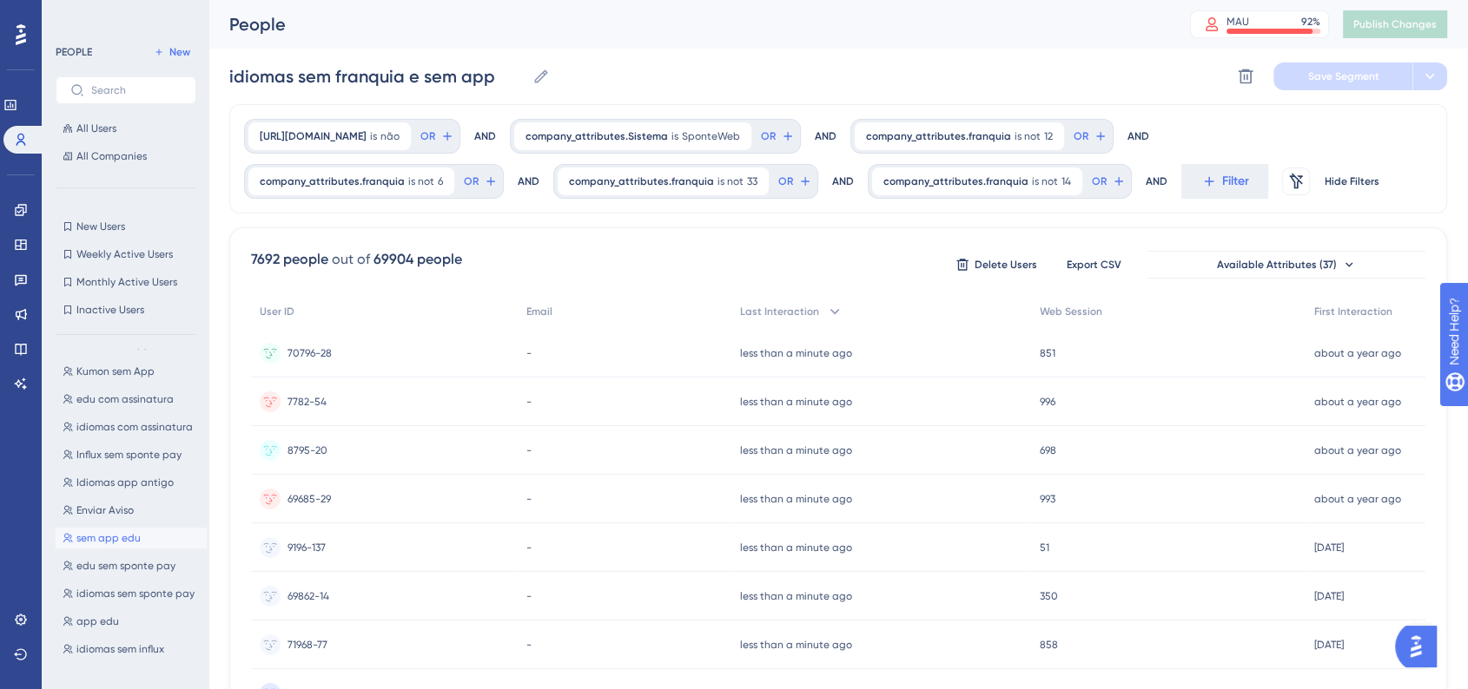
click at [152, 539] on button "sem app edu sem app edu" at bounding box center [131, 538] width 151 height 21
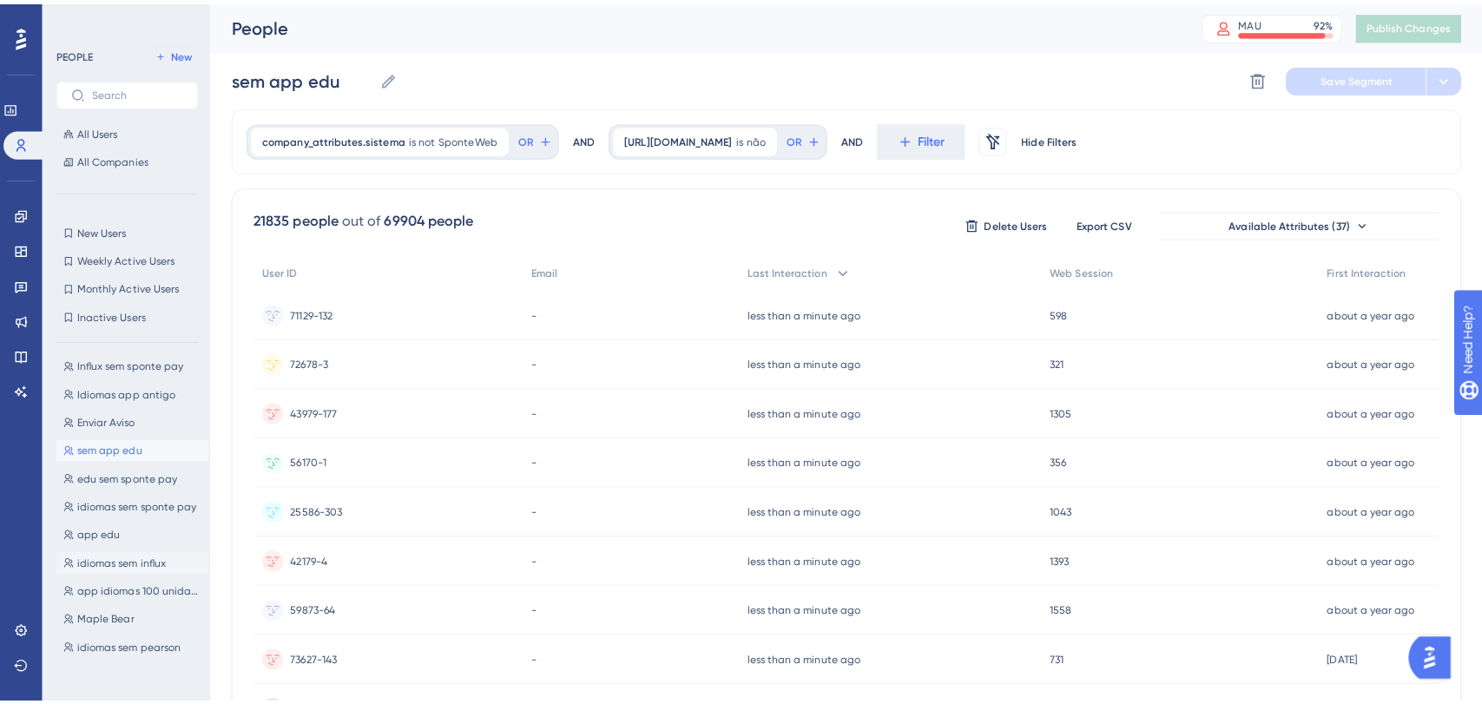
scroll to position [771, 0]
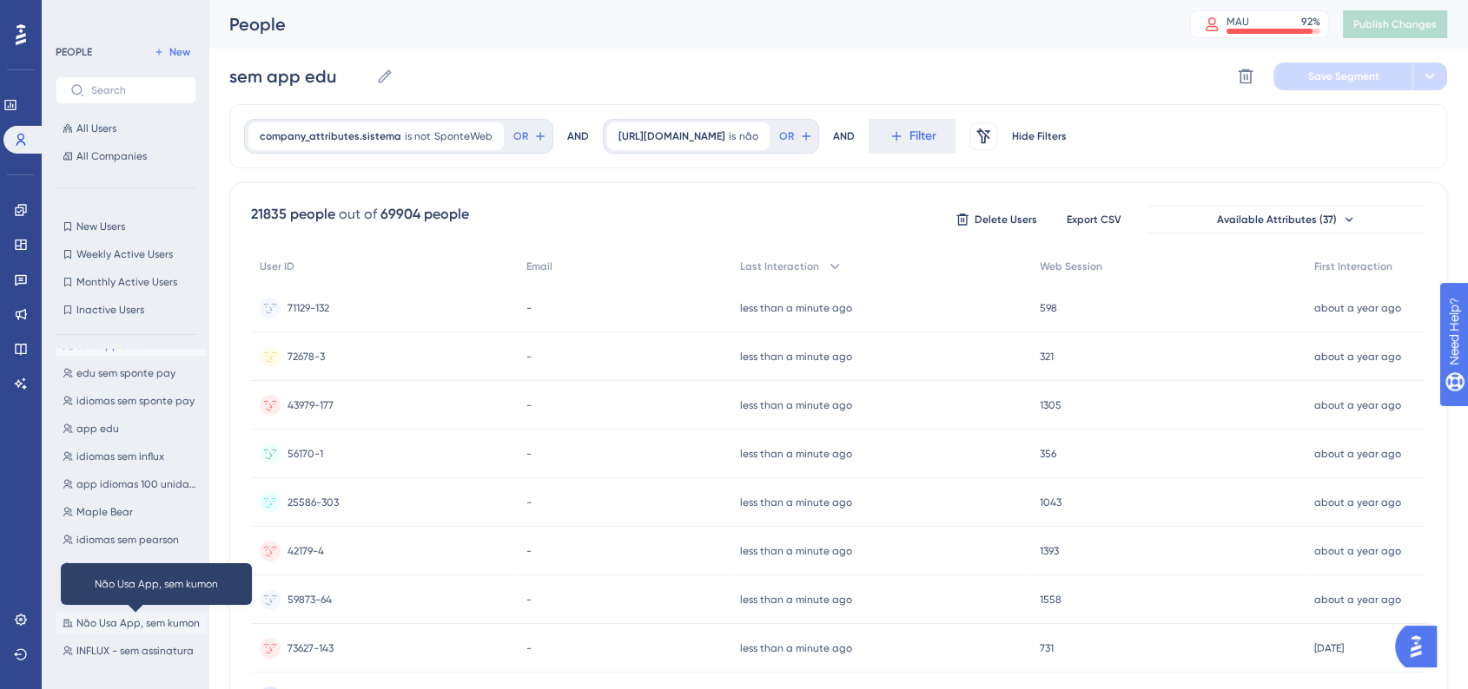
click at [148, 621] on span "Não Usa App, sem kumon" at bounding box center [137, 624] width 123 height 14
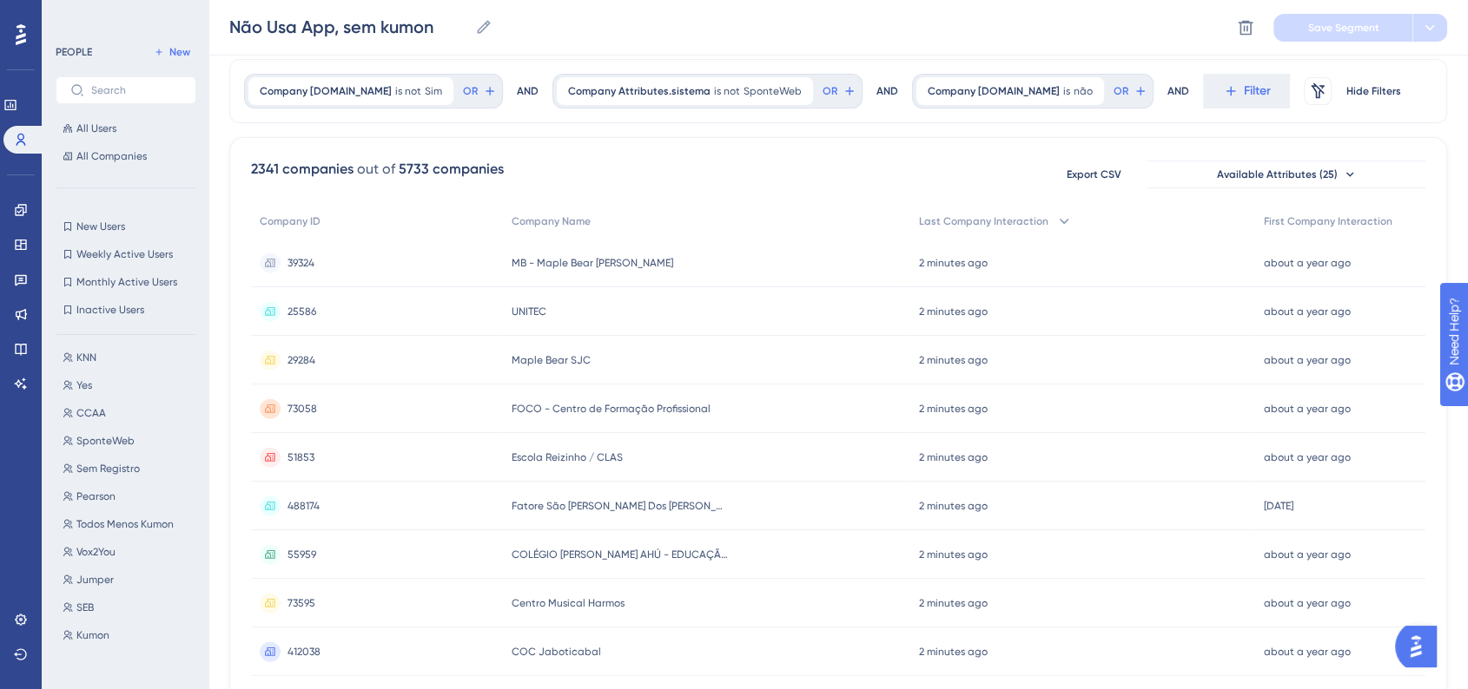
scroll to position [96, 0]
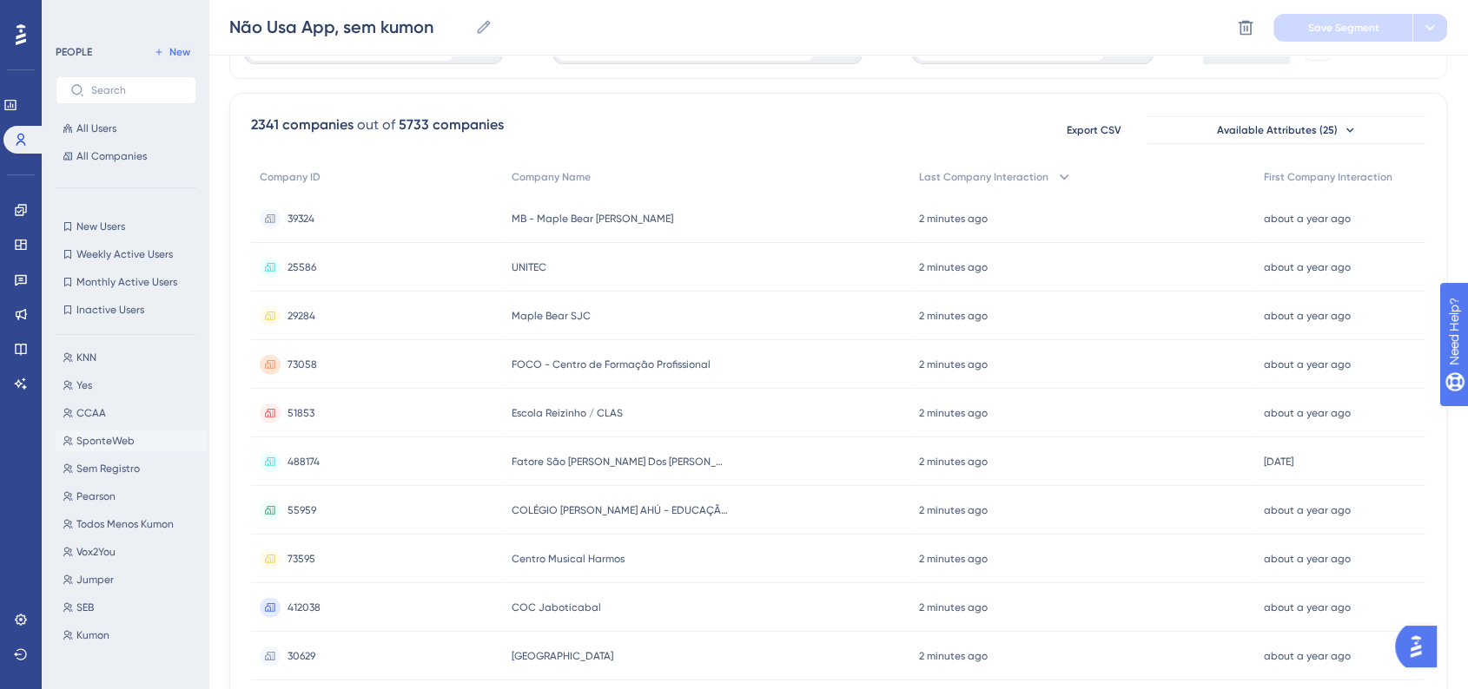
click at [139, 449] on button "SponteWeb SponteWeb" at bounding box center [131, 441] width 151 height 21
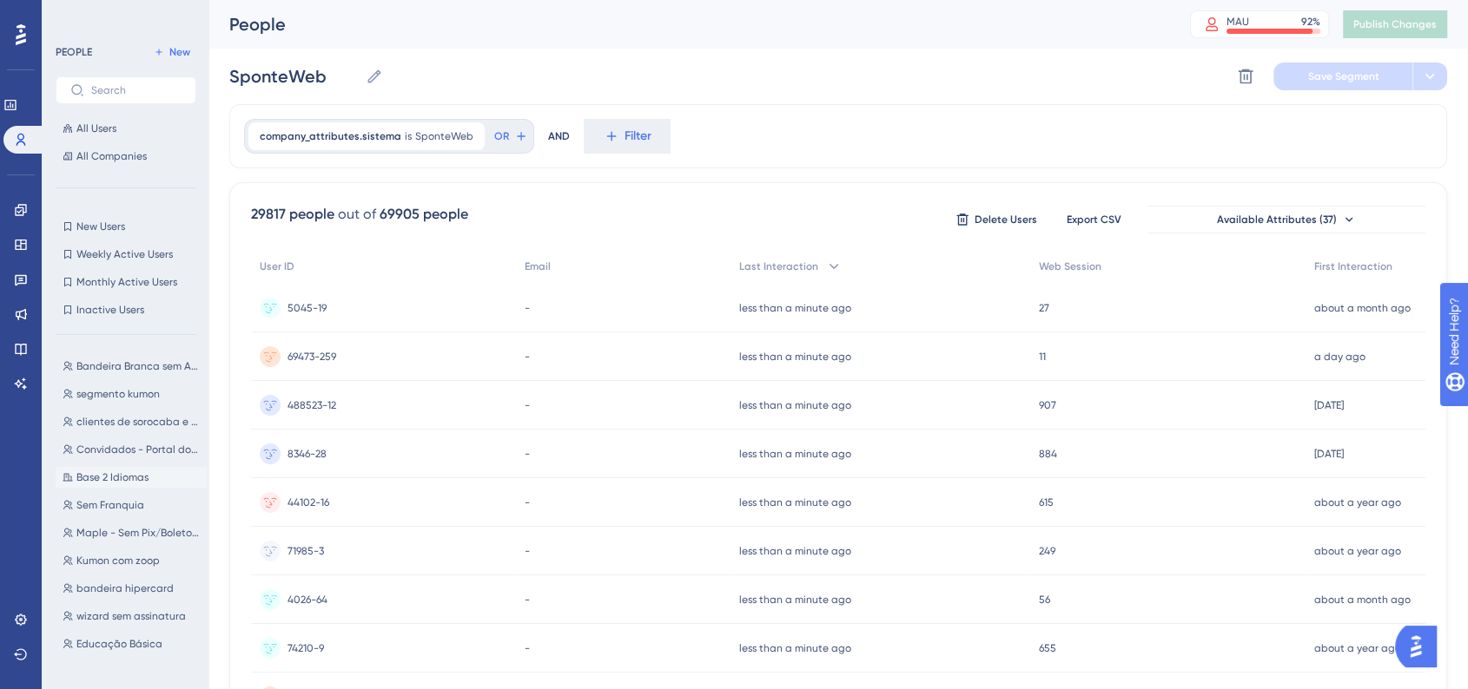
click at [142, 472] on span "Base 2 Idiomas" at bounding box center [112, 478] width 72 height 14
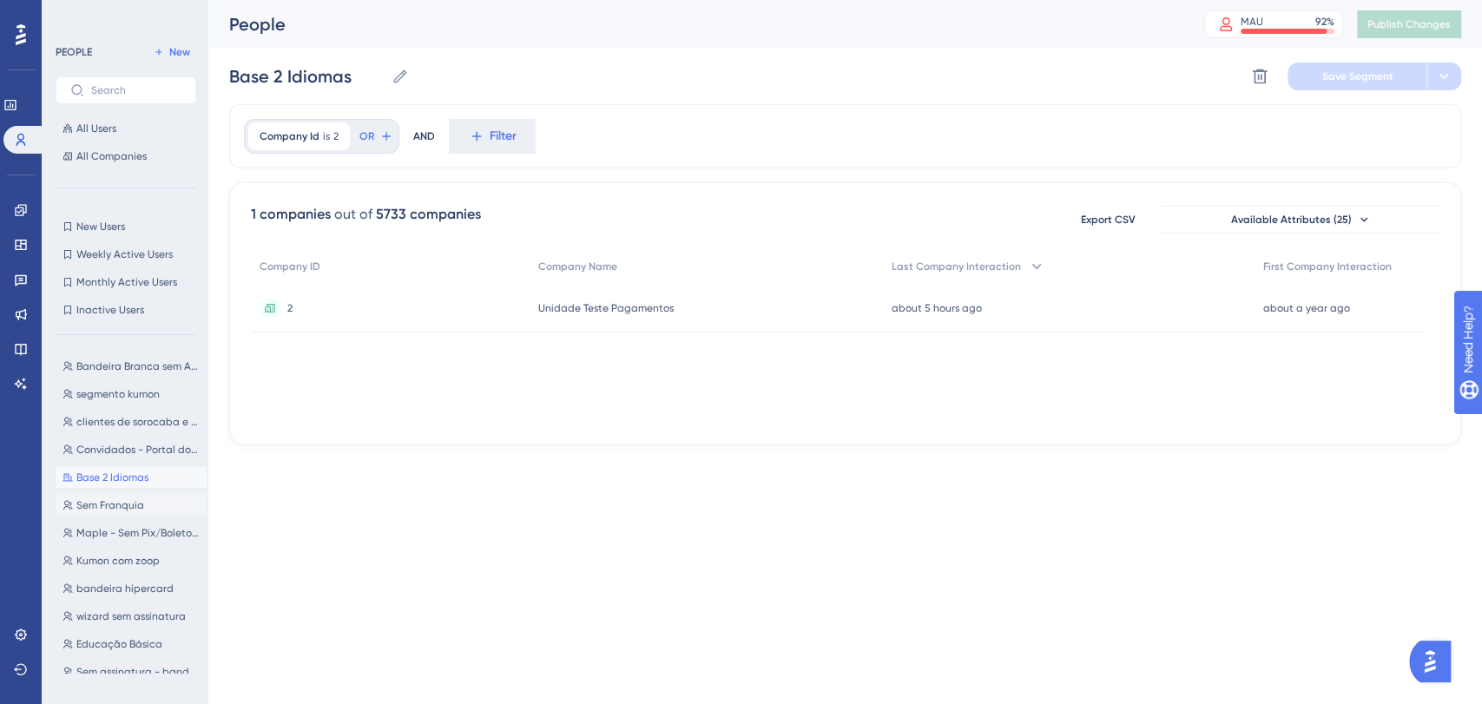
click at [149, 509] on button "Sem Franquia Sem Franquia" at bounding box center [131, 505] width 151 height 21
type input "Sem Franquia"
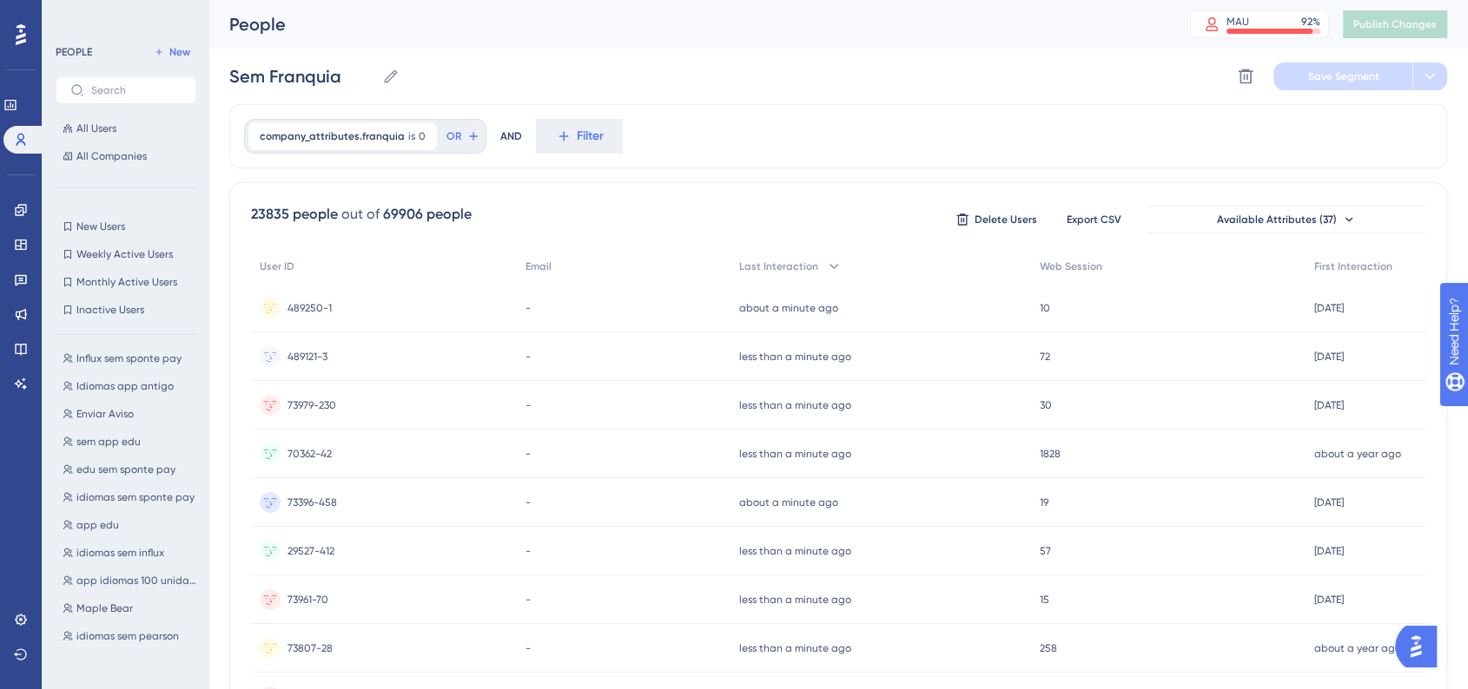
scroll to position [193, 0]
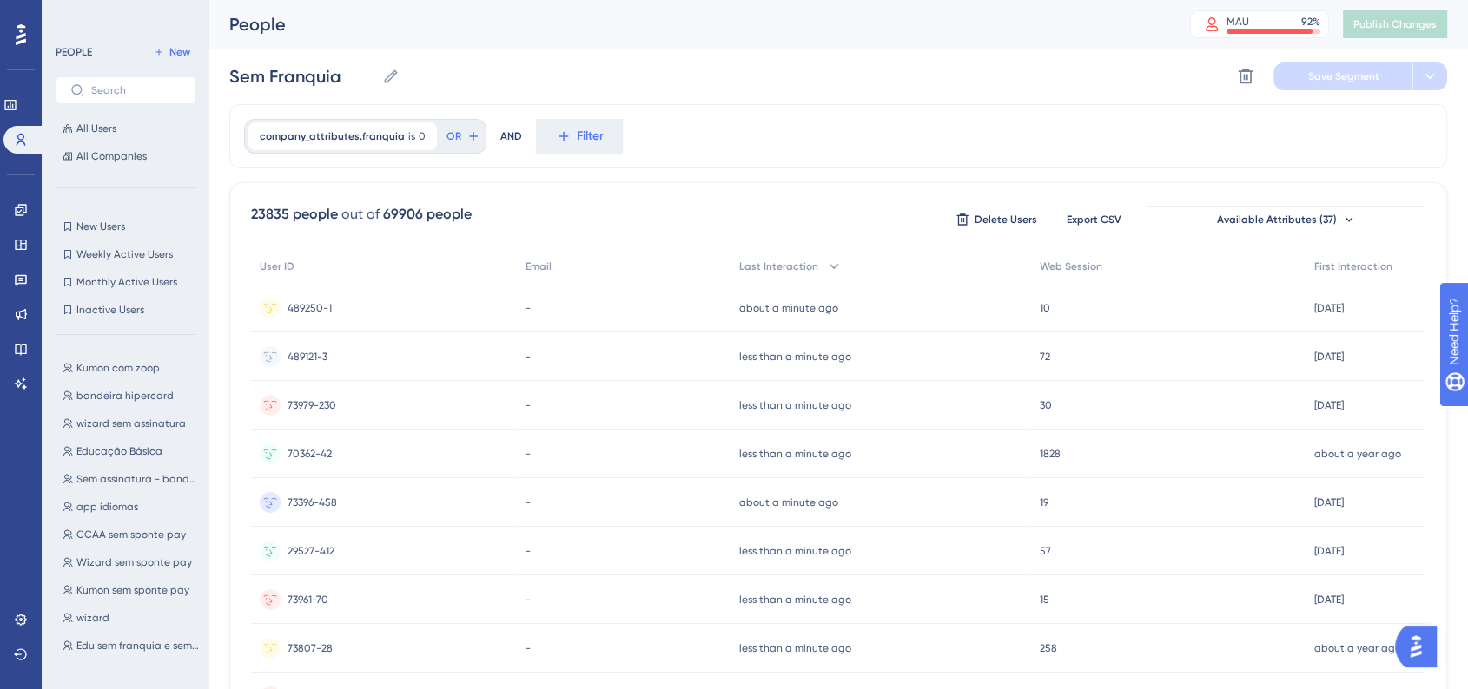
click at [138, 104] on div "PEOPLE New All Users All Companies" at bounding box center [126, 104] width 141 height 125
click at [140, 86] on input "text" at bounding box center [136, 90] width 90 height 12
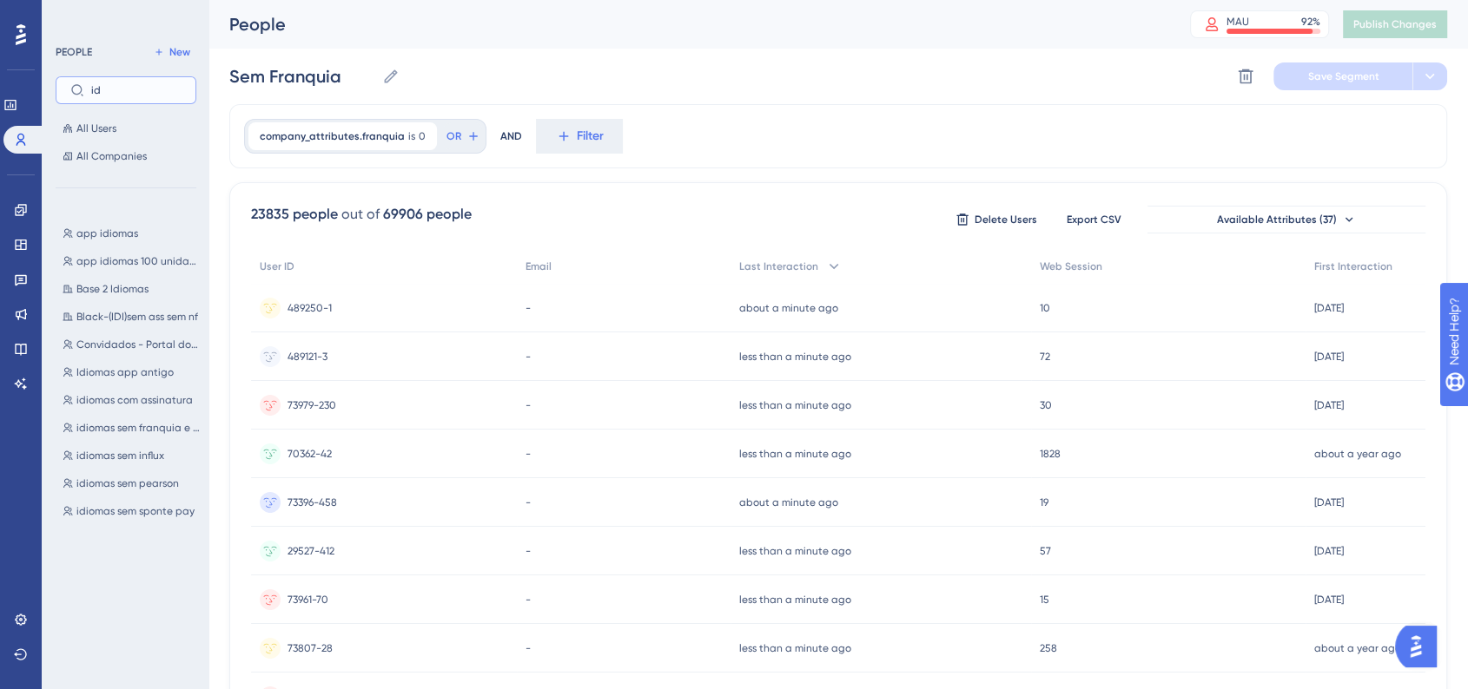
scroll to position [0, 0]
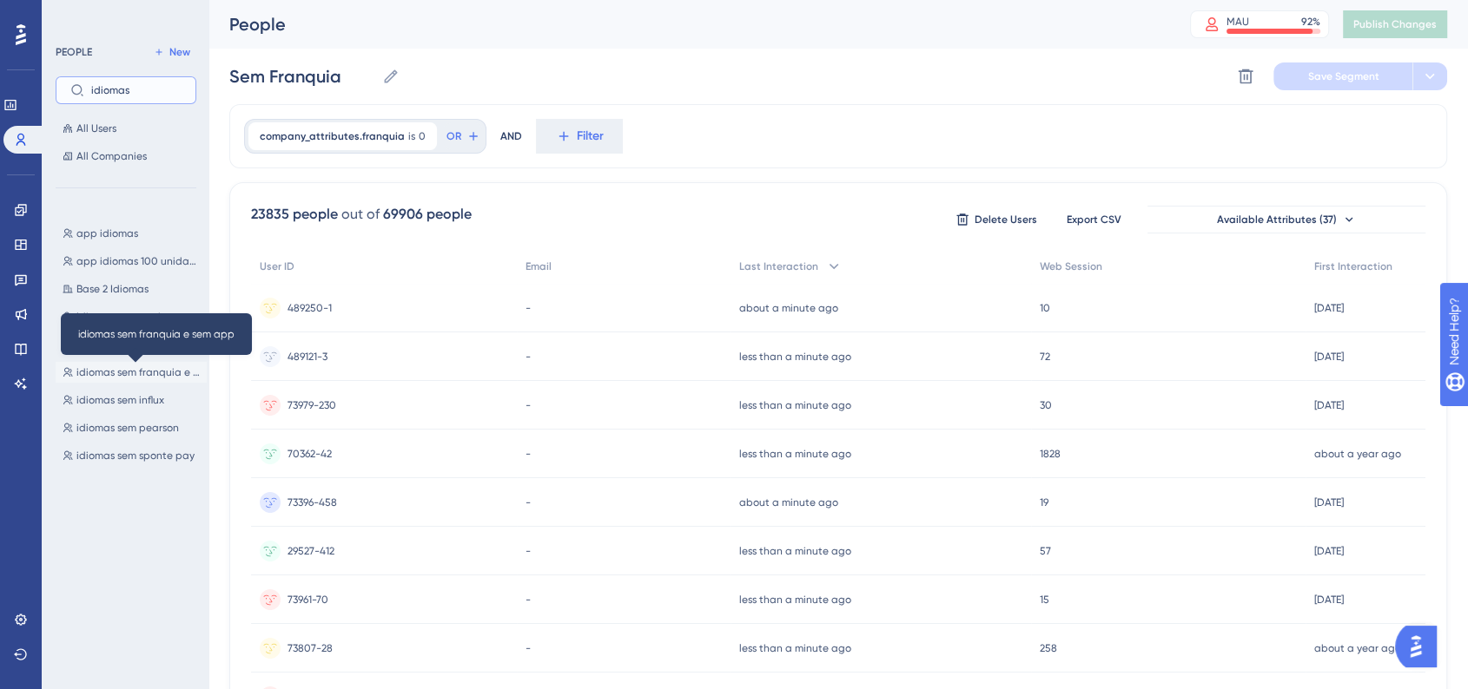
type input "idiomas"
click at [142, 377] on span "idiomas sem franquia e sem app" at bounding box center [137, 373] width 123 height 14
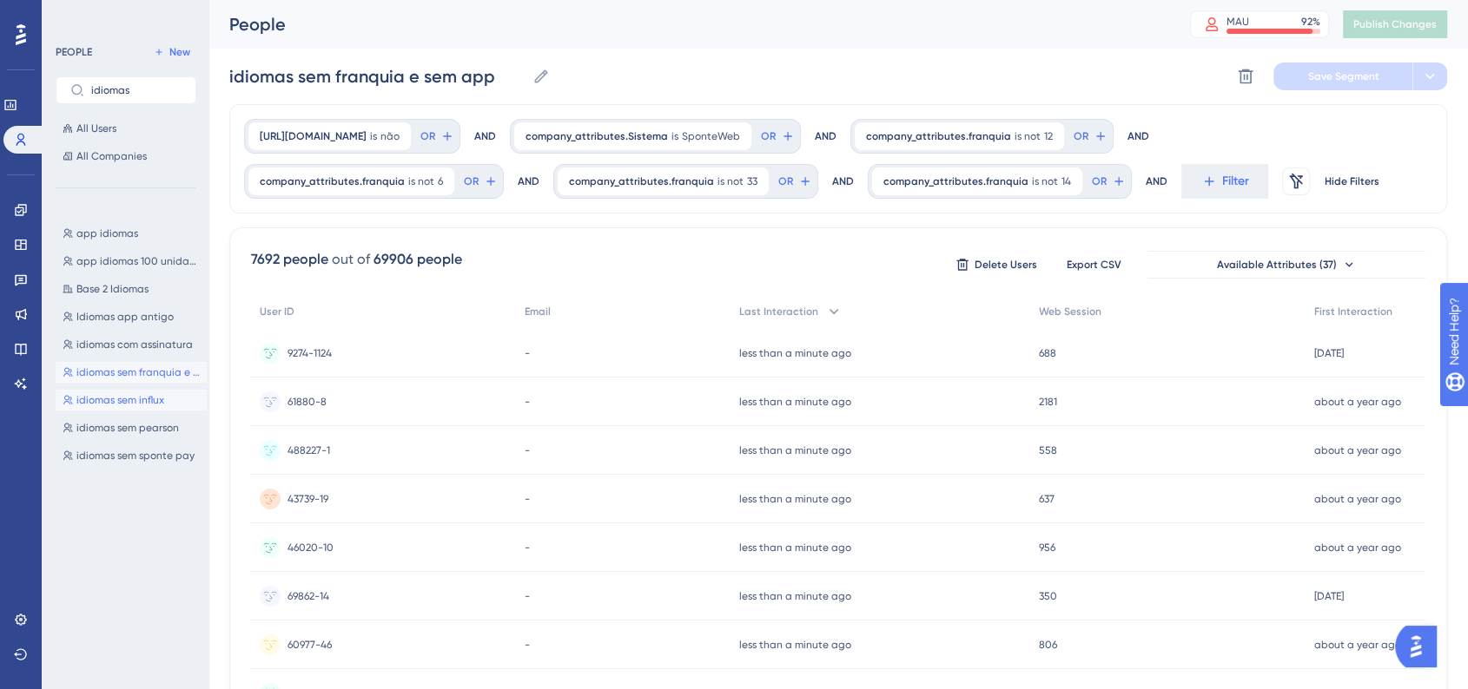
click at [141, 391] on button "idiomas sem influx idiomas sem influx" at bounding box center [131, 400] width 151 height 21
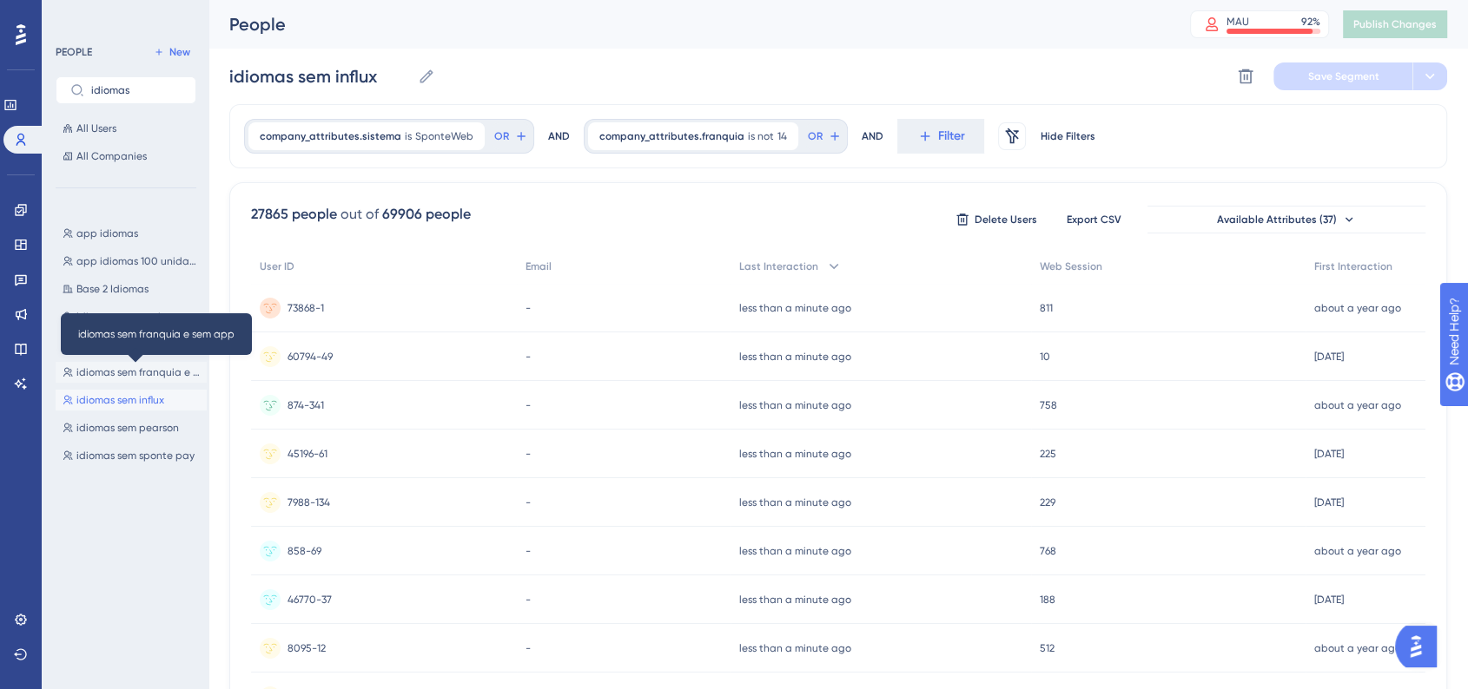
click at [143, 376] on span "idiomas sem franquia e sem app" at bounding box center [137, 373] width 123 height 14
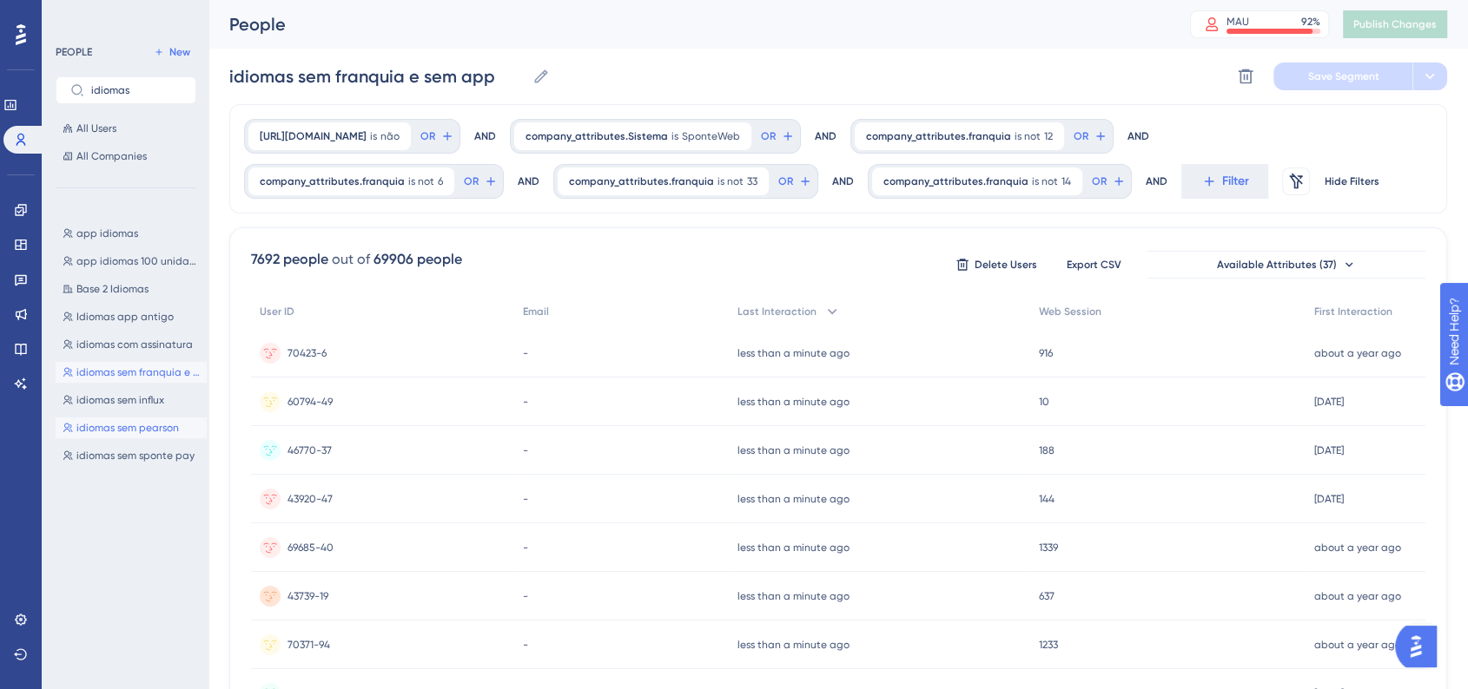
click at [129, 425] on span "idiomas sem pearson" at bounding box center [127, 428] width 102 height 14
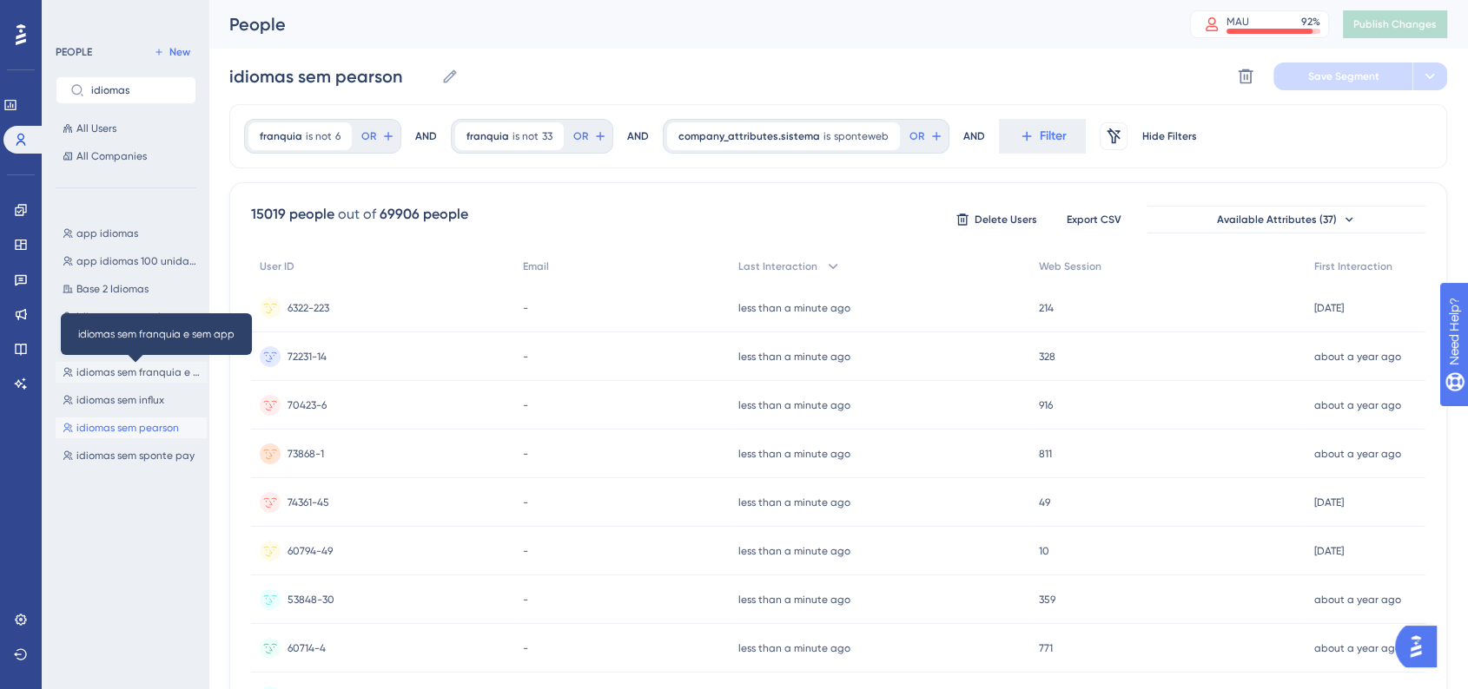
click at [132, 377] on span "idiomas sem franquia e sem app" at bounding box center [137, 373] width 123 height 14
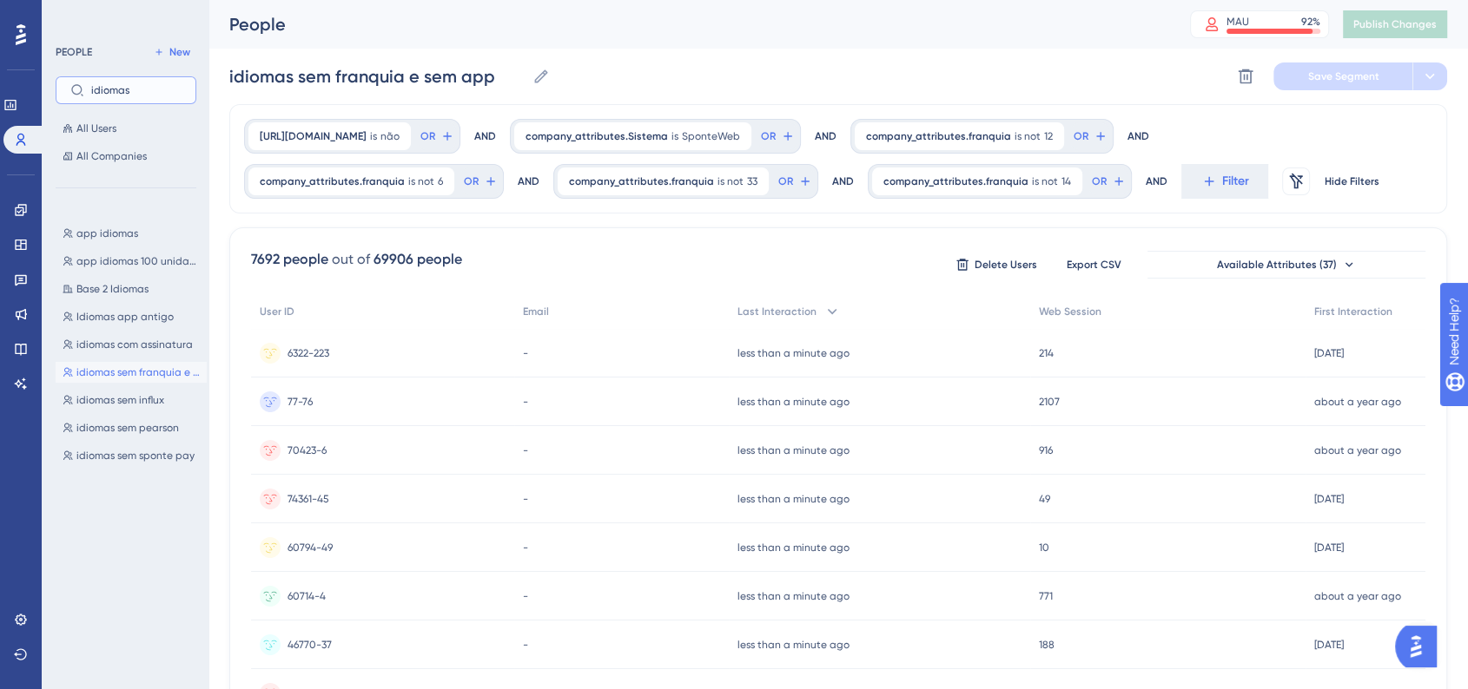
click at [137, 93] on input "idiomas" at bounding box center [136, 90] width 90 height 12
click at [150, 406] on span "idiomas sem influx" at bounding box center [120, 400] width 88 height 14
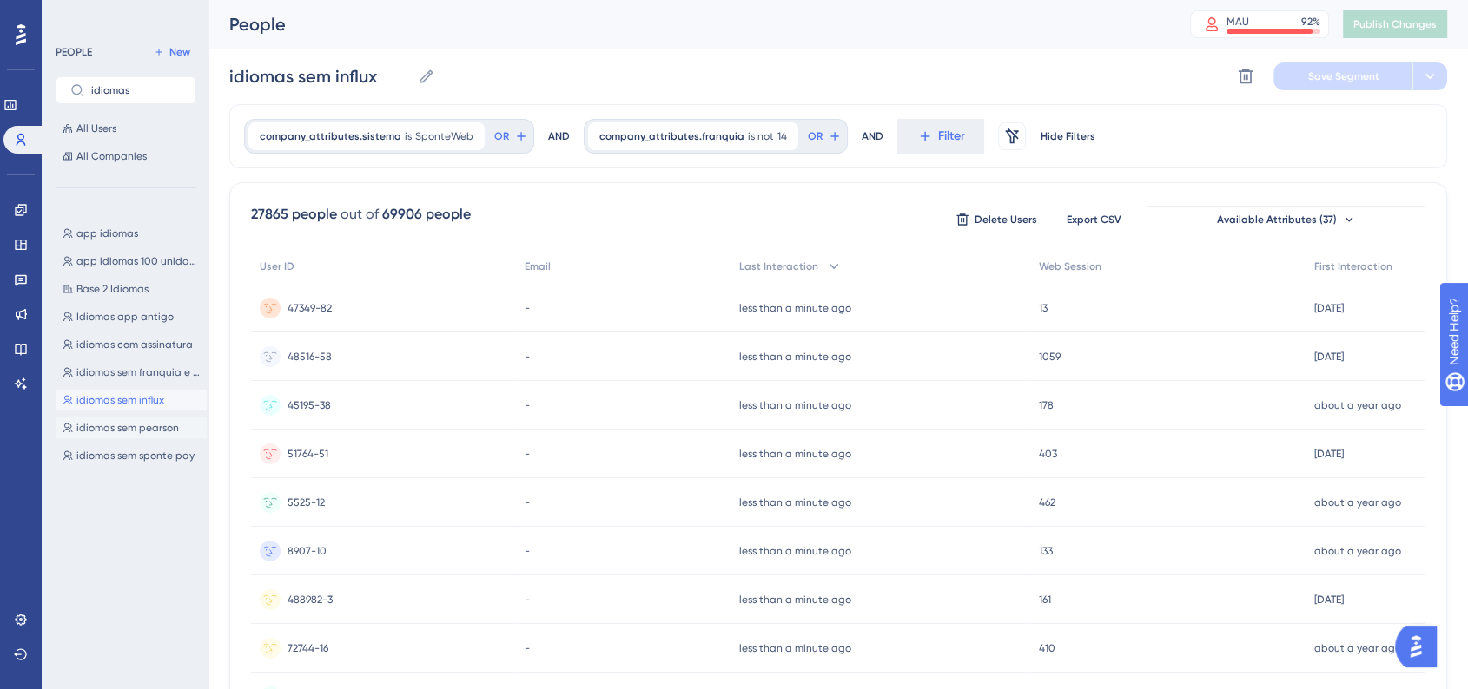
click at [132, 427] on span "idiomas sem pearson" at bounding box center [127, 428] width 102 height 14
type input "idiomas sem pearson"
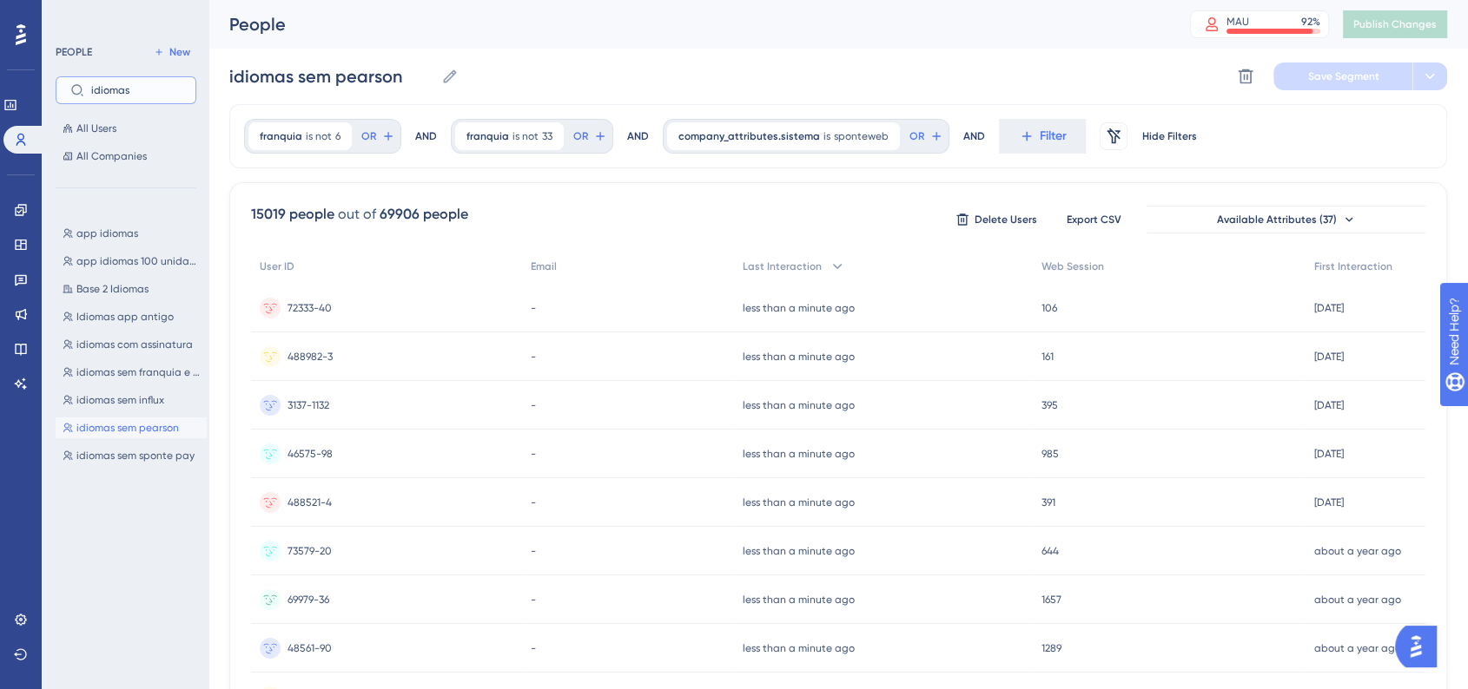
drag, startPoint x: 152, startPoint y: 91, endPoint x: 89, endPoint y: 89, distance: 62.6
click at [89, 89] on label "idiomas" at bounding box center [126, 90] width 141 height 28
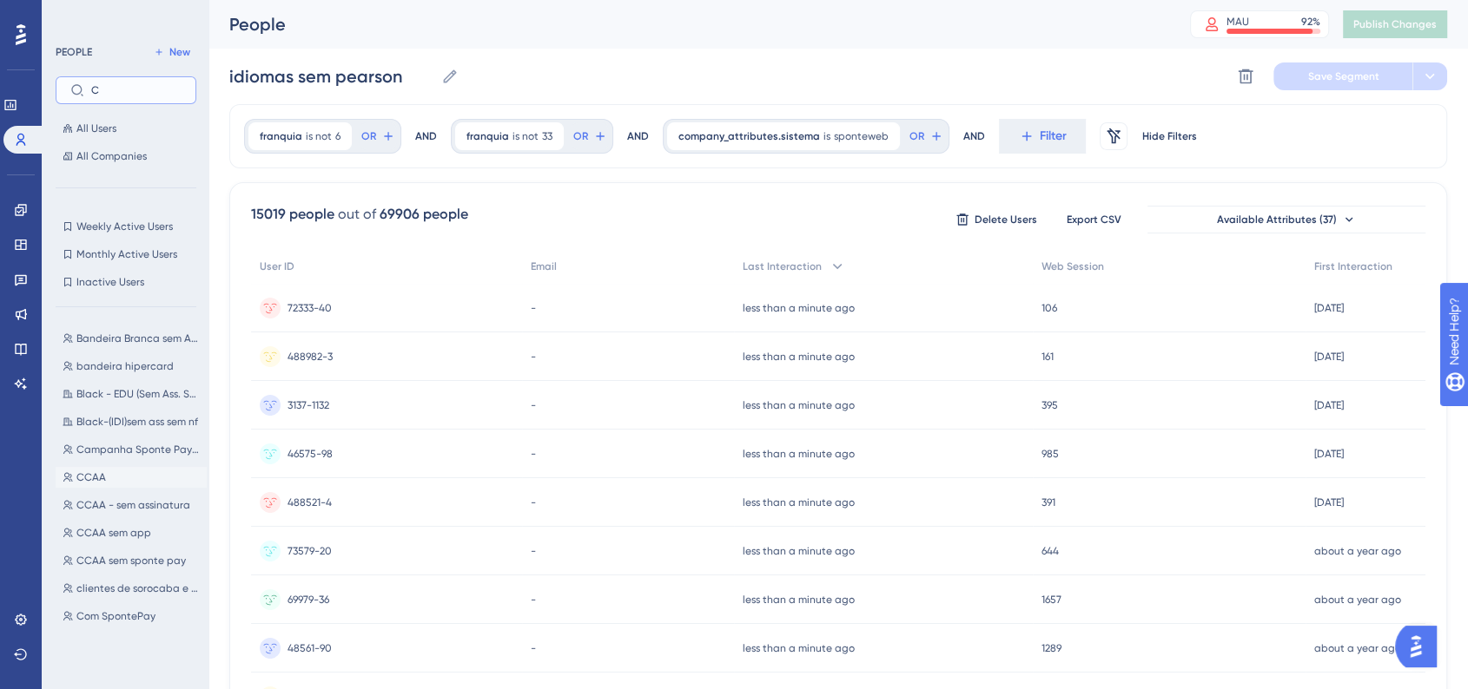
type input "C"
click at [99, 478] on span "CCAA" at bounding box center [91, 478] width 30 height 14
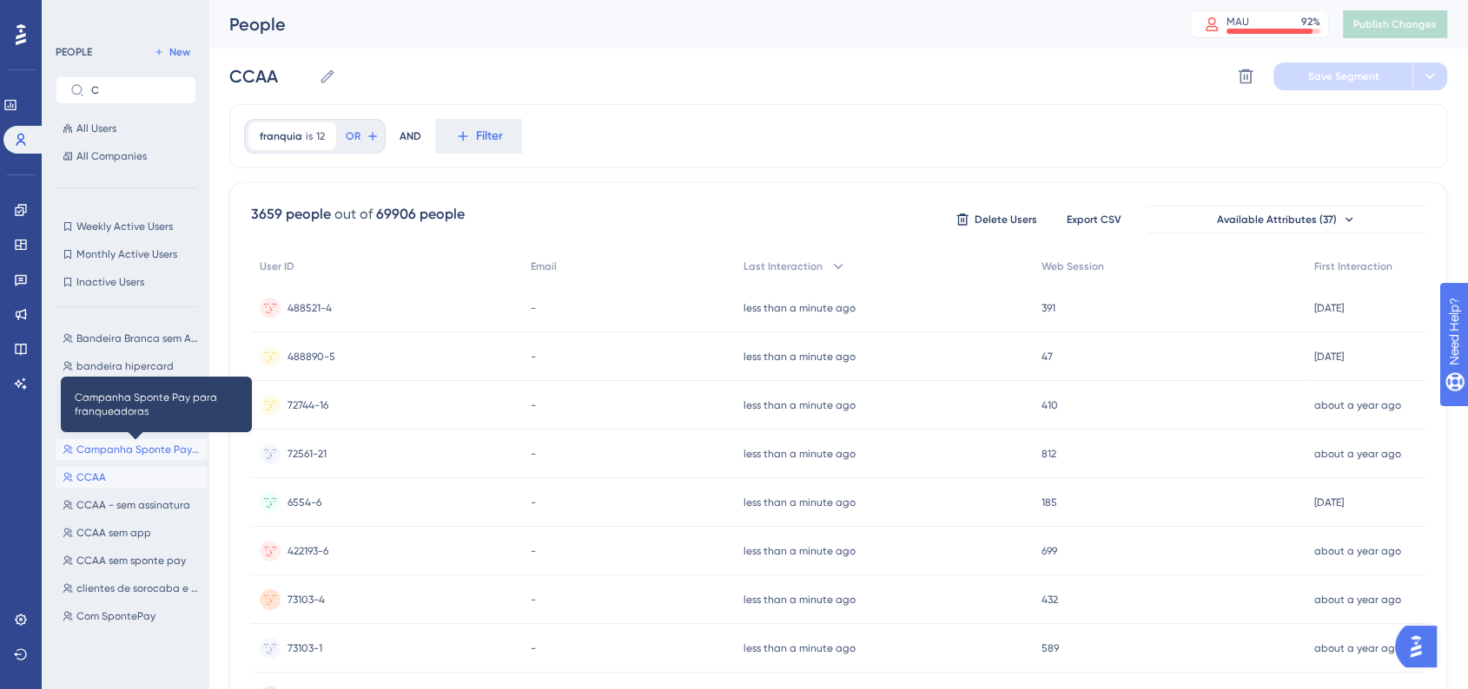
click at [133, 449] on span "Campanha Sponte Pay para franqueadoras" at bounding box center [137, 450] width 123 height 14
type input "Campanha Sponte Pay para franqueadoras"
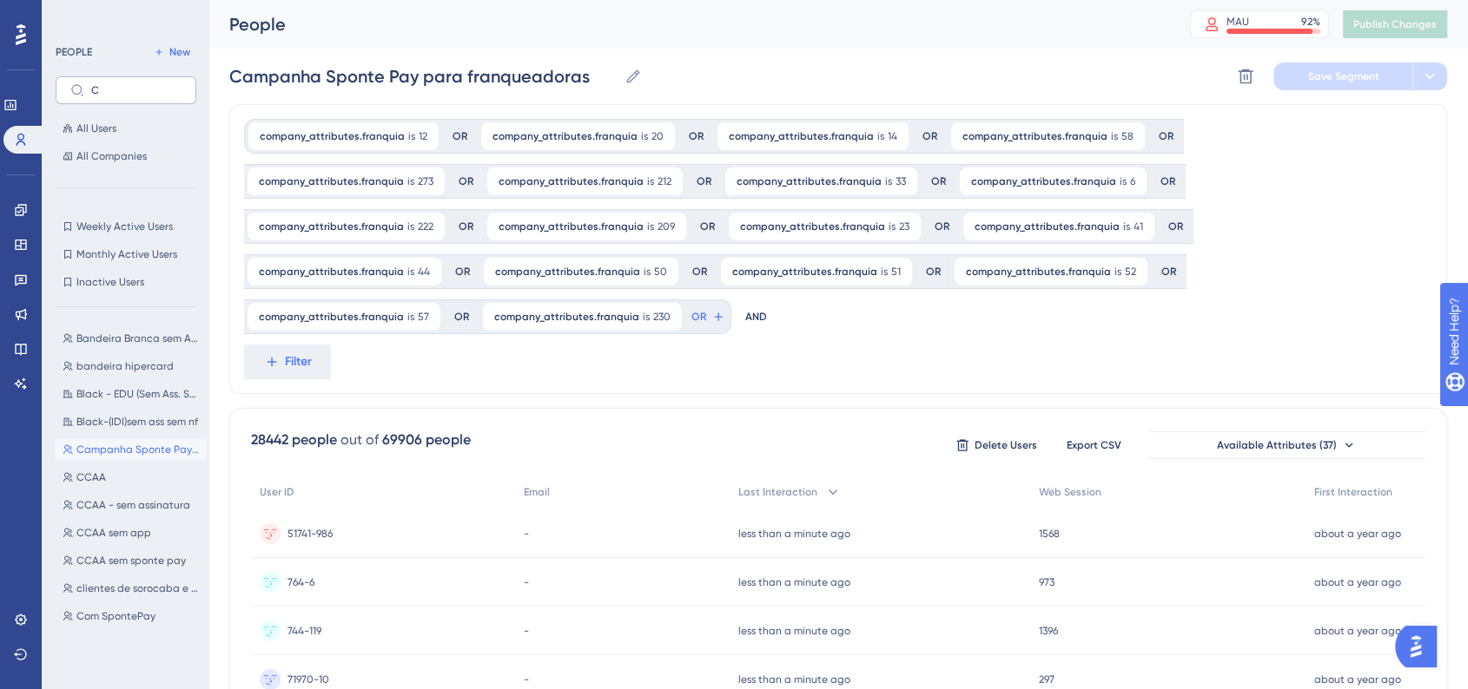
drag, startPoint x: 105, startPoint y: 81, endPoint x: 77, endPoint y: 82, distance: 27.8
click at [77, 82] on label "C" at bounding box center [126, 90] width 141 height 28
click at [91, 84] on input "C" at bounding box center [136, 90] width 90 height 12
drag, startPoint x: 121, startPoint y: 86, endPoint x: 73, endPoint y: 90, distance: 48.0
click at [73, 90] on label "C" at bounding box center [126, 90] width 141 height 28
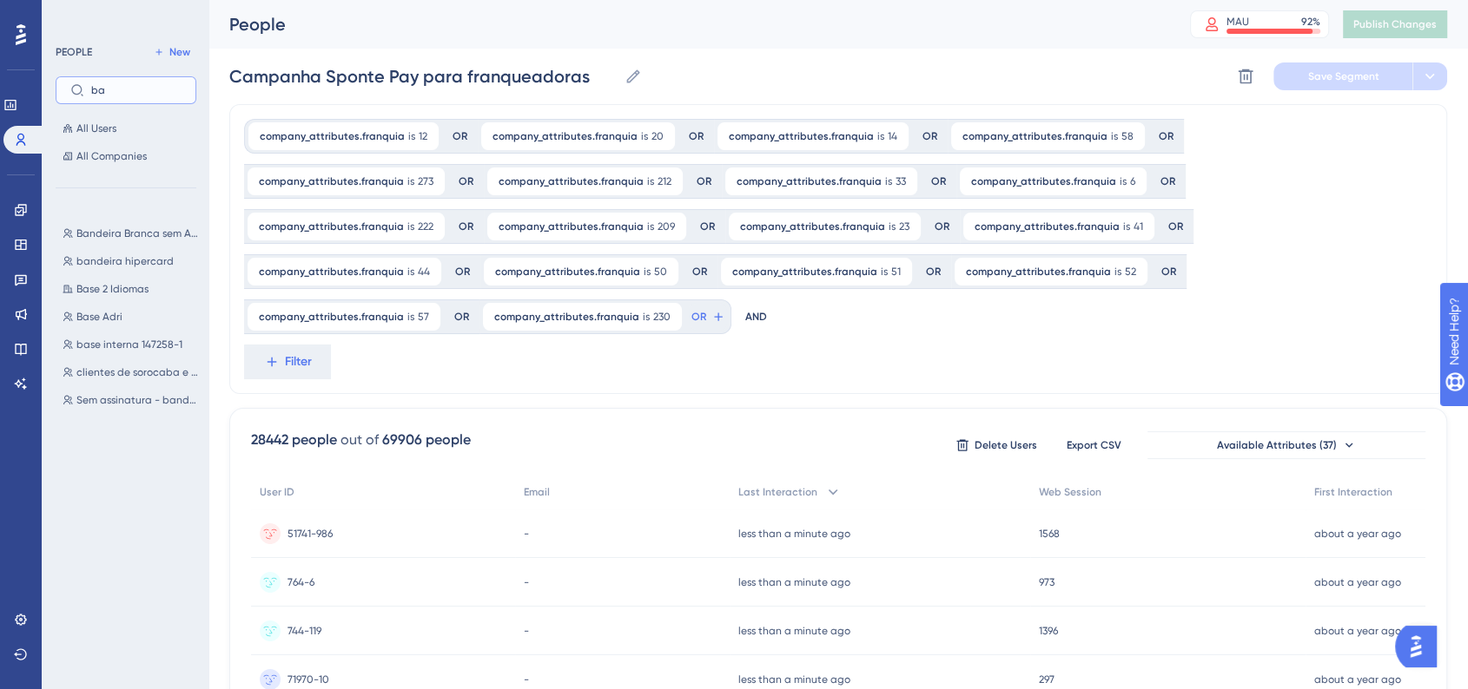
type input "b"
type input "idio"
click at [122, 332] on div "app idiomas app idiomas app idiomas 100 unidades app idiomas 100 unidades Base …" at bounding box center [131, 370] width 151 height 309
click at [122, 340] on span "idiomas com assinatura" at bounding box center [134, 345] width 116 height 14
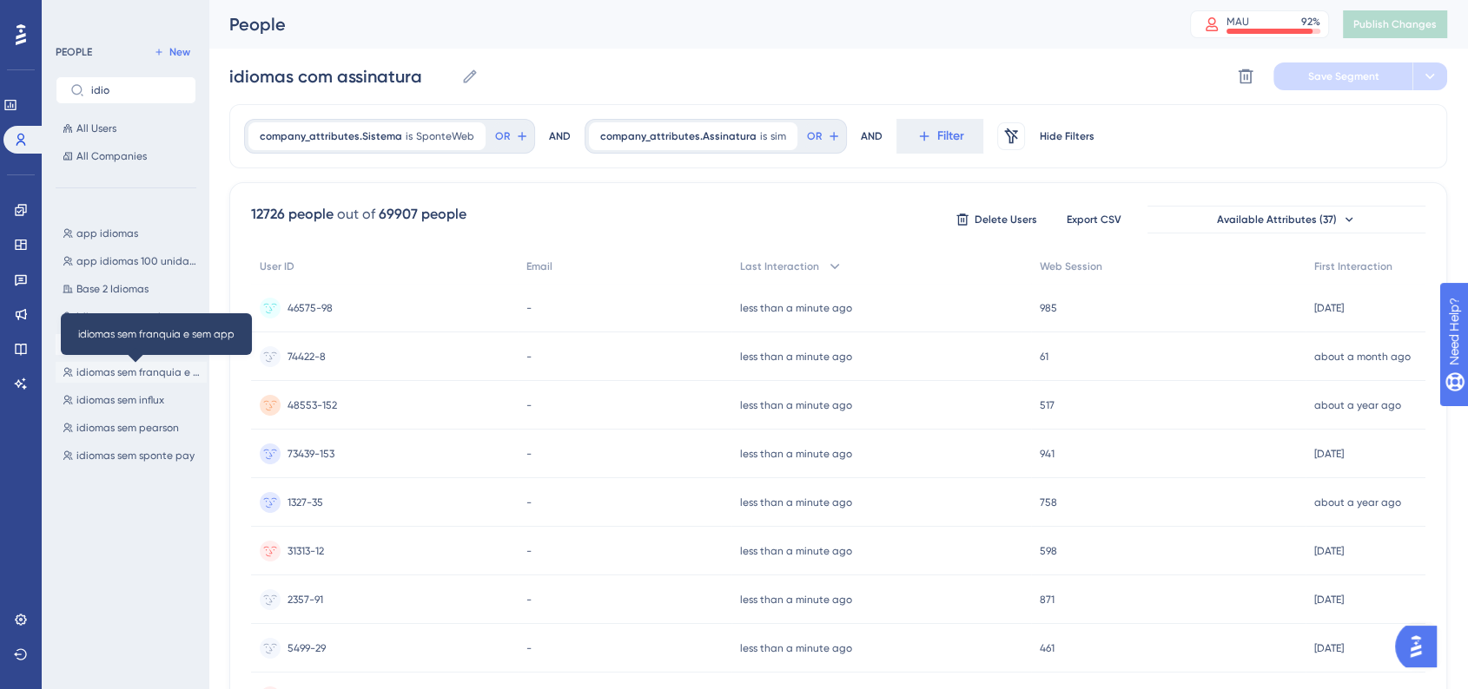
click at [132, 371] on span "idiomas sem franquia e sem app" at bounding box center [137, 373] width 123 height 14
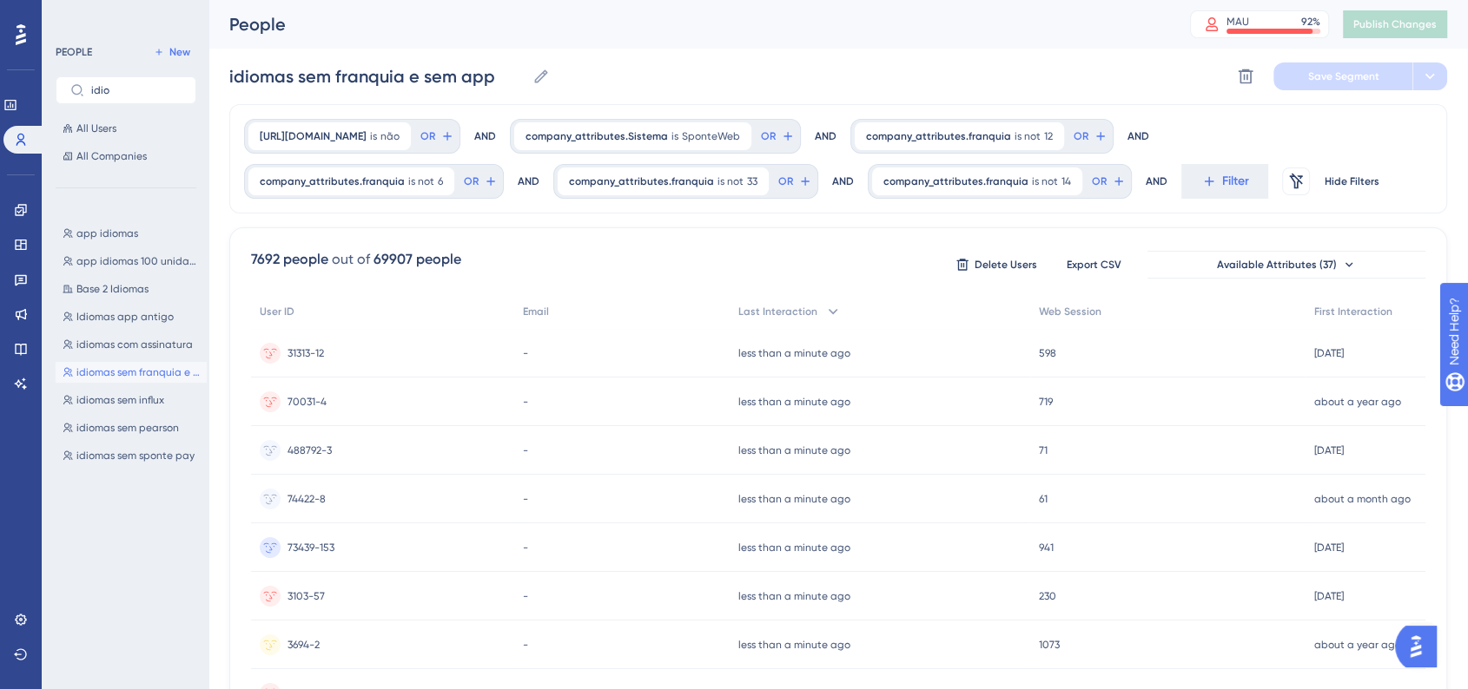
click at [132, 387] on div "app idiomas app idiomas app idiomas 100 unidades app idiomas 100 unidades Base …" at bounding box center [131, 370] width 151 height 309
drag, startPoint x: 130, startPoint y: 398, endPoint x: 131, endPoint y: 412, distance: 13.9
click at [130, 399] on span "idiomas sem influx" at bounding box center [120, 400] width 88 height 14
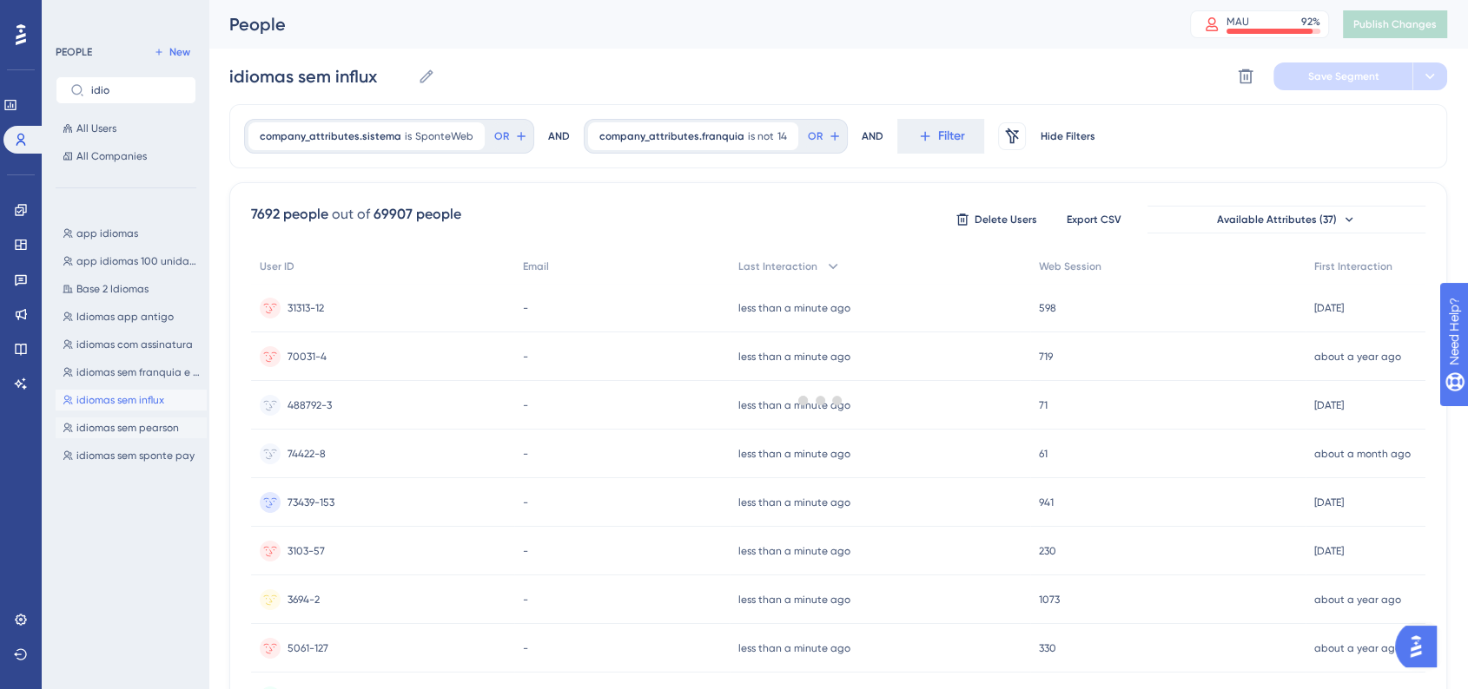
click at [129, 425] on span "idiomas sem pearson" at bounding box center [127, 428] width 102 height 14
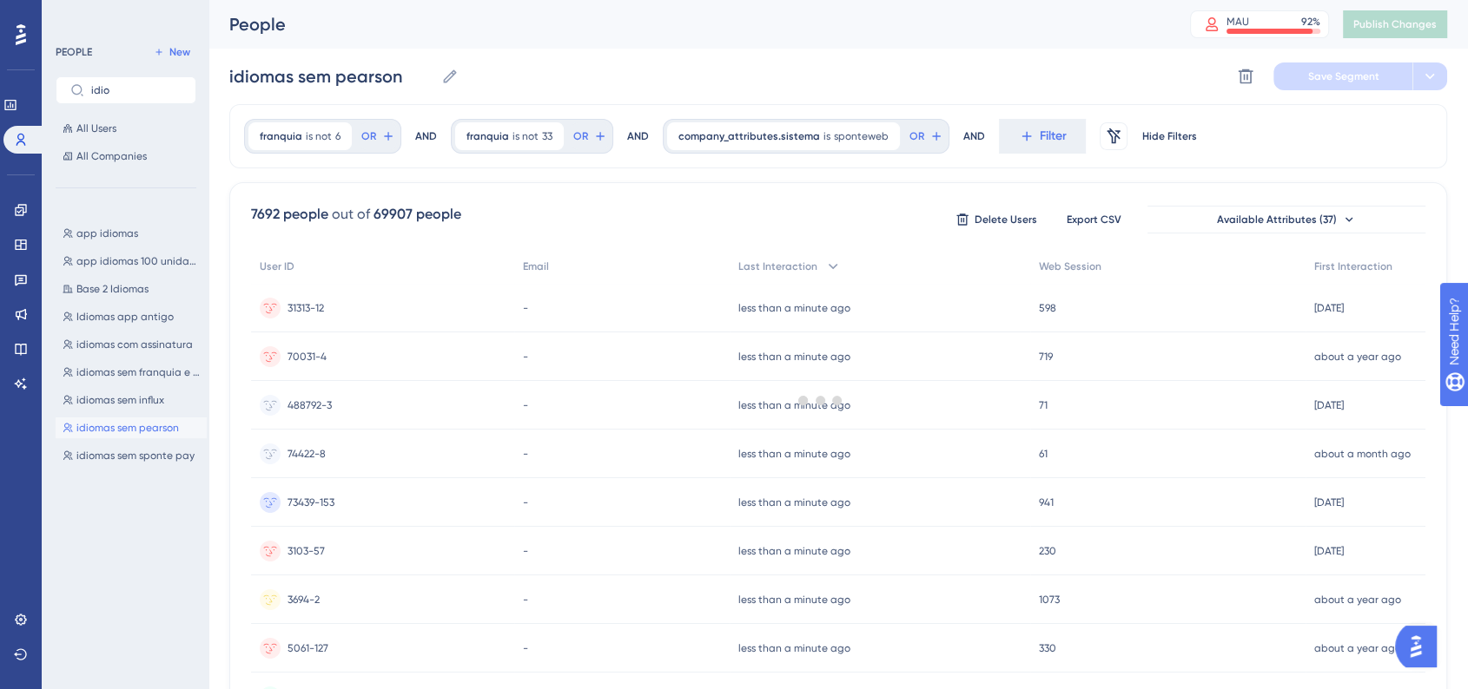
click at [127, 466] on div "app idiomas app idiomas app idiomas 100 unidades app idiomas 100 unidades Base …" at bounding box center [131, 370] width 151 height 309
click at [120, 317] on span "Idiomas app antigo" at bounding box center [124, 317] width 97 height 14
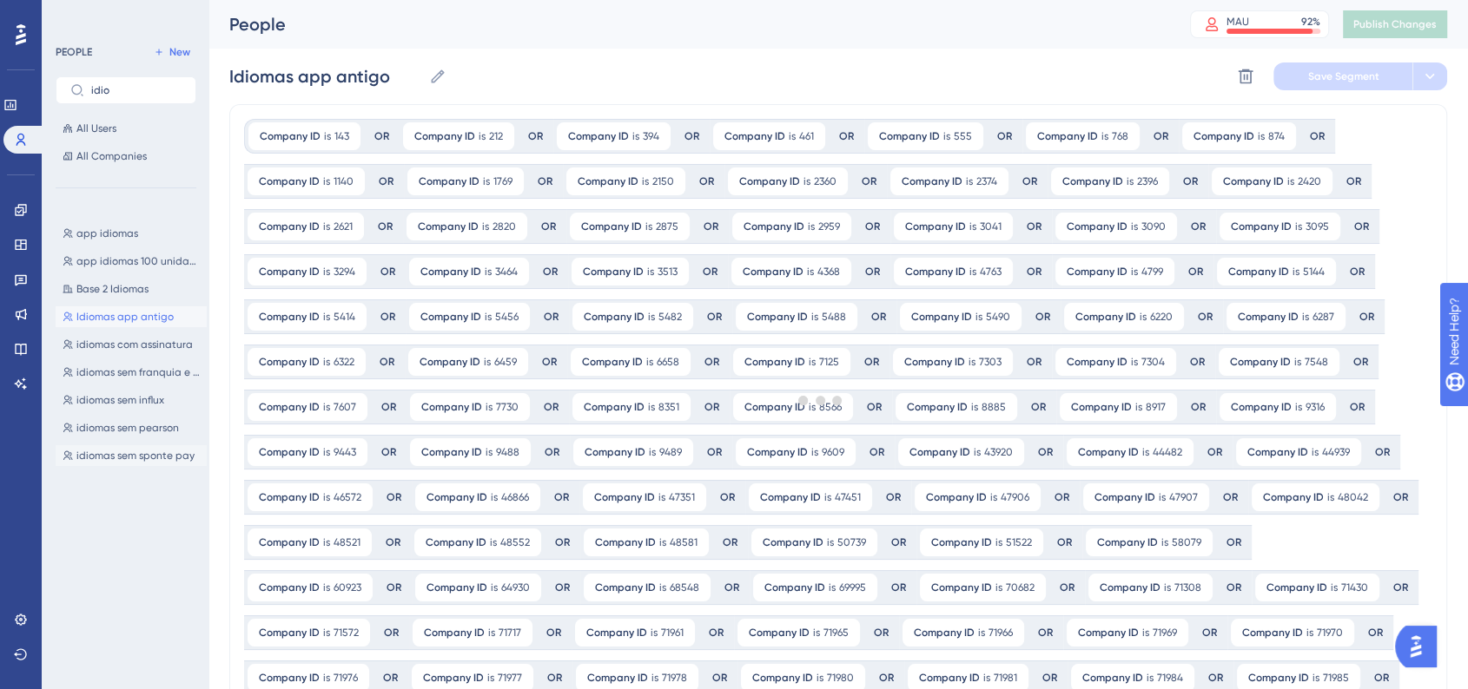
click at [133, 460] on span "idiomas sem sponte pay" at bounding box center [135, 456] width 118 height 14
type input "idiomas sem sponte pay"
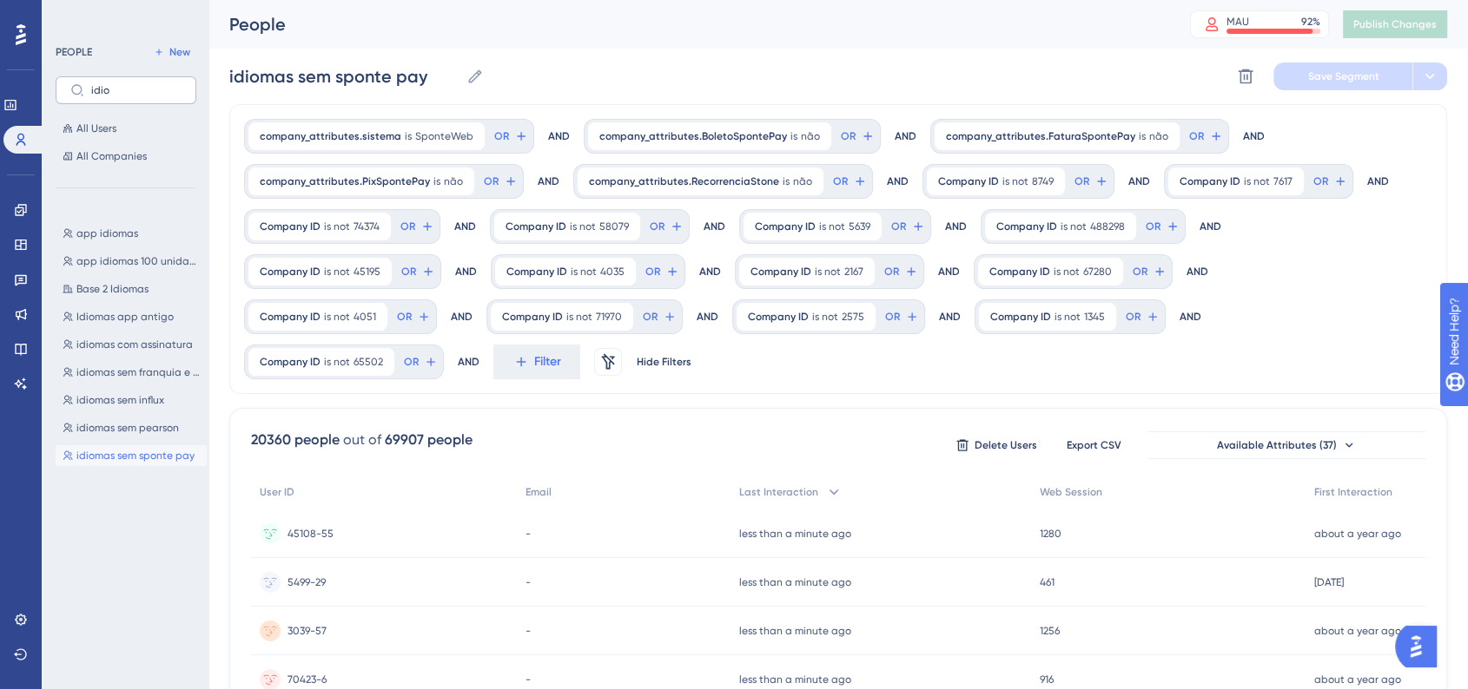
drag, startPoint x: 106, startPoint y: 82, endPoint x: 73, endPoint y: 83, distance: 33.0
click at [73, 83] on label "idio" at bounding box center [126, 90] width 141 height 28
click at [91, 84] on input "idio" at bounding box center [136, 90] width 90 height 12
type input "i"
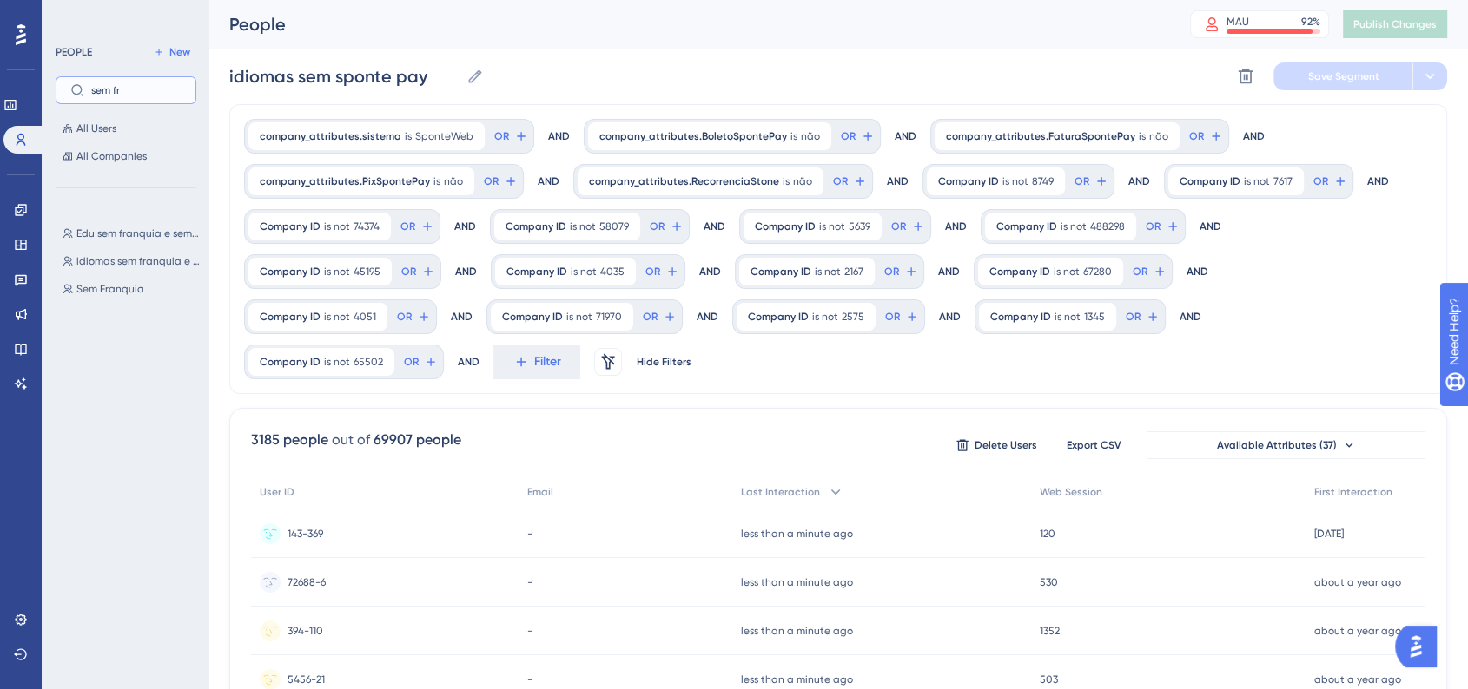
type input "sem fr"
click at [139, 273] on div "Edu sem franquia e sem app Edu sem franquia e sem app idiomas sem franquia e se…" at bounding box center [131, 370] width 151 height 309
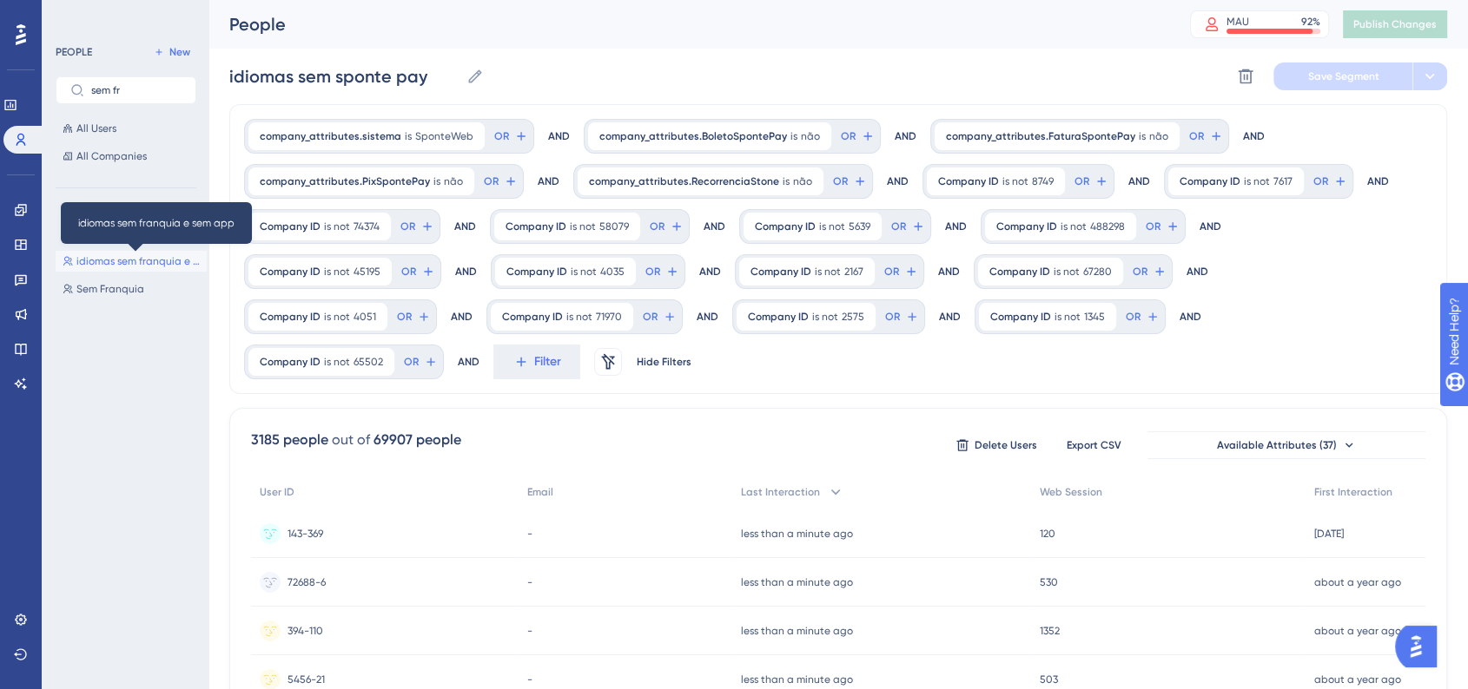
click at [139, 267] on span "idiomas sem franquia e sem app" at bounding box center [137, 261] width 123 height 14
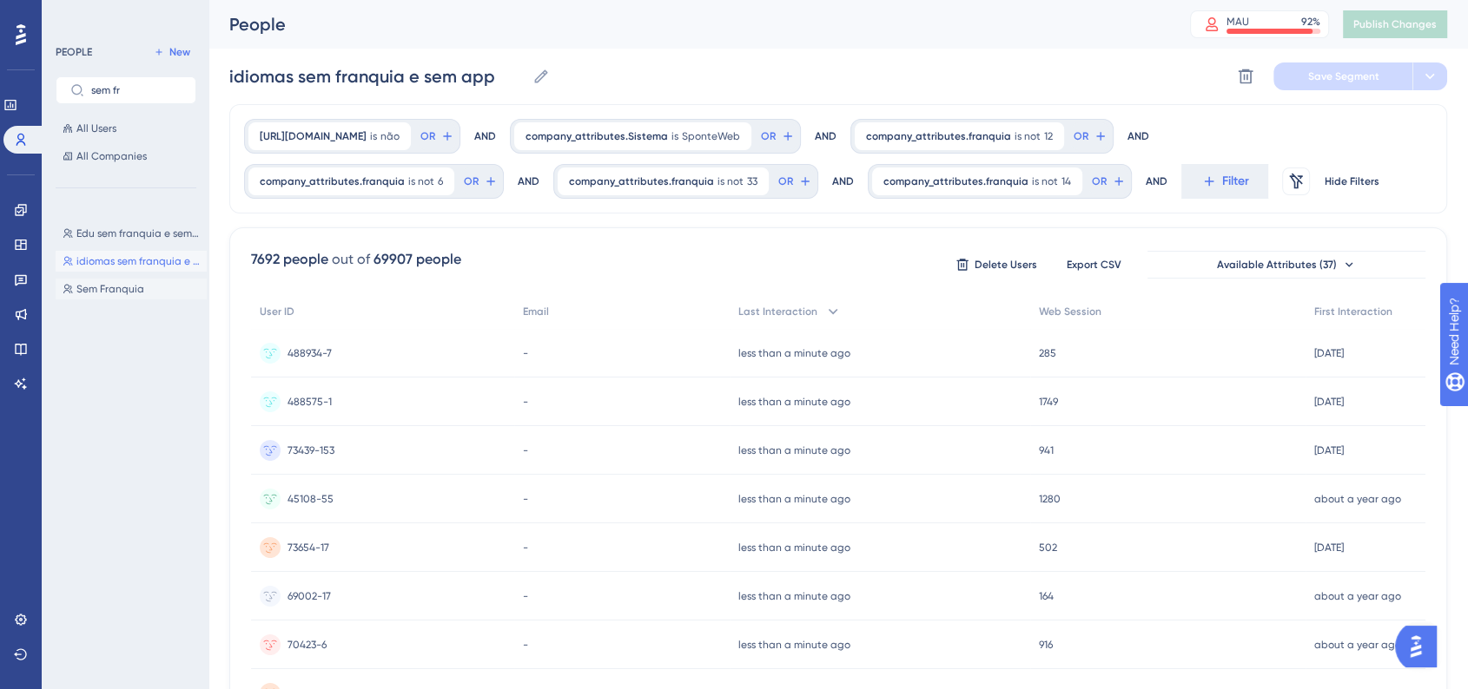
click at [119, 290] on span "Sem Franquia" at bounding box center [110, 289] width 68 height 14
type input "Sem Franquia"
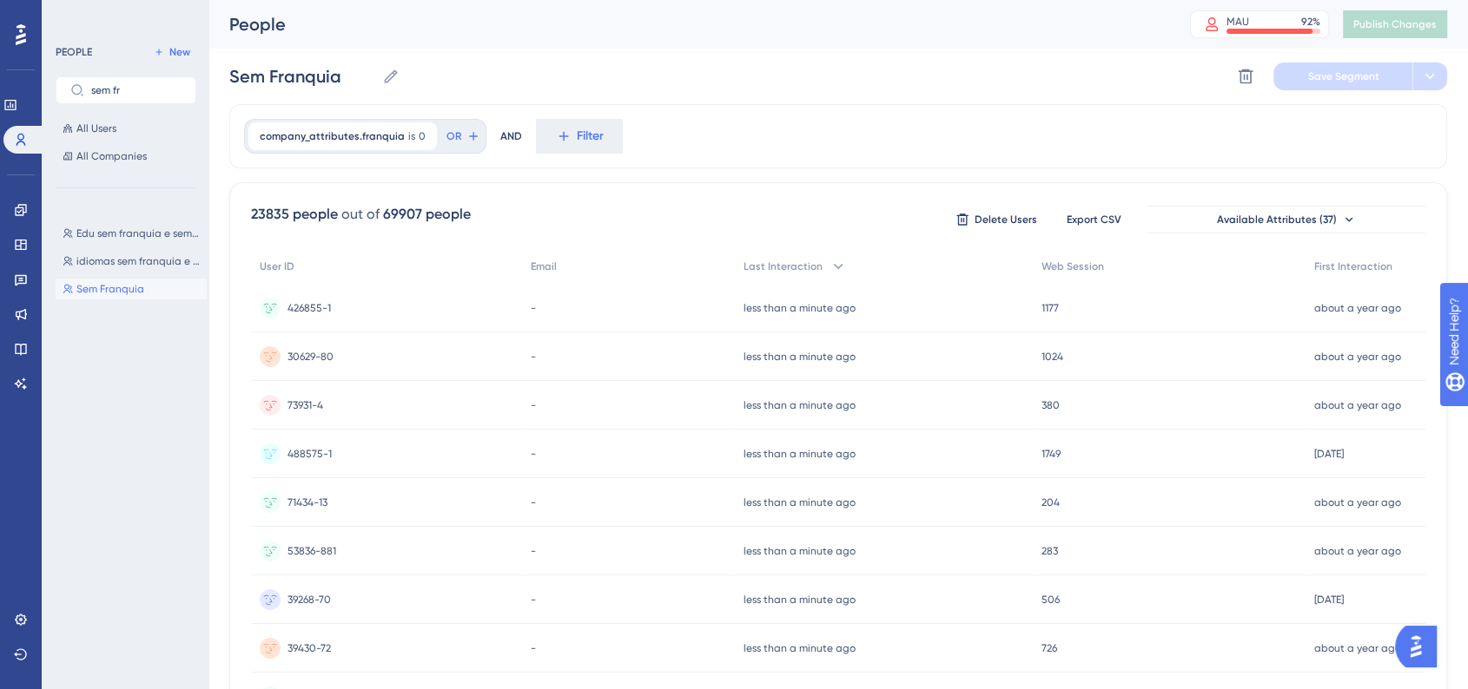
click at [91, 170] on div "PEOPLE New sem fr All Users All Companies Edu sem franquia e sem app Edu sem fr…" at bounding box center [126, 284] width 141 height 484
click at [97, 156] on span "All Companies" at bounding box center [111, 156] width 70 height 14
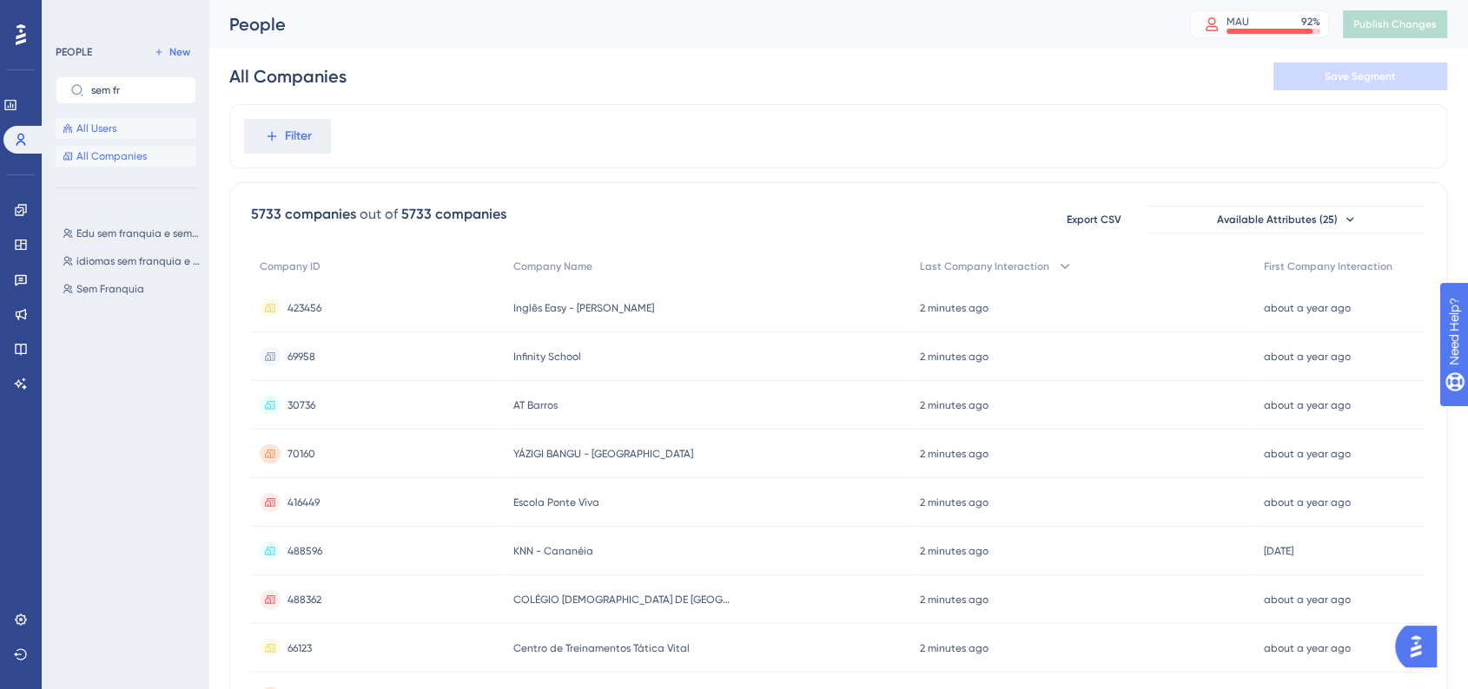
click at [100, 136] on button "All Users" at bounding box center [126, 128] width 141 height 21
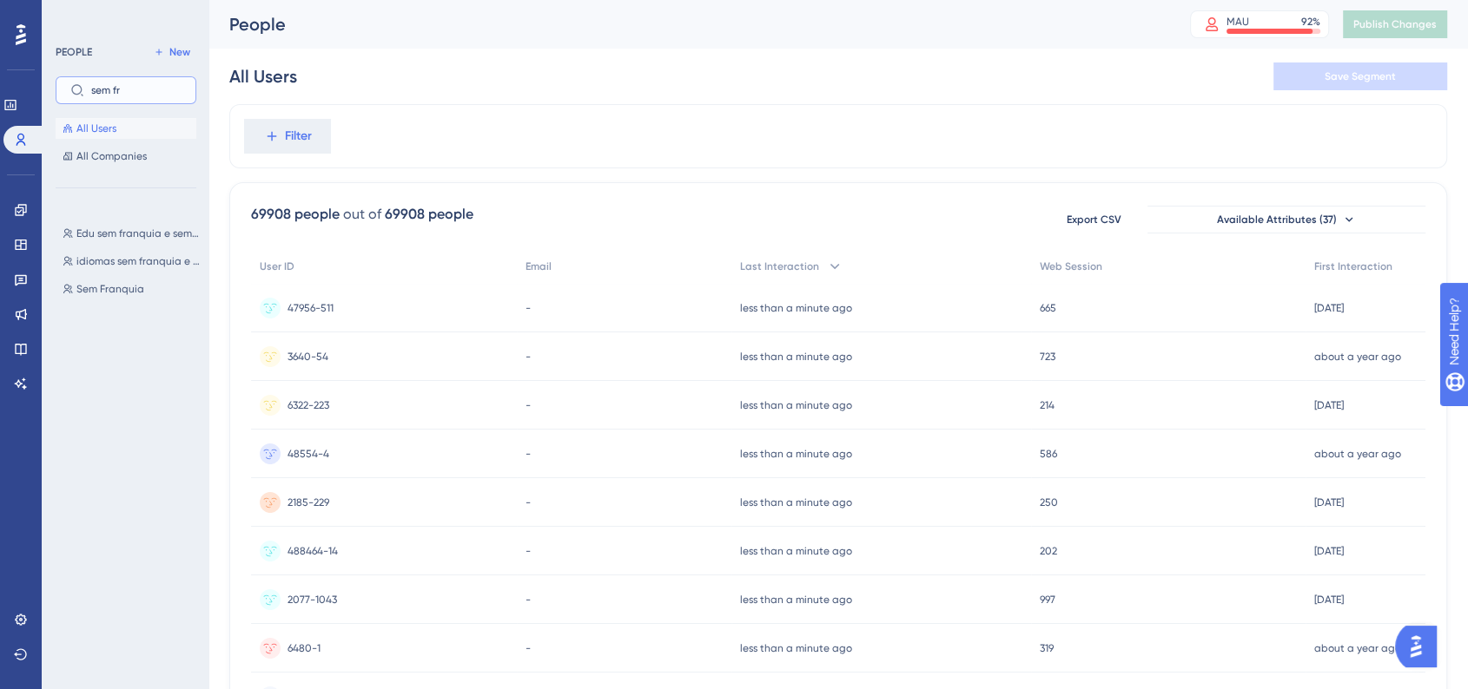
drag, startPoint x: 131, startPoint y: 91, endPoint x: 80, endPoint y: 89, distance: 51.3
click at [80, 89] on label "sem fr" at bounding box center [126, 90] width 141 height 28
type input "wizard"
type input "franquia"
click at [108, 285] on span "Sem Franquia" at bounding box center [110, 289] width 68 height 14
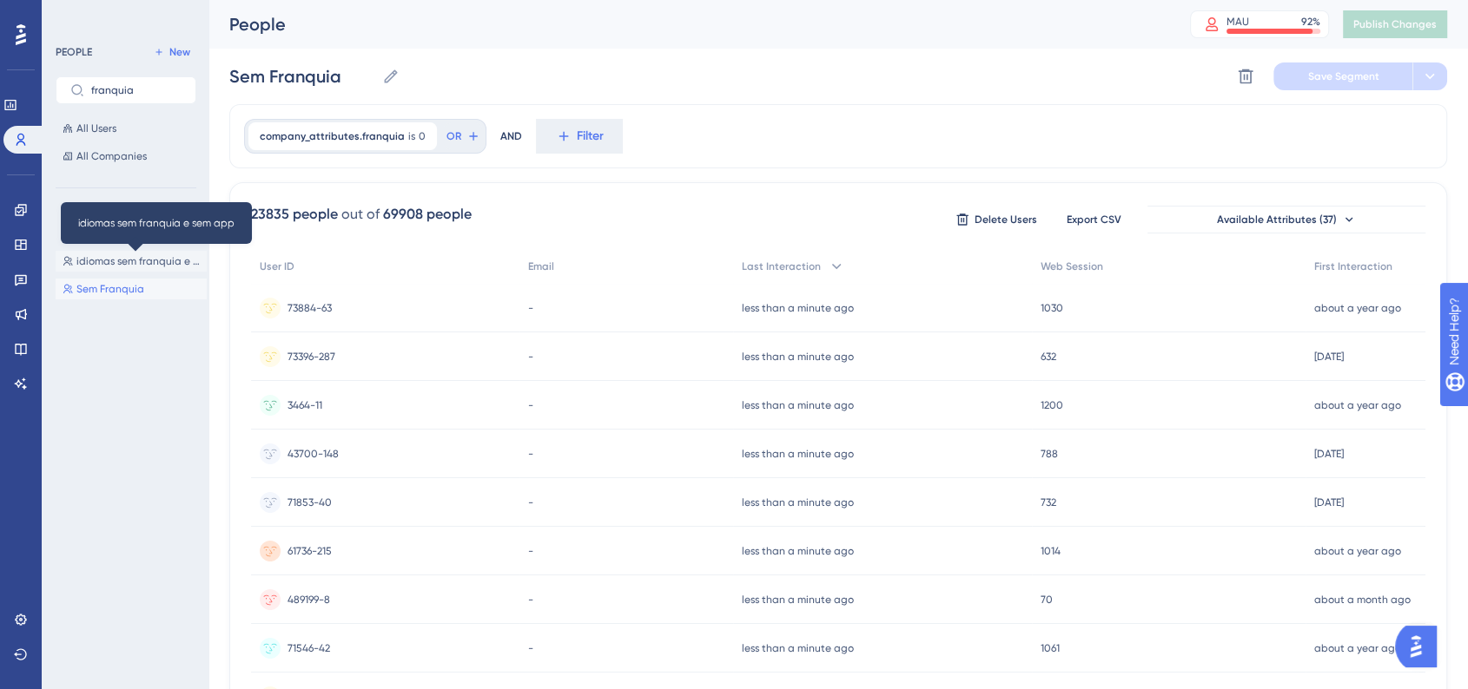
click at [122, 262] on span "idiomas sem franquia e sem app" at bounding box center [137, 261] width 123 height 14
type input "idiomas sem franquia e sem app"
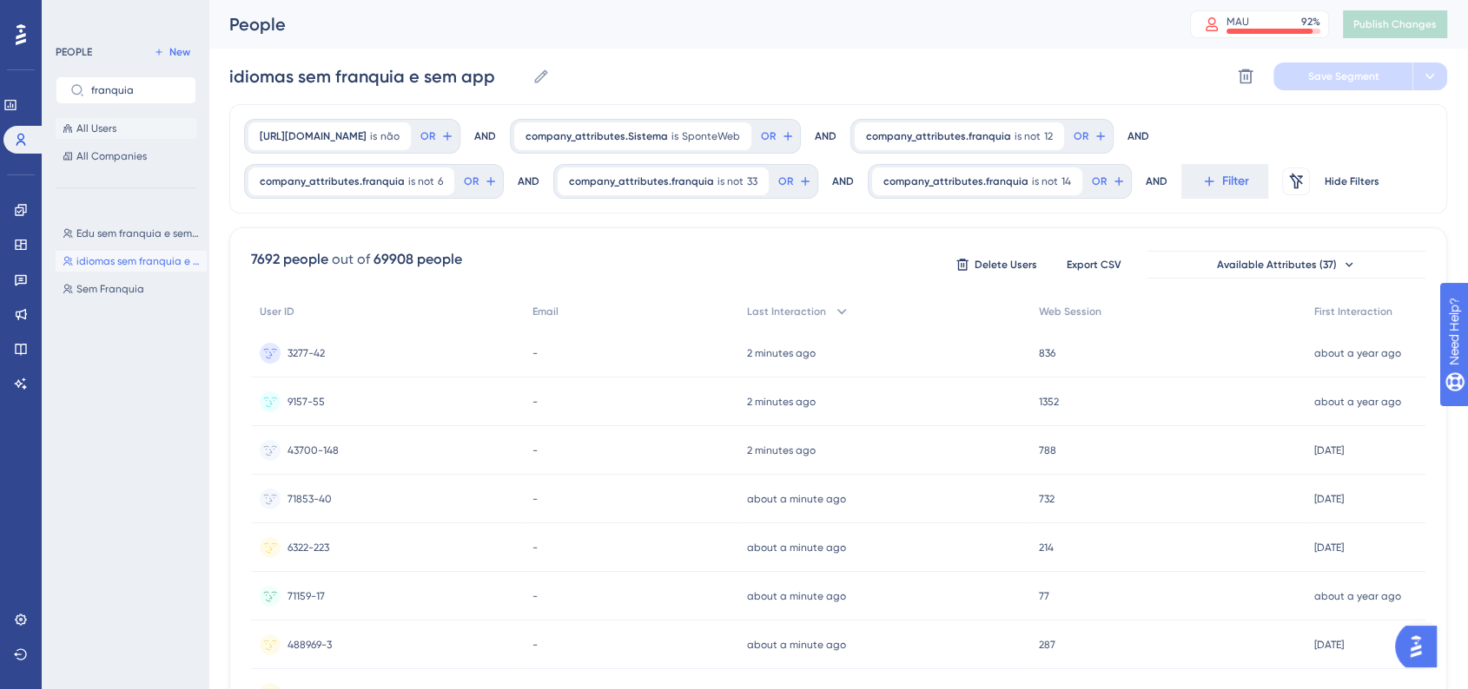
click at [111, 136] on button "All Users" at bounding box center [126, 128] width 141 height 21
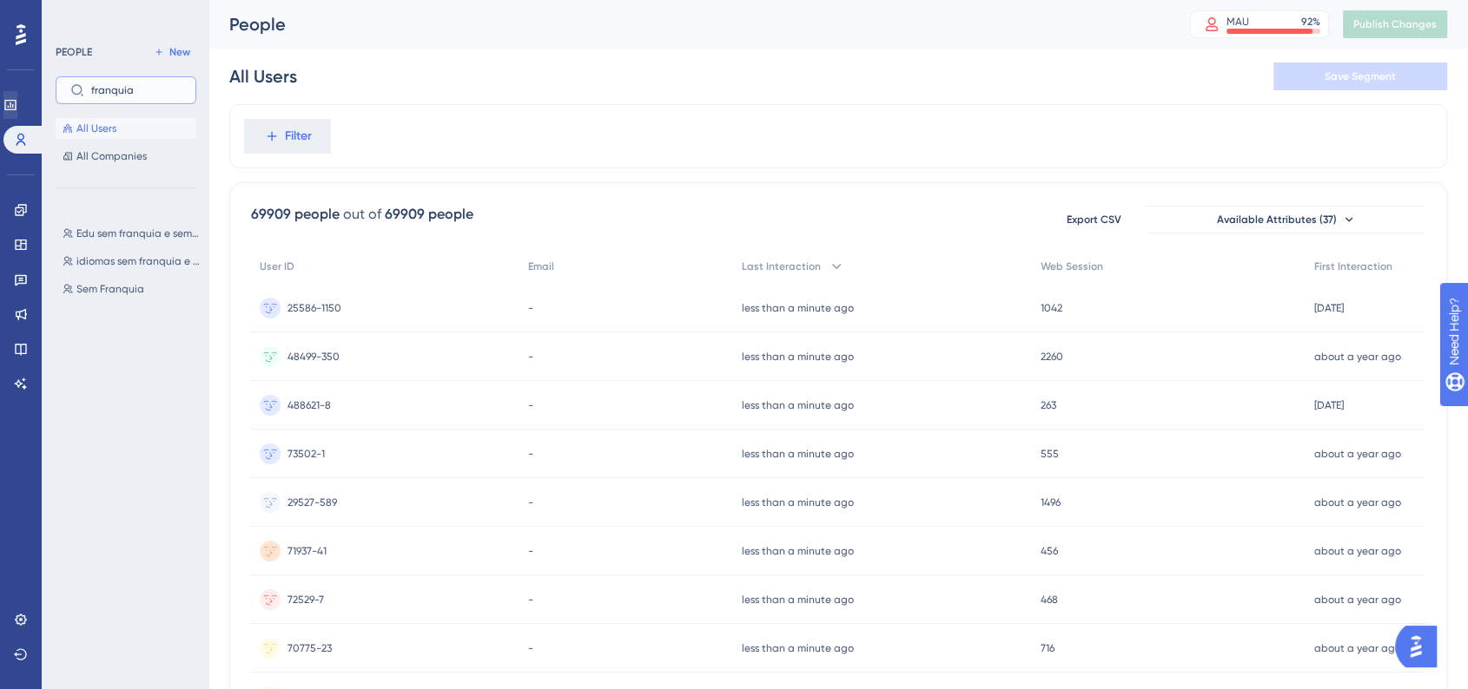
drag, startPoint x: 155, startPoint y: 92, endPoint x: 16, endPoint y: 92, distance: 138.9
click at [208, 92] on div "Performance Users Engagement Widgets Feedback Product Updates Knowledge Base AI…" at bounding box center [837, 681] width 1259 height 1362
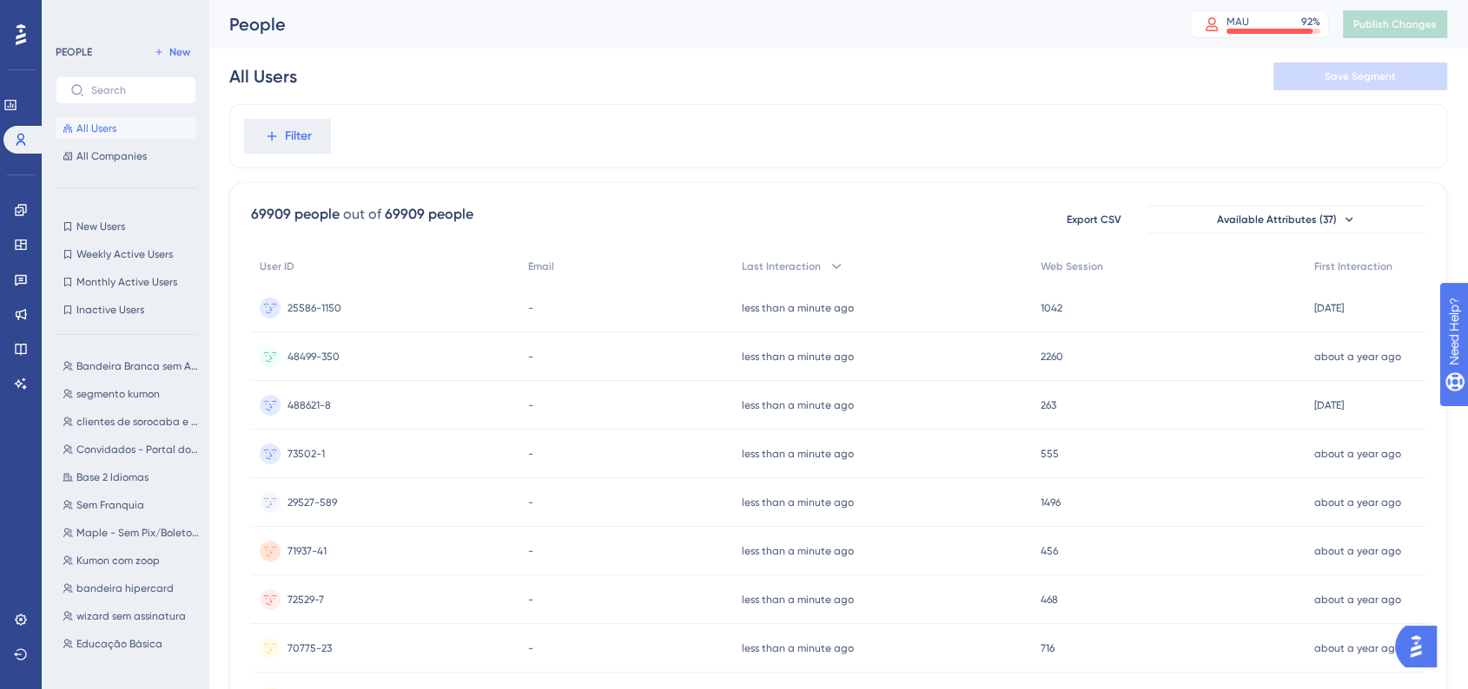
click at [538, 92] on div "All Users Save Segment" at bounding box center [837, 77] width 1217 height 56
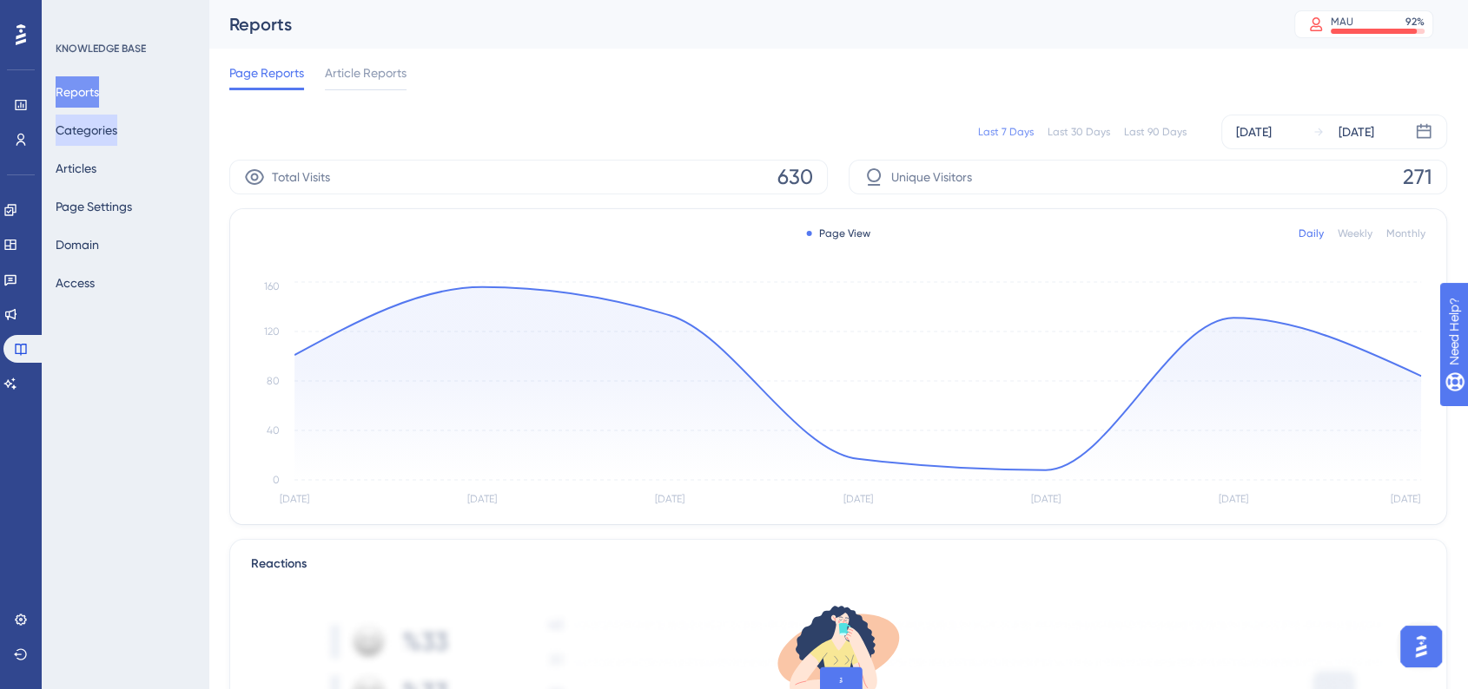
click at [91, 120] on button "Categories" at bounding box center [87, 130] width 62 height 31
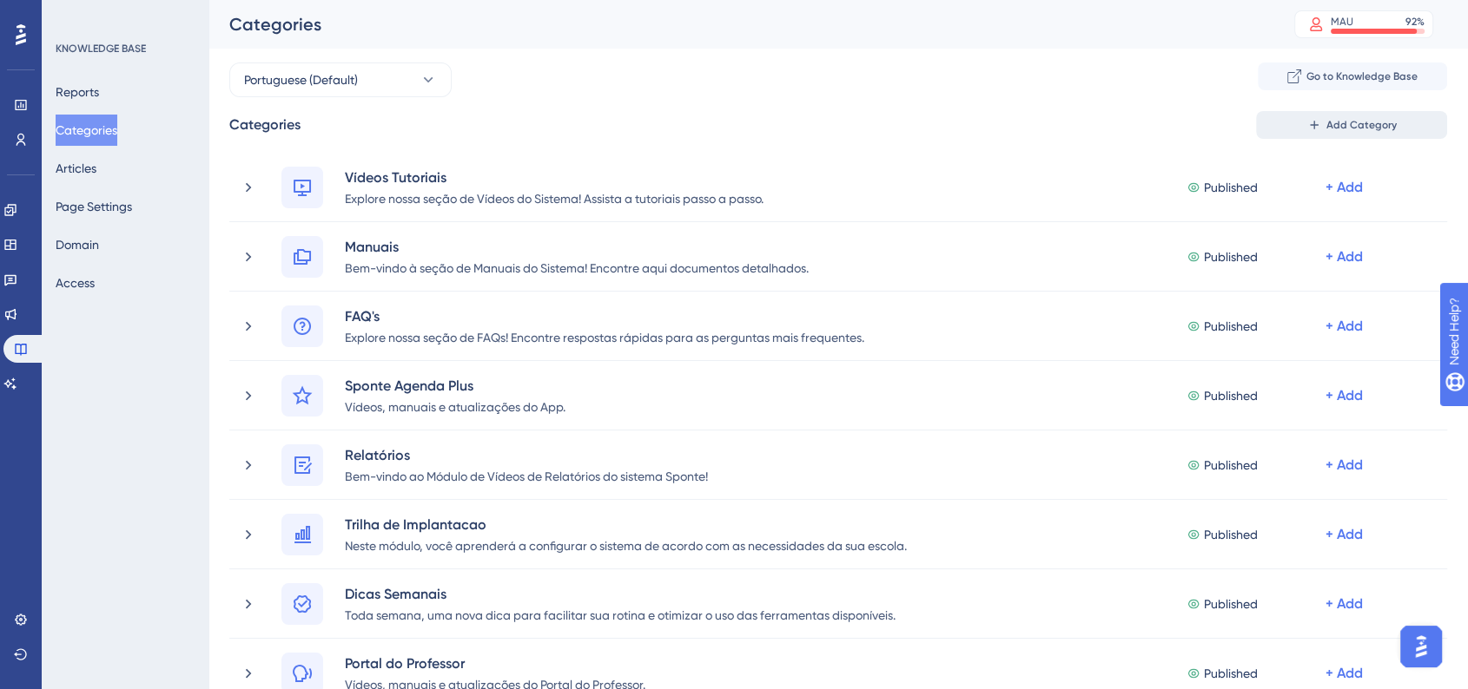
click at [1297, 117] on button "Add Category" at bounding box center [1351, 125] width 191 height 28
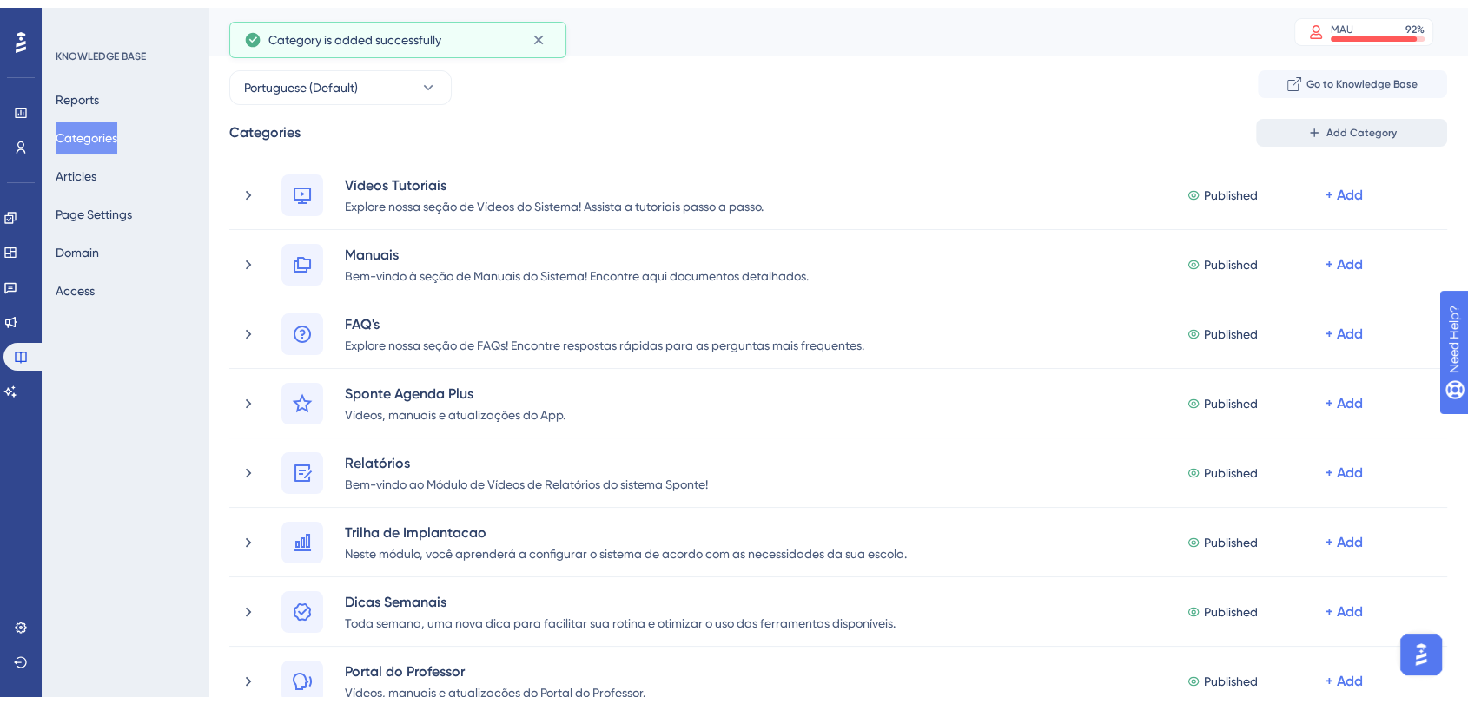
scroll to position [329, 0]
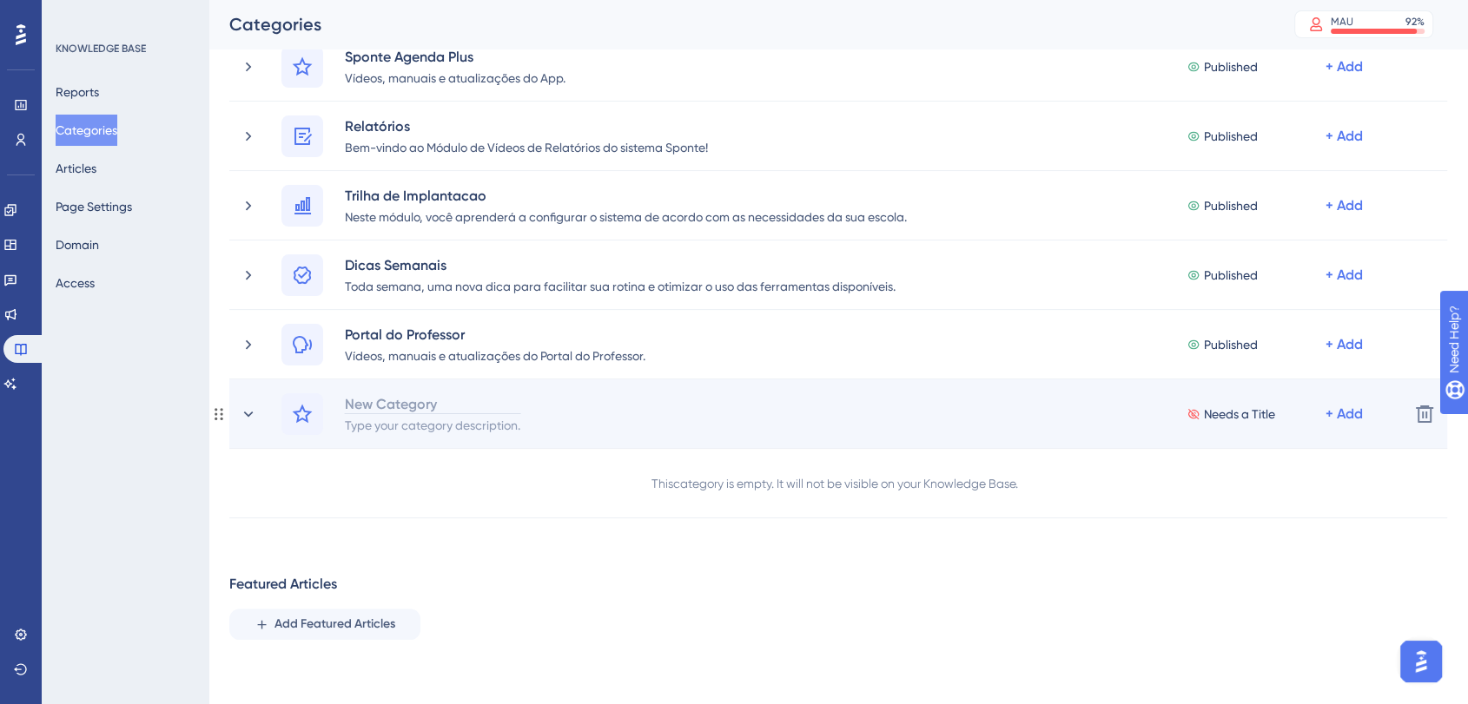
click at [445, 405] on div "New Category" at bounding box center [432, 403] width 177 height 21
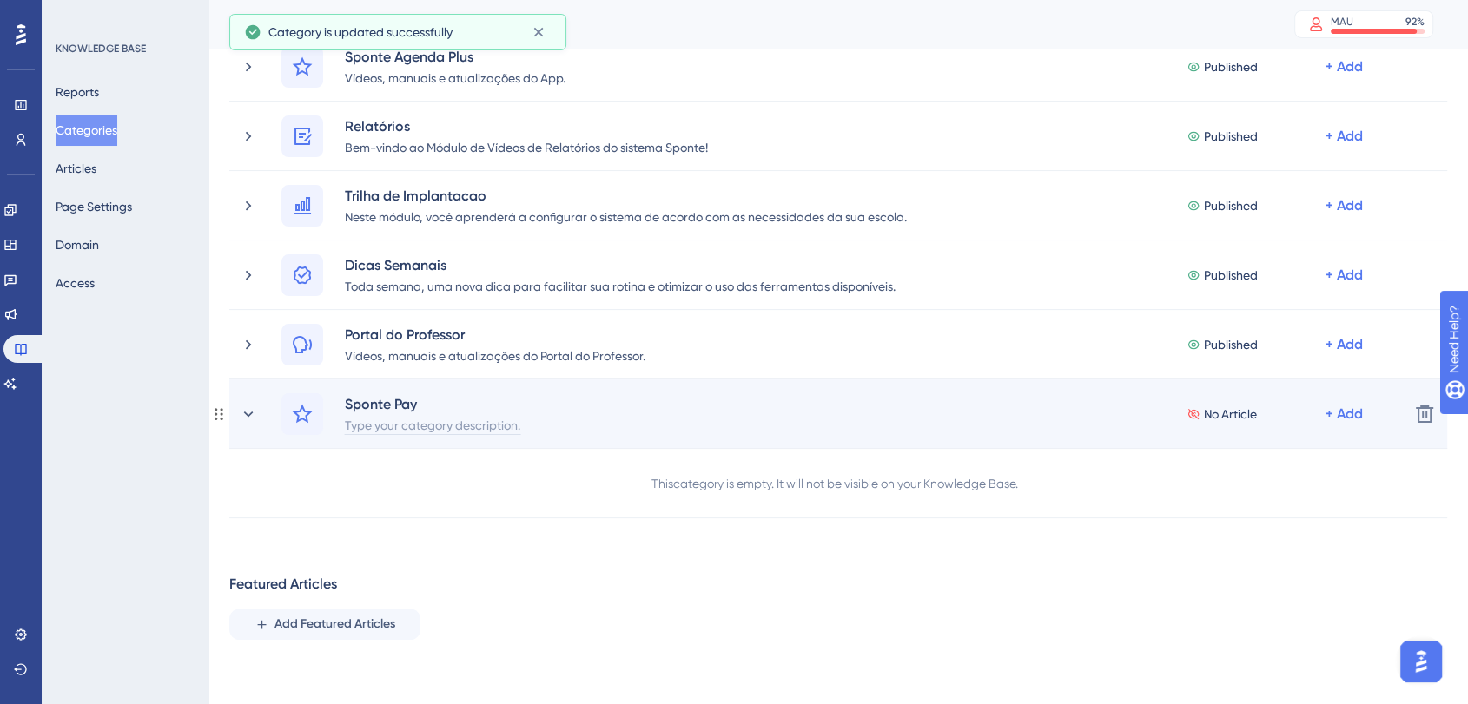
click at [406, 425] on div "Type your category description." at bounding box center [432, 424] width 177 height 21
click at [402, 429] on div "Type your category description." at bounding box center [432, 424] width 177 height 21
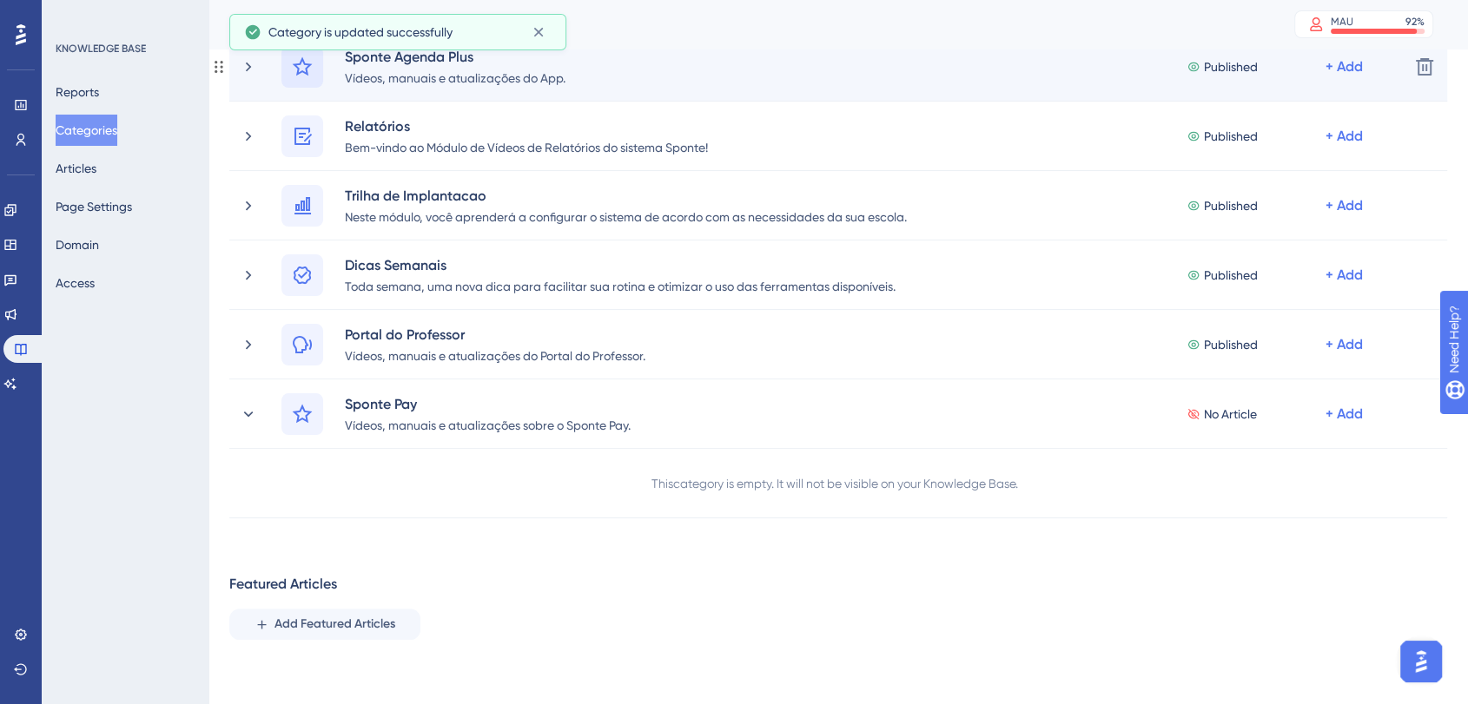
click at [300, 67] on icon at bounding box center [302, 66] width 21 height 21
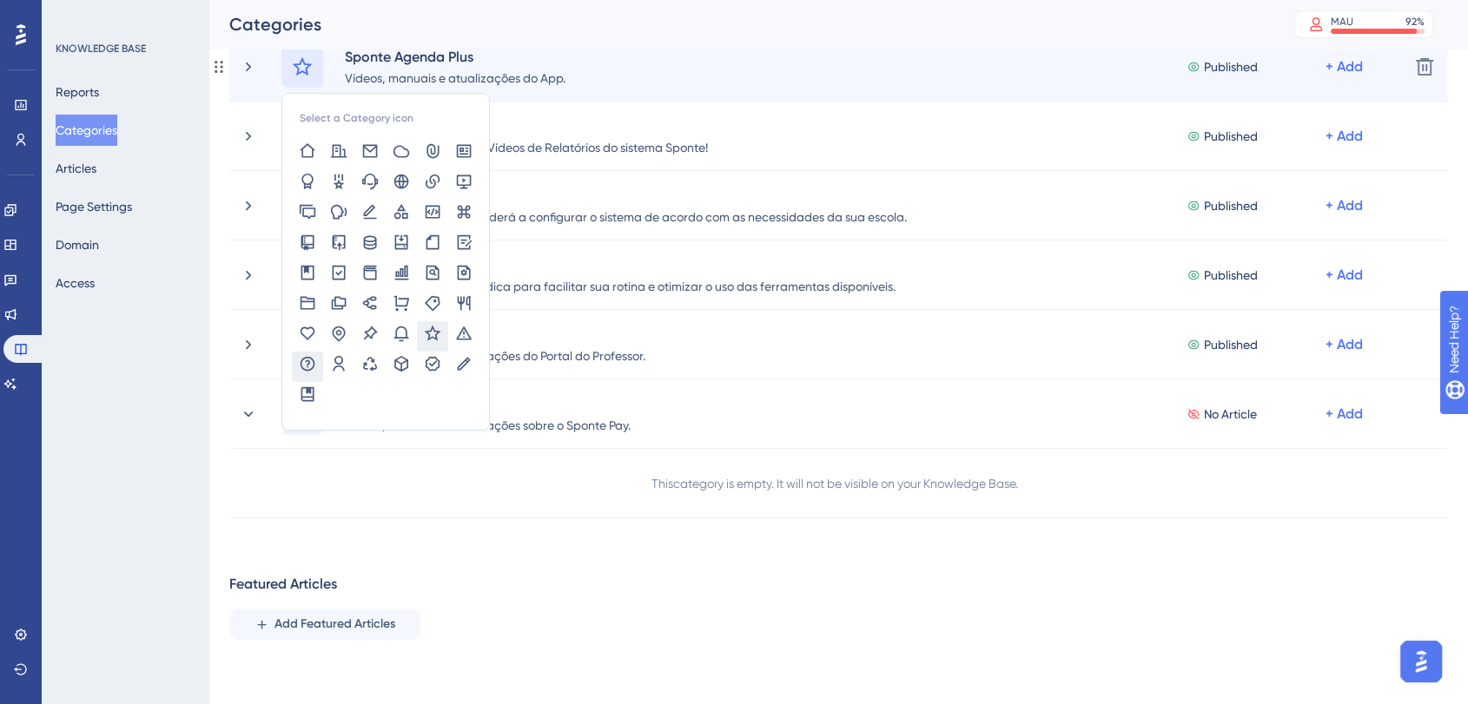
click at [304, 371] on icon at bounding box center [307, 363] width 17 height 17
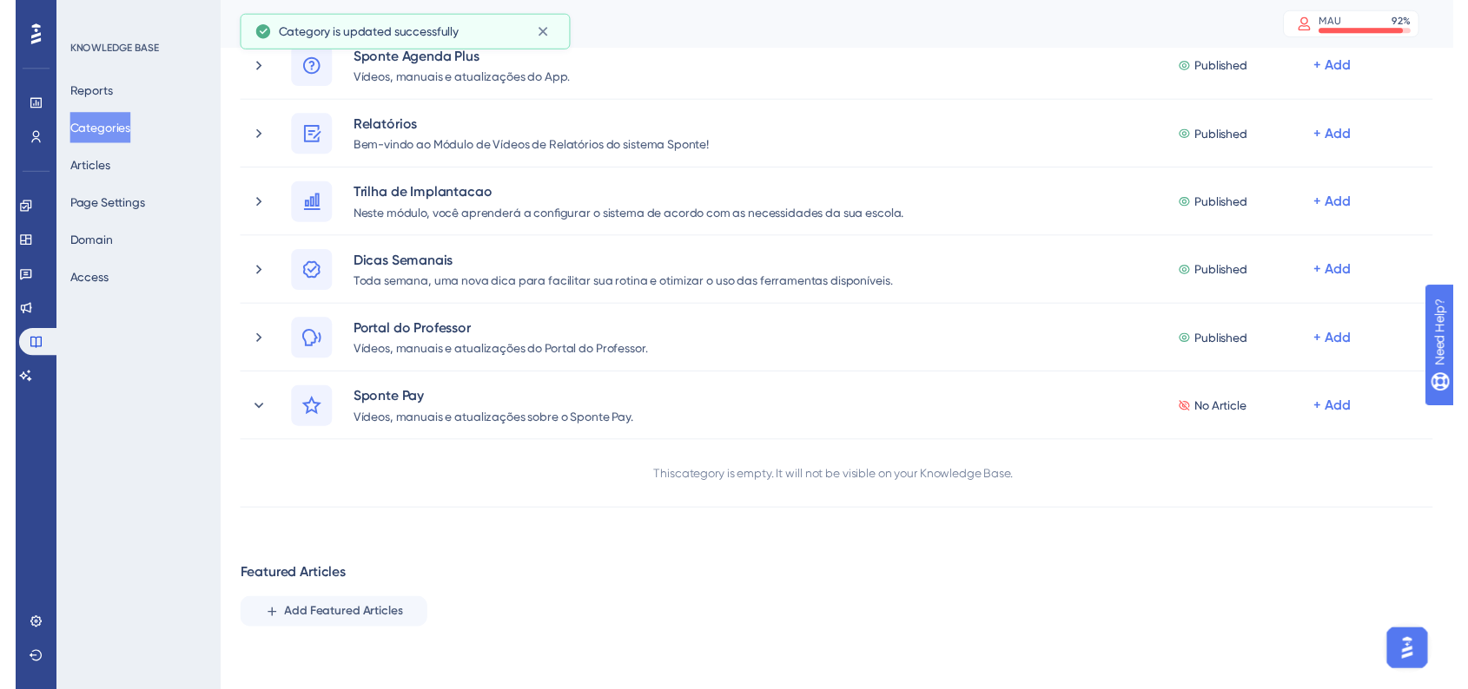
scroll to position [40, 0]
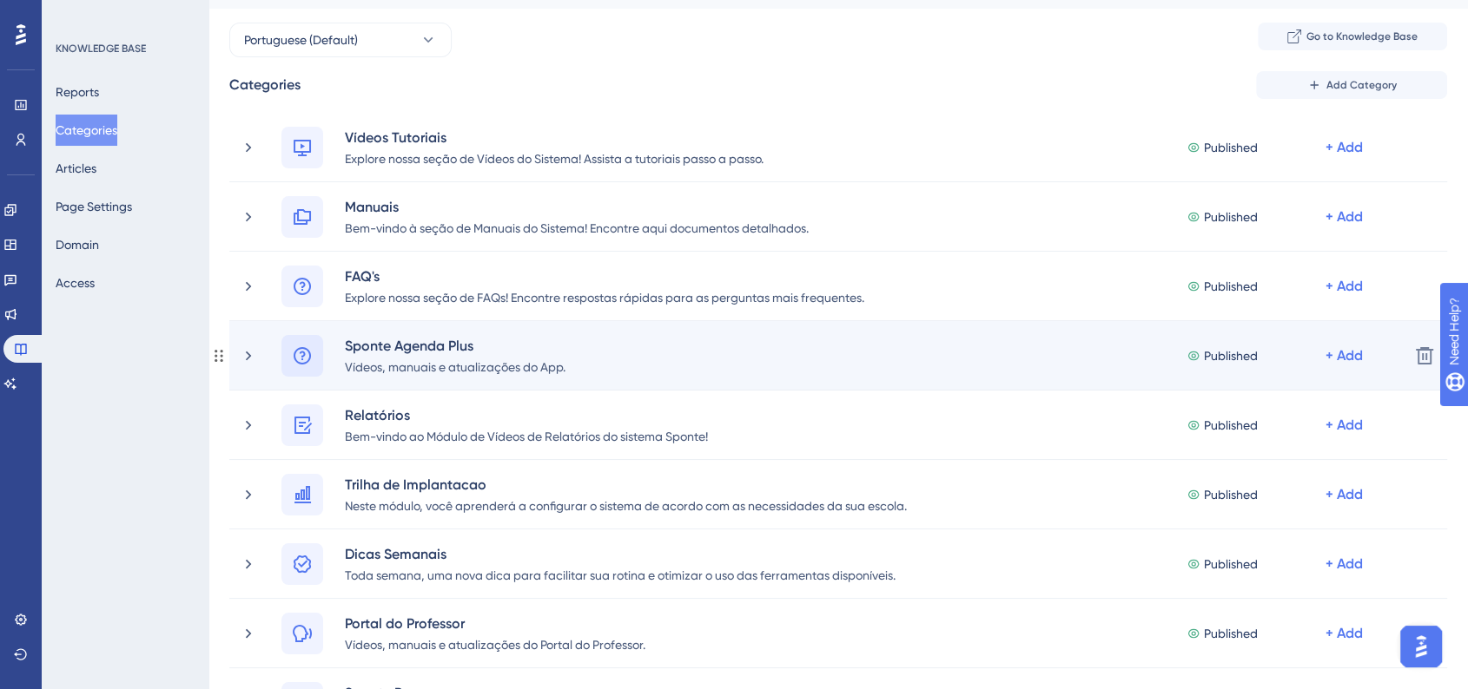
click at [300, 361] on icon at bounding box center [302, 356] width 21 height 21
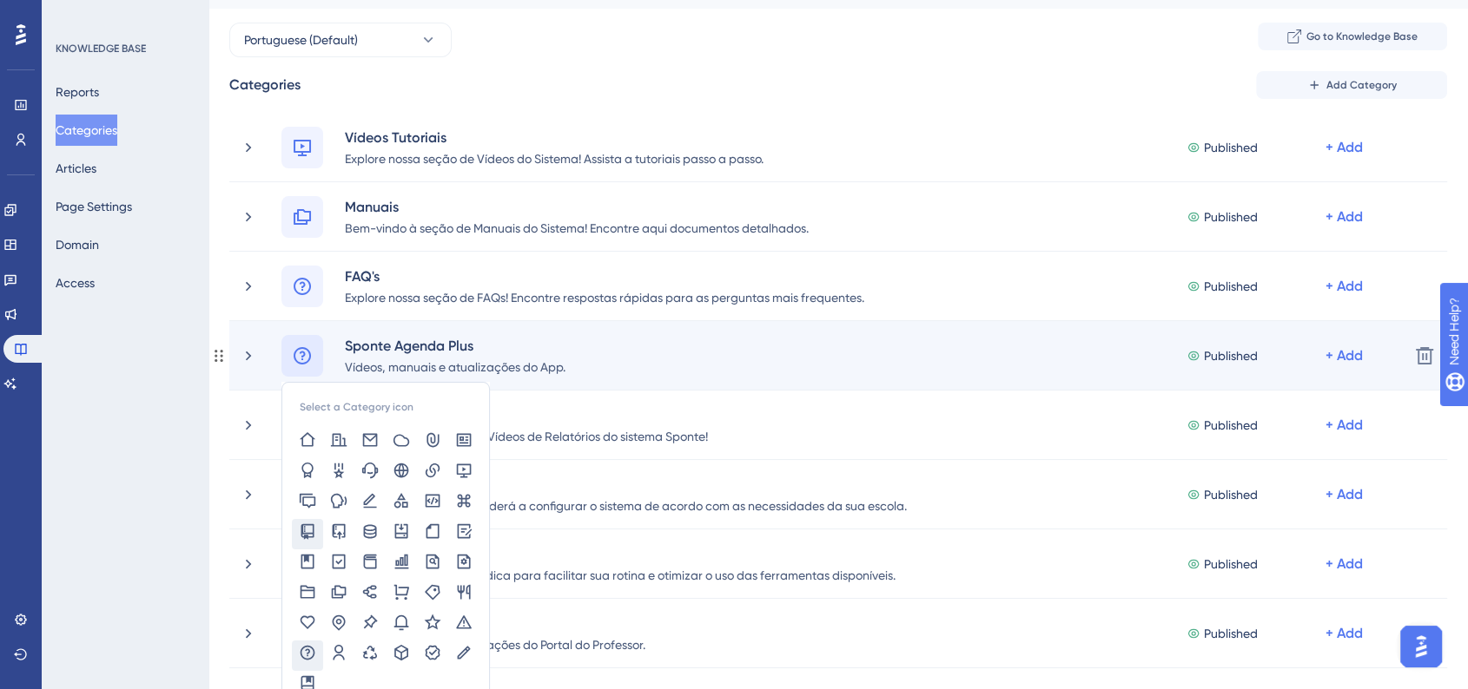
click at [301, 530] on icon at bounding box center [307, 532] width 13 height 16
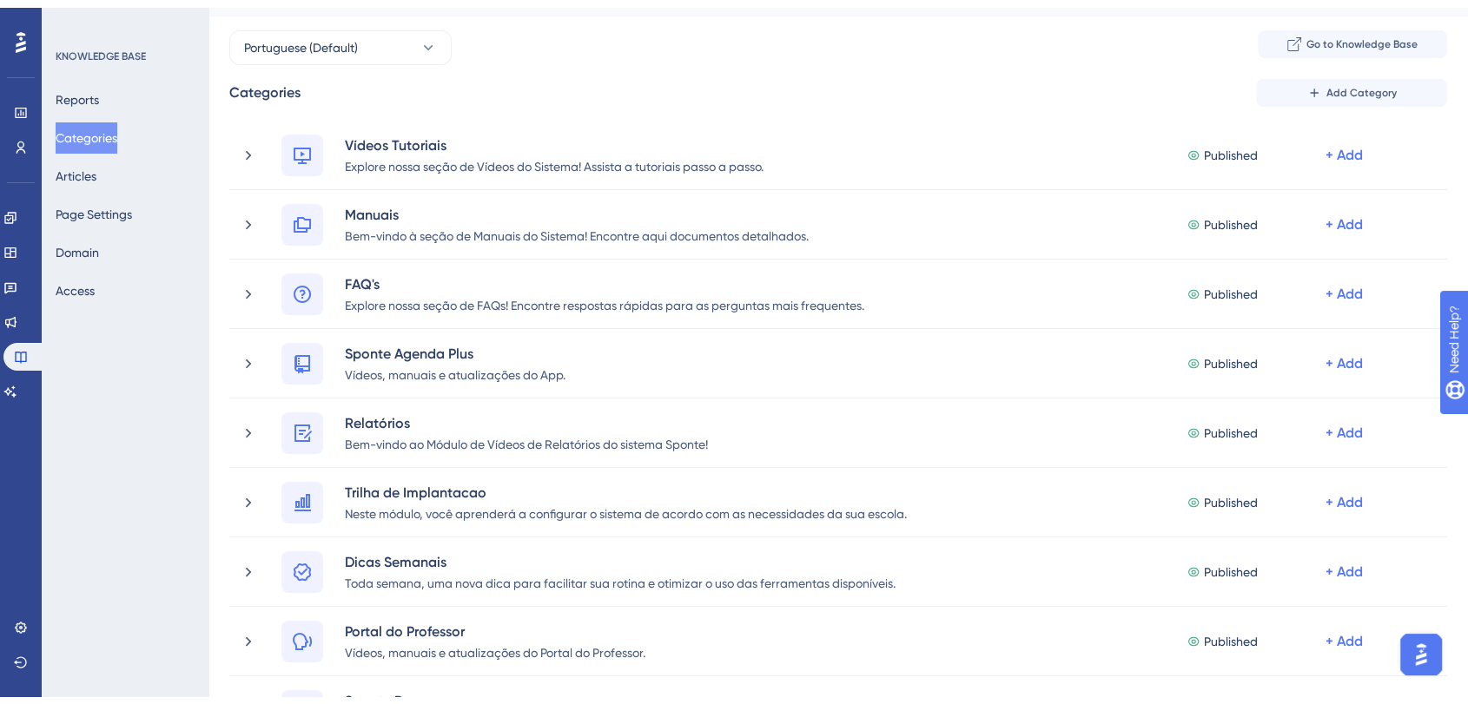
scroll to position [329, 0]
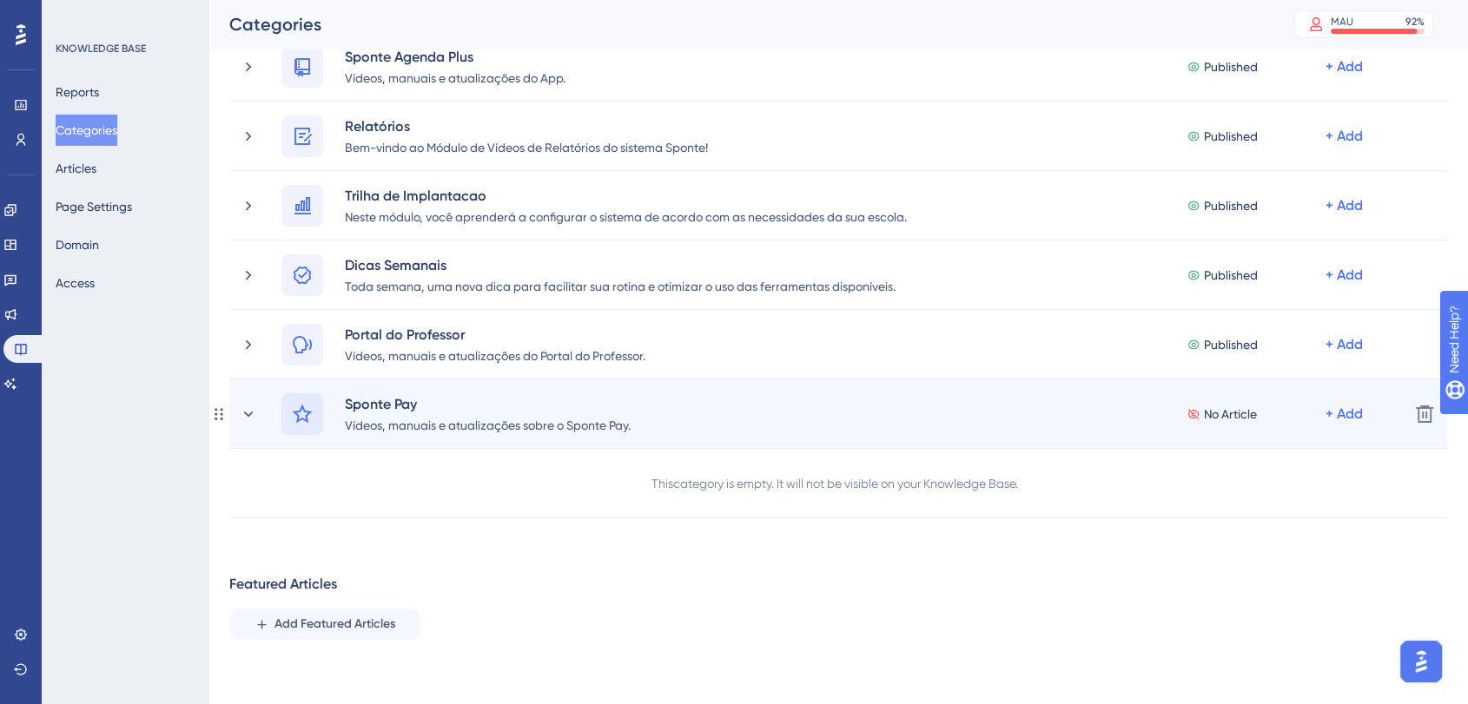
click at [302, 410] on icon at bounding box center [302, 414] width 21 height 21
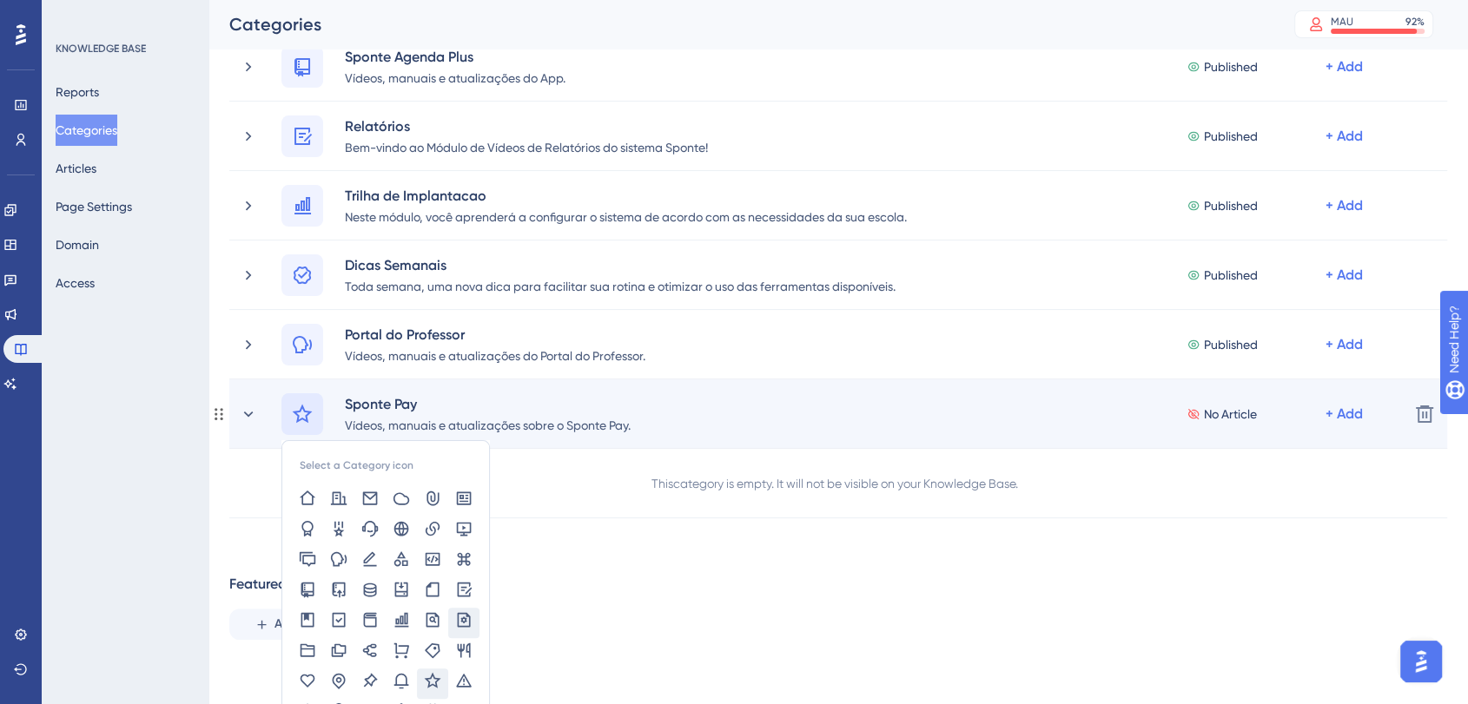
scroll to position [425, 0]
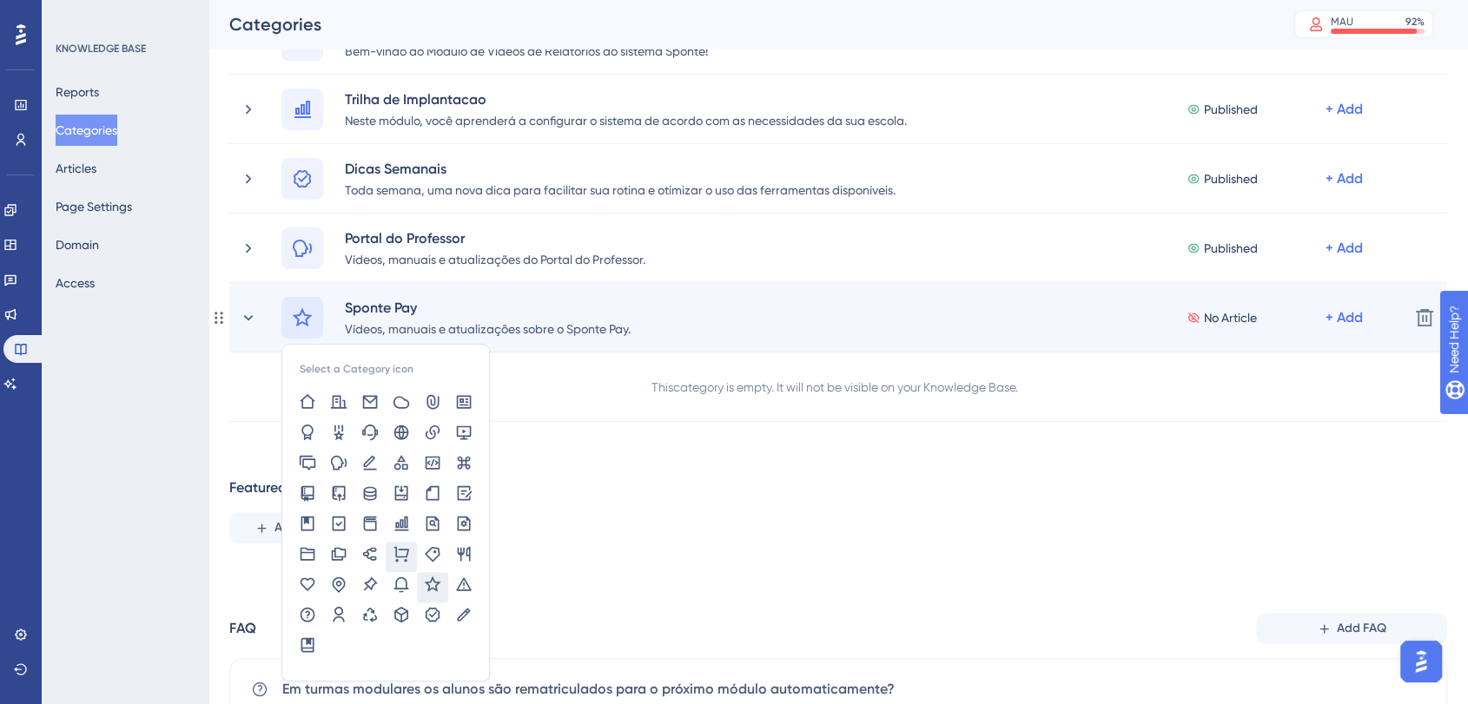
click at [399, 557] on icon at bounding box center [401, 554] width 15 height 16
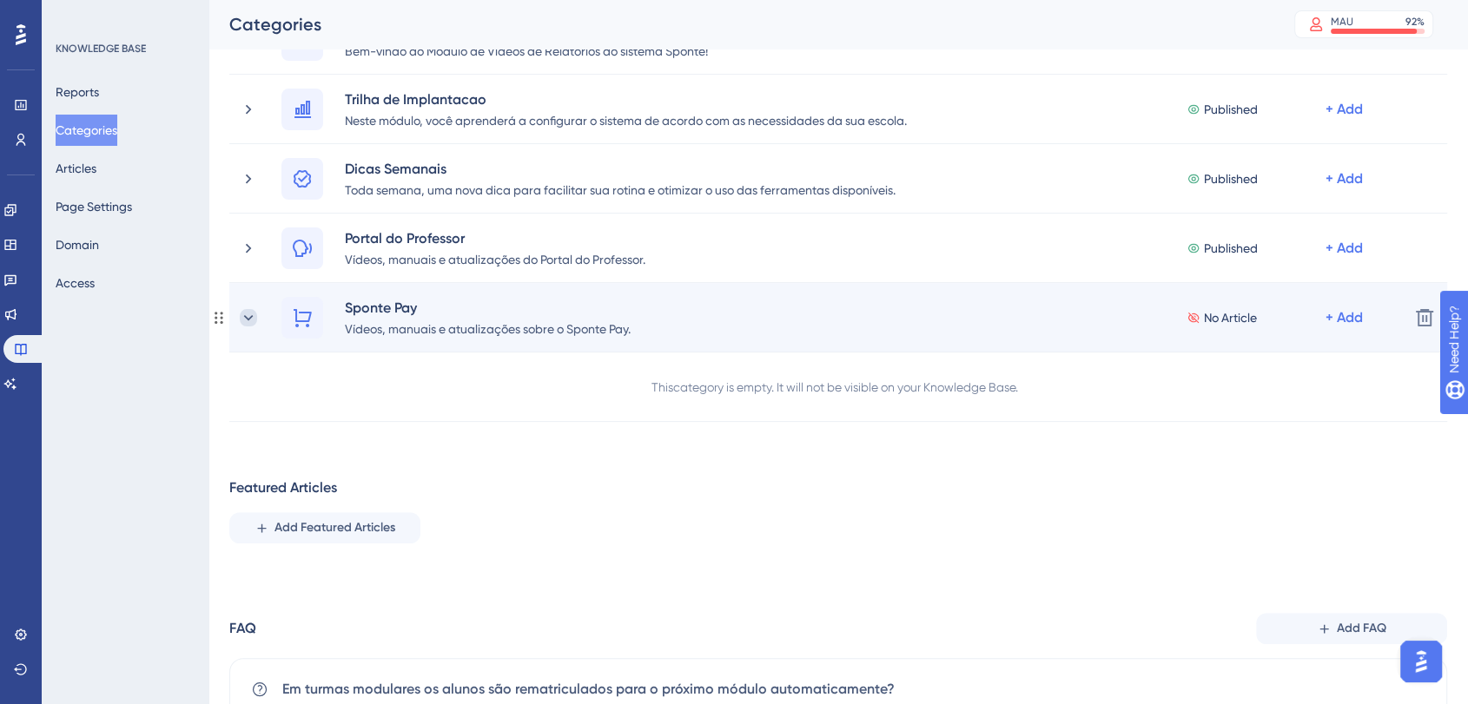
click at [251, 319] on icon at bounding box center [248, 317] width 17 height 17
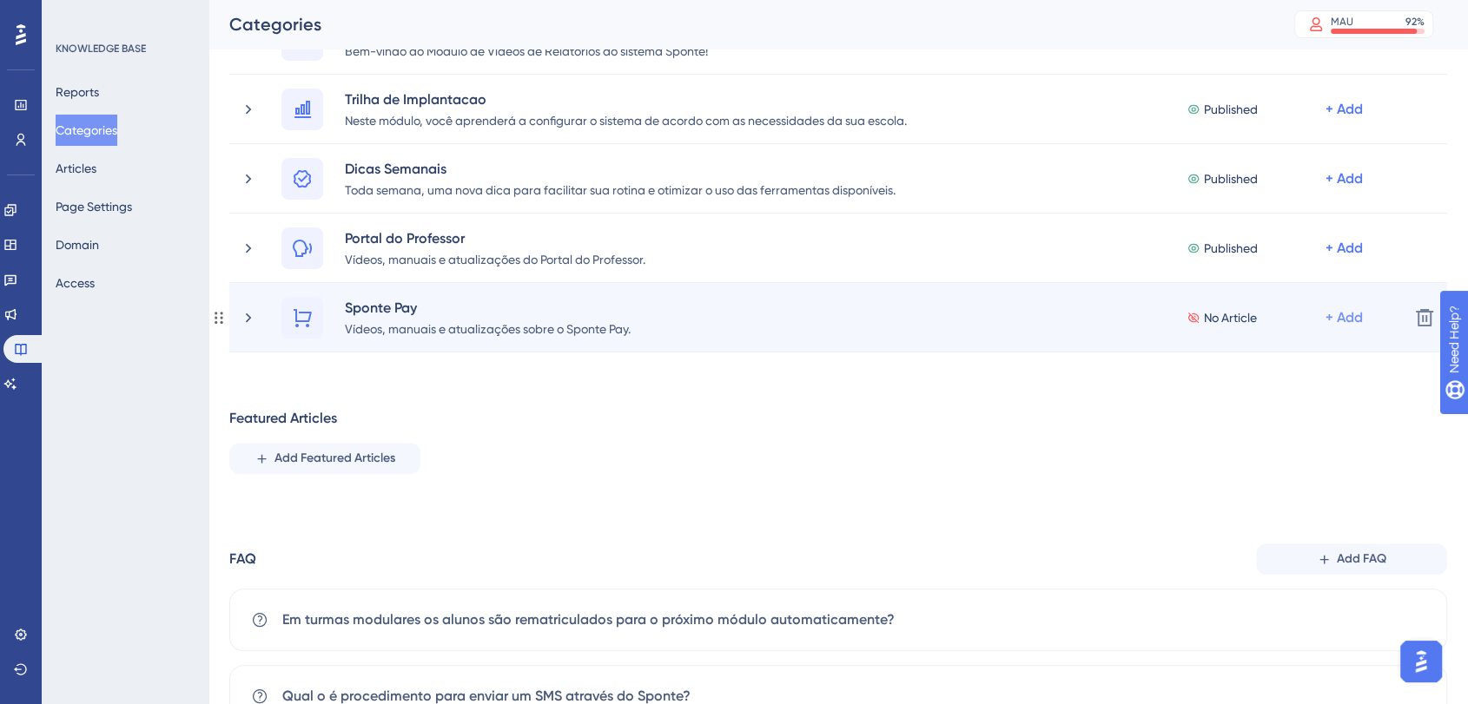
click at [1348, 319] on div "+ Add" at bounding box center [1343, 317] width 37 height 21
click at [1263, 362] on span "Add a Subcategory" at bounding box center [1268, 363] width 109 height 21
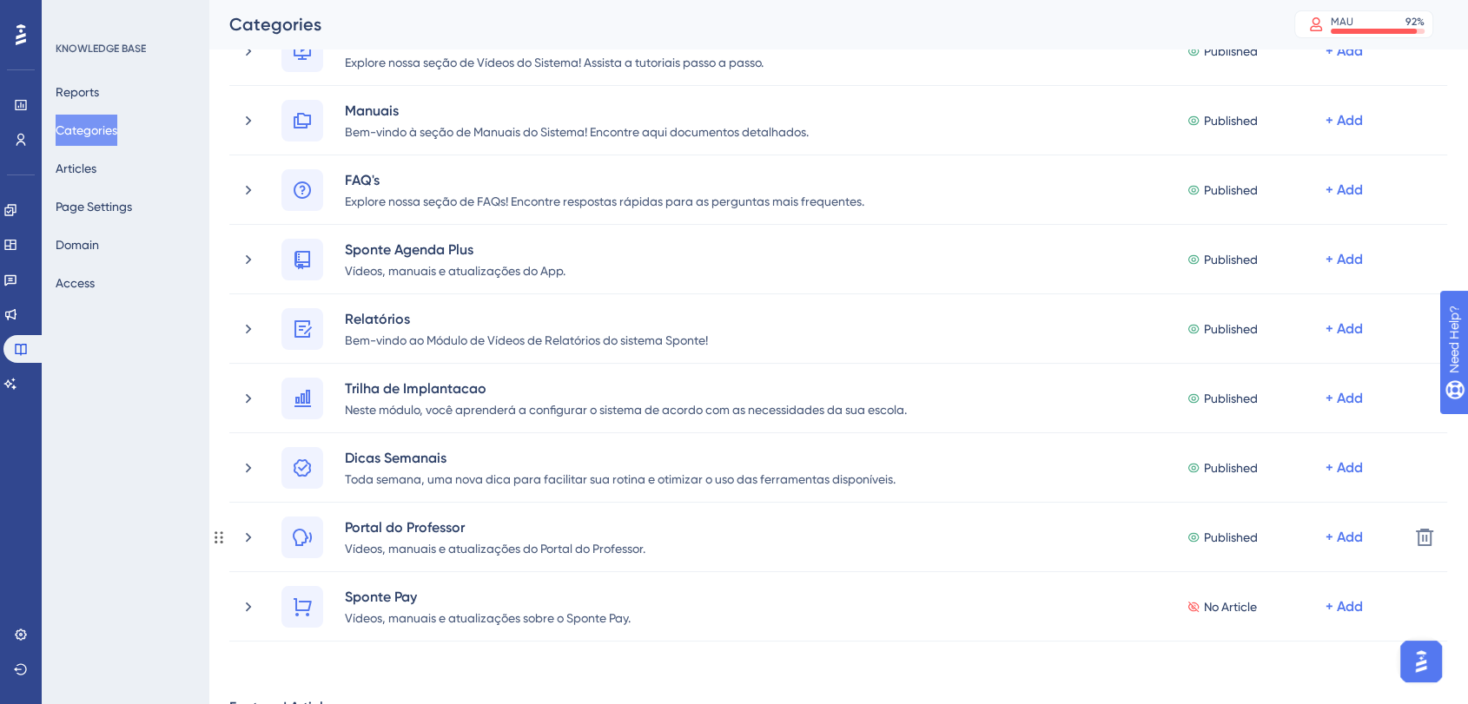
scroll to position [233, 0]
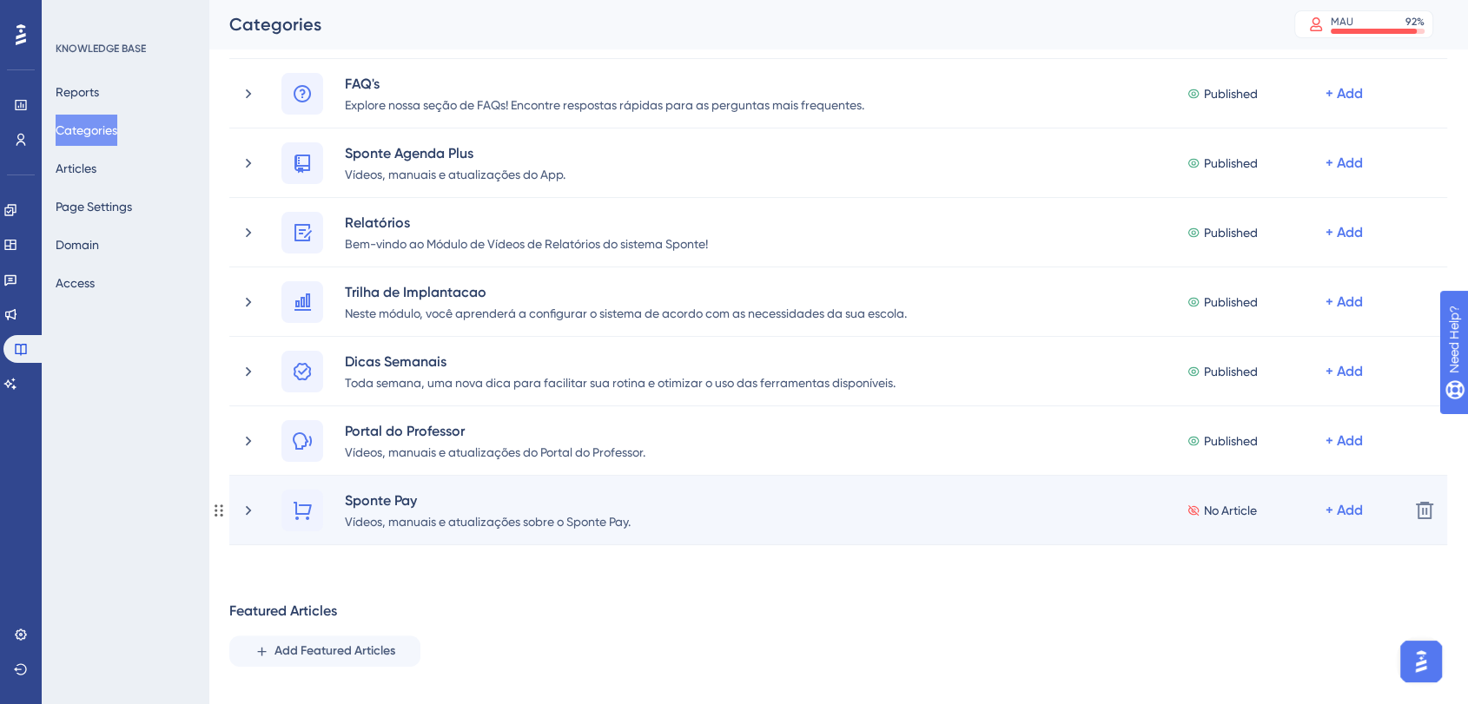
click at [246, 518] on icon at bounding box center [248, 510] width 17 height 17
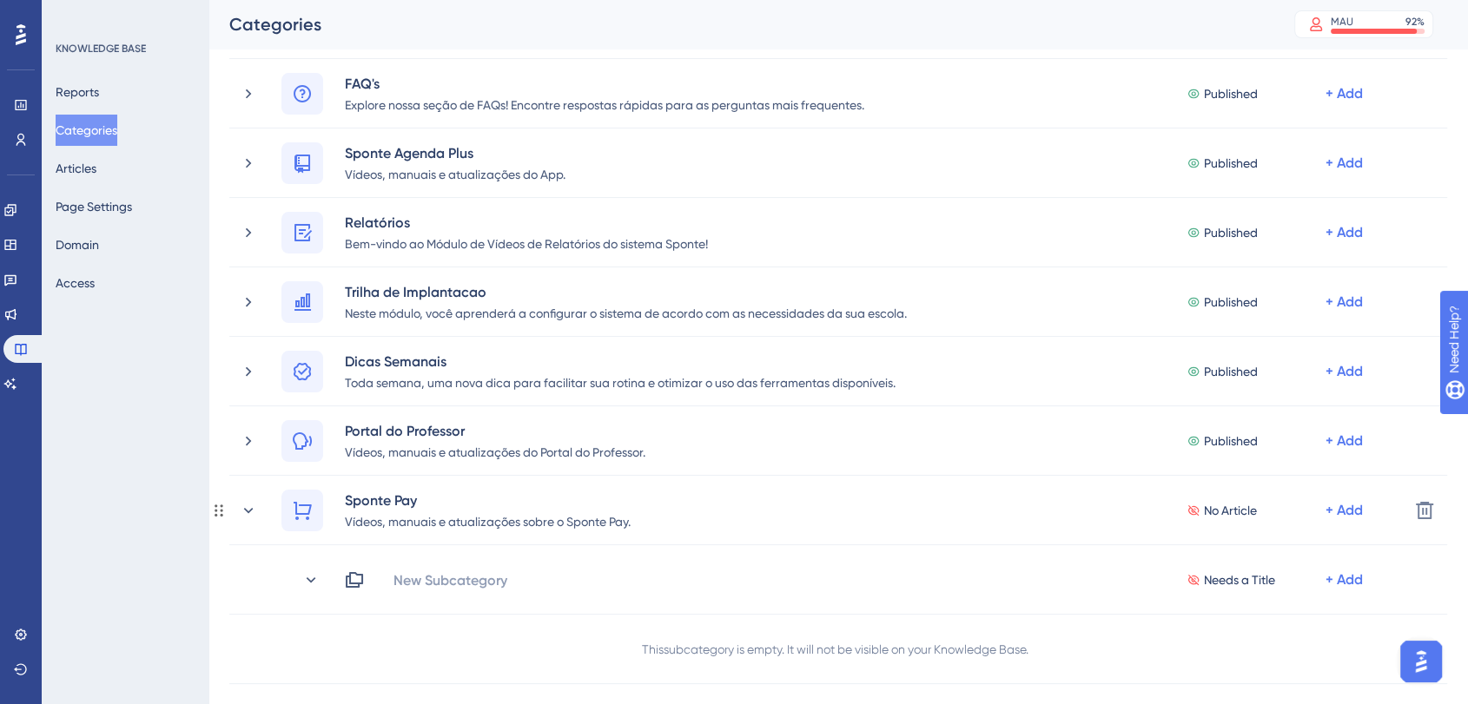
scroll to position [329, 0]
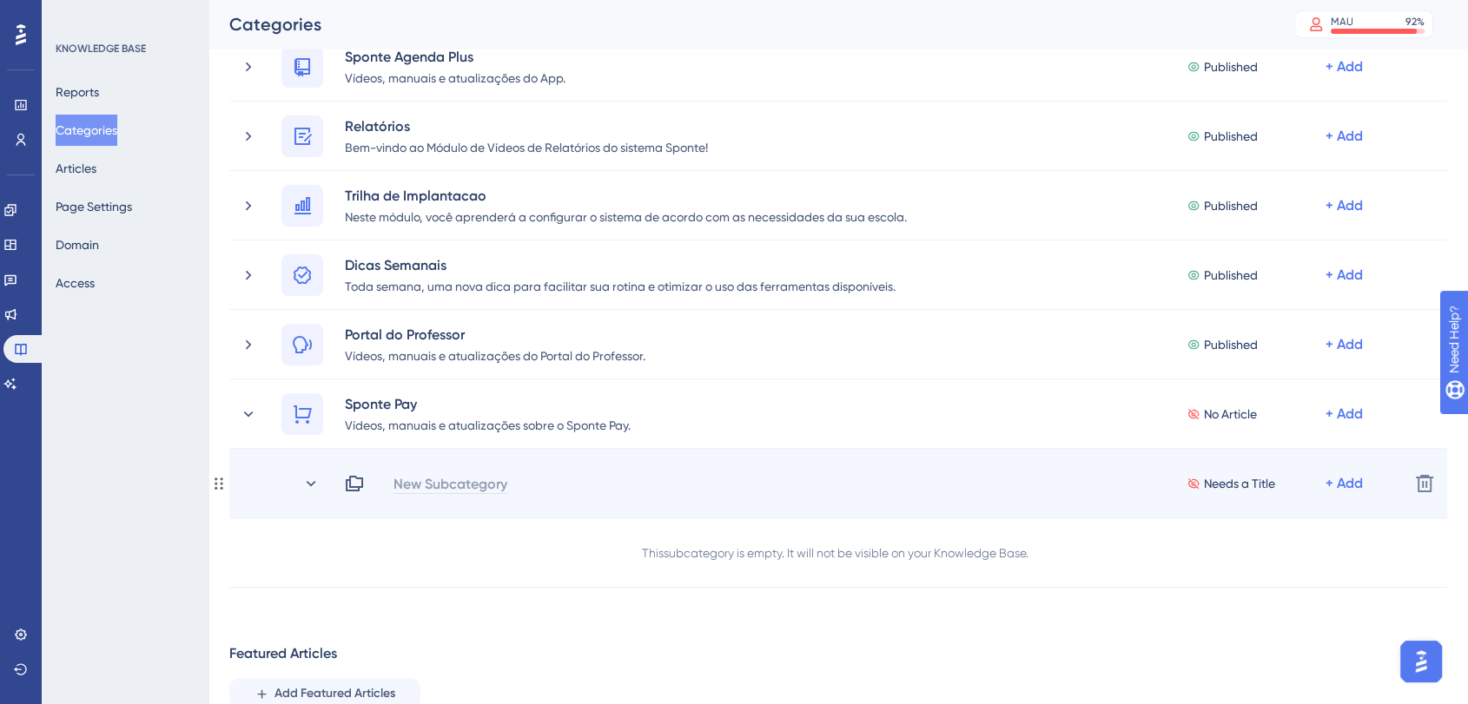
click at [444, 483] on div "New Subcategory" at bounding box center [449, 483] width 115 height 21
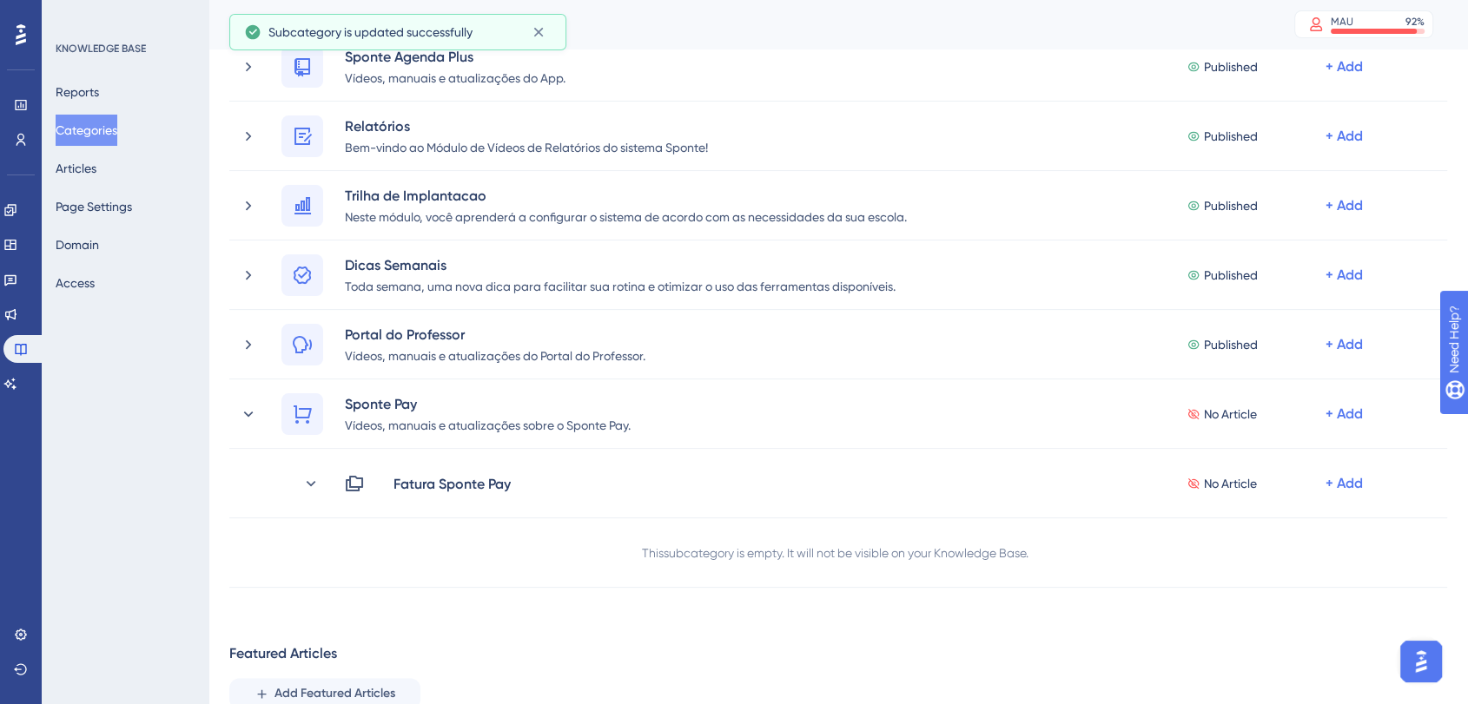
scroll to position [386, 0]
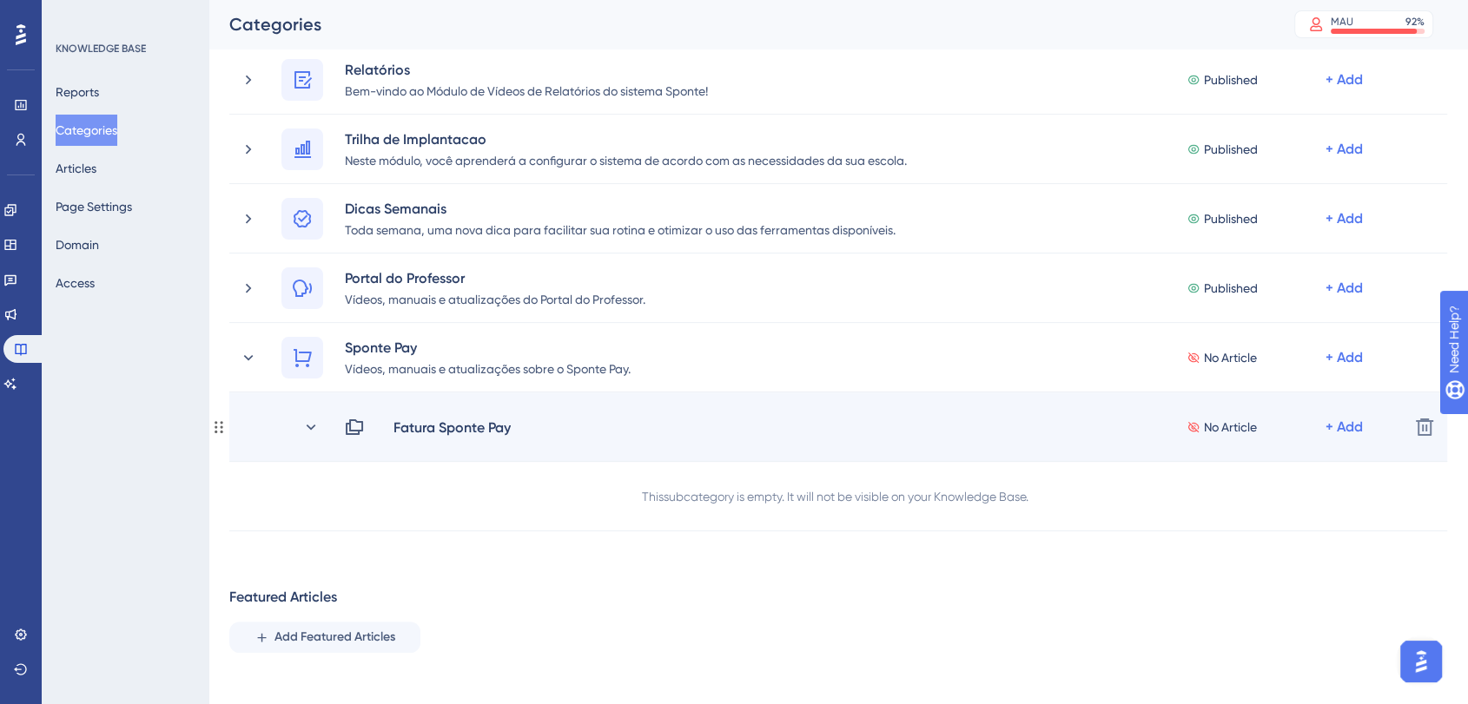
click at [353, 426] on icon at bounding box center [354, 427] width 21 height 21
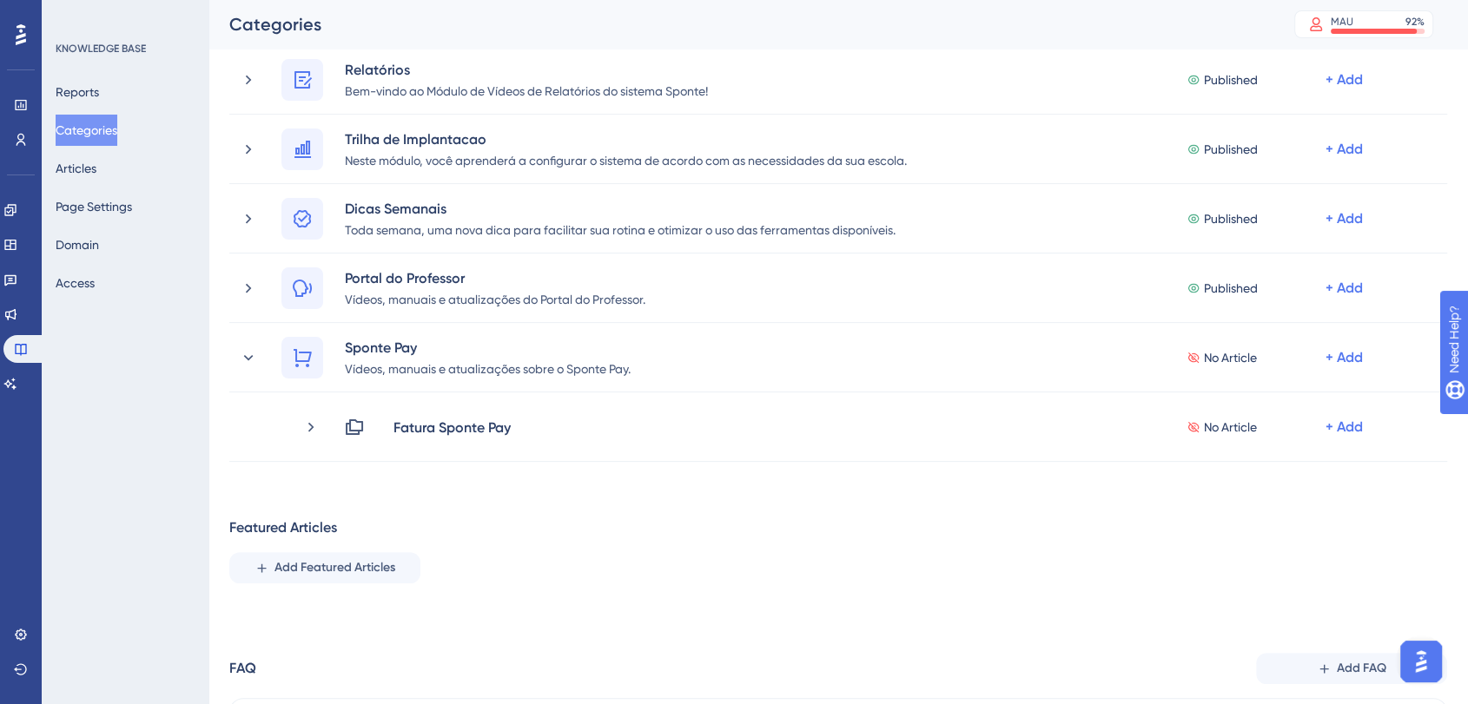
scroll to position [96, 0]
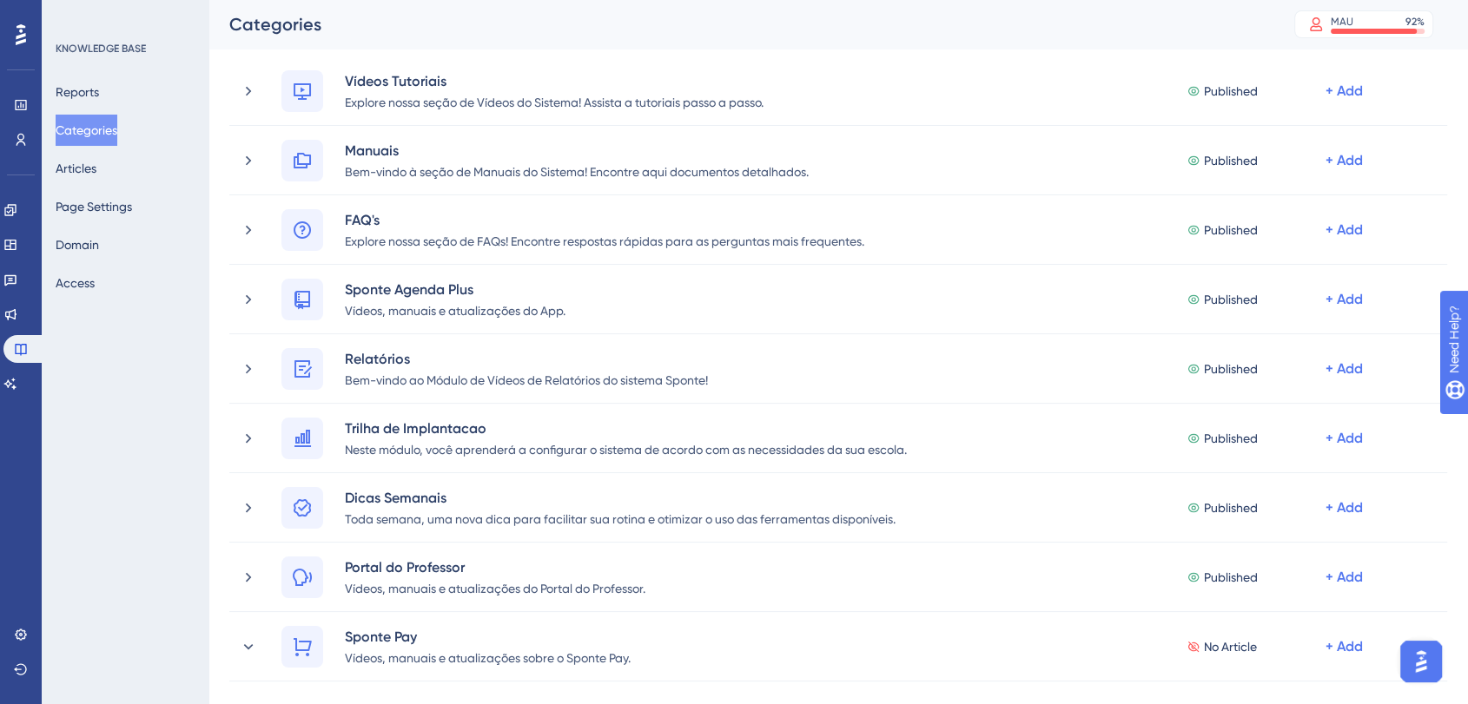
click at [109, 128] on button "Categories" at bounding box center [87, 130] width 62 height 31
click at [86, 160] on button "Articles" at bounding box center [76, 168] width 41 height 31
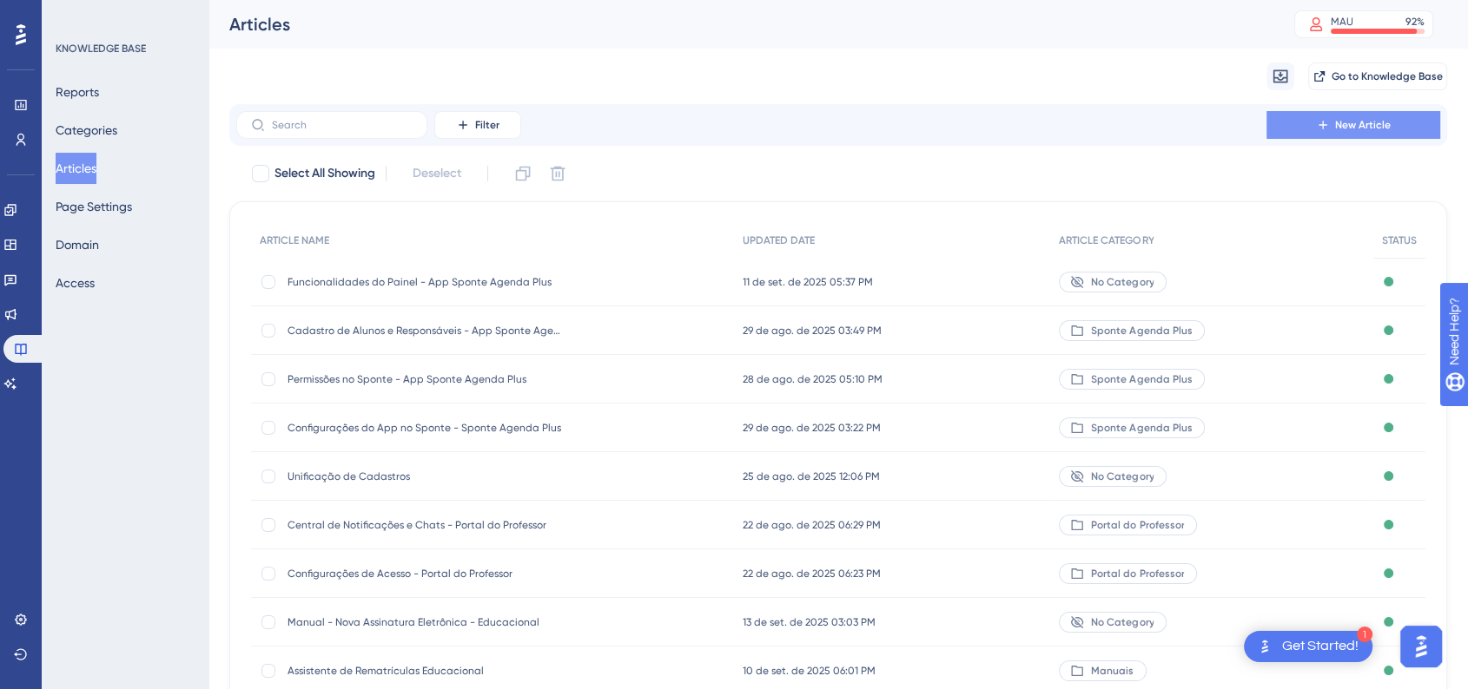
click at [1365, 122] on span "New Article" at bounding box center [1363, 125] width 56 height 14
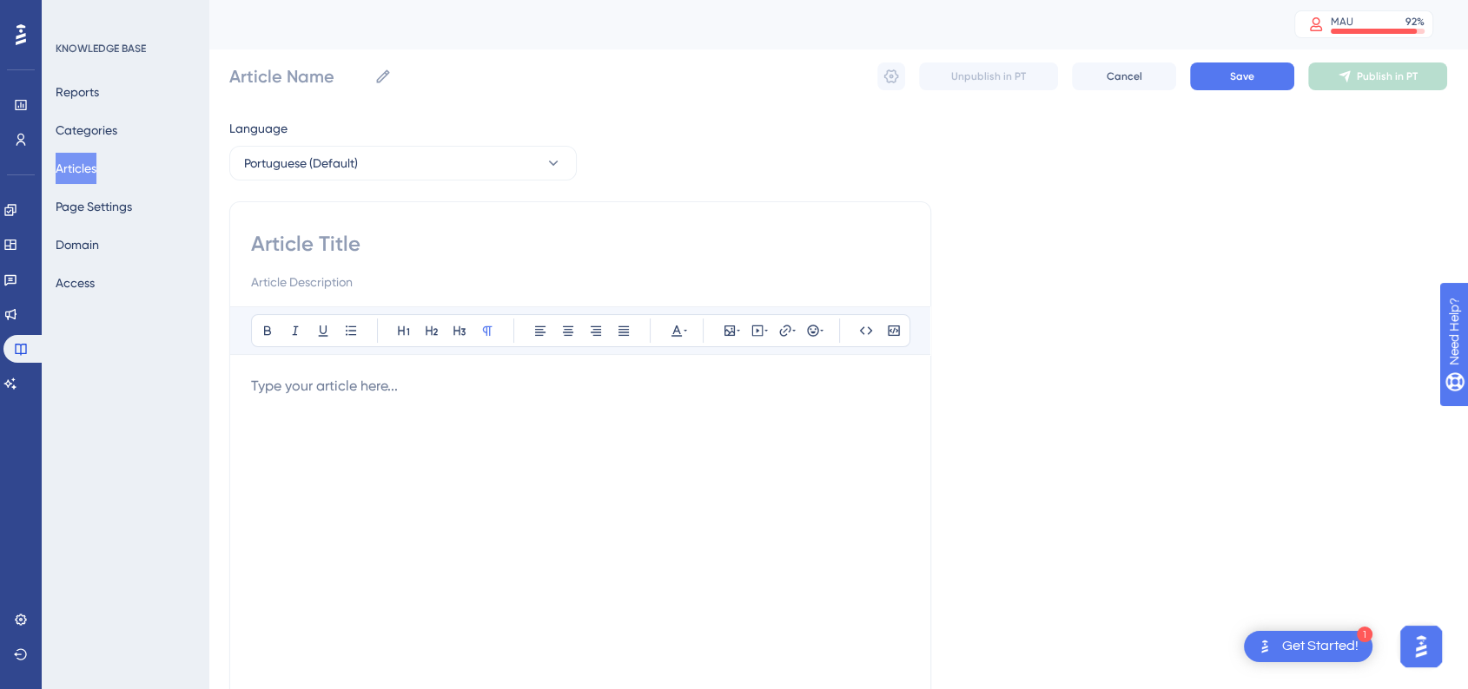
click at [358, 222] on div "Bold Italic Underline Bullet Point Heading 1 Heading 2 Heading 3 Normal Align L…" at bounding box center [580, 490] width 702 height 578
click at [367, 249] on input at bounding box center [580, 244] width 658 height 28
click at [322, 71] on input "Article Name" at bounding box center [298, 76] width 138 height 24
type input "P"
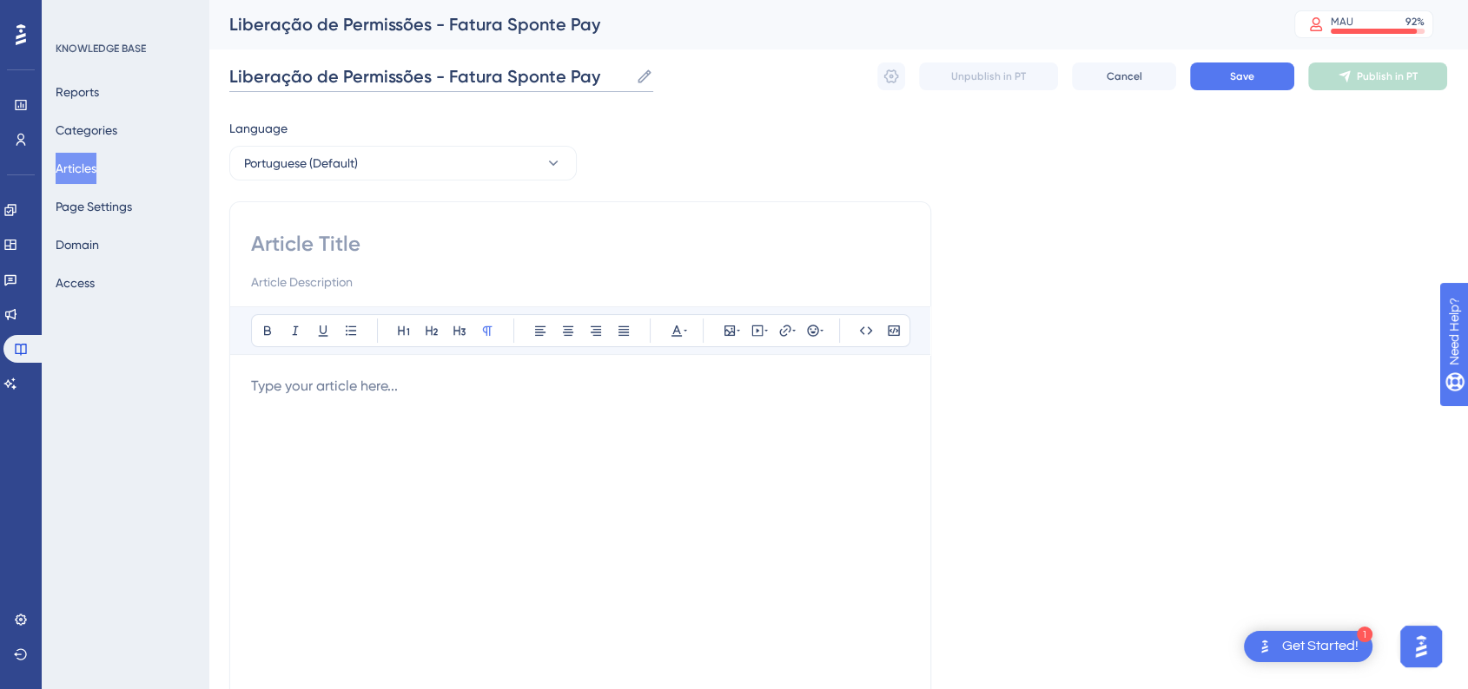
click at [363, 72] on input "Liberação de Permissões - Fatura Sponte Pay" at bounding box center [428, 76] width 399 height 24
type input "Liberação de Permissões - Fatura Sponte Pay"
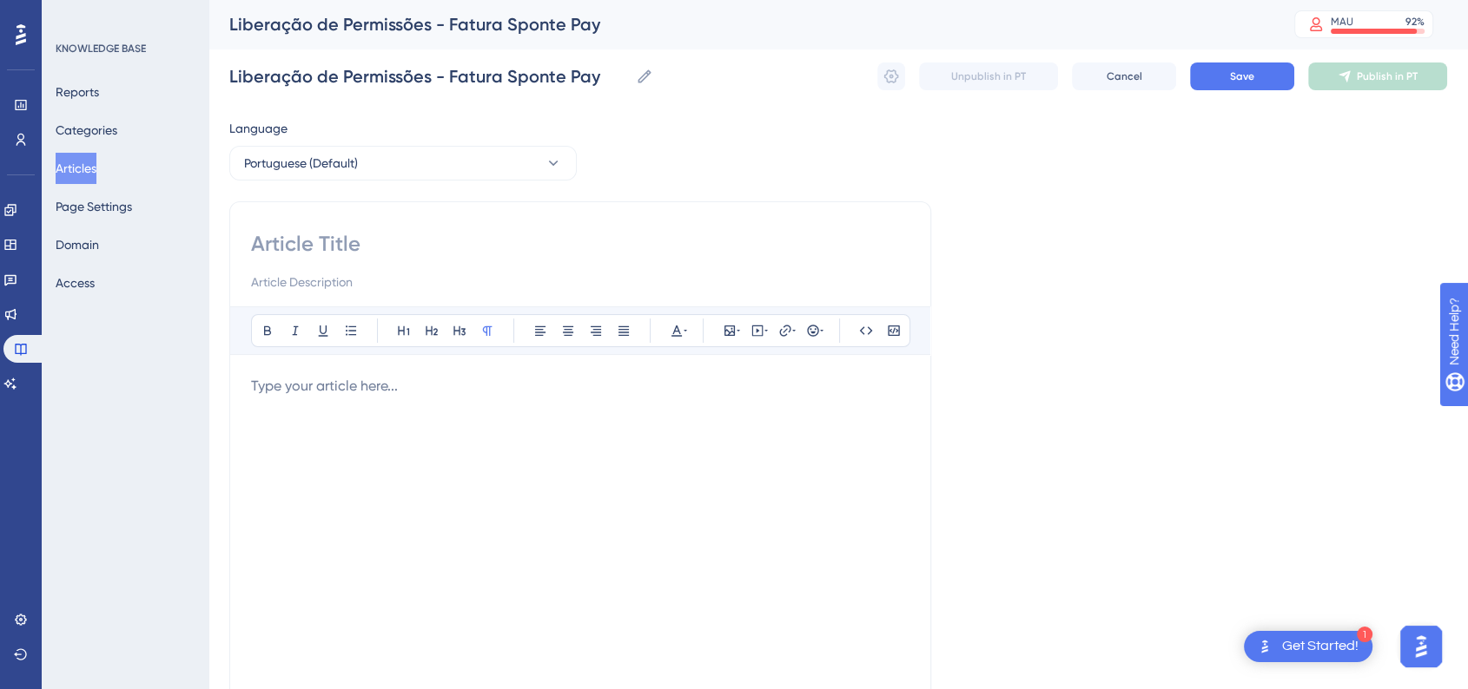
click at [403, 245] on input at bounding box center [580, 244] width 658 height 28
paste input "Liberação de Permissões - Fatura Sponte Pay"
type input "Liberação de Permissões - Fatura Sponte Pay"
click at [1208, 309] on div "Language Portuguese (Default) Liberação de Permissões - Fatura Sponte Pay Bold …" at bounding box center [837, 501] width 1217 height 766
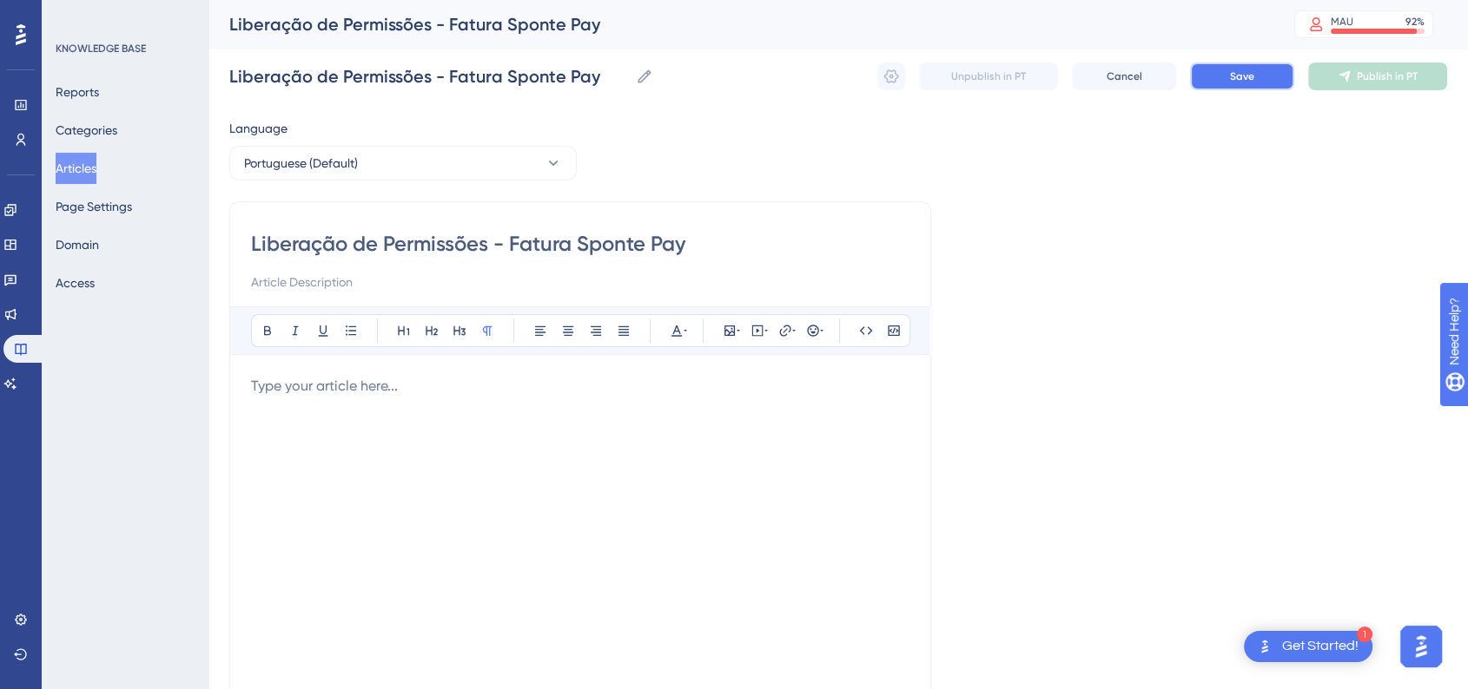
click at [1239, 77] on span "Save" at bounding box center [1242, 76] width 24 height 14
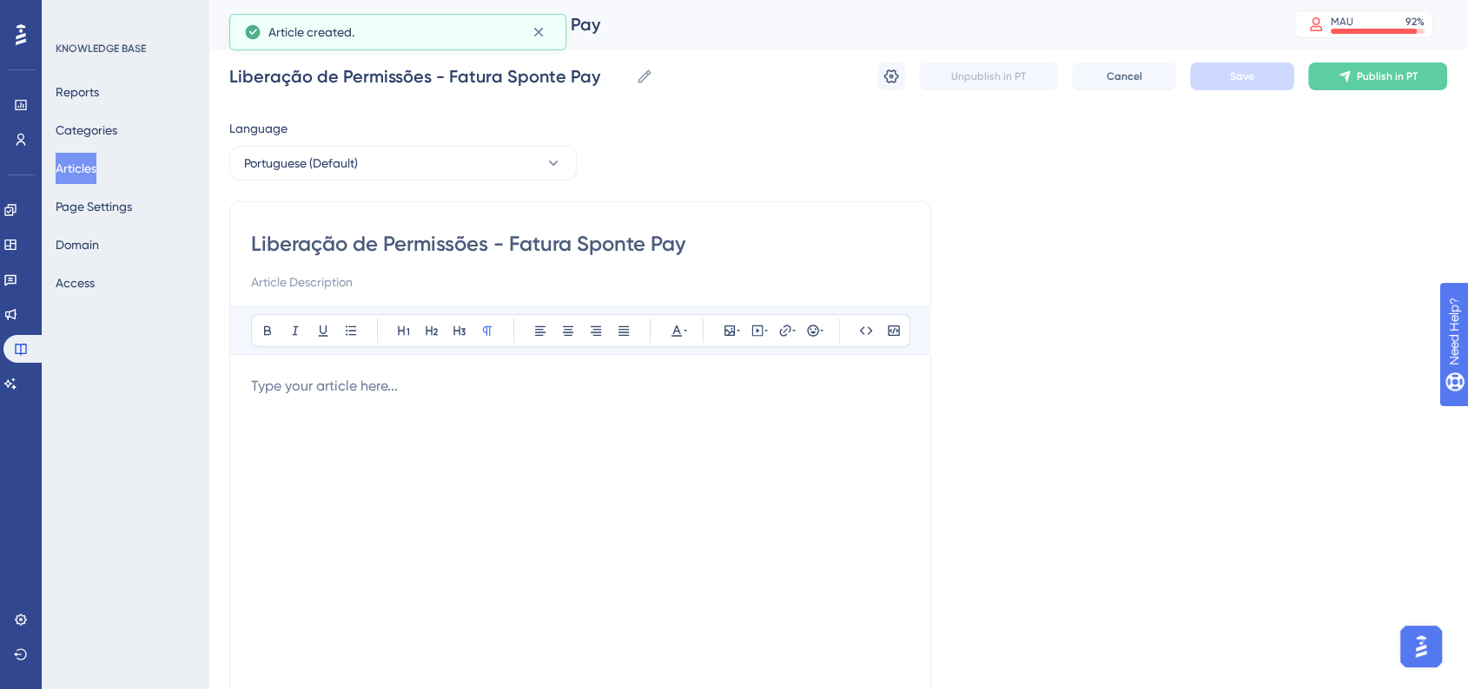
click at [622, 412] on div at bounding box center [580, 567] width 658 height 382
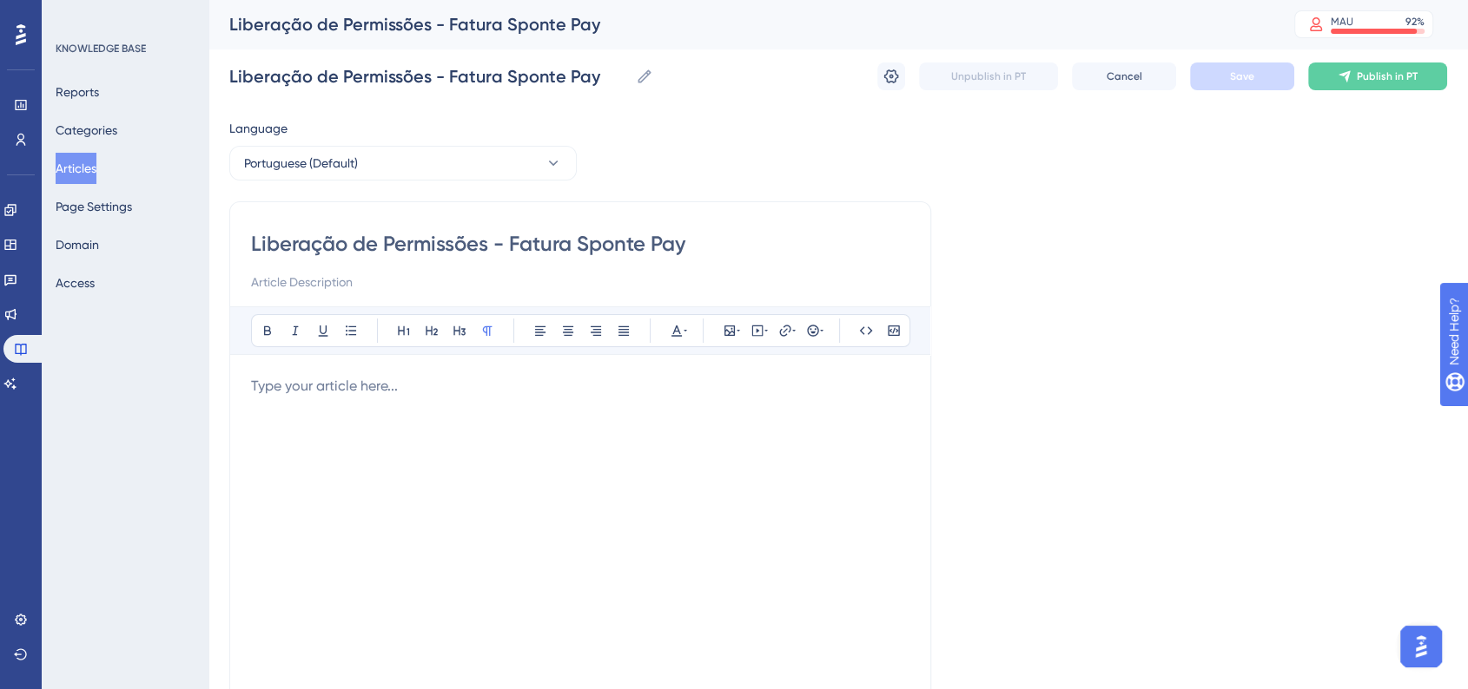
click at [1213, 346] on div "Language Portuguese (Default) Liberação de Permissões - Fatura Sponte Pay Bold …" at bounding box center [837, 501] width 1217 height 766
click at [650, 413] on div at bounding box center [580, 567] width 658 height 382
click at [422, 396] on p at bounding box center [580, 386] width 658 height 21
click at [619, 383] on p at bounding box center [580, 386] width 658 height 21
click at [724, 334] on icon at bounding box center [729, 331] width 10 height 10
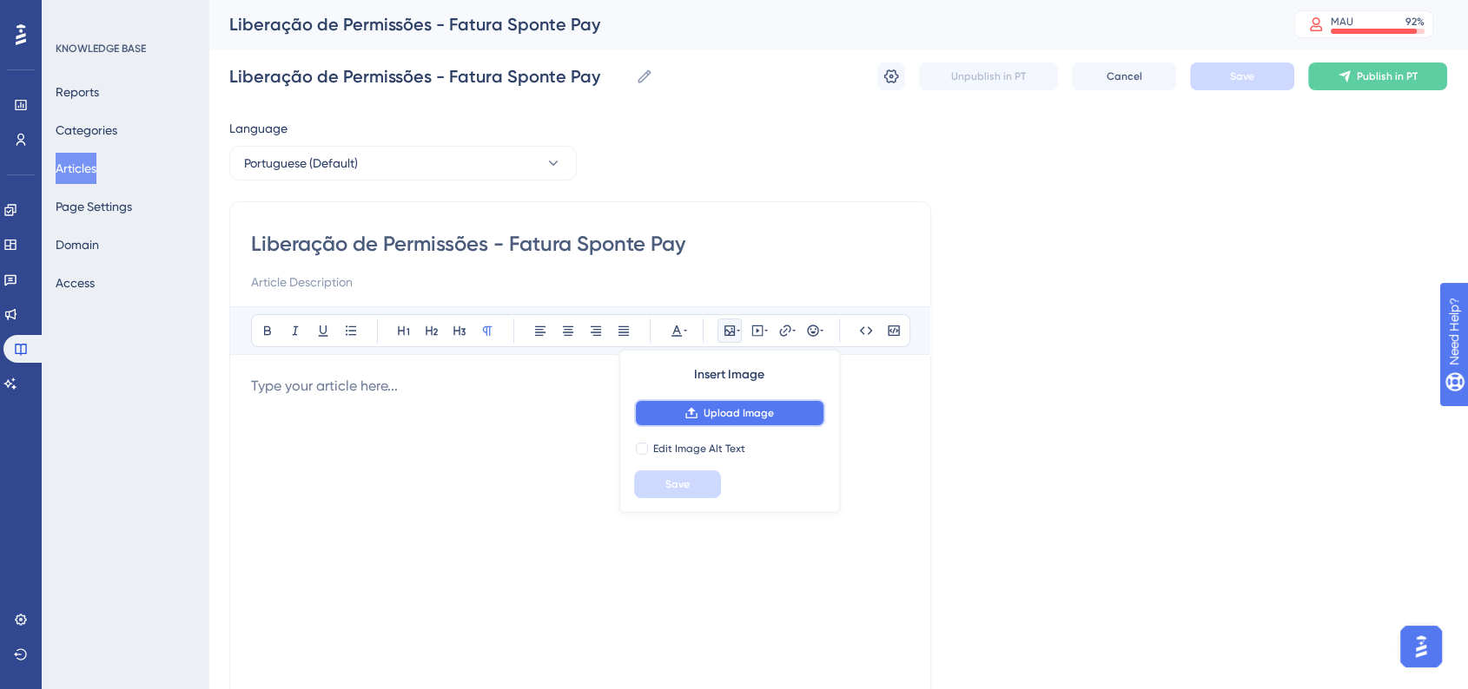
click at [717, 412] on span "Upload Image" at bounding box center [738, 413] width 70 height 14
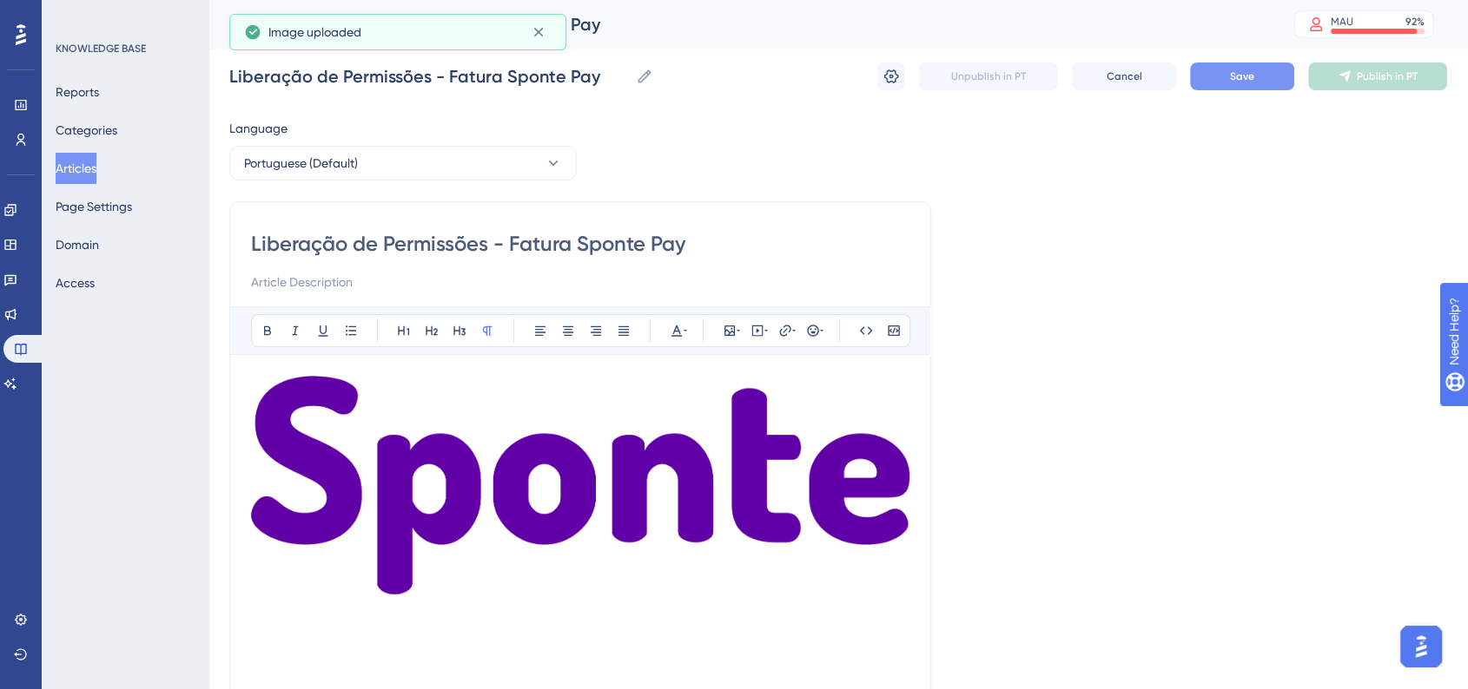
click at [567, 505] on img at bounding box center [580, 485] width 658 height 219
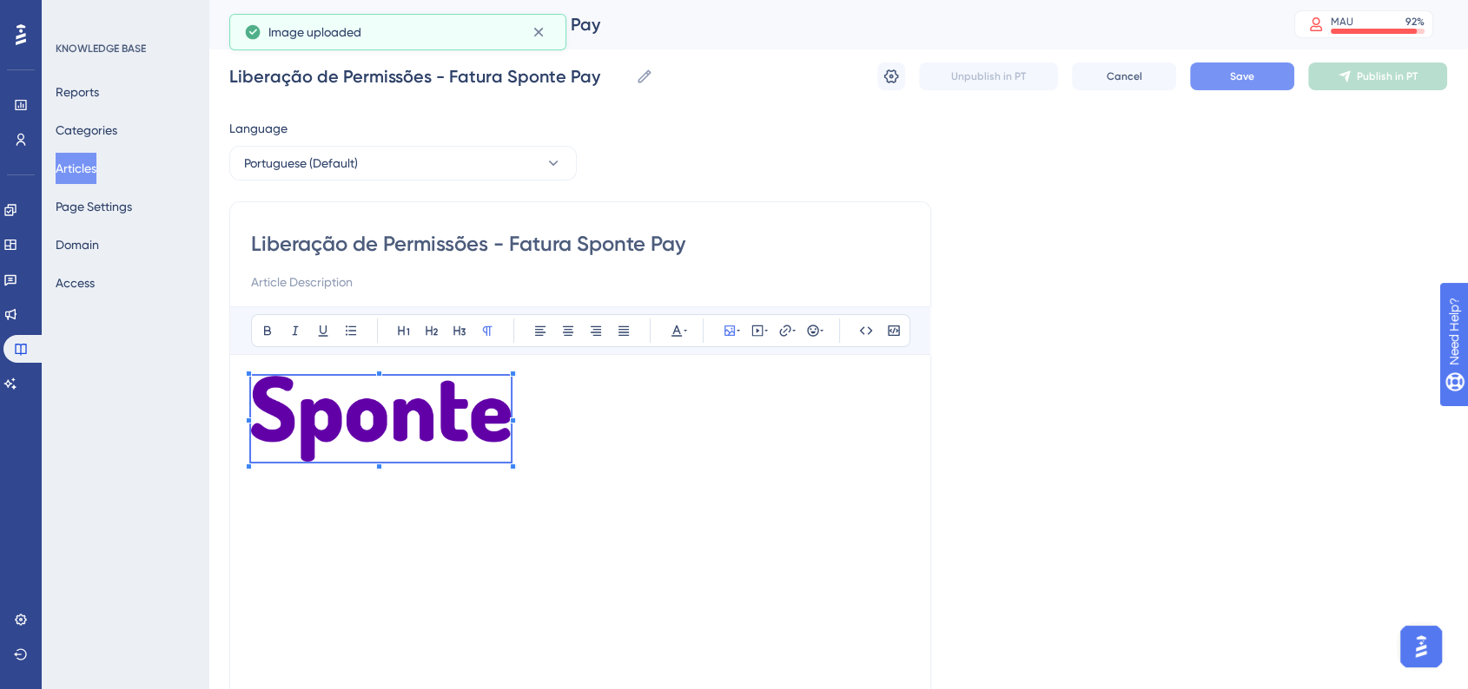
click at [509, 452] on span at bounding box center [381, 422] width 260 height 92
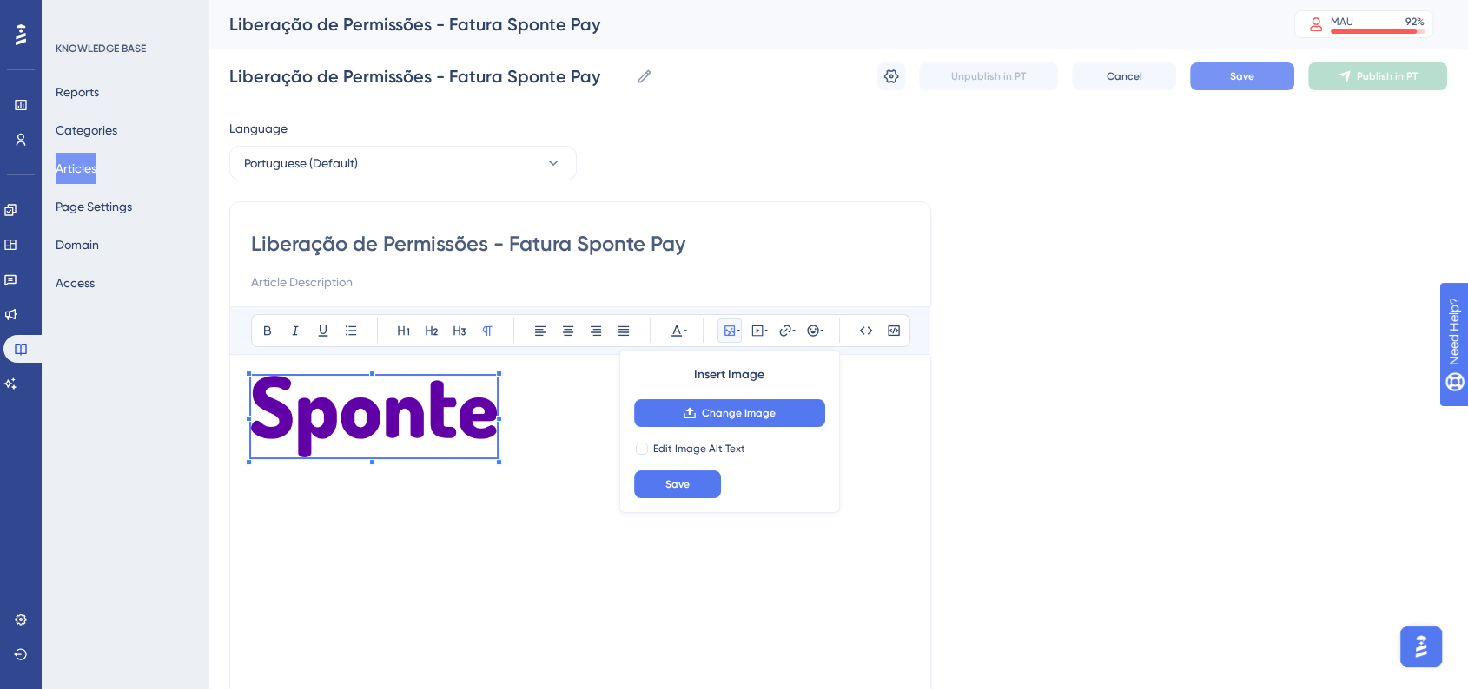
click at [478, 444] on p at bounding box center [580, 420] width 658 height 88
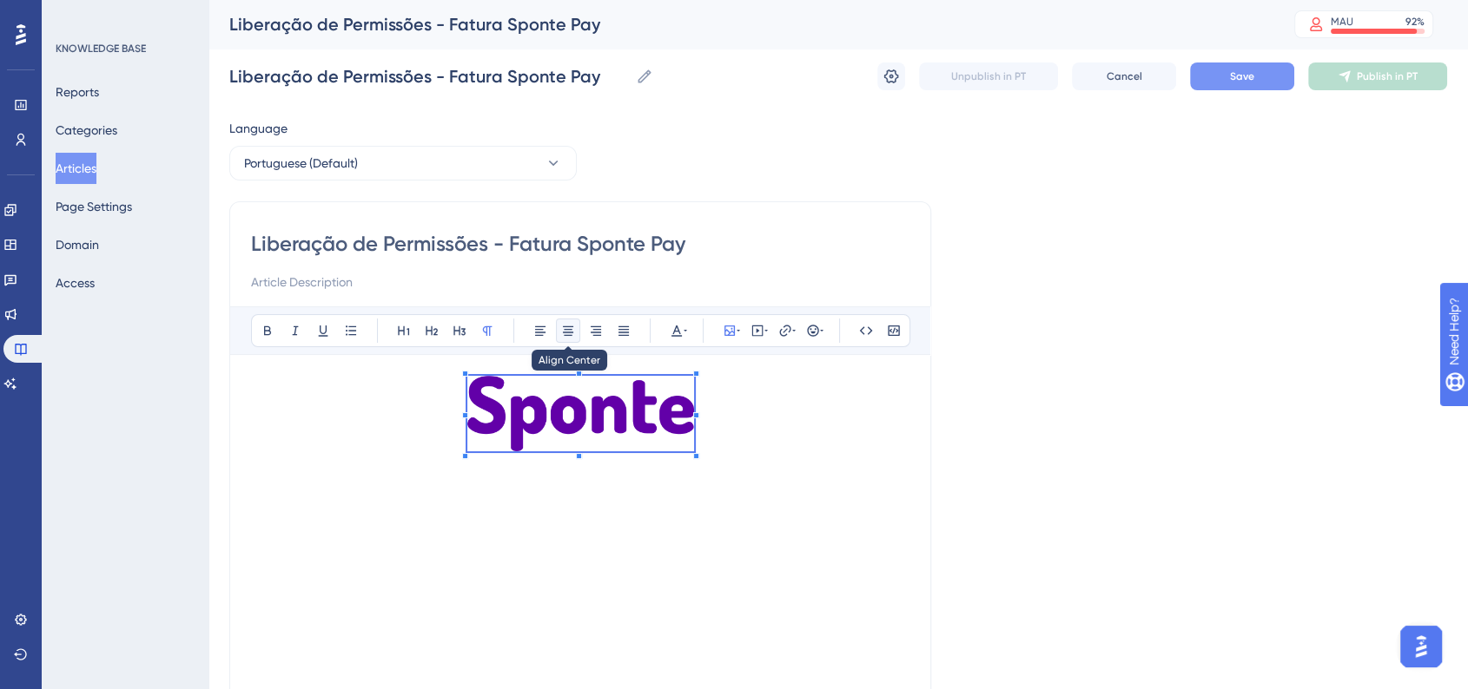
click at [558, 330] on button at bounding box center [568, 331] width 24 height 24
click at [1248, 527] on div "Language Portuguese (Default) Liberação de Permissões - Fatura Sponte Pay Bold …" at bounding box center [837, 501] width 1217 height 766
click at [902, 465] on div at bounding box center [580, 567] width 658 height 382
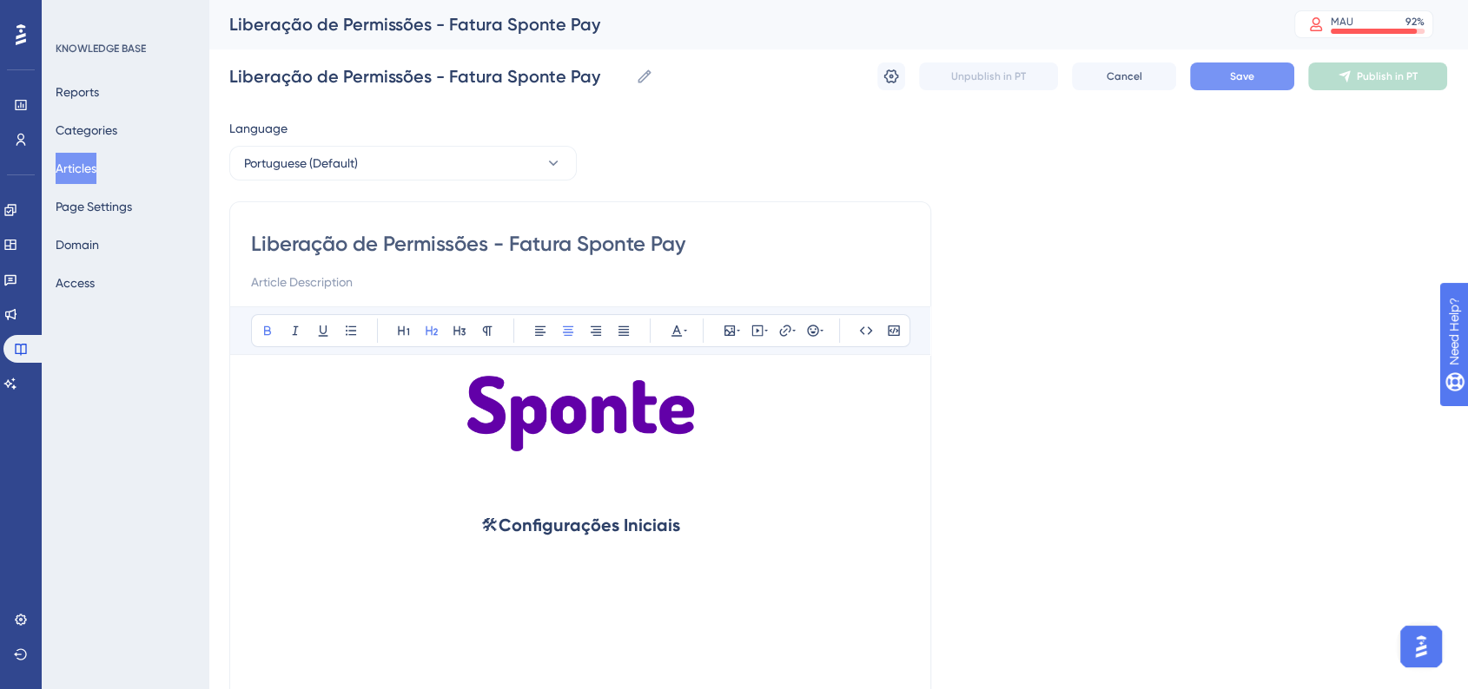
drag, startPoint x: 505, startPoint y: 527, endPoint x: 709, endPoint y: 524, distance: 203.2
click at [709, 524] on h2 "🛠 Configurações Iniciais" at bounding box center [580, 525] width 658 height 52
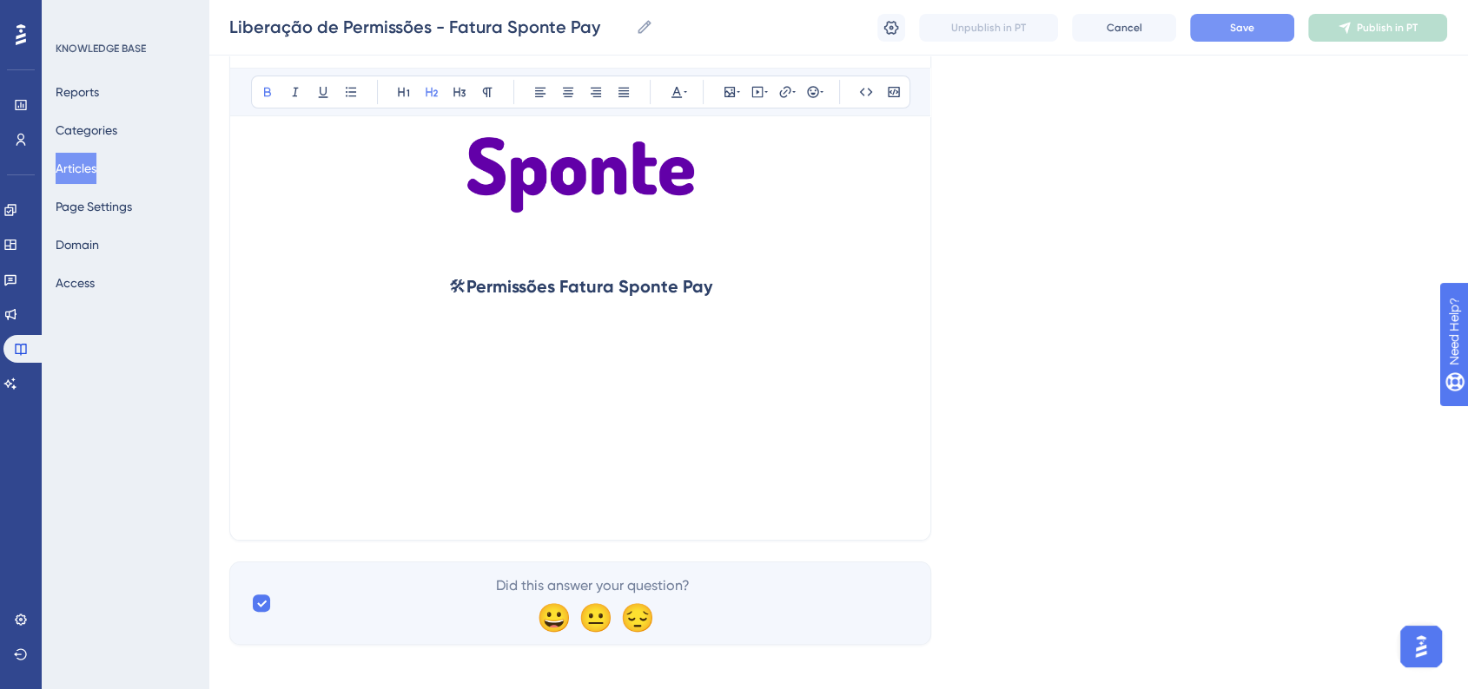
scroll to position [243, 0]
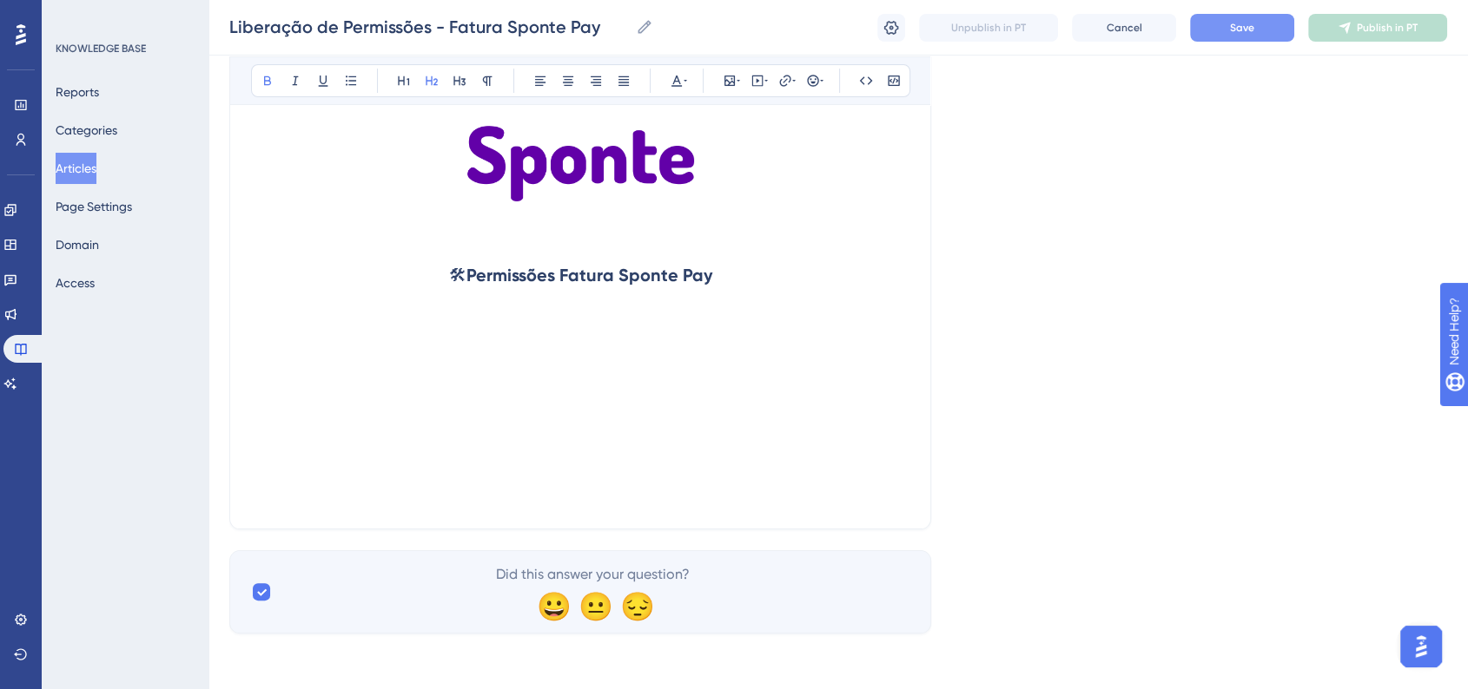
click at [271, 311] on h2 at bounding box center [580, 327] width 658 height 52
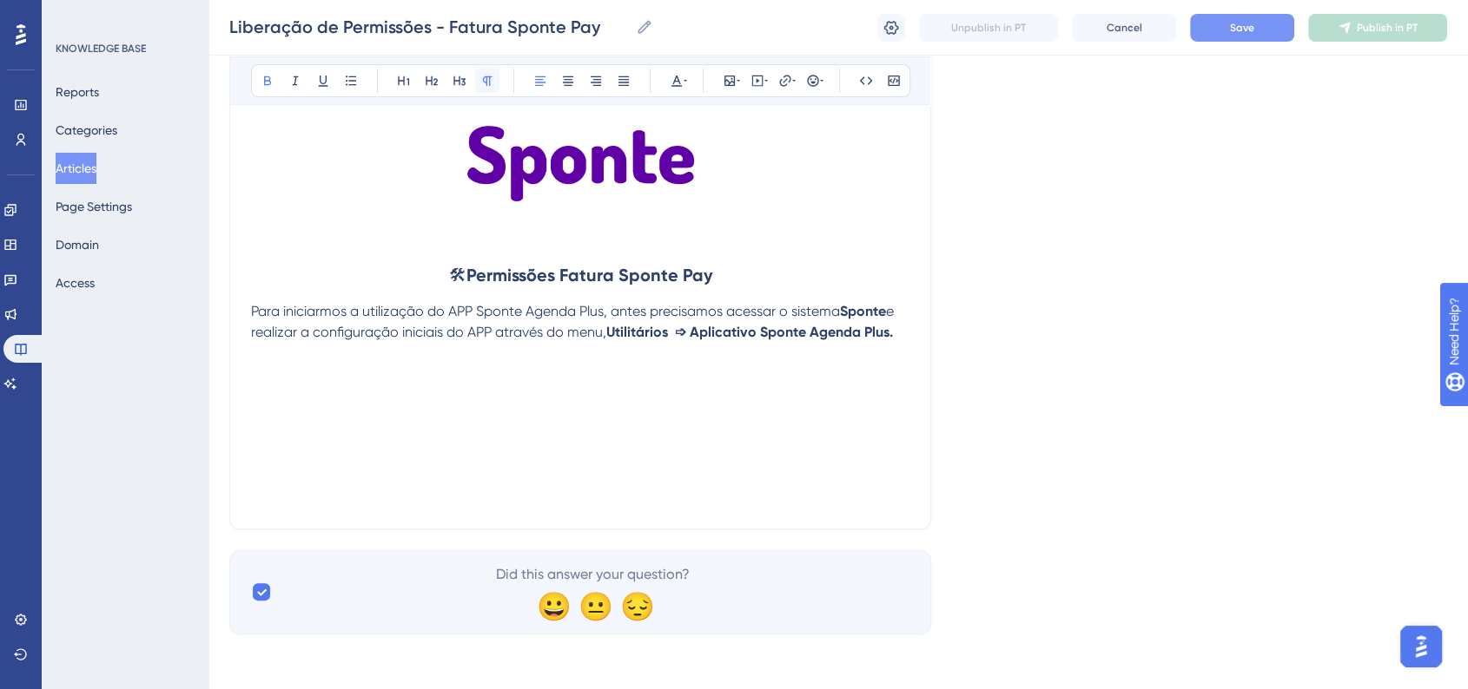
click at [475, 85] on button at bounding box center [487, 81] width 24 height 24
click at [470, 339] on span "e realizar a configuração iniciais do APP através do menu," at bounding box center [574, 321] width 646 height 37
drag, startPoint x: 452, startPoint y: 309, endPoint x: 606, endPoint y: 312, distance: 154.6
click at [606, 312] on span "Para iniciarmos a utilização do APP Sponte Agenda Plus, antes precisamos acessa…" at bounding box center [545, 311] width 589 height 16
drag, startPoint x: 374, startPoint y: 332, endPoint x: 399, endPoint y: 344, distance: 27.2
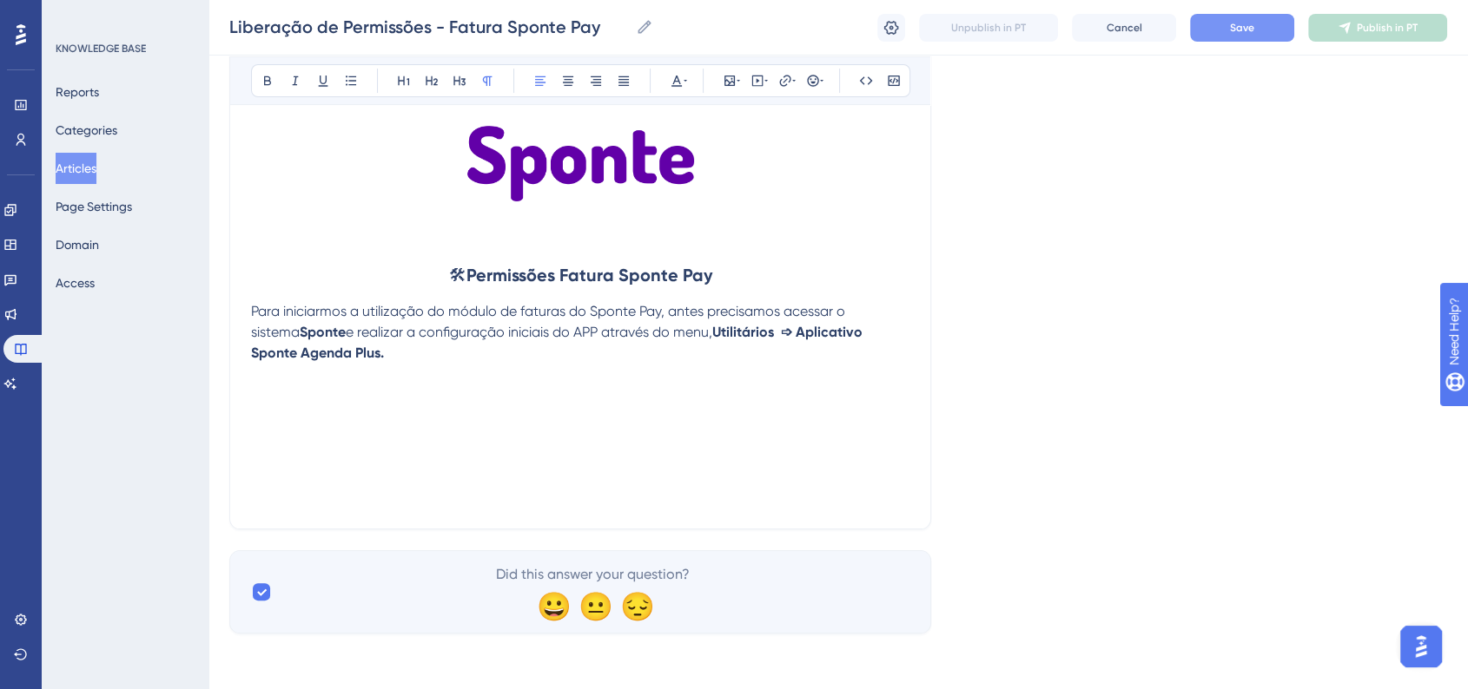
click at [399, 344] on p "Para iniciarmos a utilização do módulo de faturas do Sponte Pay, antes precisam…" at bounding box center [580, 332] width 658 height 63
click at [439, 432] on div "🛠 Permissões Fatura Sponte Pay Para iniciarmos a utilização do módulo de fatura…" at bounding box center [580, 317] width 658 height 382
drag, startPoint x: 373, startPoint y: 333, endPoint x: 485, endPoint y: 347, distance: 112.1
click at [485, 347] on p "Para iniciarmos a utilização do módulo de faturas do Sponte Pay, antes precisam…" at bounding box center [580, 332] width 658 height 63
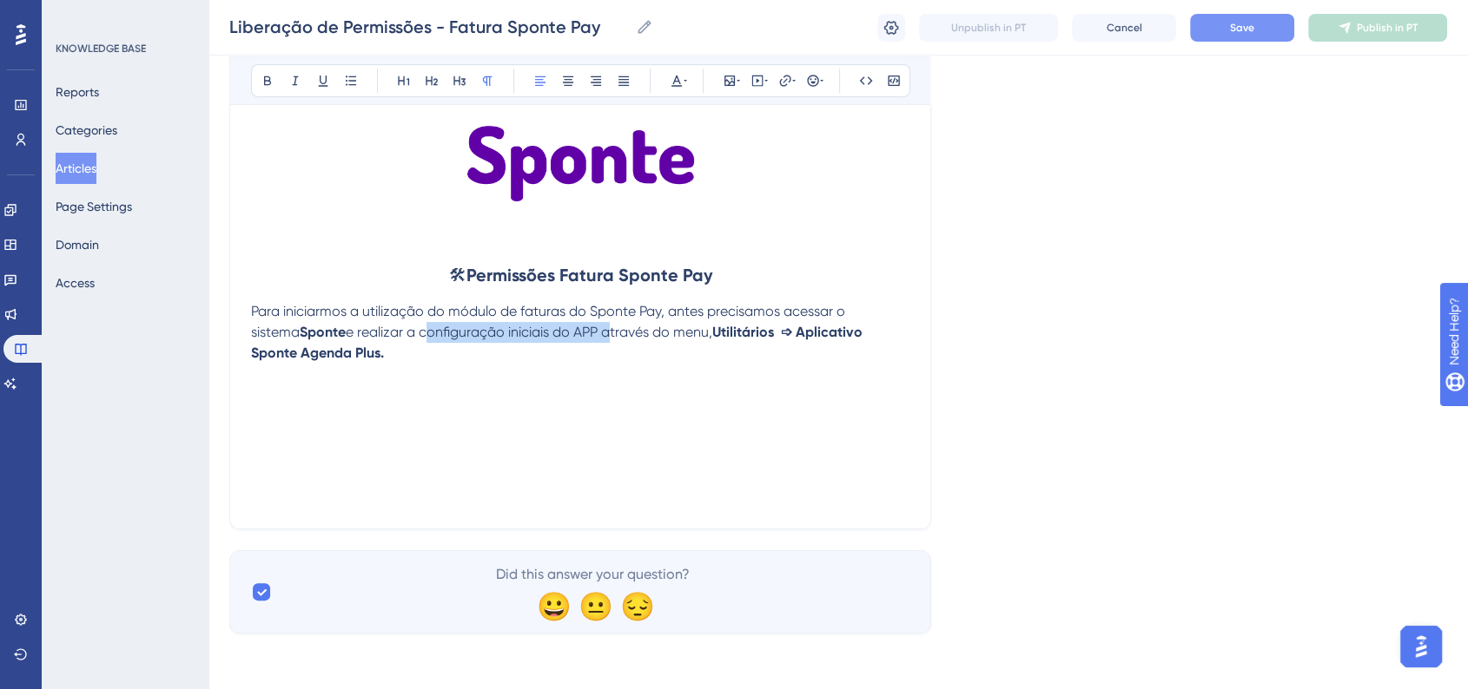
drag, startPoint x: 373, startPoint y: 327, endPoint x: 556, endPoint y: 328, distance: 183.2
click at [556, 328] on span "e realizar a configuração iniciais do APP através do menu," at bounding box center [529, 332] width 366 height 16
drag, startPoint x: 820, startPoint y: 332, endPoint x: 839, endPoint y: 350, distance: 26.4
click at [839, 350] on p "Para iniciarmos a utilização do módulo de faturas do Sponte Pay, antes precisam…" at bounding box center [580, 332] width 658 height 63
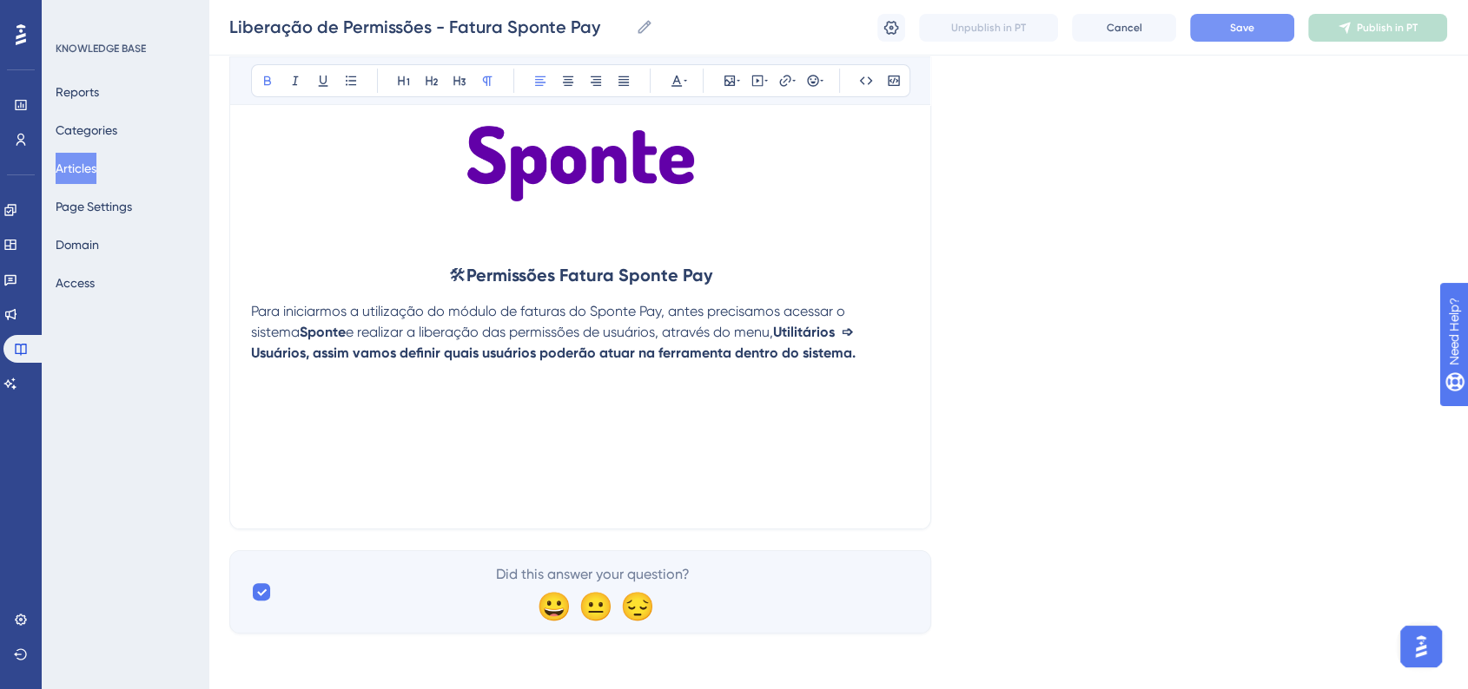
drag, startPoint x: 735, startPoint y: 328, endPoint x: 876, endPoint y: 352, distance: 143.5
click at [876, 352] on p "Para iniciarmos a utilização do módulo de faturas do Sponte Pay, antes precisam…" at bounding box center [580, 332] width 658 height 63
click at [814, 350] on p "Para iniciarmos a utilização do módulo de faturas do Sponte Pay, antes precisam…" at bounding box center [580, 332] width 658 height 63
drag, startPoint x: 873, startPoint y: 332, endPoint x: 880, endPoint y: 342, distance: 12.5
click at [880, 342] on p "Para iniciarmos a utilização do módulo de faturas do Sponte Pay, antes precisam…" at bounding box center [580, 332] width 658 height 63
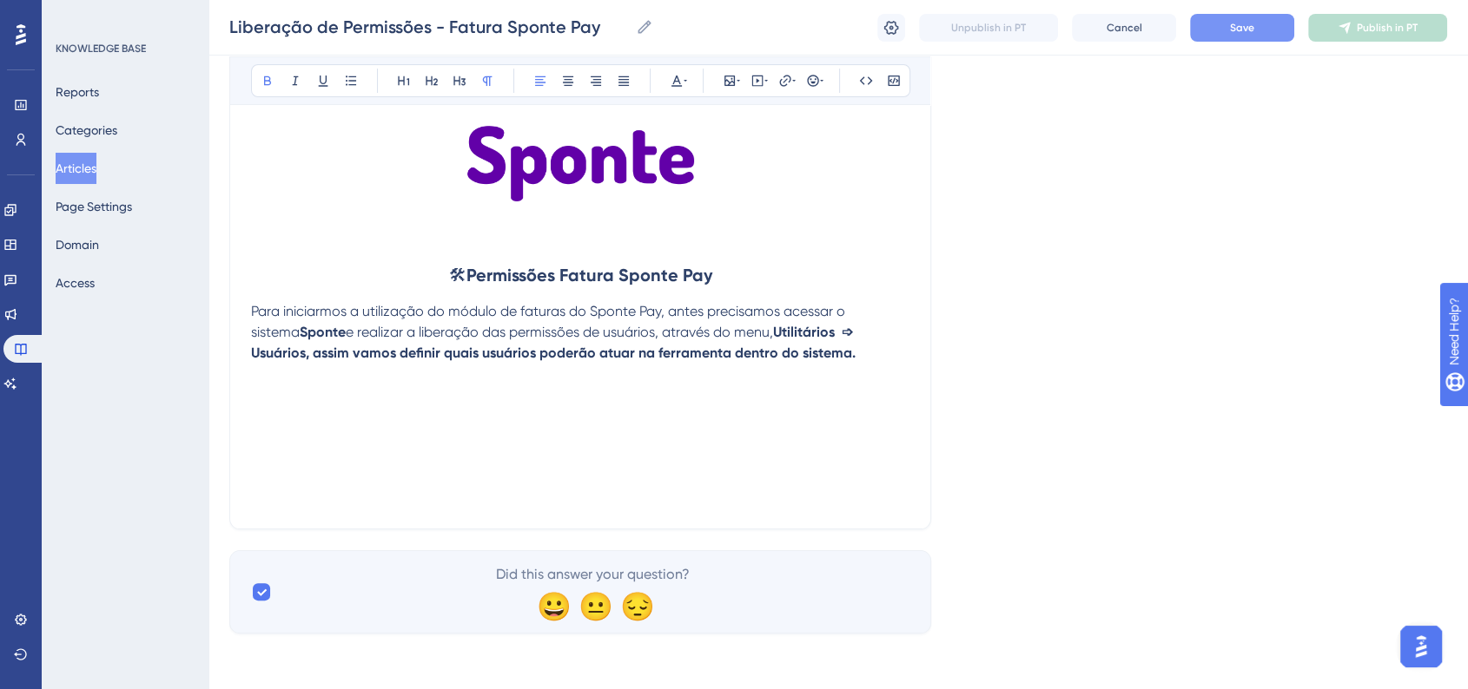
click at [862, 342] on p "Para iniciarmos a utilização do módulo de faturas do Sponte Pay, antes precisam…" at bounding box center [580, 332] width 658 height 63
drag, startPoint x: 873, startPoint y: 333, endPoint x: 880, endPoint y: 350, distance: 17.9
click at [880, 350] on p "Para iniciarmos a utilização do módulo de faturas do Sponte Pay, antes precisam…" at bounding box center [580, 332] width 658 height 63
click at [270, 85] on icon at bounding box center [268, 81] width 14 height 14
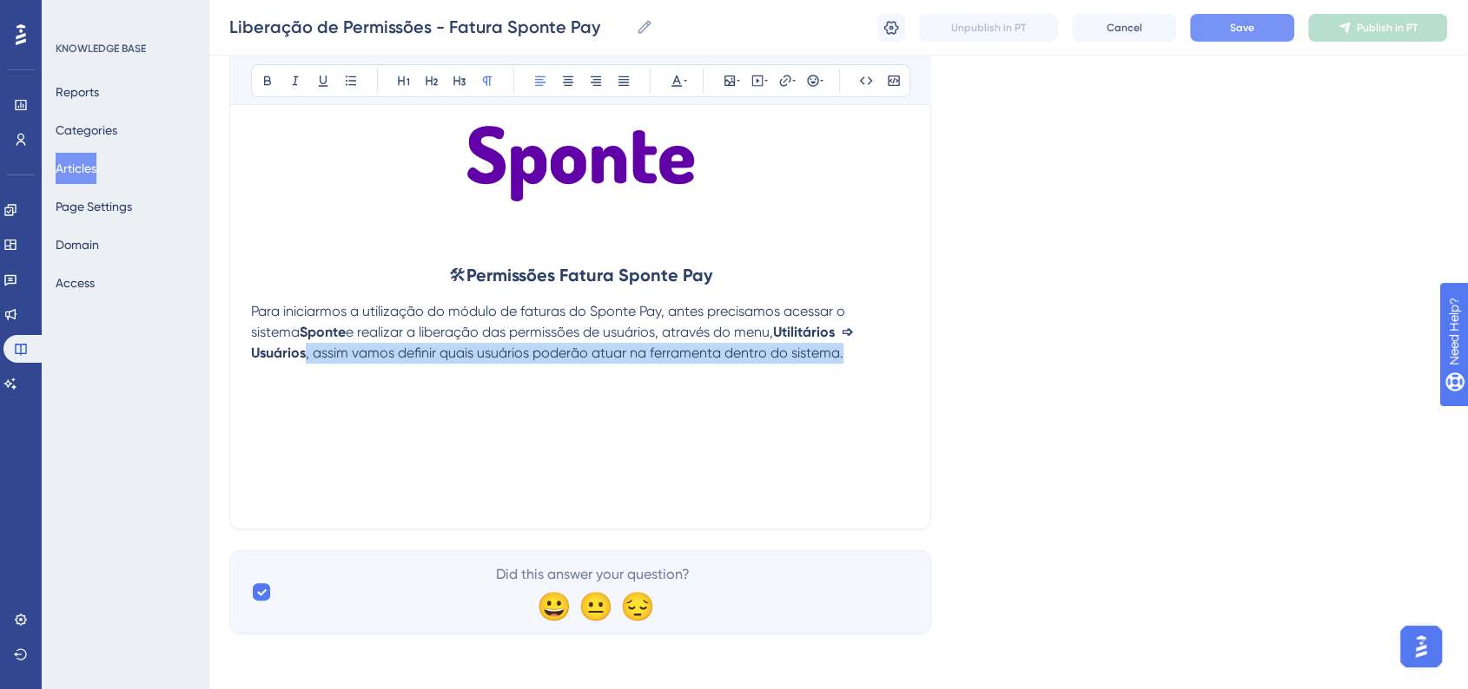
click at [834, 319] on p "Para iniciarmos a utilização do módulo de faturas do Sponte Pay, antes precisam…" at bounding box center [580, 332] width 658 height 63
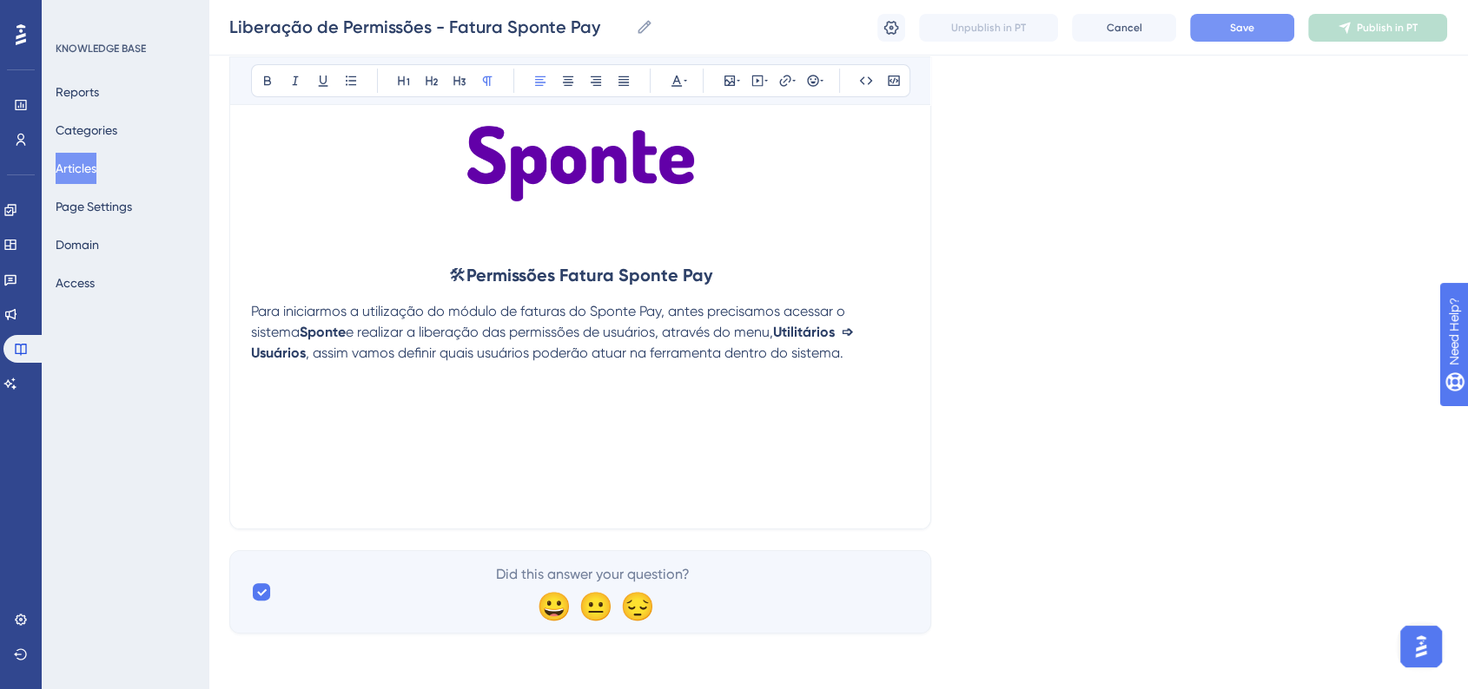
click at [813, 359] on p "Para iniciarmos a utilização do módulo de faturas do Sponte Pay, antes precisam…" at bounding box center [580, 332] width 658 height 63
click at [265, 401] on p at bounding box center [580, 395] width 658 height 21
drag, startPoint x: 736, startPoint y: 327, endPoint x: 875, endPoint y: 333, distance: 139.1
click at [875, 333] on p "Para iniciarmos a utilização do módulo de faturas do Sponte Pay, antes precisam…" at bounding box center [580, 332] width 658 height 63
copy p "Utilitários ➩ Usuários ,"
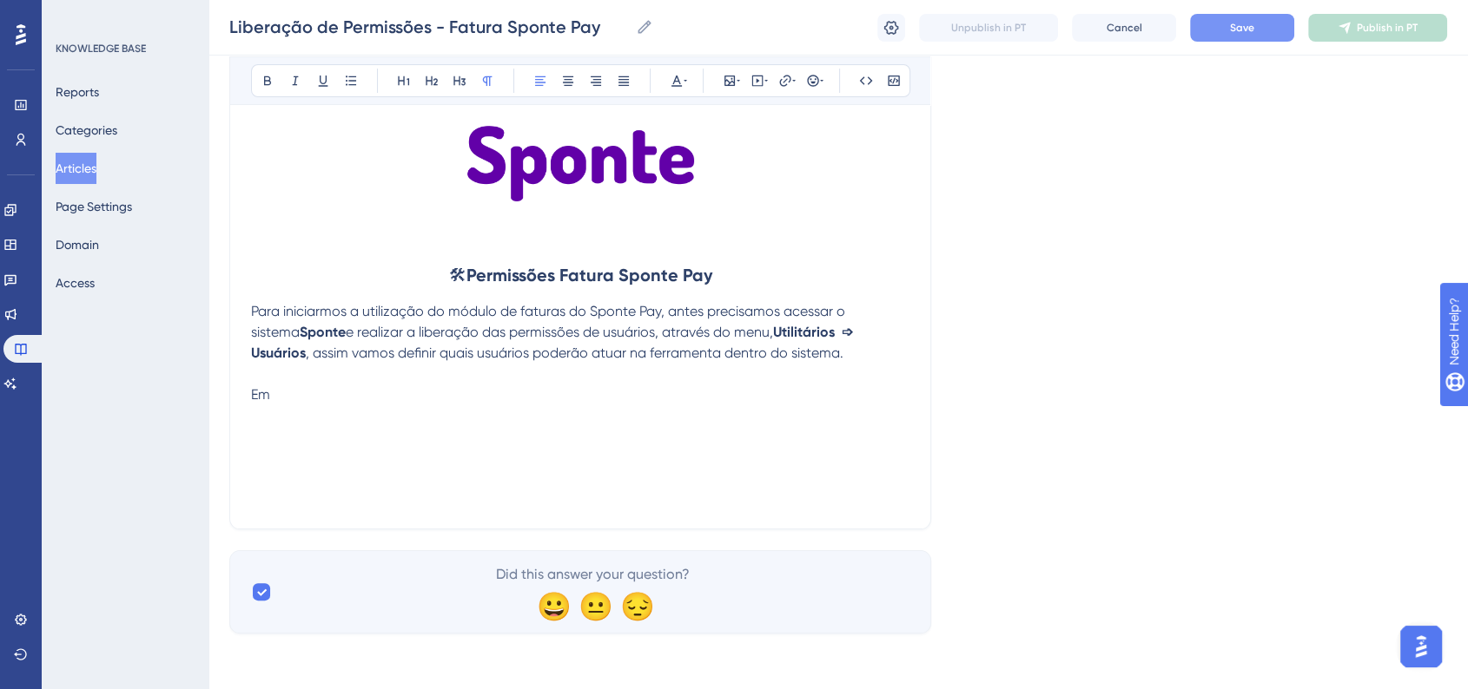
click at [333, 401] on p "Em" at bounding box center [580, 395] width 658 height 21
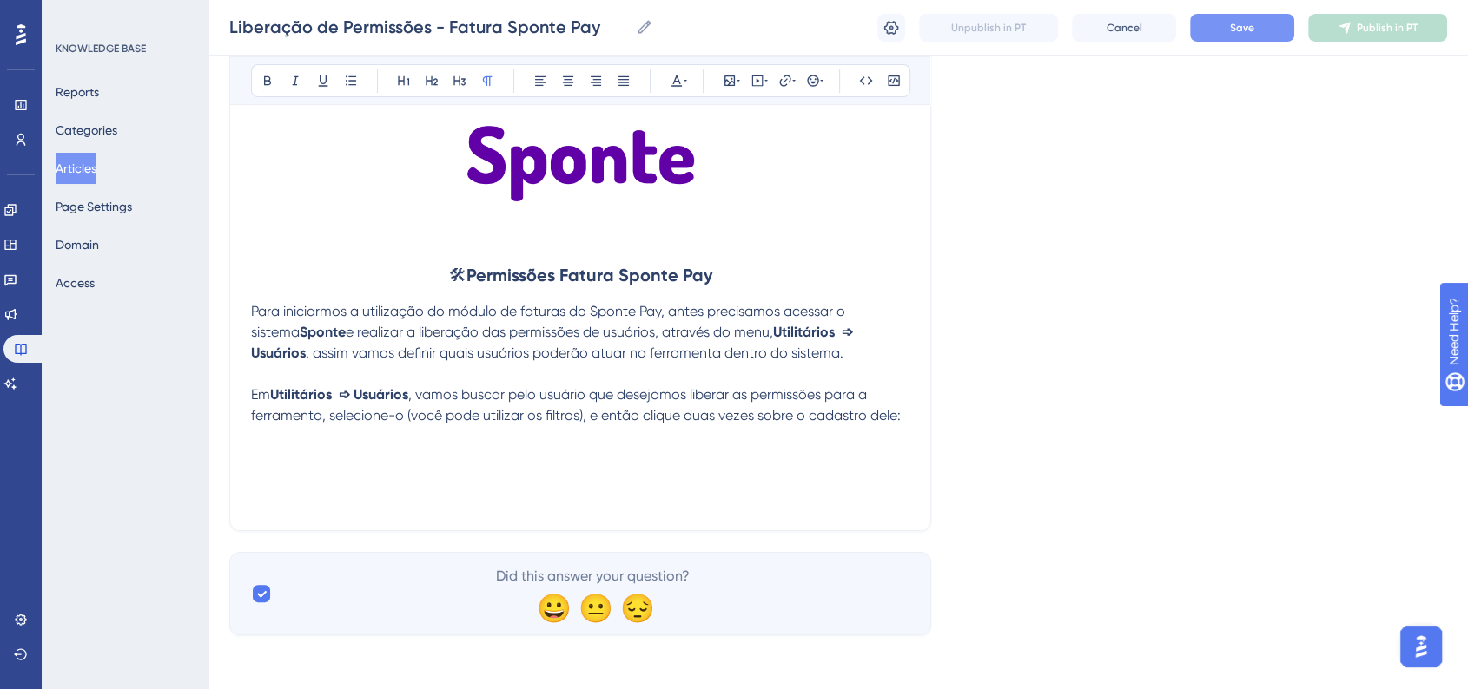
click at [321, 456] on p at bounding box center [580, 457] width 658 height 21
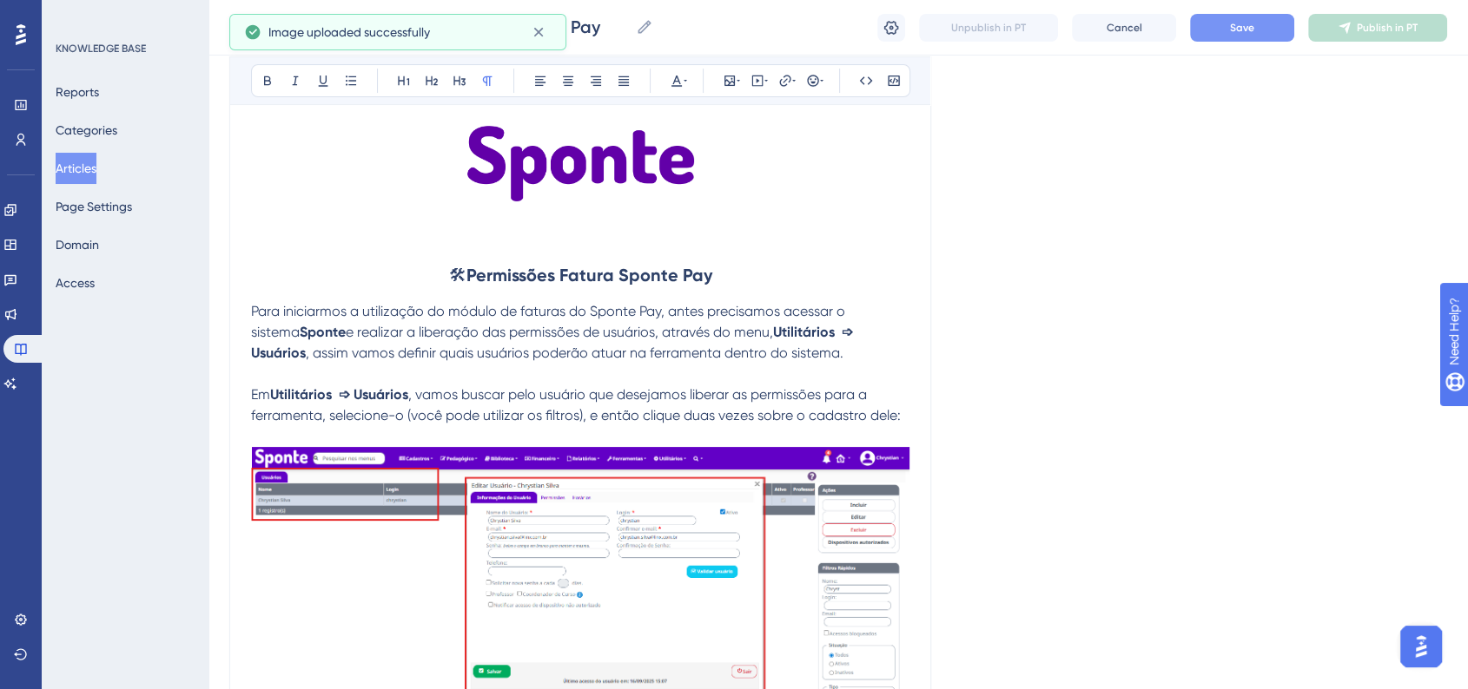
click at [253, 392] on span "Em" at bounding box center [260, 394] width 19 height 16
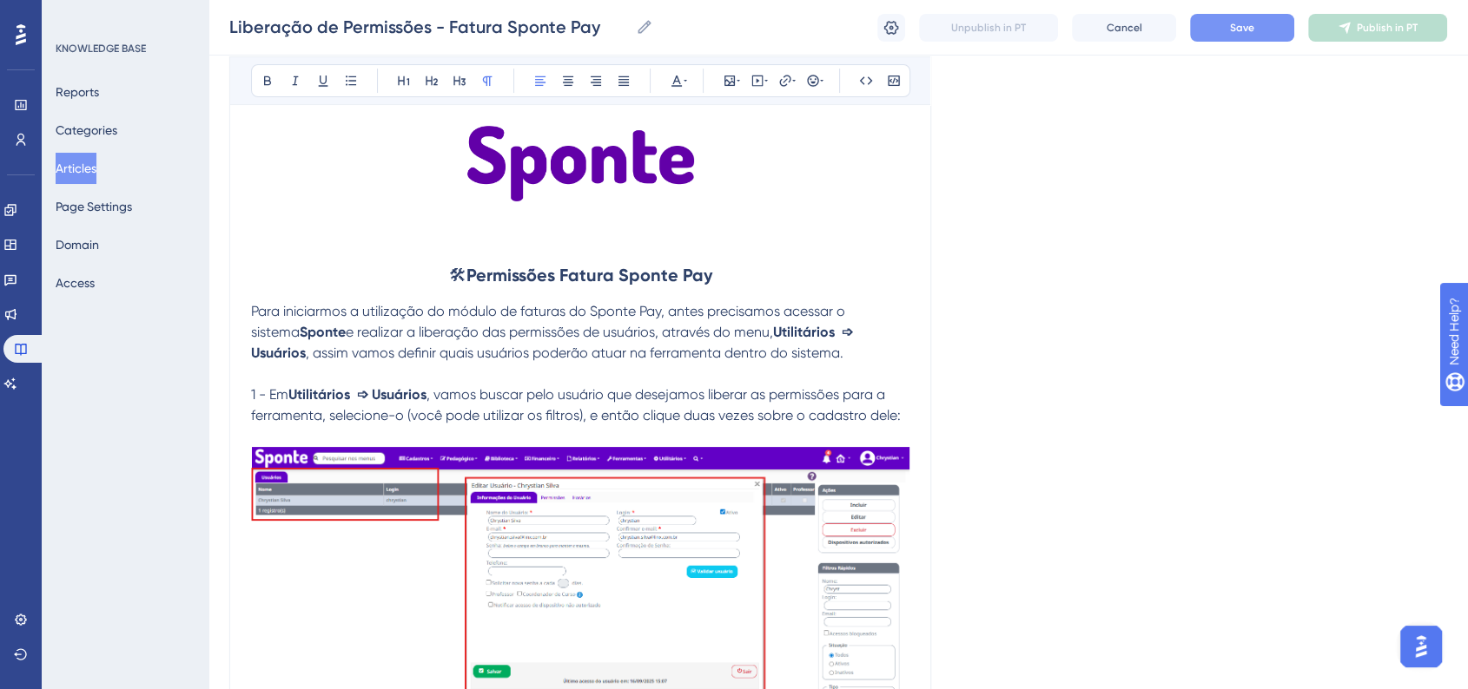
scroll to position [487, 0]
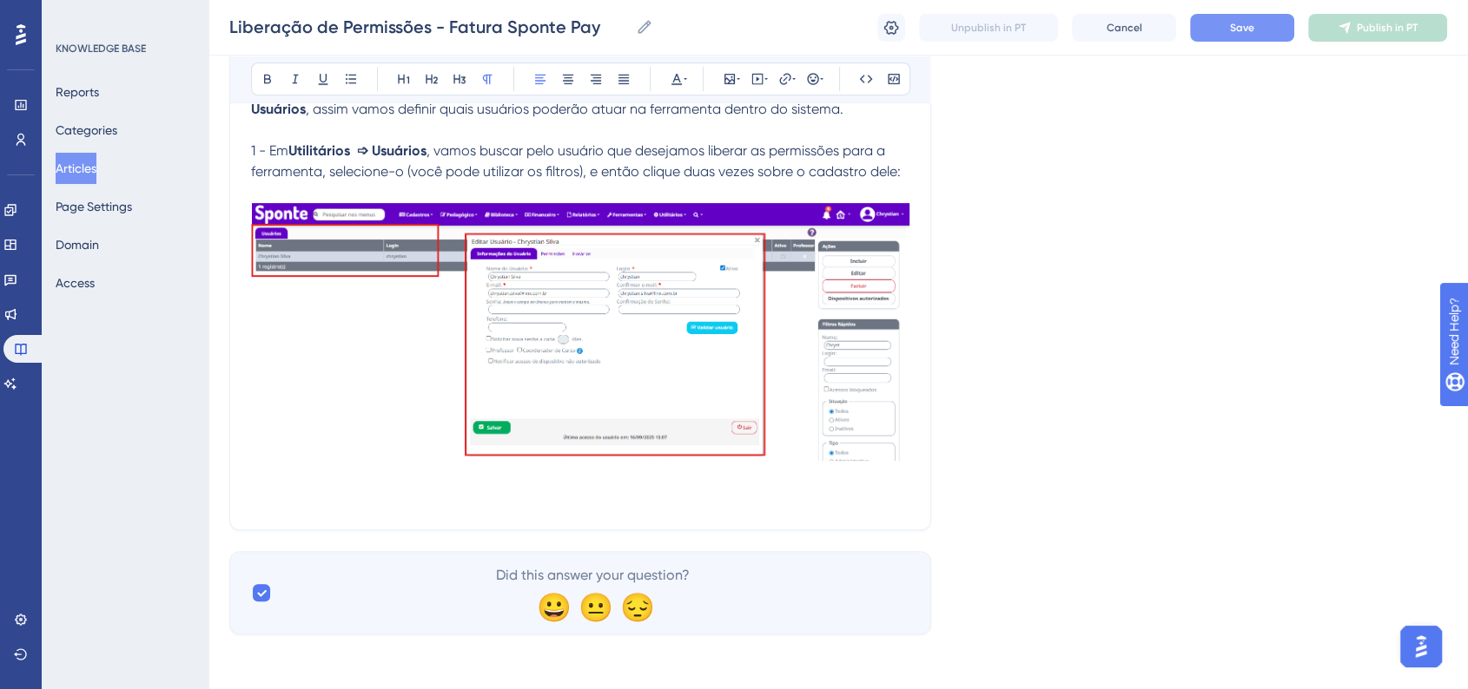
click at [915, 445] on div "Liberação de Permissões - Fatura Sponte Pay Bold Italic Underline Bullet Point …" at bounding box center [580, 118] width 702 height 823
click at [887, 444] on img at bounding box center [580, 332] width 658 height 258
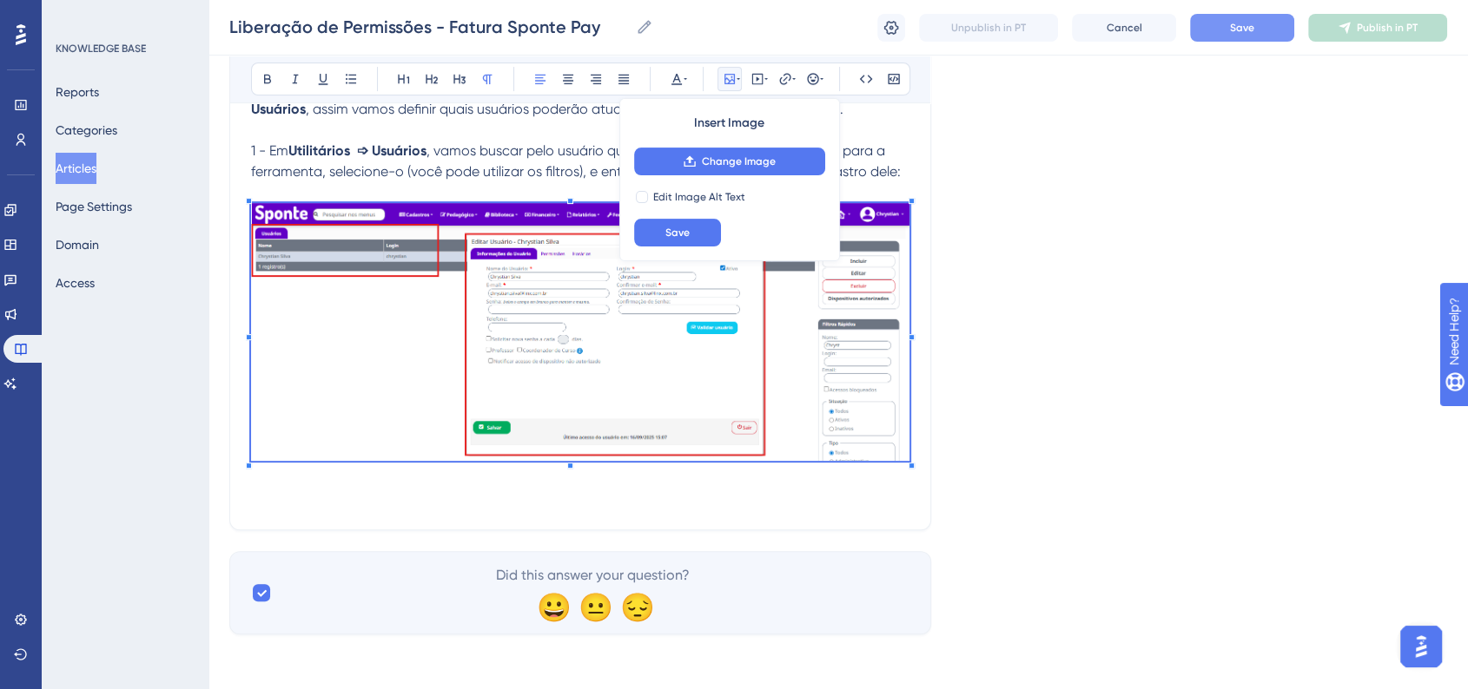
click at [913, 453] on div "Liberação de Permissões - Fatura Sponte Pay Bold Italic Underline Bullet Point …" at bounding box center [580, 118] width 702 height 823
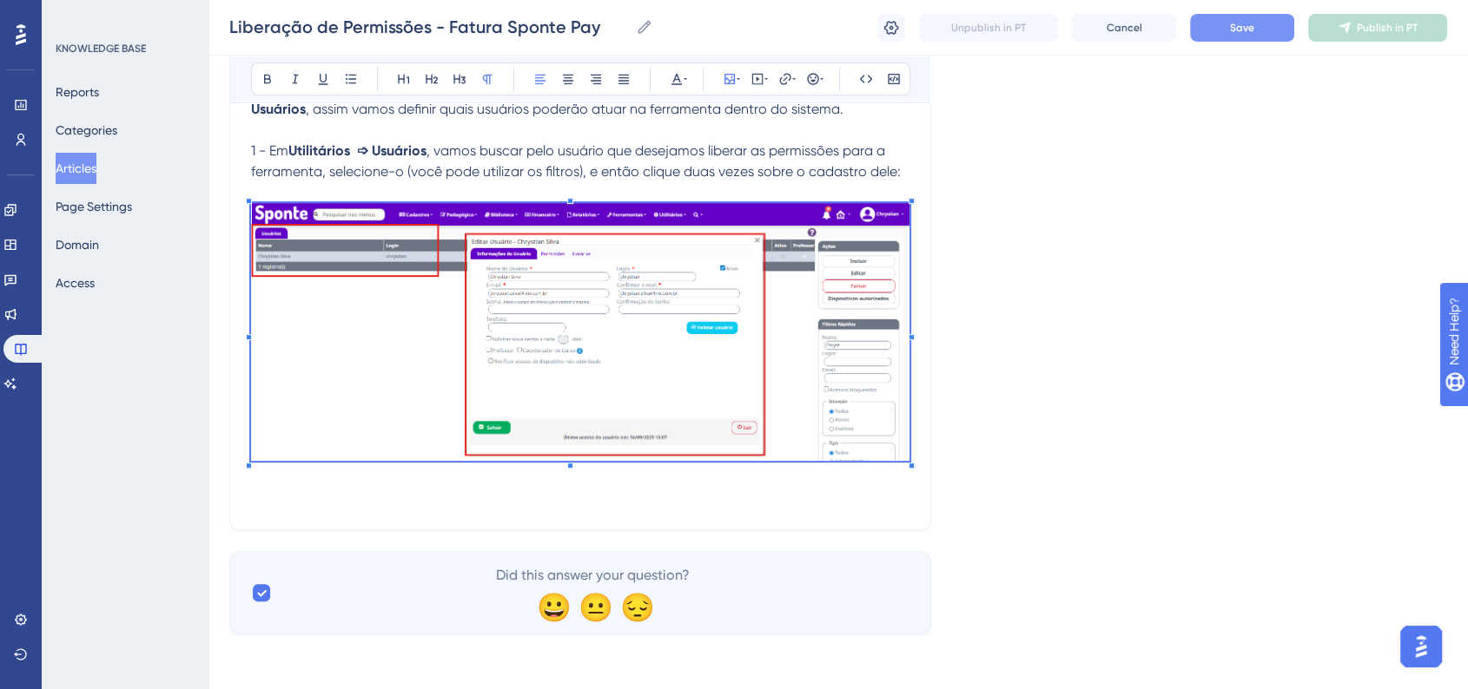
click at [826, 445] on img at bounding box center [580, 332] width 658 height 258
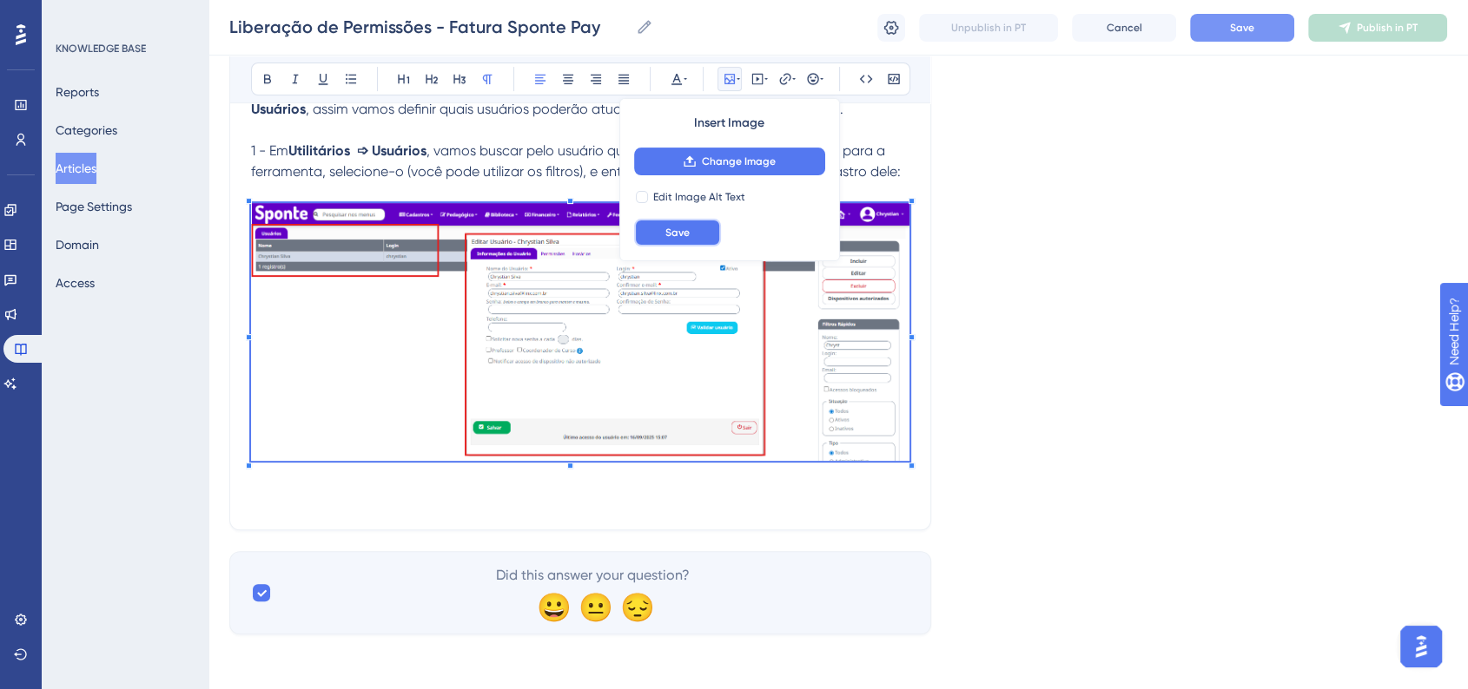
click at [683, 244] on button "Save" at bounding box center [677, 233] width 87 height 28
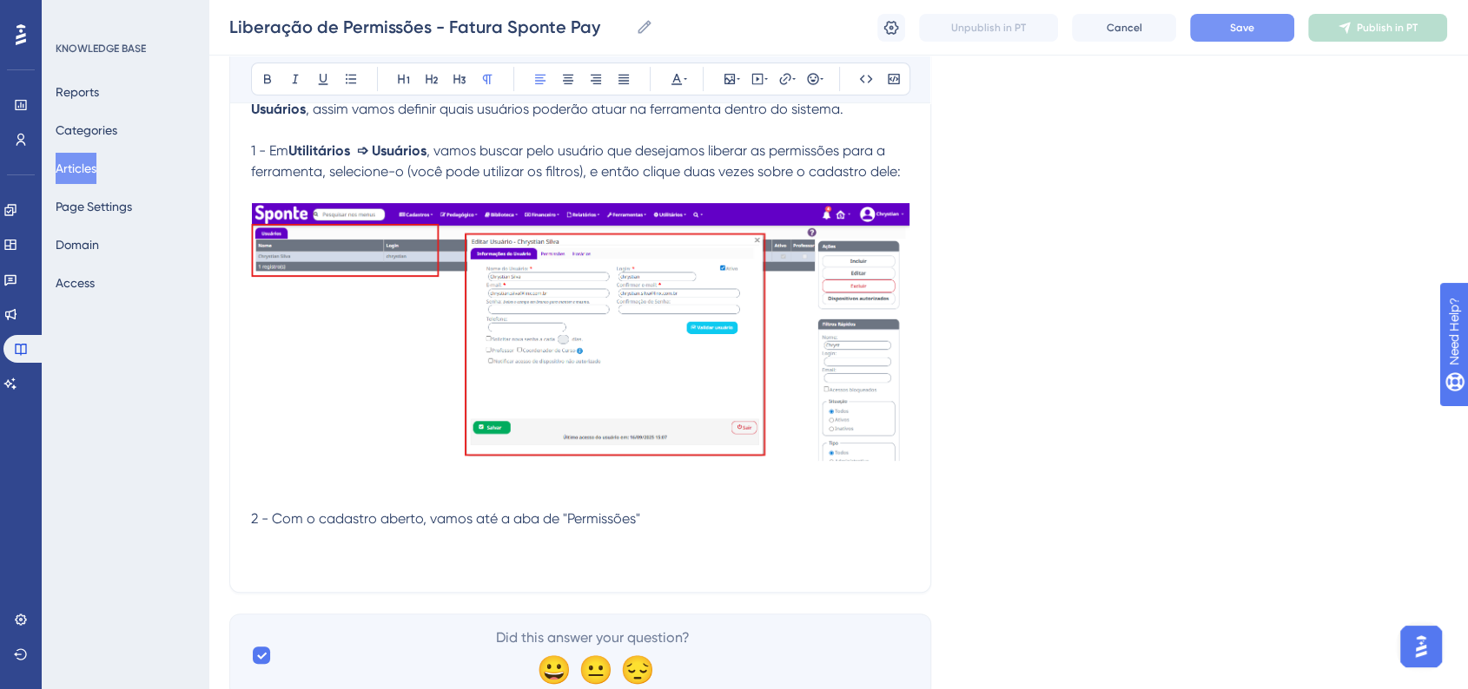
click at [646, 514] on p "2 - Com o cadastro aberto, vamos até a aba de "Permissões"" at bounding box center [580, 519] width 658 height 21
click at [728, 509] on p "2 - Com o cadastro aberto, vamos até a aba de "Permissões"" at bounding box center [580, 519] width 658 height 21
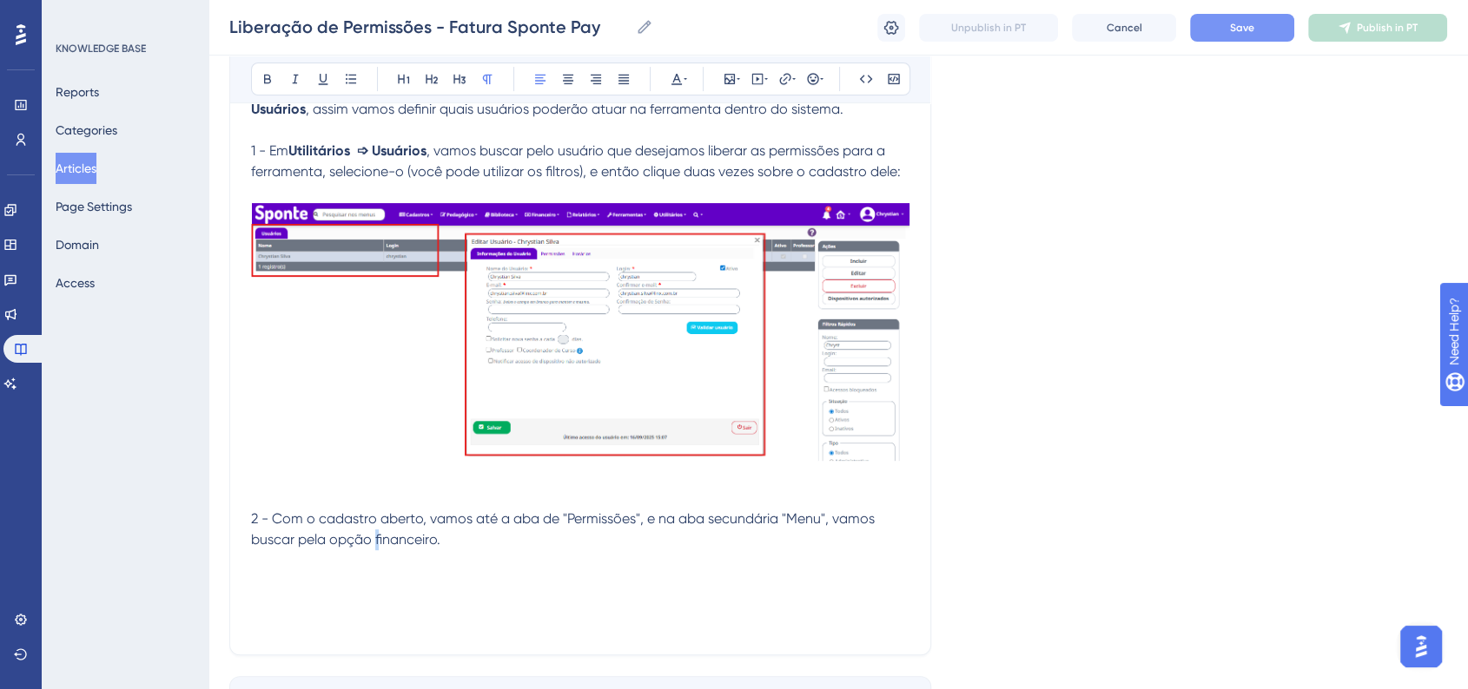
click at [378, 541] on span "2 - Com o cadastro aberto, vamos até a aba de "Permissões", e na aba secundária…" at bounding box center [564, 529] width 627 height 37
click at [527, 559] on p at bounding box center [580, 561] width 658 height 21
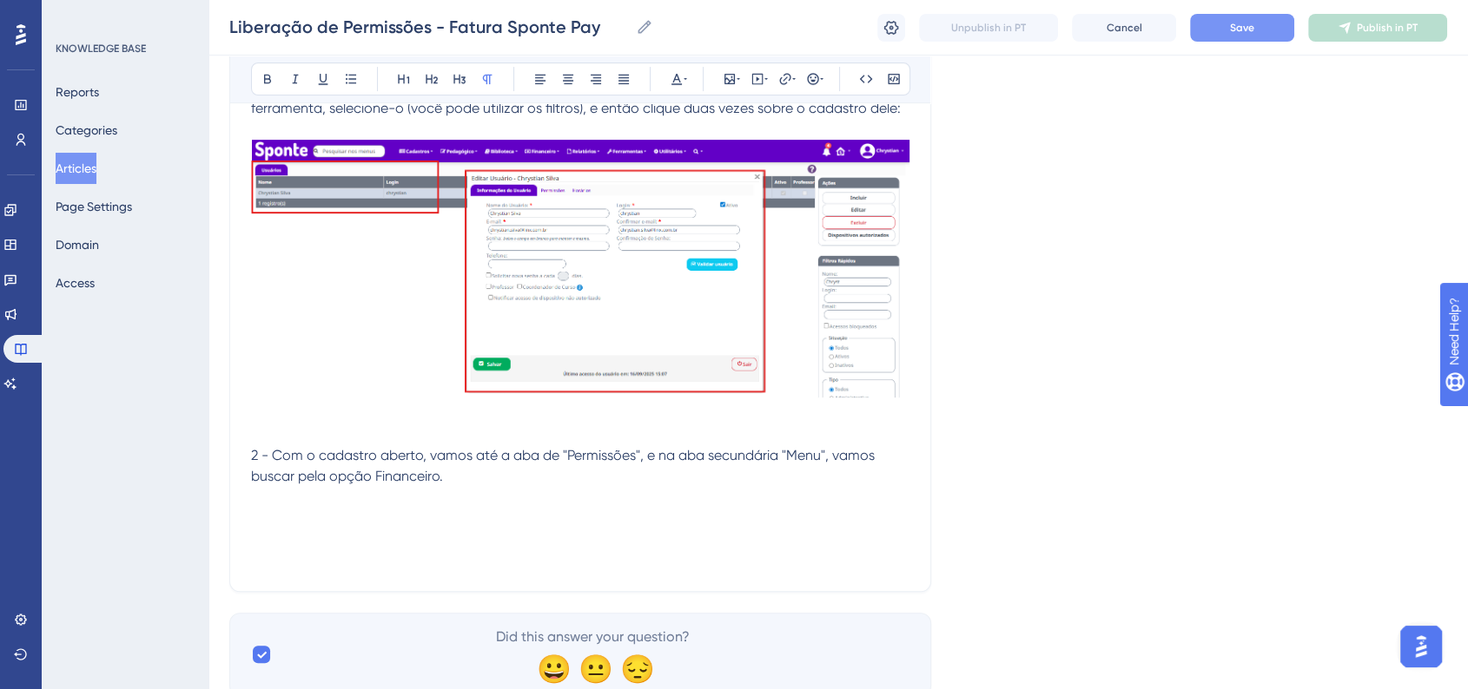
scroll to position [584, 0]
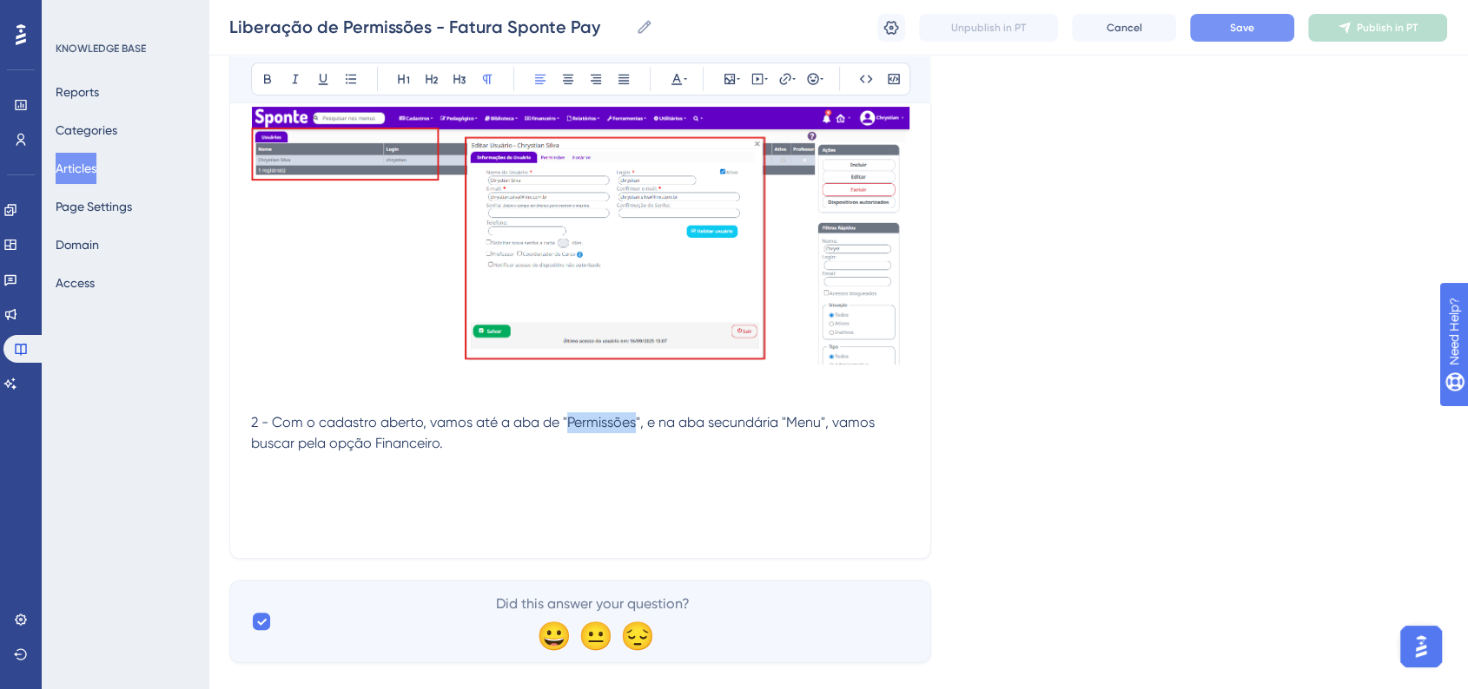
drag, startPoint x: 564, startPoint y: 423, endPoint x: 633, endPoint y: 424, distance: 68.6
click at [633, 424] on span "2 - Com o cadastro aberto, vamos até a aba de "Permissões", e na aba secundária…" at bounding box center [564, 432] width 627 height 37
click at [269, 74] on icon at bounding box center [268, 79] width 14 height 14
click at [656, 421] on span "", e na aba secundária "Menu", vamos buscar pela opção Financeiro." at bounding box center [565, 432] width 629 height 37
drag, startPoint x: 792, startPoint y: 428, endPoint x: 822, endPoint y: 425, distance: 30.5
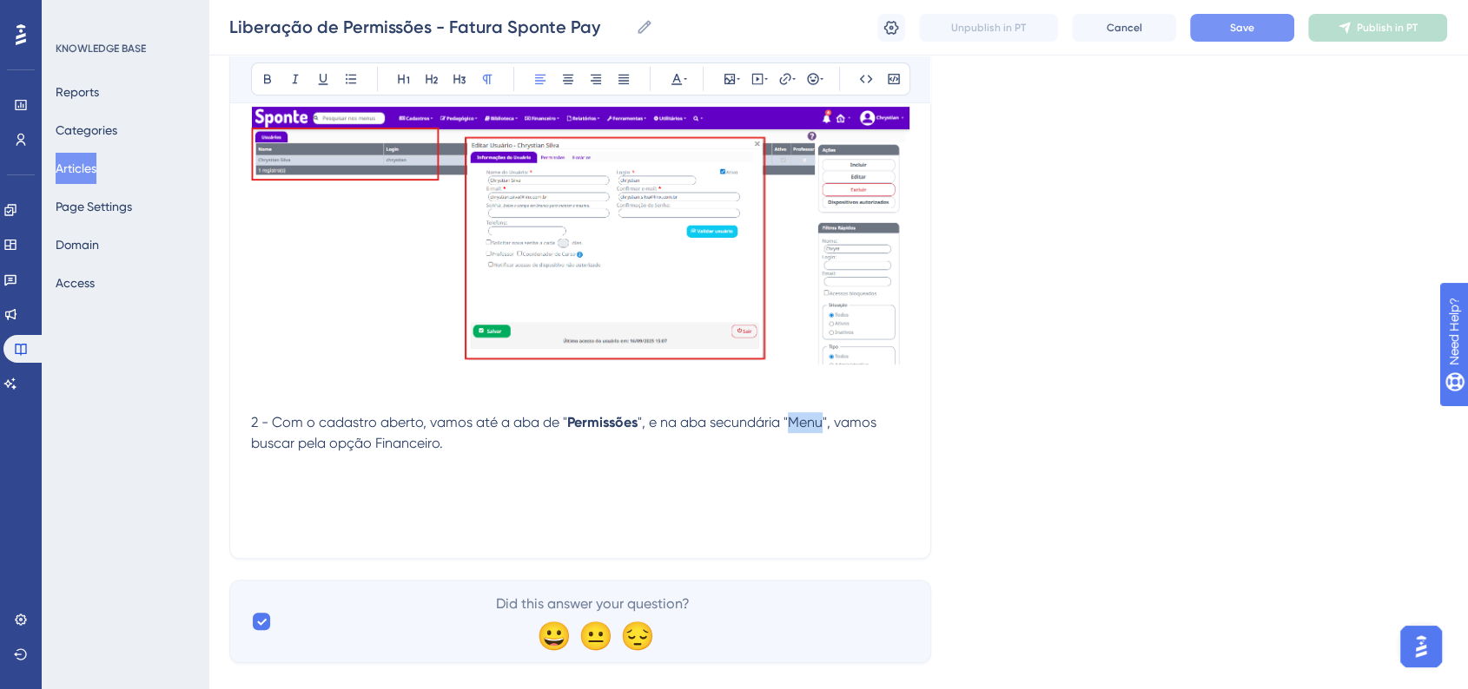
click at [822, 425] on span "", e na aba secundária "Menu", vamos buscar pela opção Financeiro." at bounding box center [565, 432] width 629 height 37
click at [272, 81] on icon at bounding box center [268, 79] width 14 height 14
click at [378, 465] on p at bounding box center [580, 464] width 658 height 21
drag, startPoint x: 374, startPoint y: 441, endPoint x: 439, endPoint y: 445, distance: 64.4
click at [439, 445] on span "", vamos buscar pela opção Financeiro." at bounding box center [565, 432] width 629 height 37
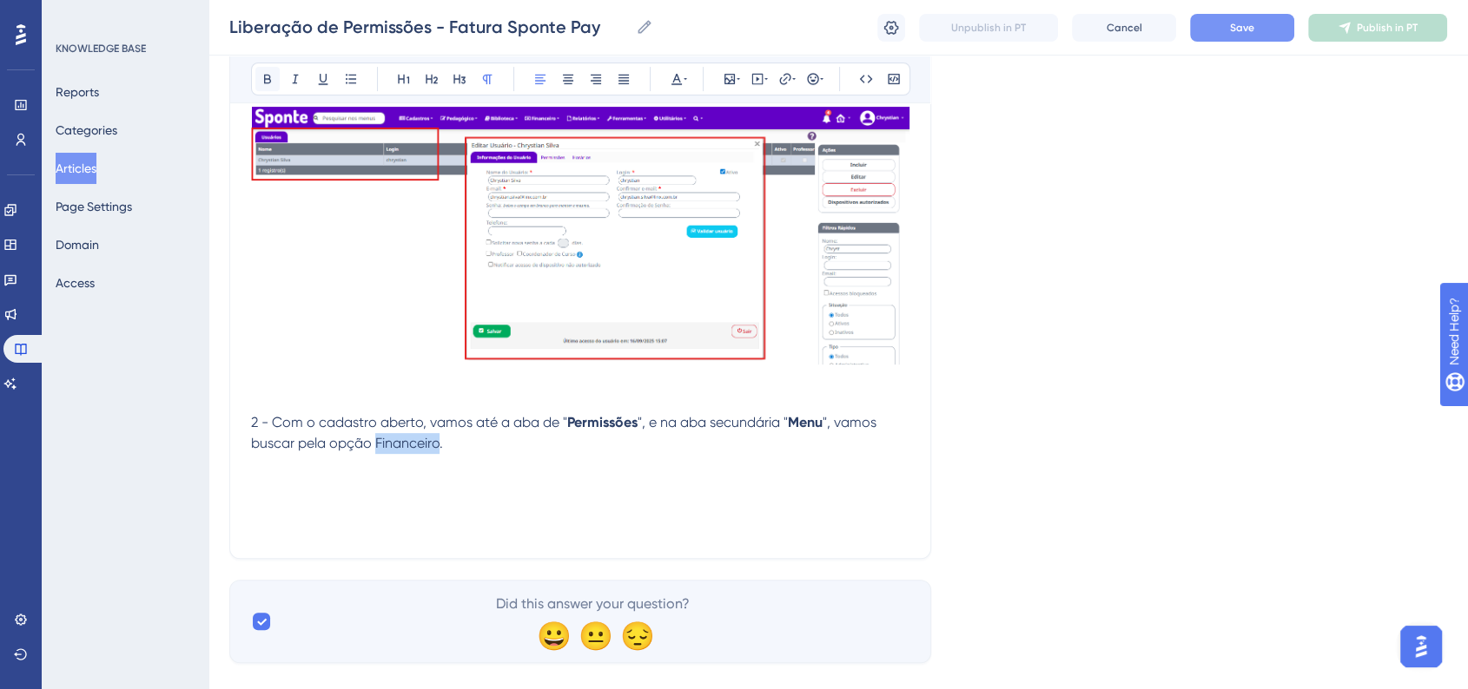
click at [261, 76] on icon at bounding box center [268, 79] width 14 height 14
click at [599, 441] on p "2 - Com o cadastro aberto, vamos até a aba de " Permissões ", e na aba secundár…" at bounding box center [580, 433] width 658 height 42
click at [336, 476] on p at bounding box center [580, 485] width 658 height 21
click at [292, 479] on p at bounding box center [580, 485] width 658 height 21
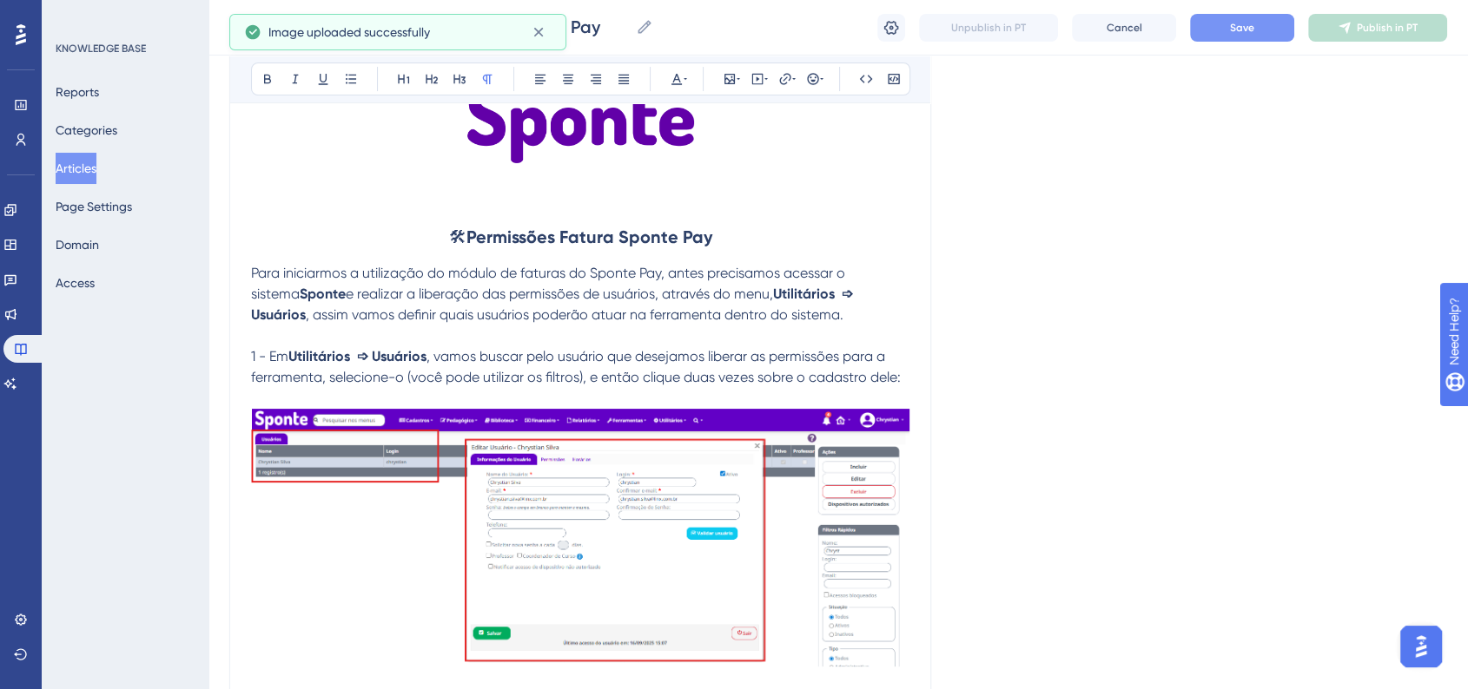
scroll to position [198, 0]
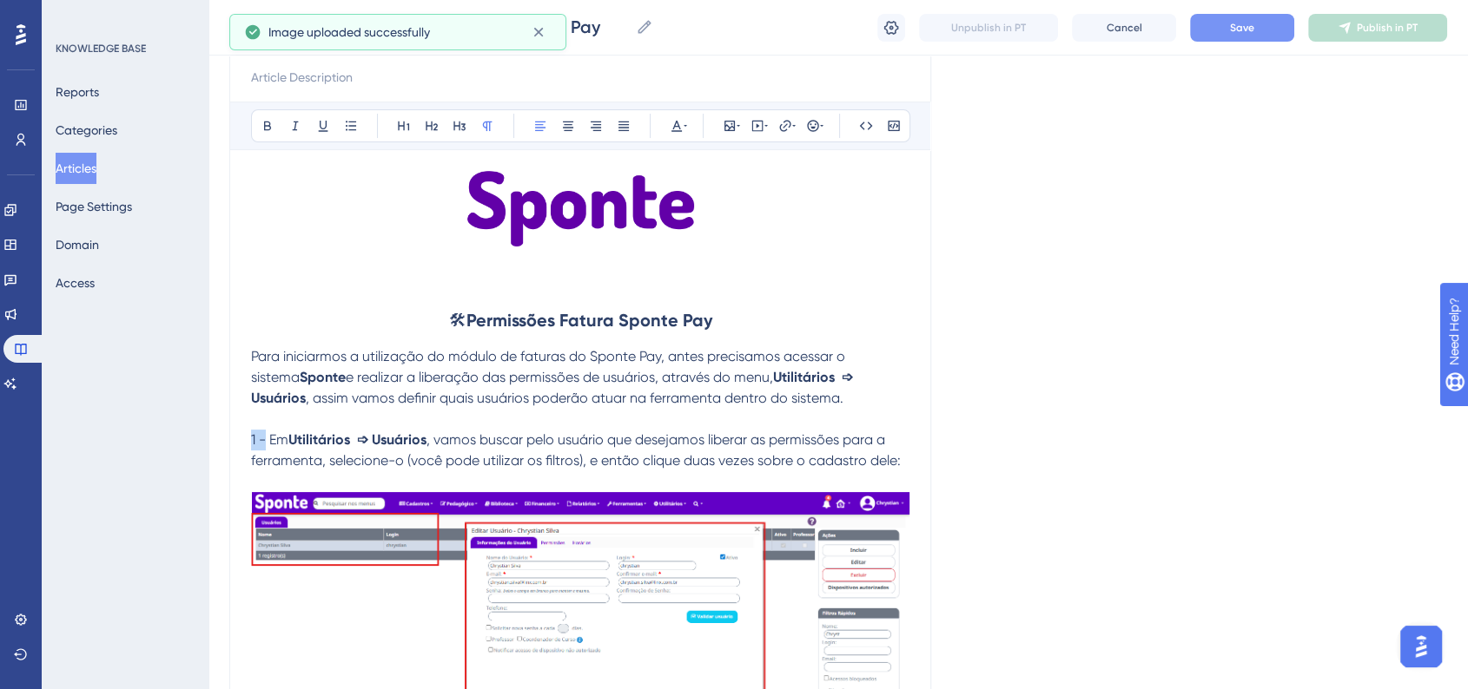
drag, startPoint x: 251, startPoint y: 443, endPoint x: 264, endPoint y: 439, distance: 13.5
click at [264, 439] on span "1 - Em" at bounding box center [269, 440] width 37 height 16
click at [271, 127] on icon at bounding box center [268, 126] width 14 height 14
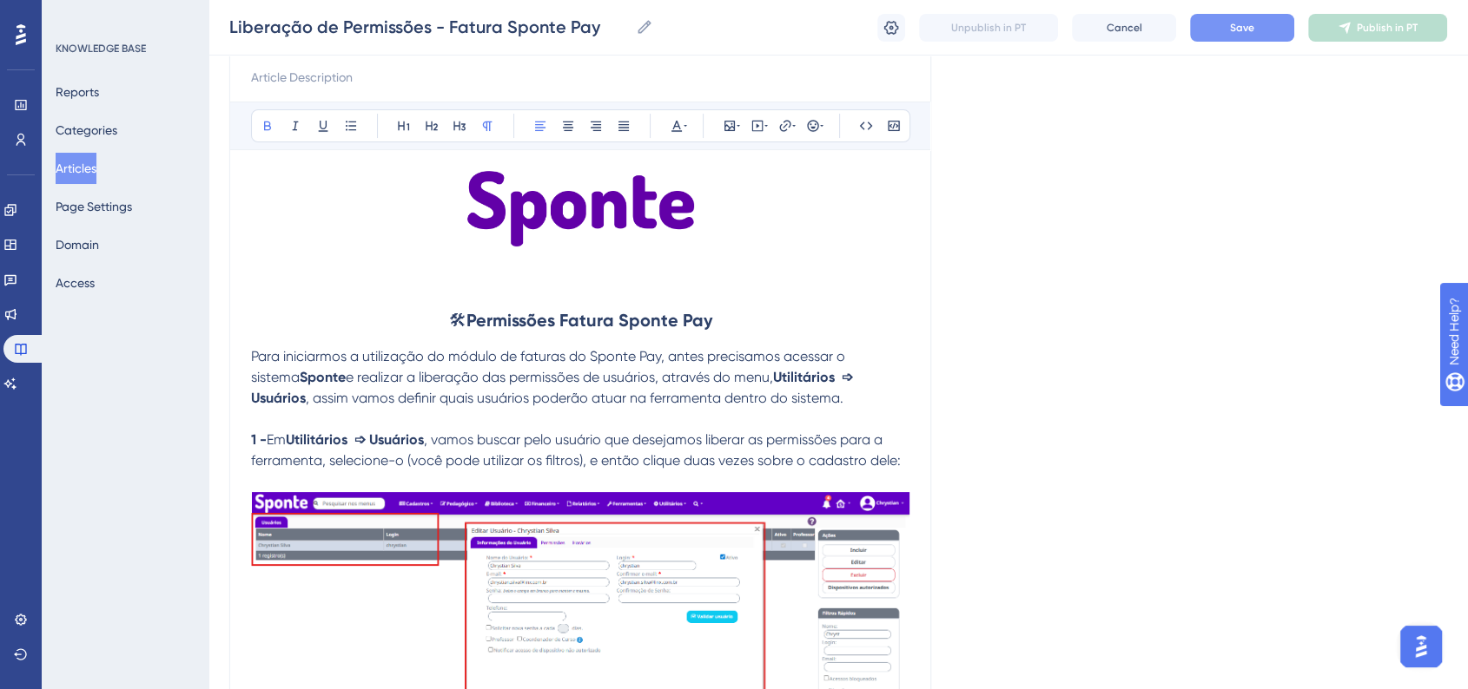
click at [479, 477] on p at bounding box center [580, 482] width 658 height 21
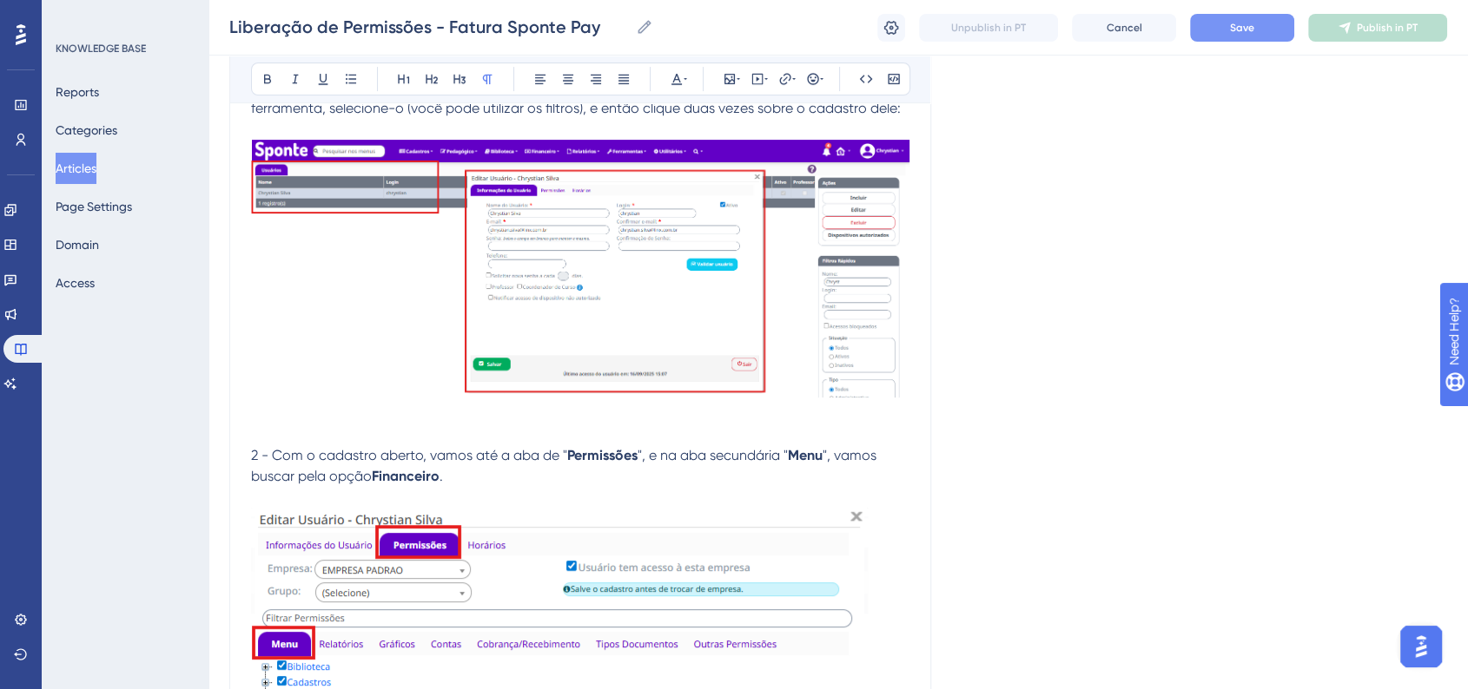
scroll to position [584, 0]
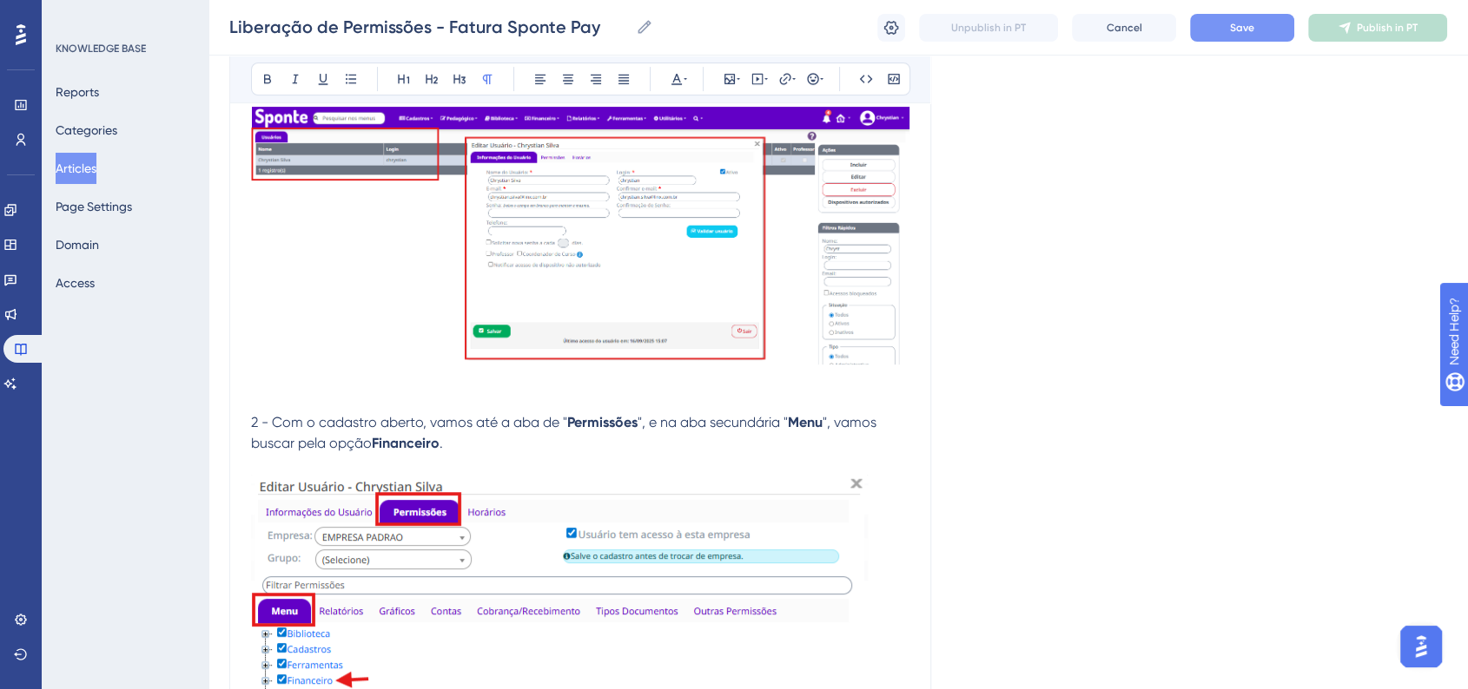
drag, startPoint x: 250, startPoint y: 424, endPoint x: 264, endPoint y: 424, distance: 13.9
click at [264, 424] on div "Liberação de Permissões - Fatura Sponte Pay Bold Italic Underline Bullet Point …" at bounding box center [580, 305] width 702 height 1389
drag, startPoint x: 251, startPoint y: 422, endPoint x: 267, endPoint y: 422, distance: 16.5
click at [267, 422] on span "2 - Com o cadastro aberto, vamos até a aba de "" at bounding box center [409, 422] width 316 height 16
click at [270, 76] on icon at bounding box center [268, 79] width 14 height 14
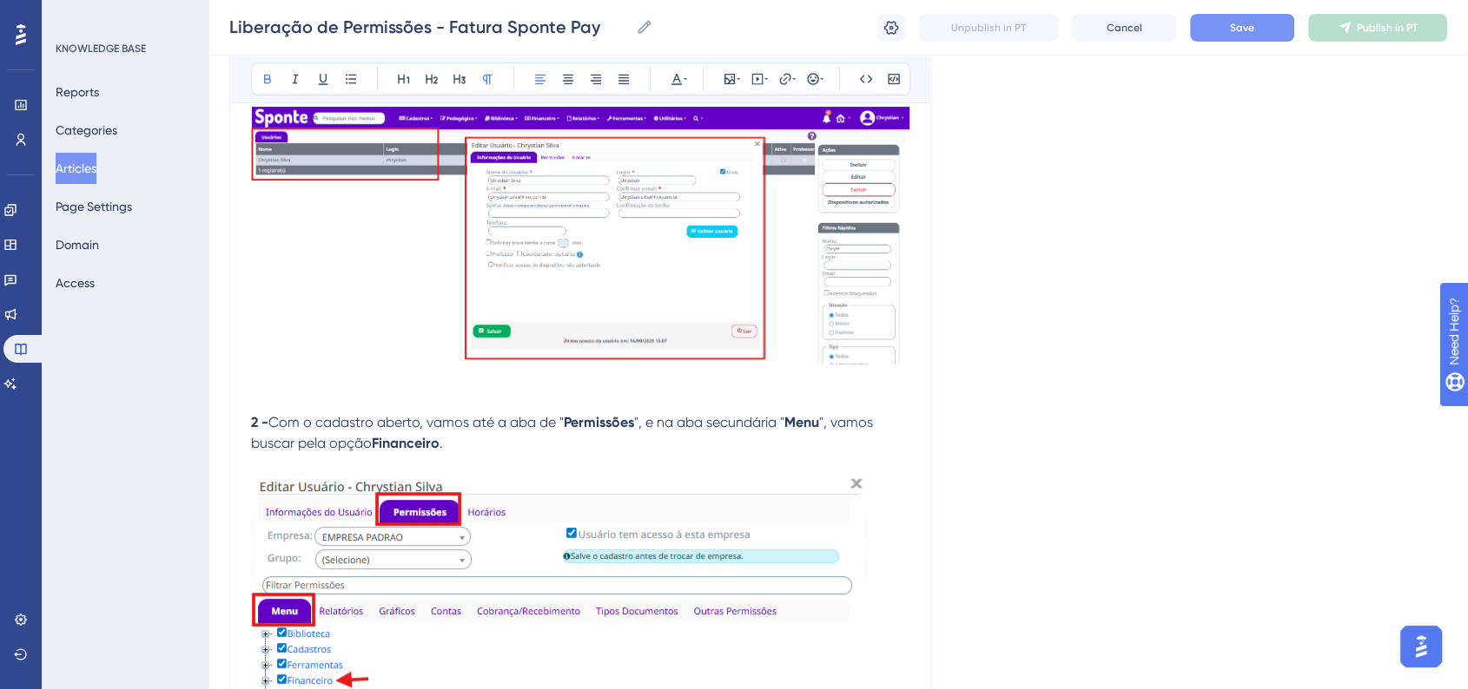
click at [427, 421] on span "Com o cadastro aberto, vamos até a aba de "" at bounding box center [415, 422] width 295 height 16
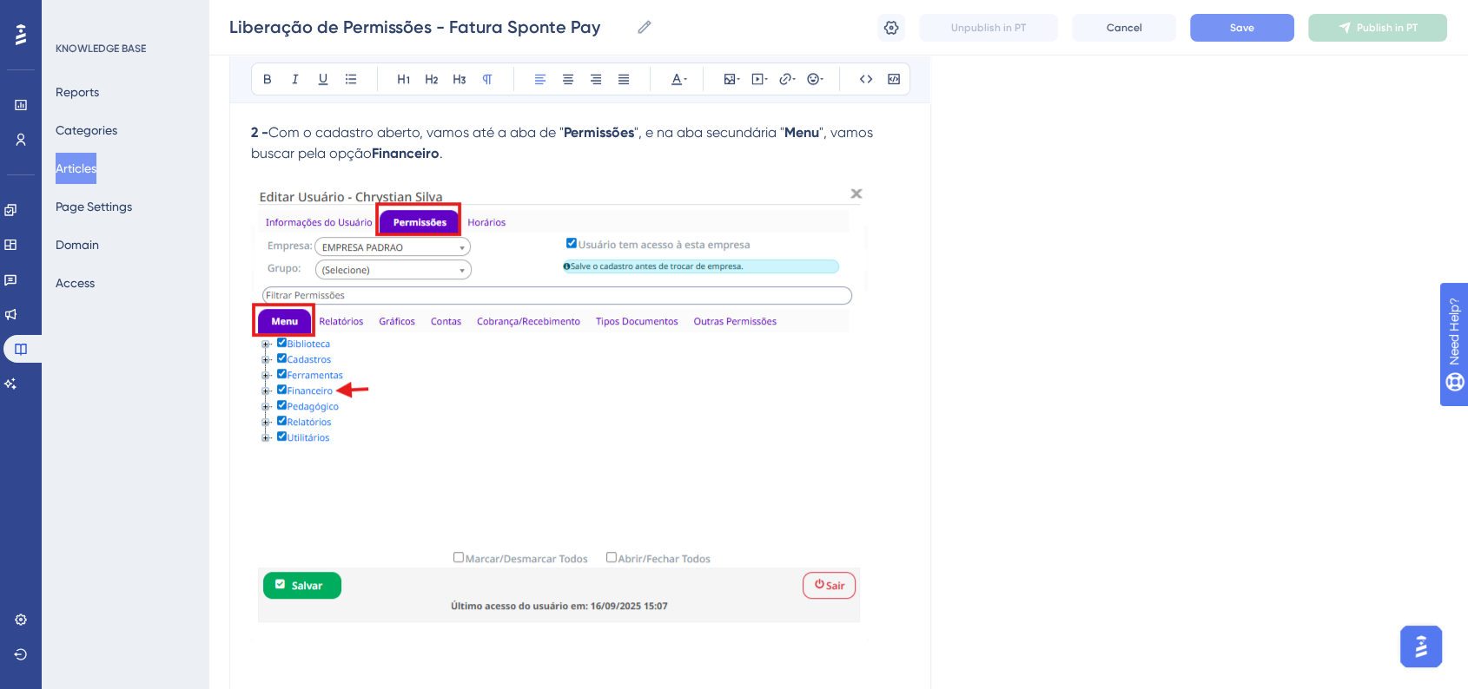
click at [755, 427] on img at bounding box center [559, 413] width 617 height 456
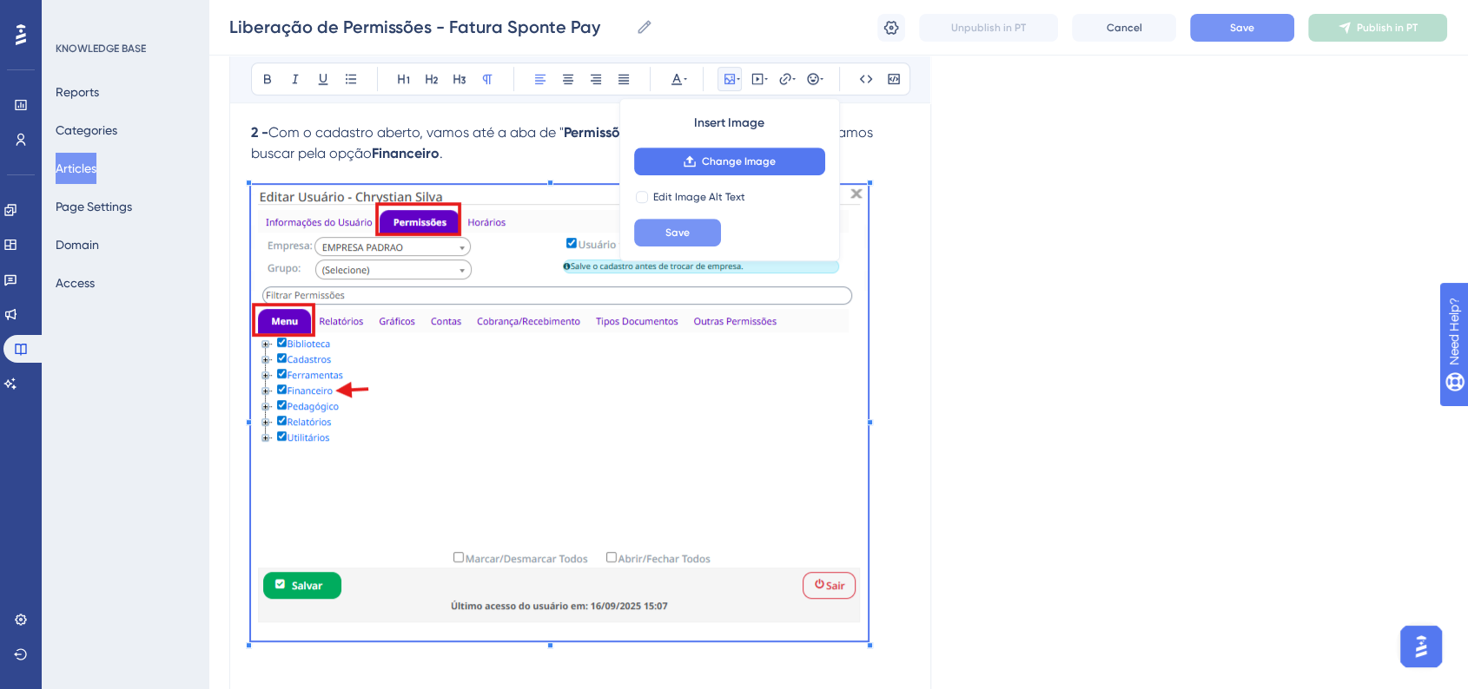
click at [704, 241] on button "Save" at bounding box center [677, 233] width 87 height 28
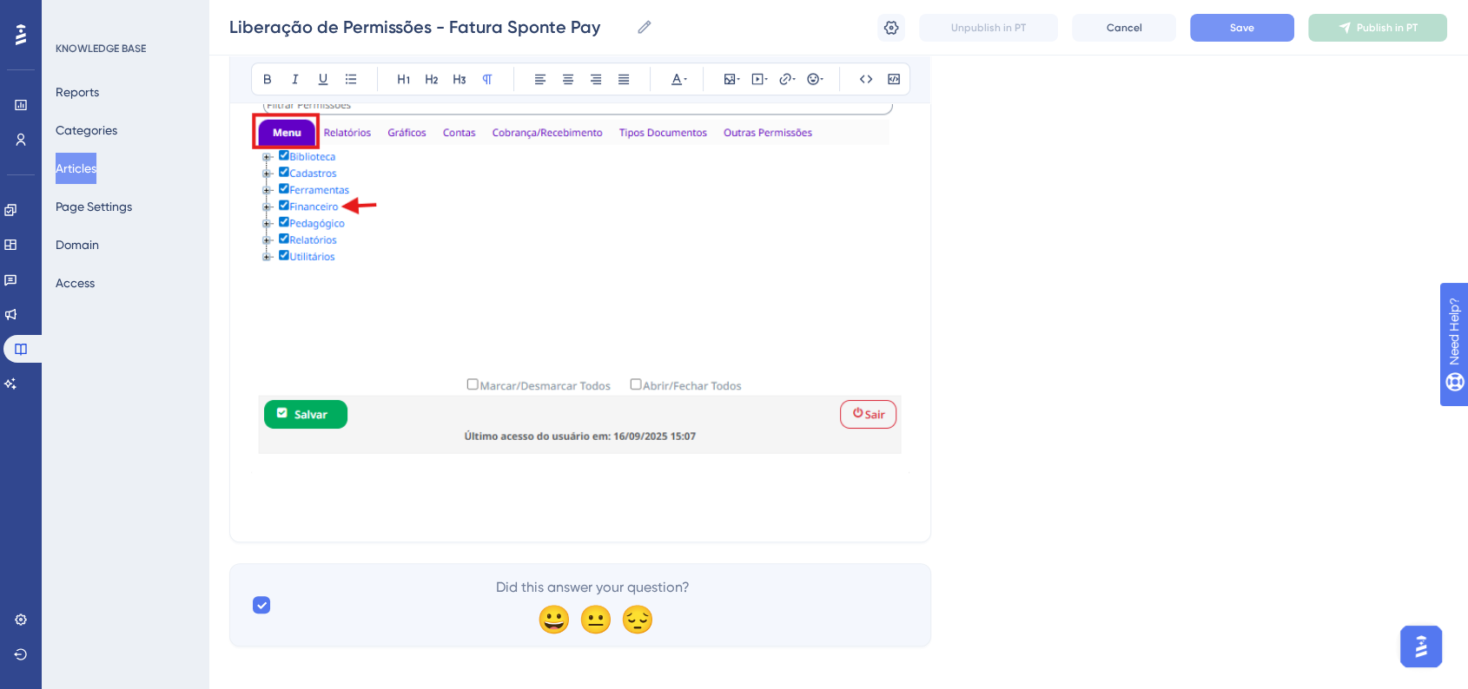
scroll to position [1085, 0]
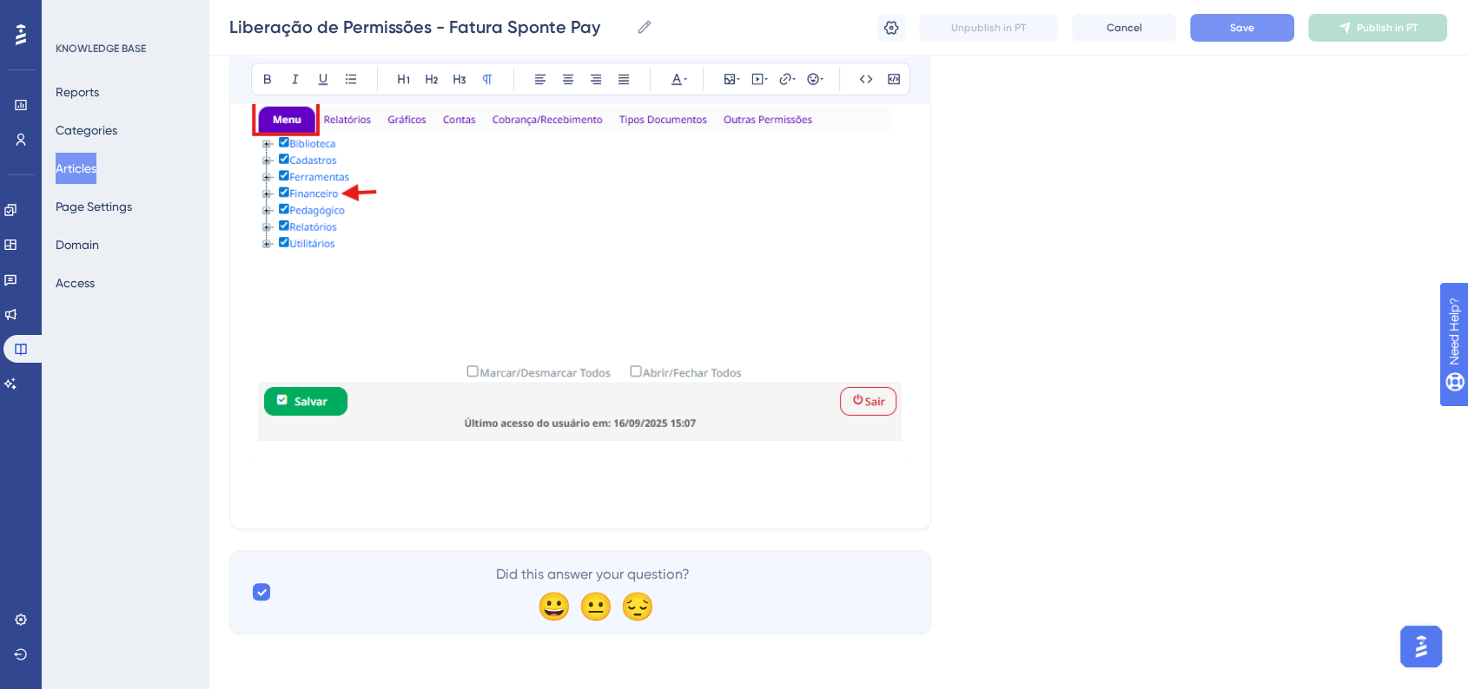
click at [280, 467] on p at bounding box center [580, 476] width 658 height 21
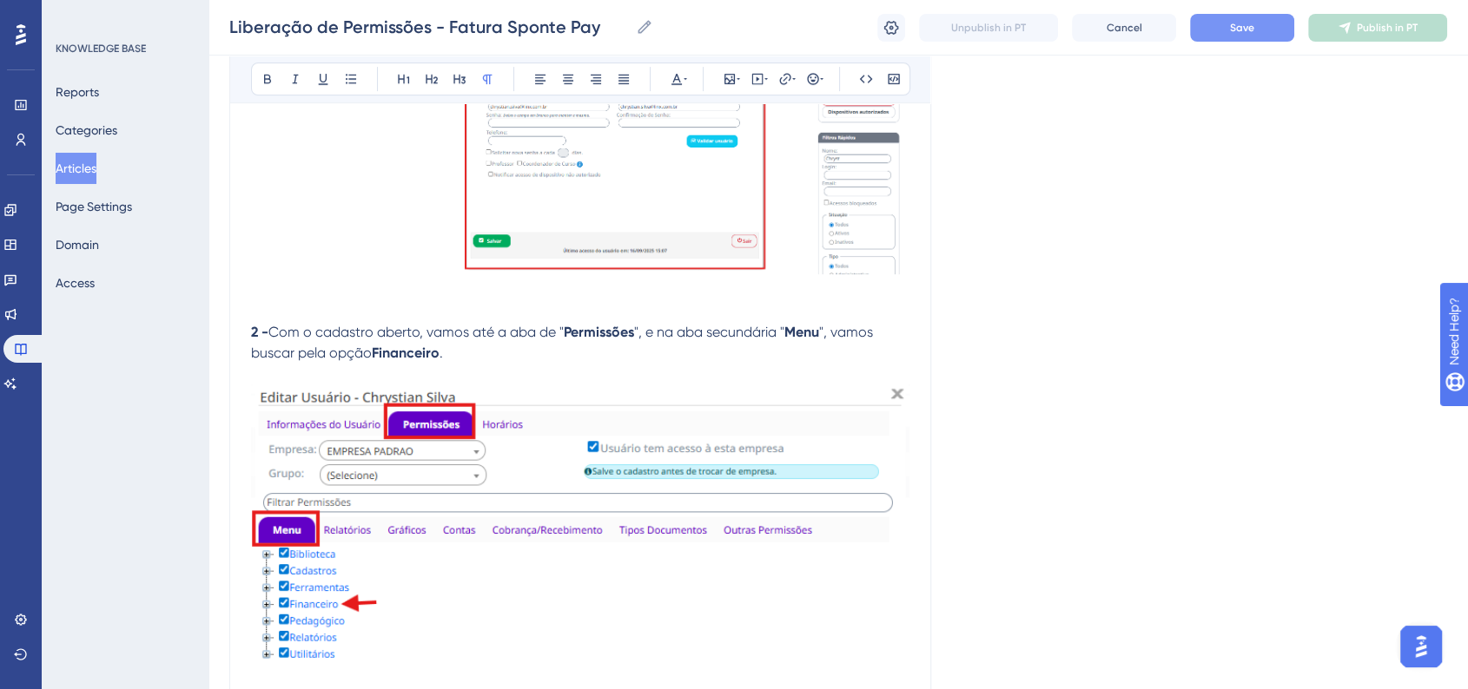
scroll to position [604, 0]
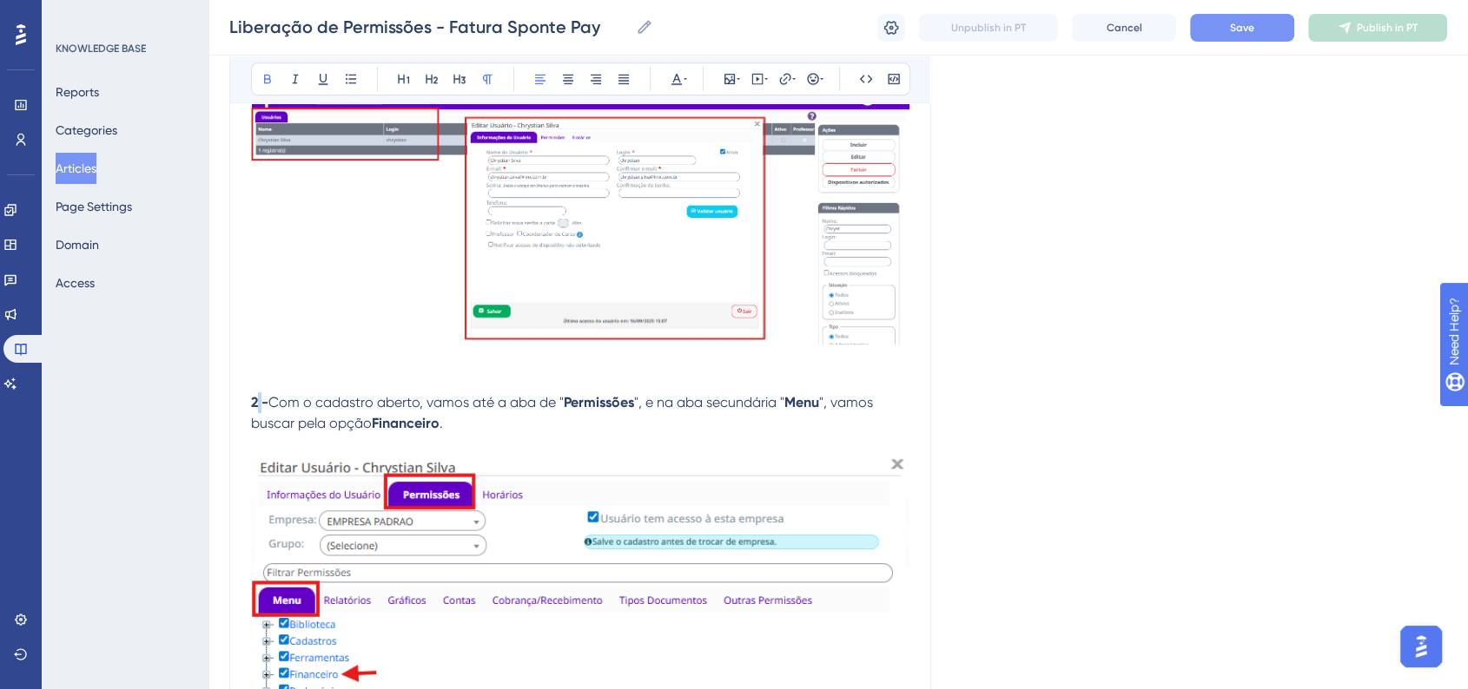
drag, startPoint x: 255, startPoint y: 402, endPoint x: 264, endPoint y: 404, distance: 8.9
click at [264, 404] on strong "2 -" at bounding box center [259, 402] width 17 height 16
drag, startPoint x: 253, startPoint y: 405, endPoint x: 266, endPoint y: 405, distance: 13.0
click at [266, 405] on strong "2 -" at bounding box center [259, 402] width 17 height 16
copy strong "2 -"
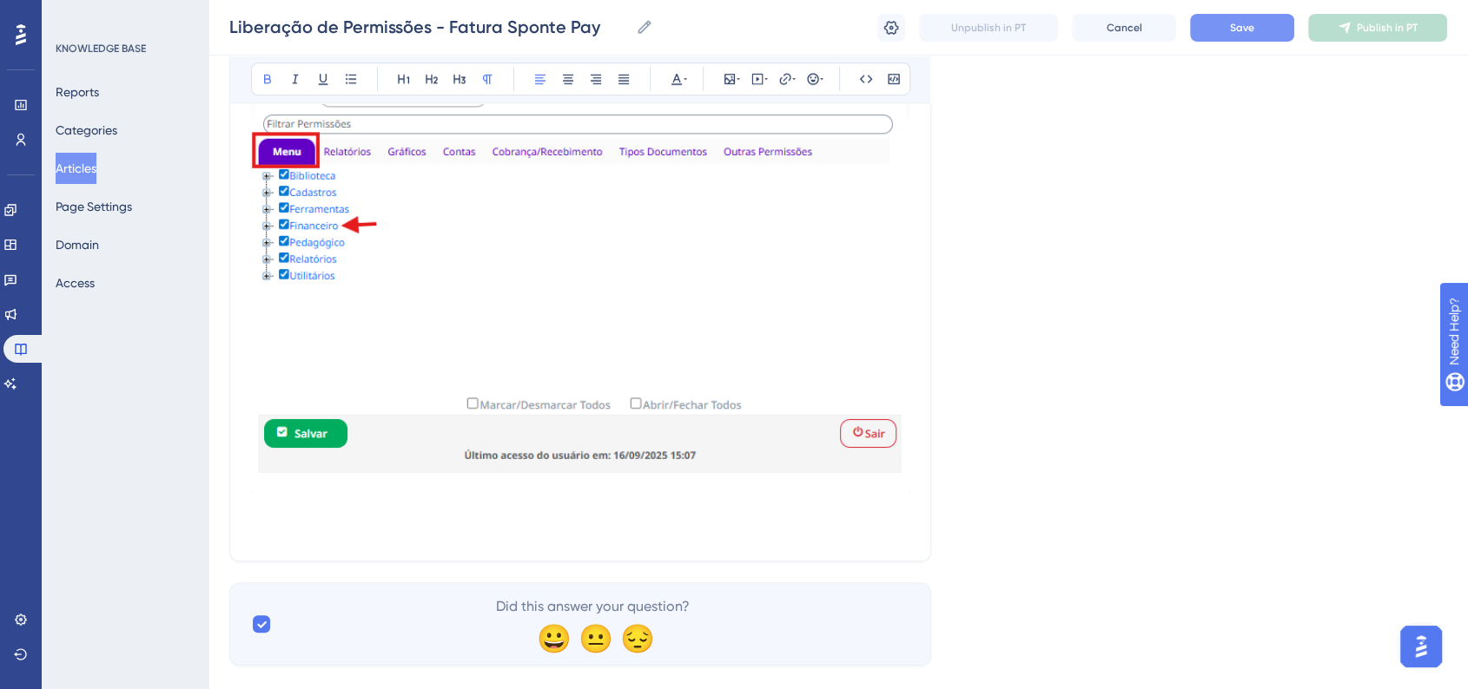
scroll to position [1085, 0]
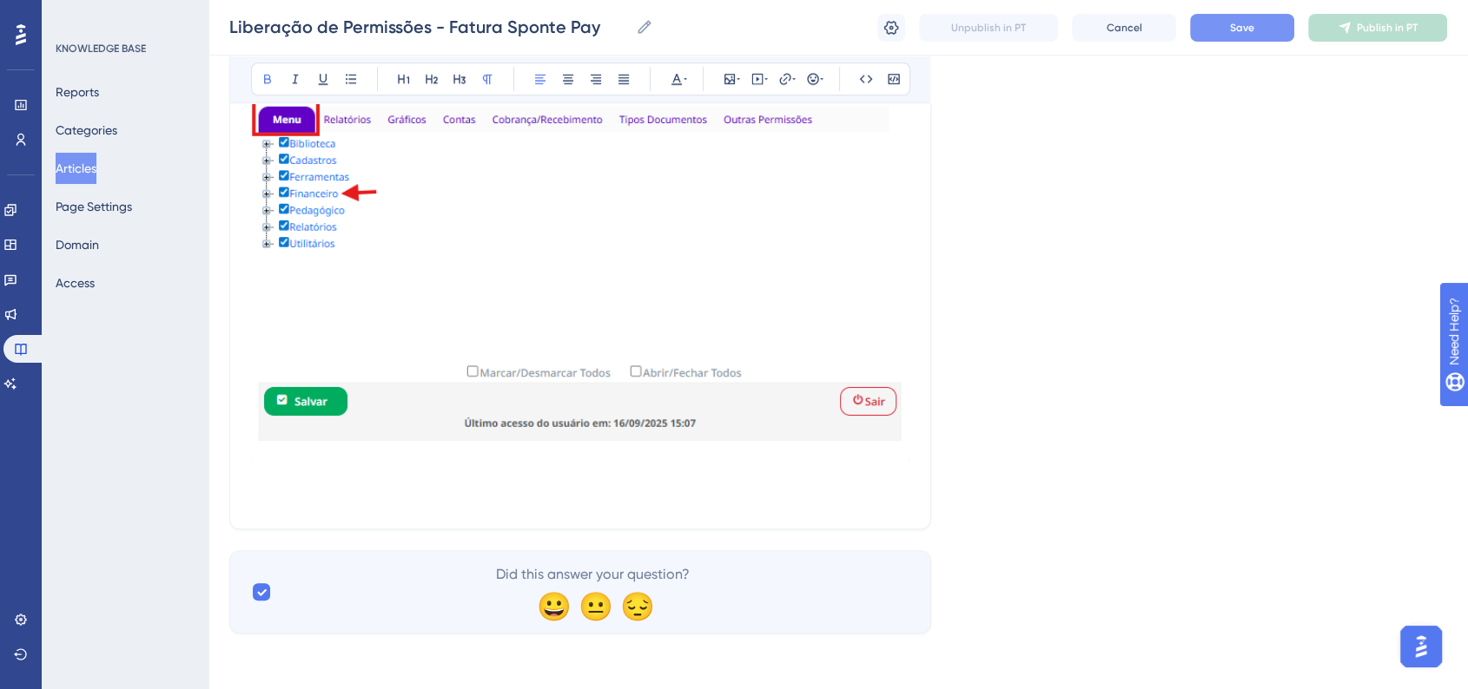
click at [275, 478] on p at bounding box center [580, 476] width 658 height 21
click at [256, 479] on strong "2 -" at bounding box center [259, 476] width 17 height 16
click at [280, 479] on p "3 -" at bounding box center [580, 476] width 658 height 21
click at [263, 481] on strong "3 -" at bounding box center [262, 476] width 22 height 16
click at [293, 478] on p "3 -" at bounding box center [580, 476] width 658 height 21
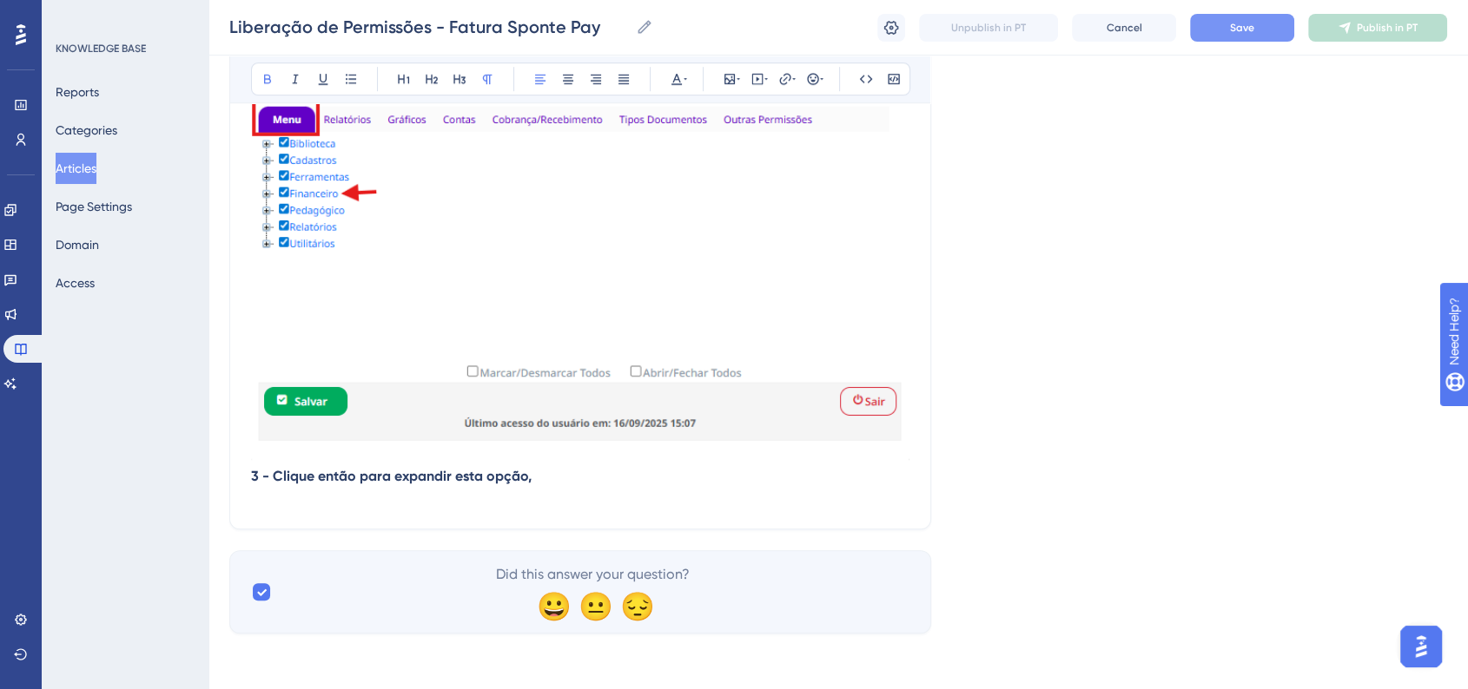
click at [544, 487] on p at bounding box center [580, 497] width 658 height 21
drag, startPoint x: 557, startPoint y: 483, endPoint x: 568, endPoint y: 485, distance: 11.6
click at [556, 482] on p "3 - Clique então para expandir esta opção," at bounding box center [580, 476] width 658 height 21
click at [695, 488] on p at bounding box center [580, 497] width 658 height 21
click at [700, 474] on p "3 - Clique então para expandir esta opção, e busque pela opção" at bounding box center [580, 476] width 658 height 21
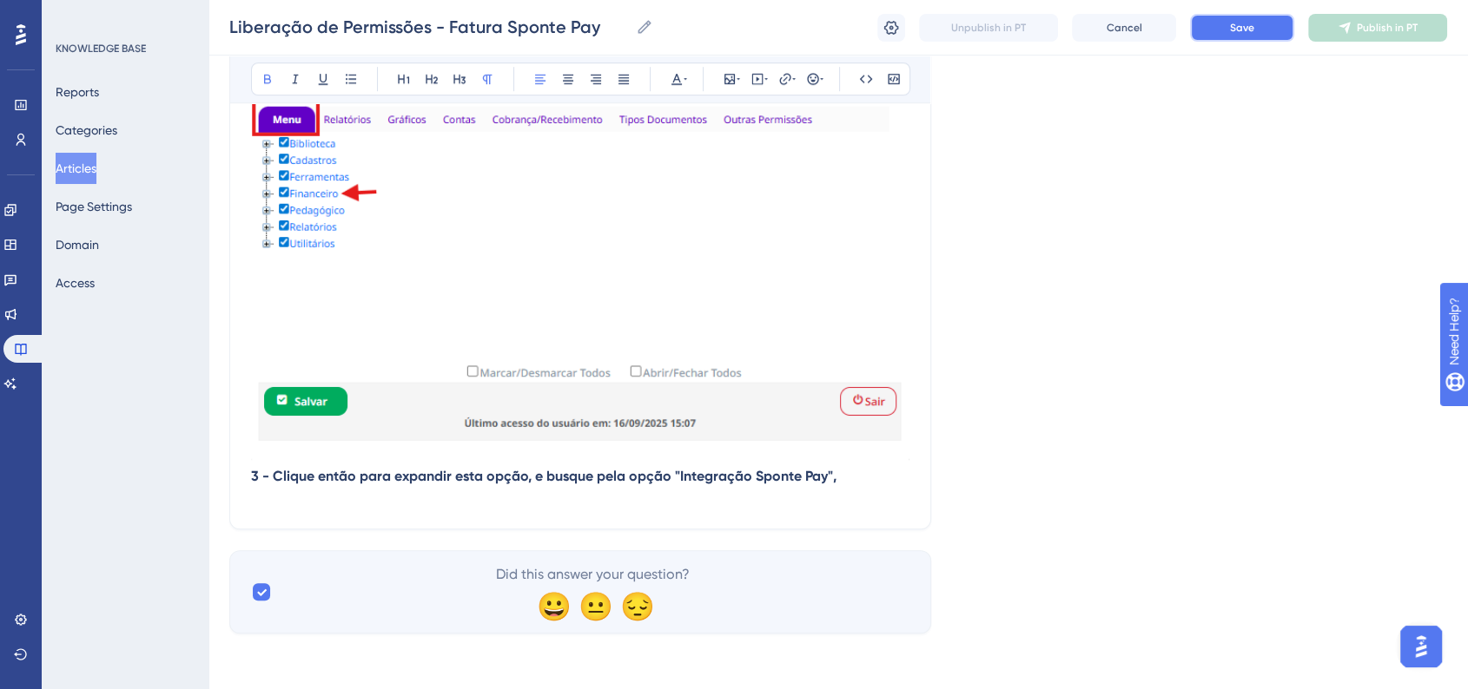
click at [1246, 28] on span "Save" at bounding box center [1242, 28] width 24 height 14
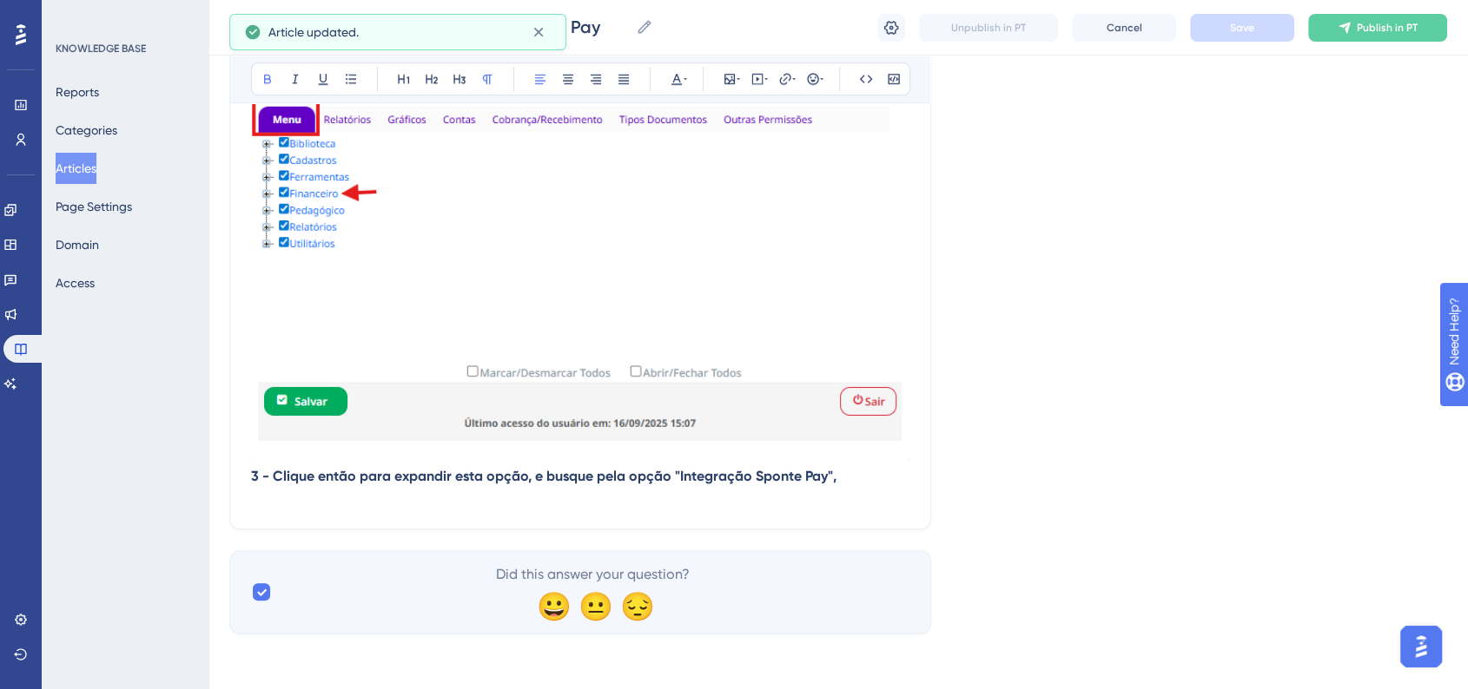
click at [1326, 22] on button "Publish in PT" at bounding box center [1377, 28] width 139 height 28
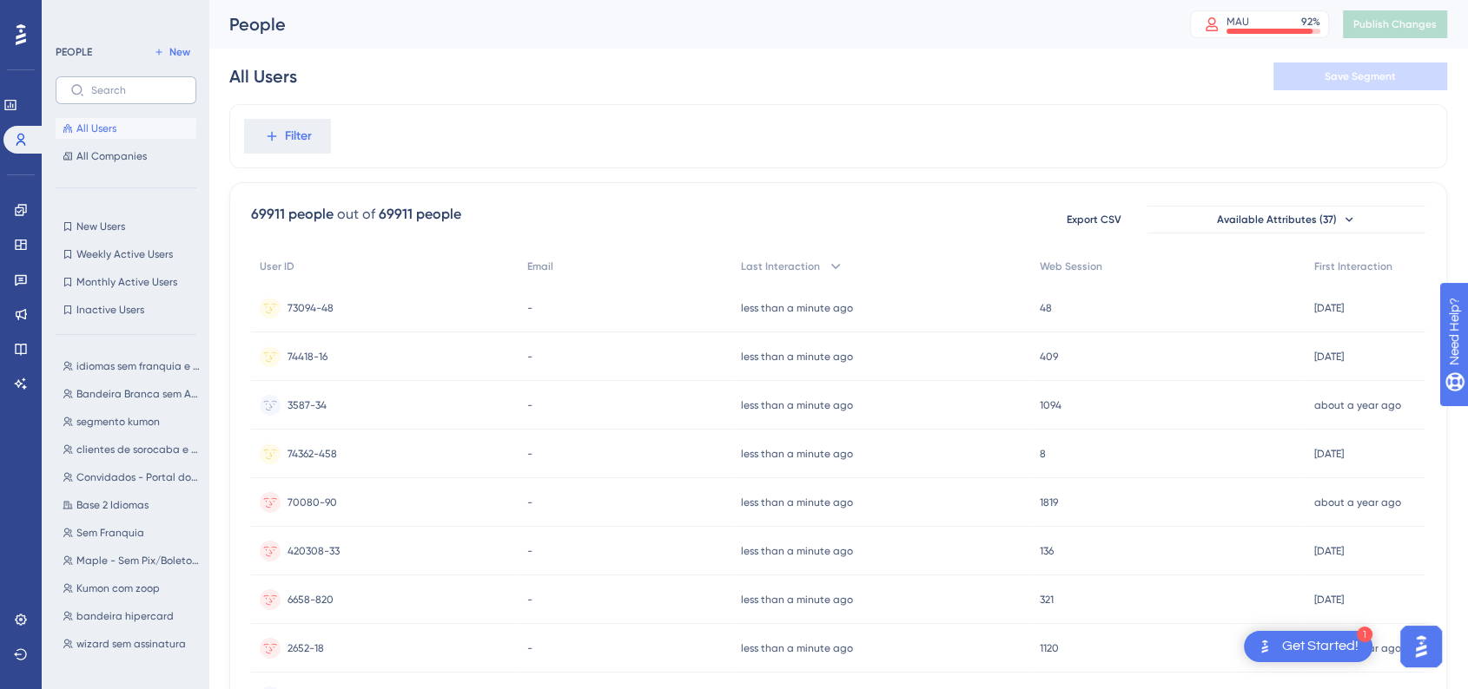
drag, startPoint x: 0, startPoint y: 0, endPoint x: 137, endPoint y: 82, distance: 160.1
click at [137, 82] on label at bounding box center [126, 90] width 141 height 28
click at [137, 84] on input "text" at bounding box center [136, 90] width 90 height 12
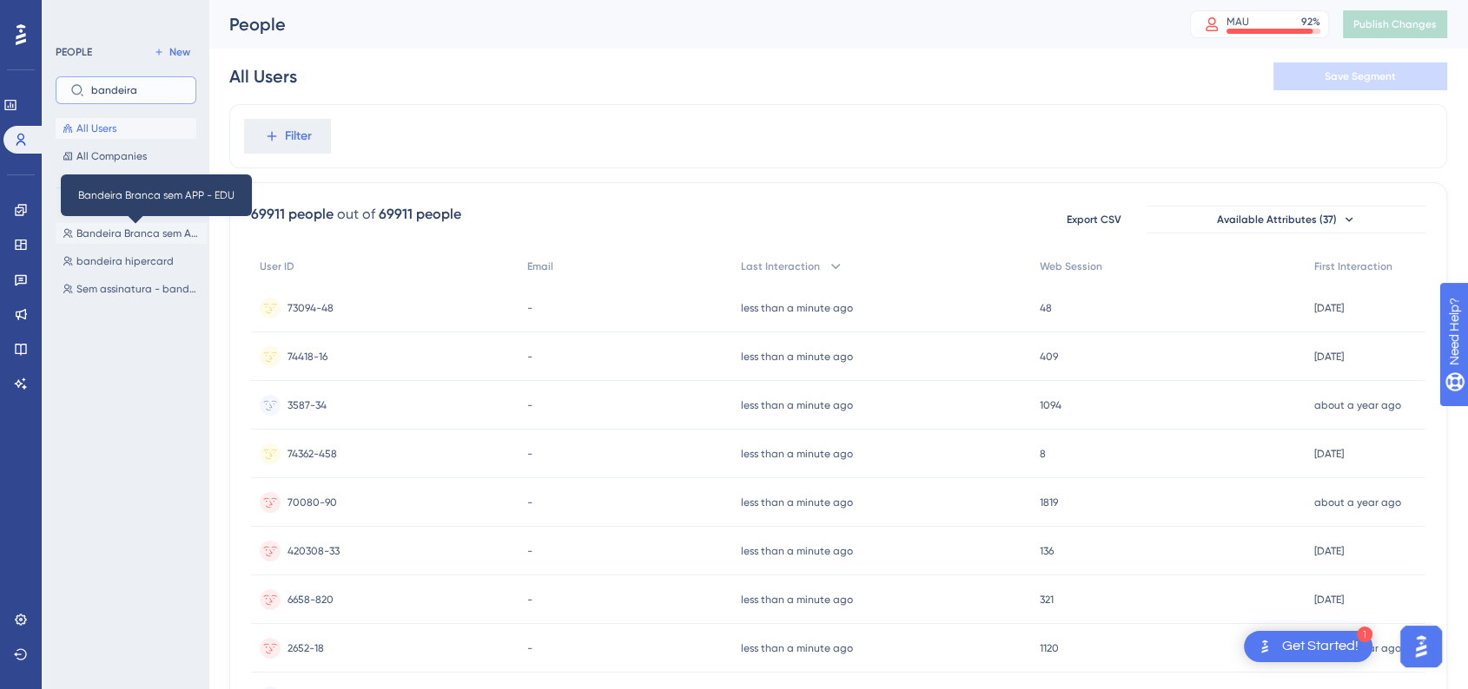
type input "bandeira"
click at [118, 238] on span "Bandeira Branca sem APP - EDU" at bounding box center [137, 234] width 123 height 14
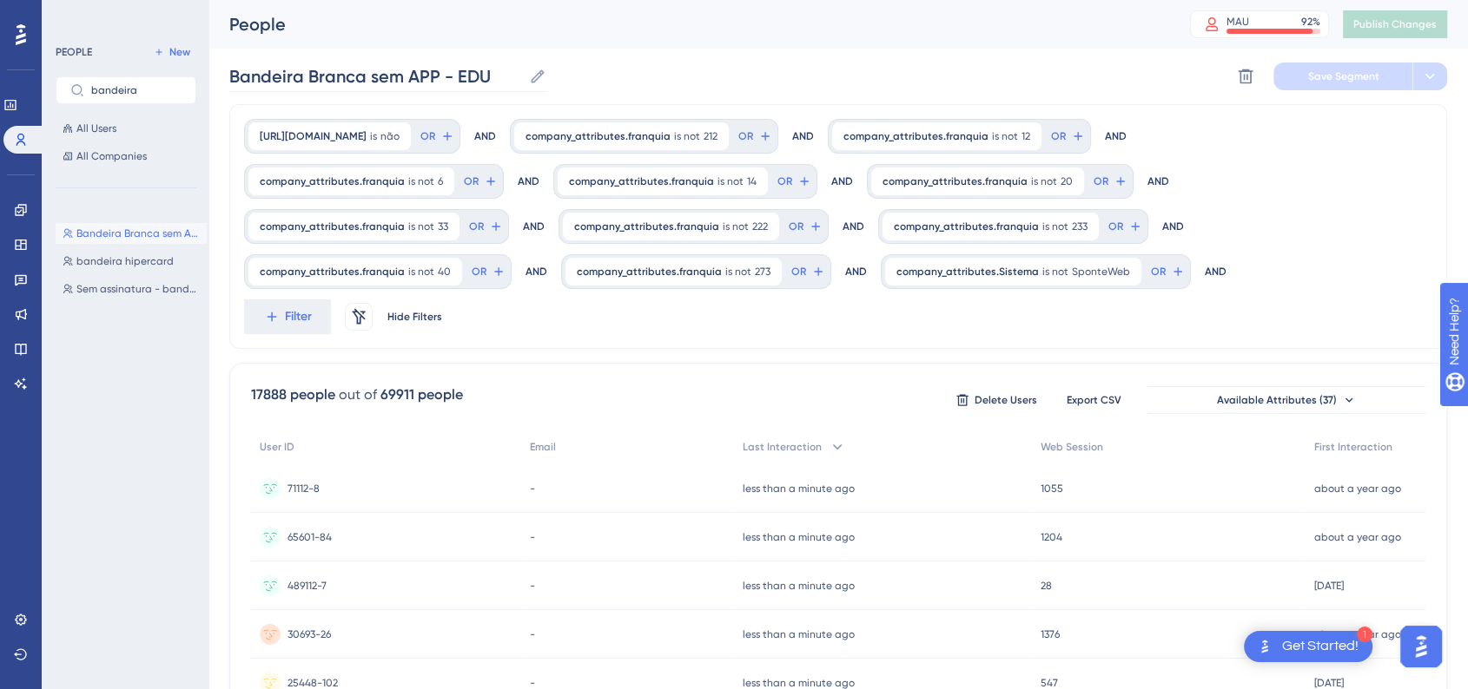
click at [540, 82] on icon at bounding box center [537, 76] width 17 height 17
click at [522, 82] on input "Bandeira Branca sem APP - EDU" at bounding box center [375, 76] width 293 height 24
drag, startPoint x: 455, startPoint y: 71, endPoint x: 511, endPoint y: 72, distance: 55.6
click at [511, 72] on input "Bandeira Branca sem APP - EDU" at bounding box center [375, 76] width 293 height 24
click at [234, 78] on input "Bandeira Branca sem APP - EDU" at bounding box center [375, 76] width 293 height 24
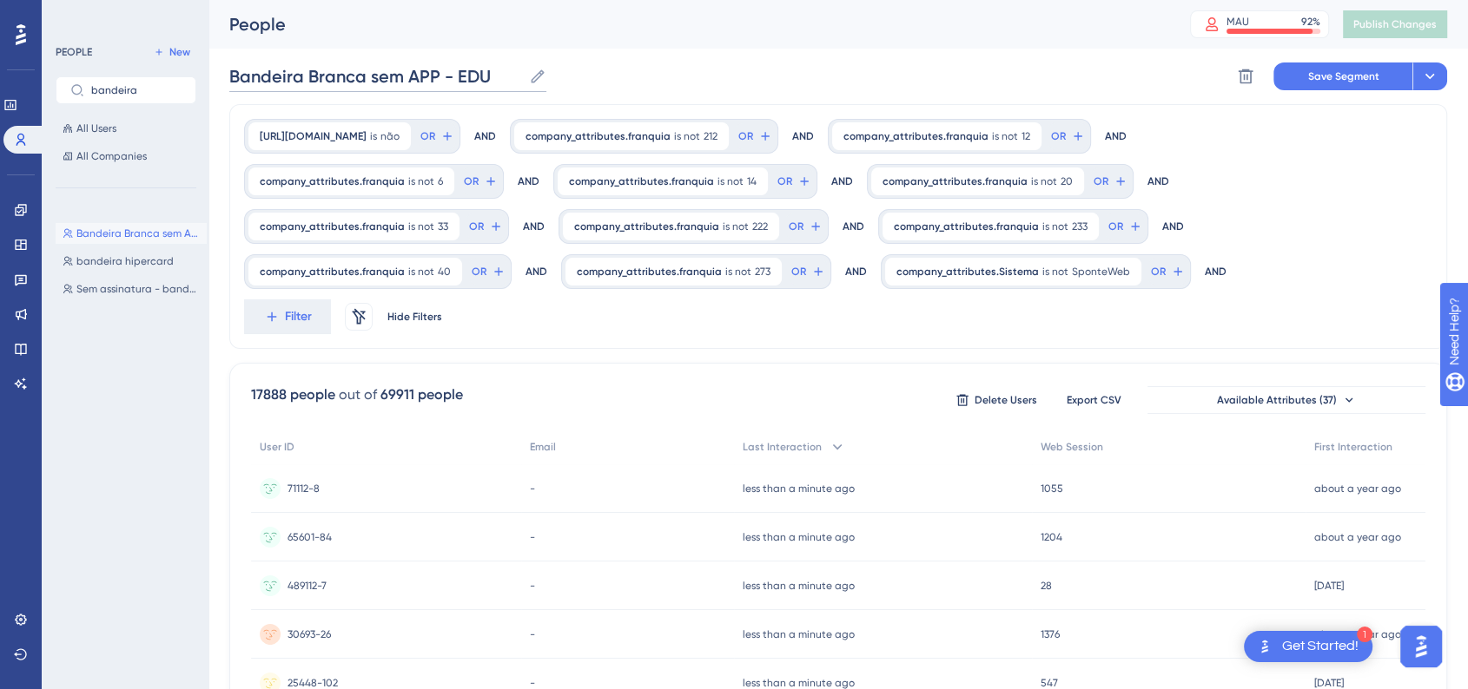
click at [234, 76] on input "Bandeira Branca sem APP - EDU" at bounding box center [375, 76] width 293 height 24
paste input "EDU"
drag, startPoint x: 531, startPoint y: 72, endPoint x: 480, endPoint y: 77, distance: 51.5
click at [480, 77] on input "EDU Bandeira Branca sem APP - EDU" at bounding box center [394, 76] width 330 height 24
type input "EDU Bandeira Branca sem APP (Atualizado [DATE])"
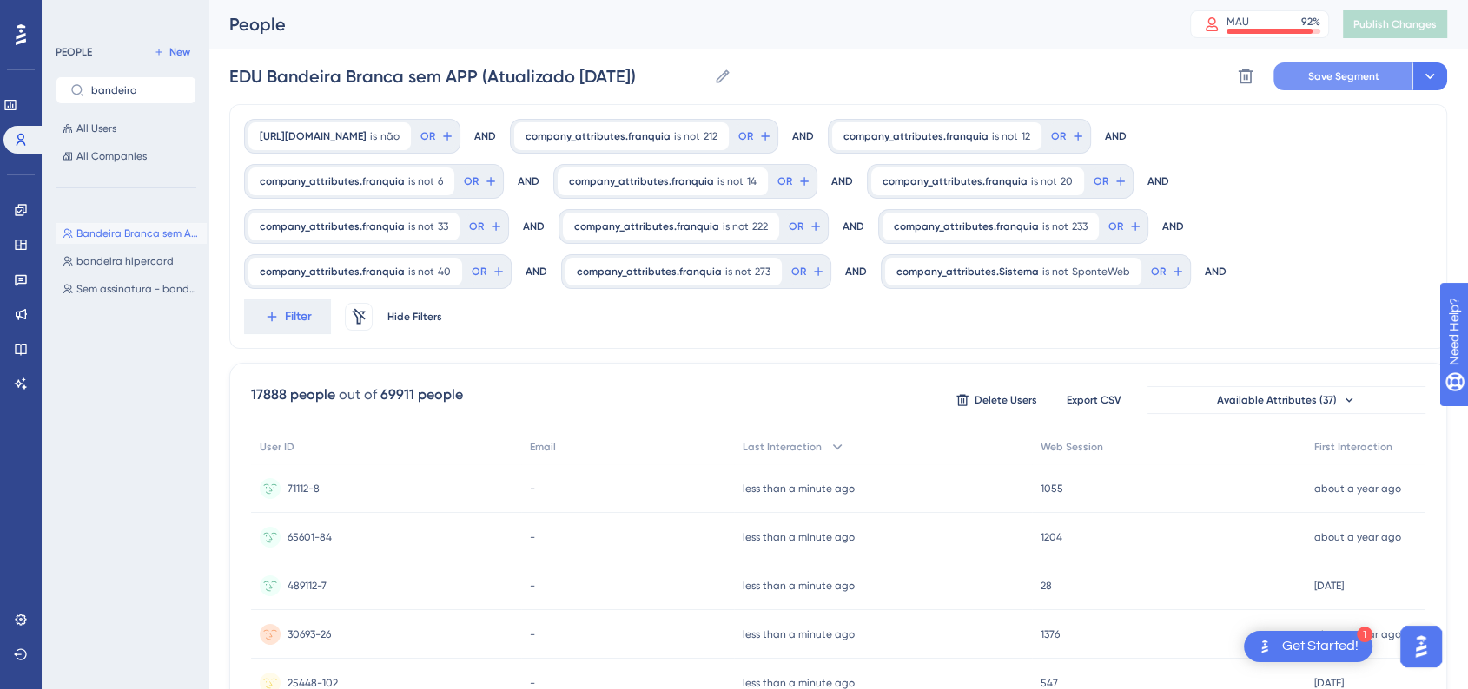
click at [1333, 76] on span "Save Segment" at bounding box center [1343, 76] width 71 height 14
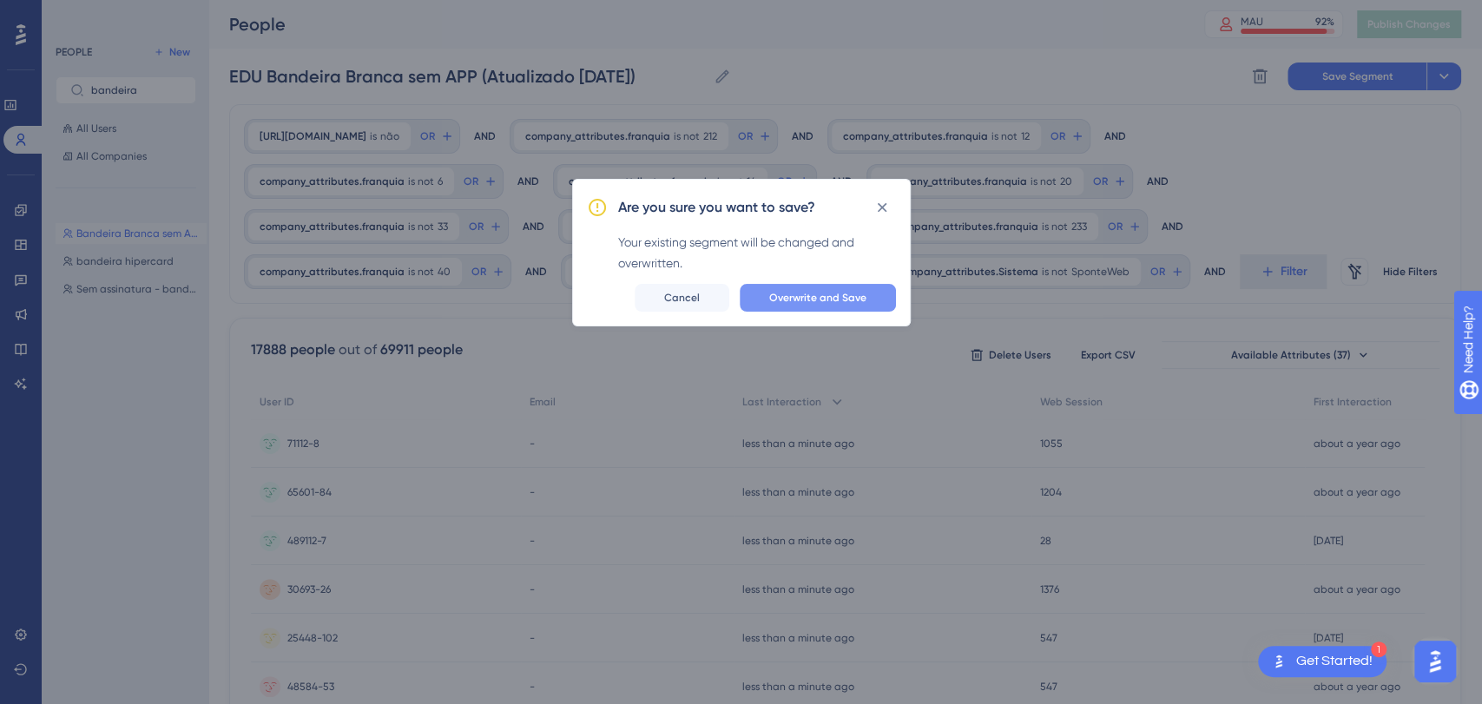
click at [842, 301] on span "Overwrite and Save" at bounding box center [817, 298] width 97 height 14
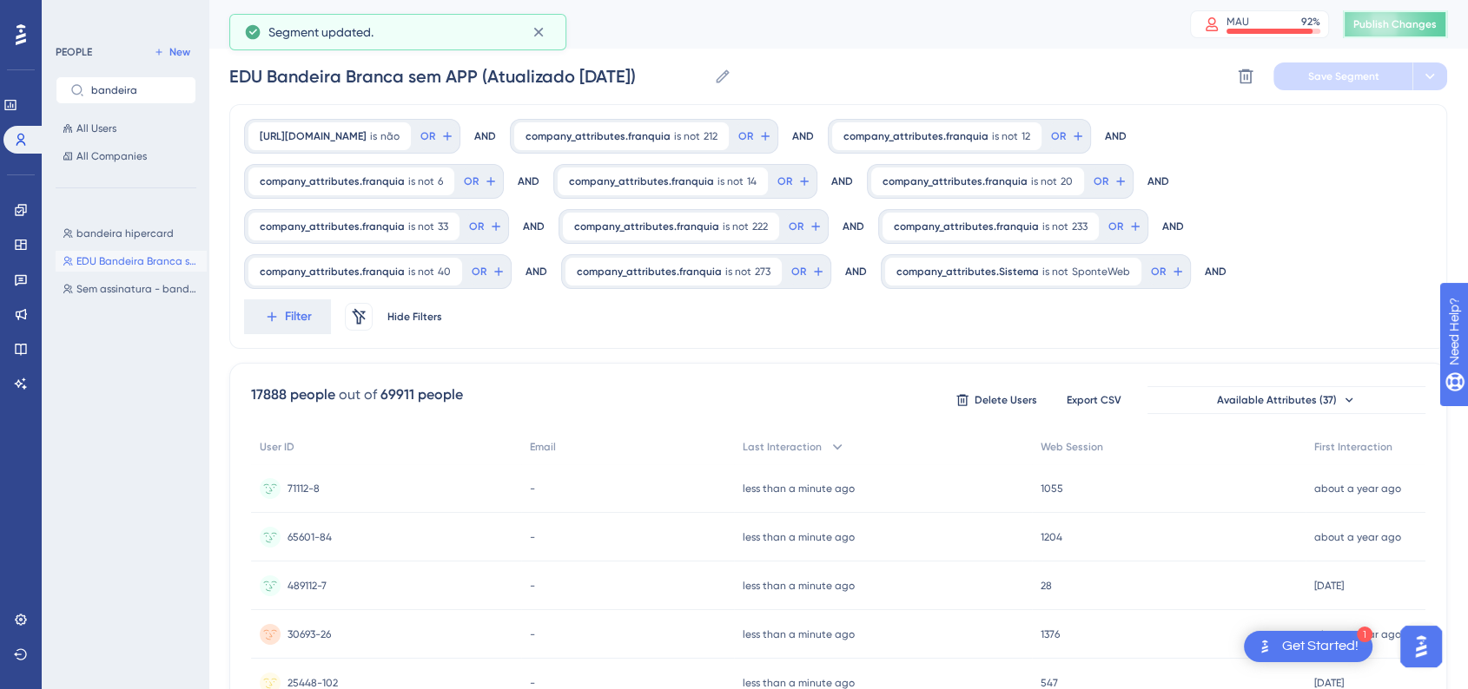
click at [1412, 22] on span "Publish Changes" at bounding box center [1394, 24] width 83 height 14
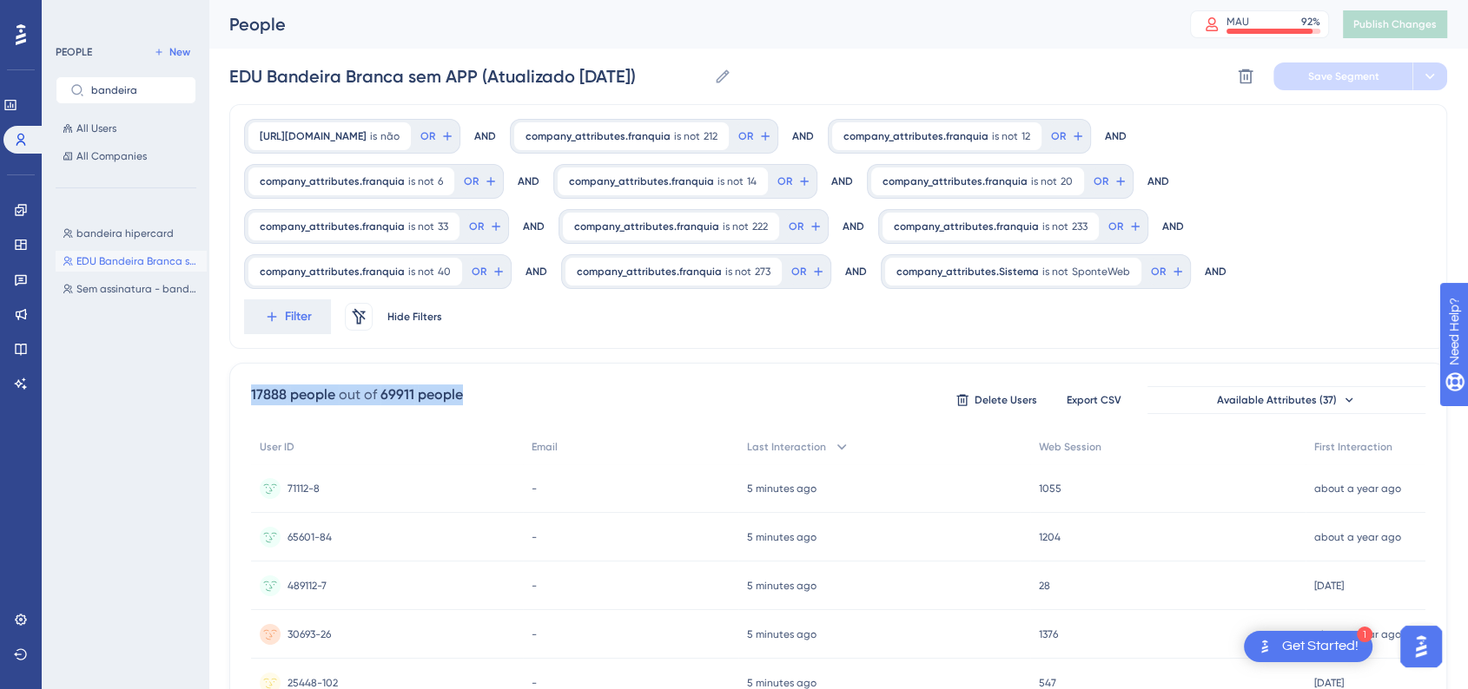
drag, startPoint x: 250, startPoint y: 349, endPoint x: 513, endPoint y: 359, distance: 263.3
click at [519, 385] on div "17888 people out of 69911 people Delete Users Export CSV Available Attributes (…" at bounding box center [838, 400] width 1174 height 31
copy div "17888 people out of 69911 people"
